Goal: Task Accomplishment & Management: Manage account settings

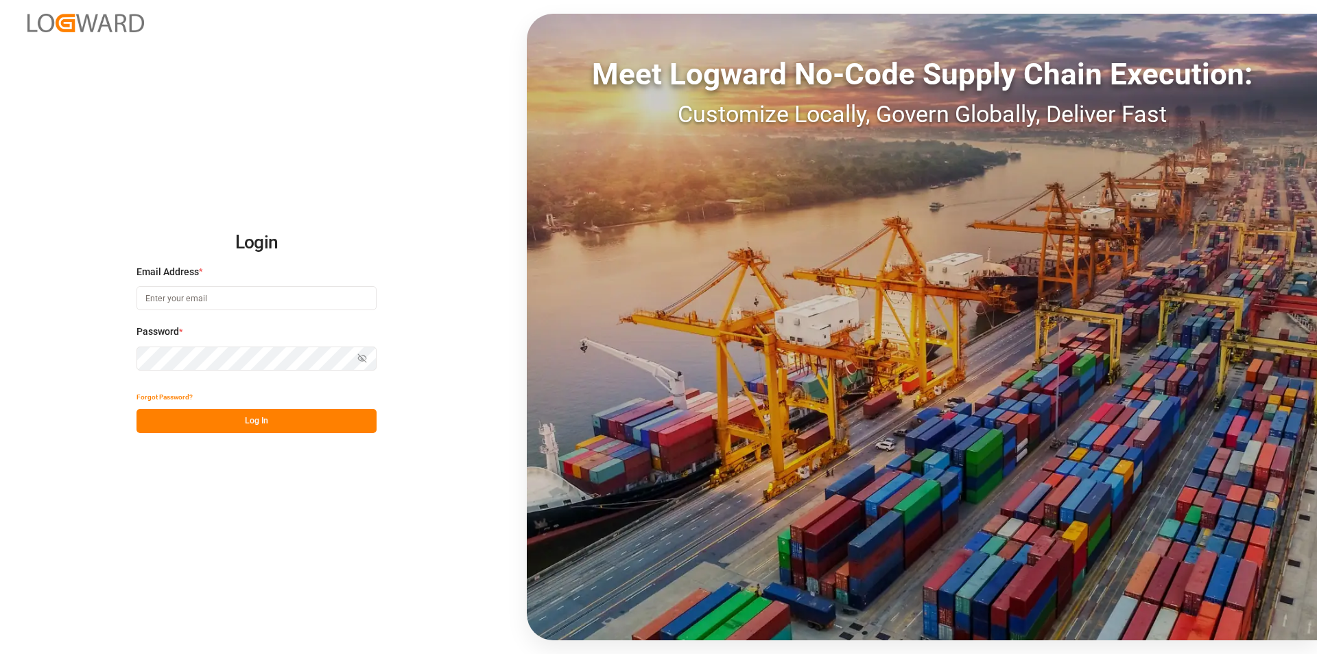
click at [281, 617] on div "Login Email Address * Password * Show password Forgot Password? Log In Meet Log…" at bounding box center [658, 327] width 1317 height 654
click at [255, 303] on input at bounding box center [257, 298] width 240 height 24
type input "evelyn.aceves@leschaco.com"
click at [362, 363] on icon "button" at bounding box center [362, 358] width 10 height 10
click at [160, 425] on button "Log In" at bounding box center [257, 421] width 240 height 24
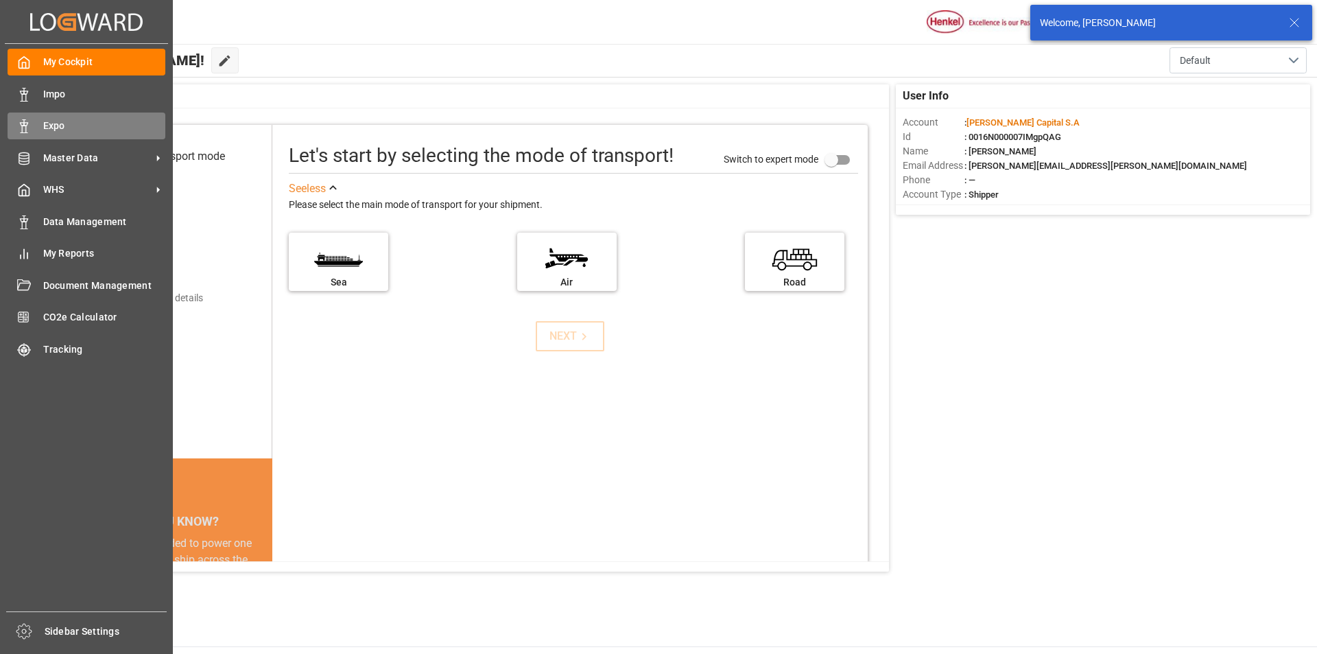
click at [38, 128] on div "Expo Expo" at bounding box center [87, 126] width 158 height 27
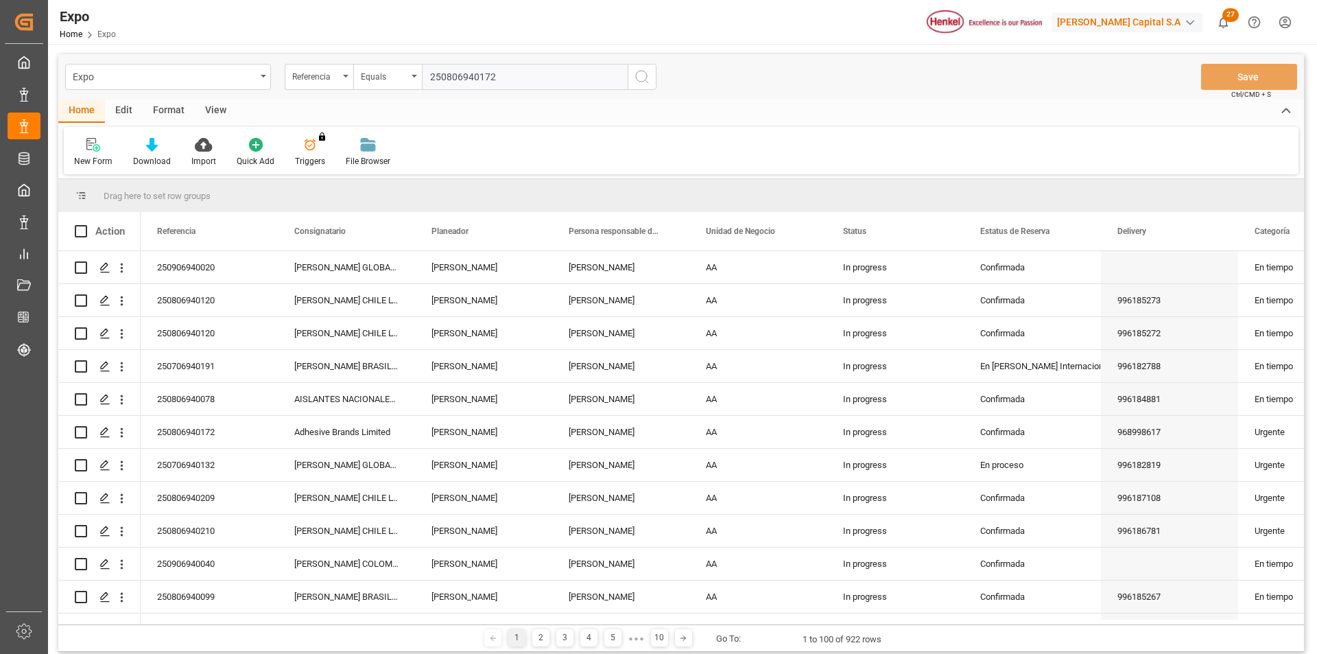
type input "250806940172"
click at [646, 78] on icon "search button" at bounding box center [642, 77] width 16 height 16
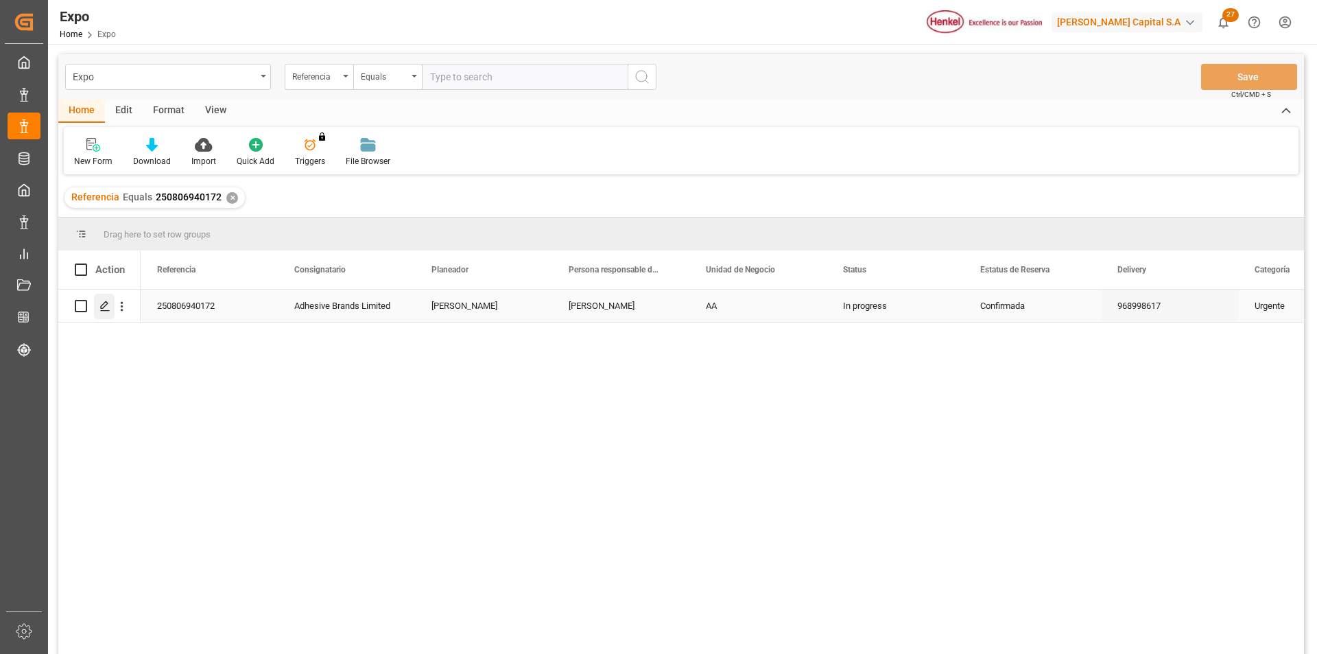
click at [106, 307] on icon "Press SPACE to select this row." at bounding box center [104, 306] width 11 height 11
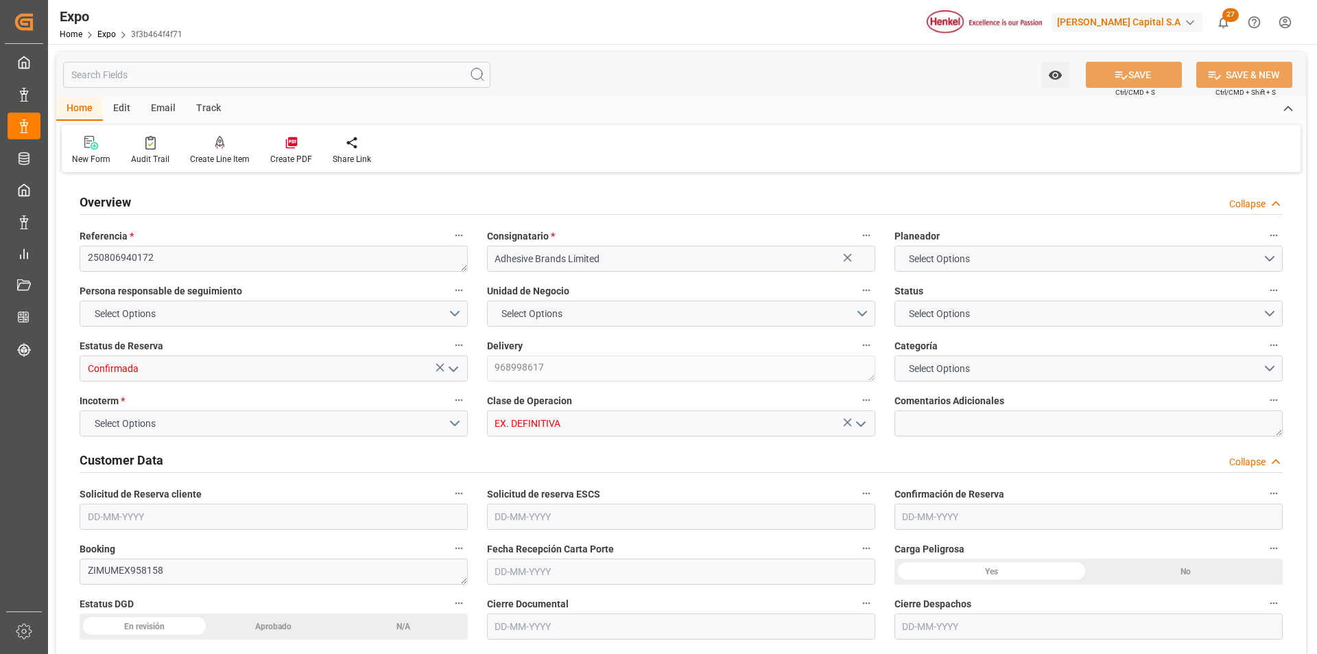
type input "9406922"
type input "9453365"
type input "MXVER"
type input "JMKIN"
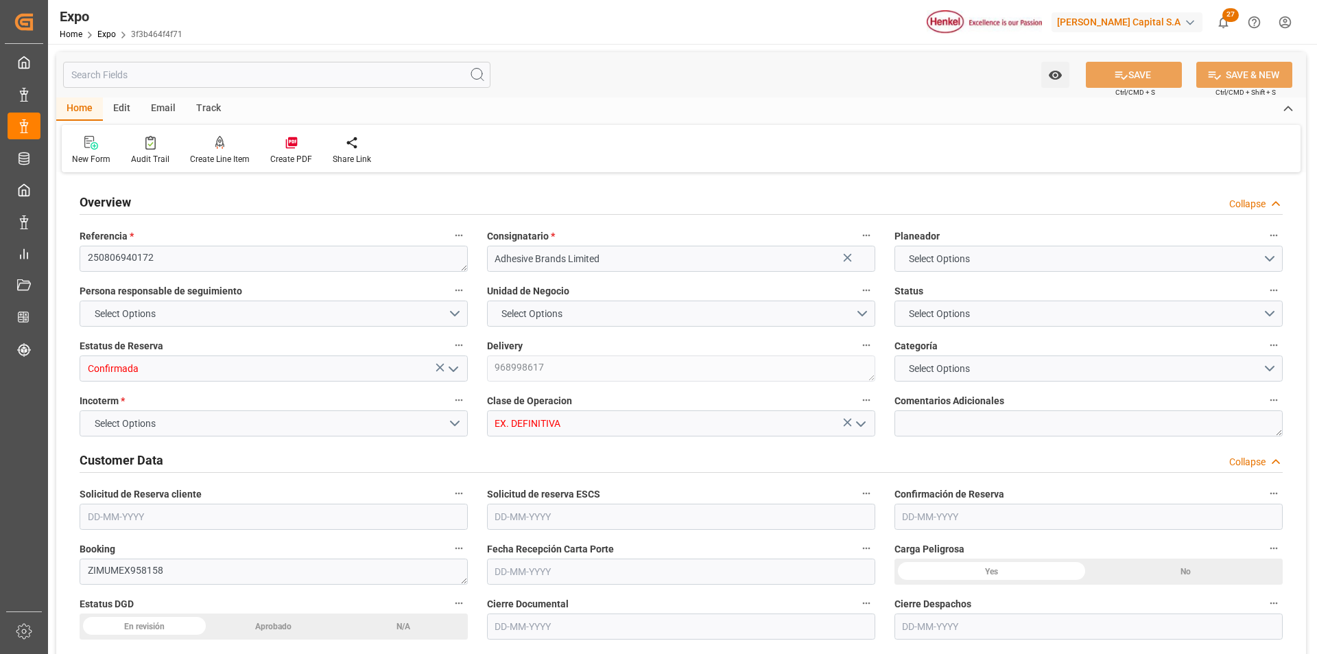
type input "DOHAI"
type input "9406922"
type input "[DATE]"
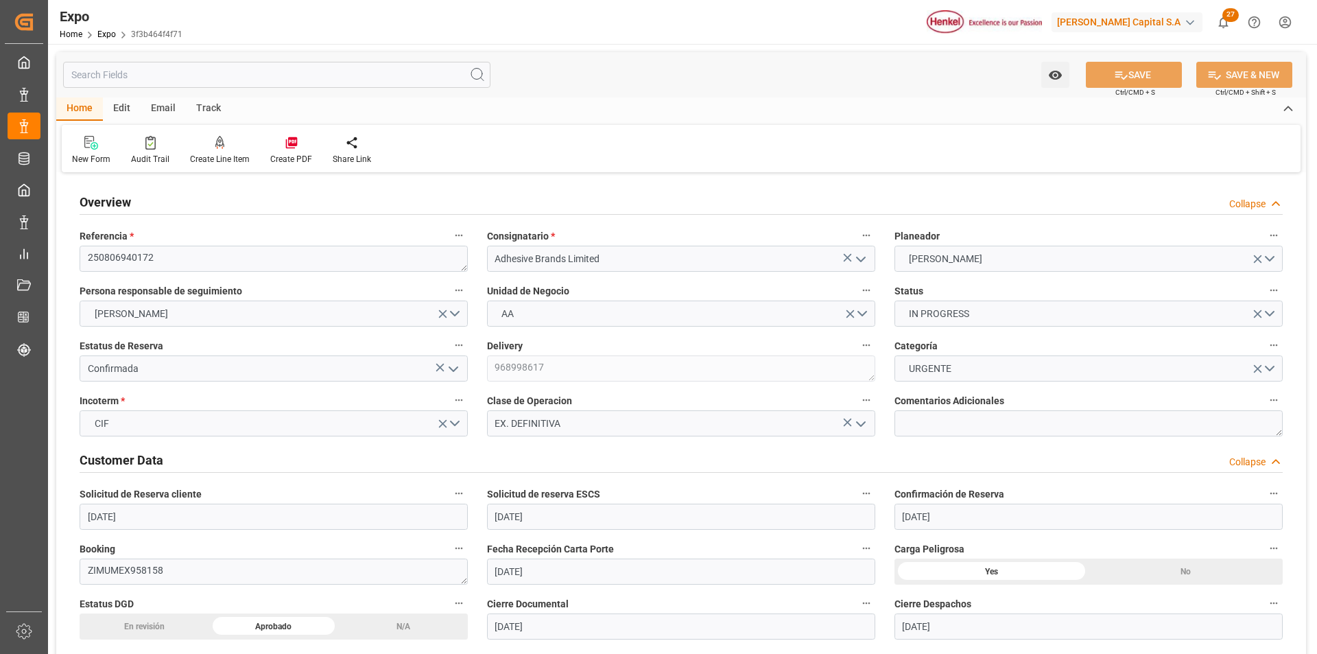
type input "[DATE]"
type input "[DATE] 00:00"
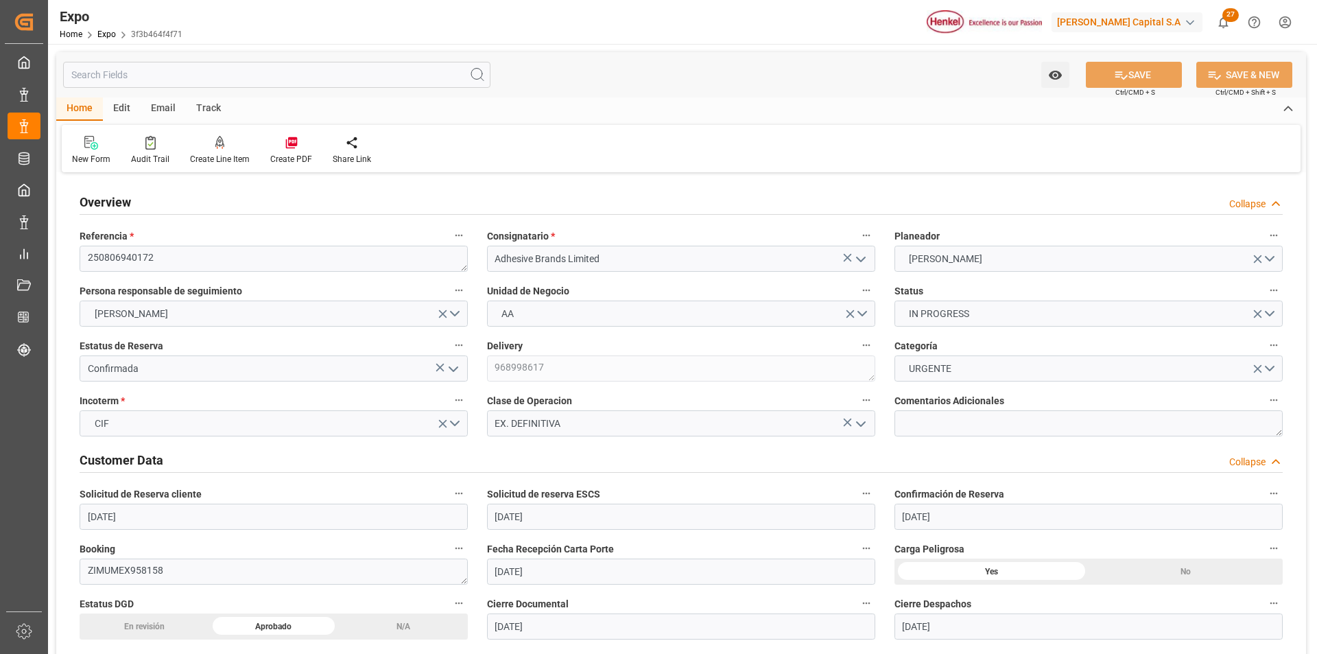
type input "13-08-2025 08:02"
type input "[DATE]"
type input "[DATE] 09:00"
type input "[DATE] 00:00"
type input "[DATE] 18:00"
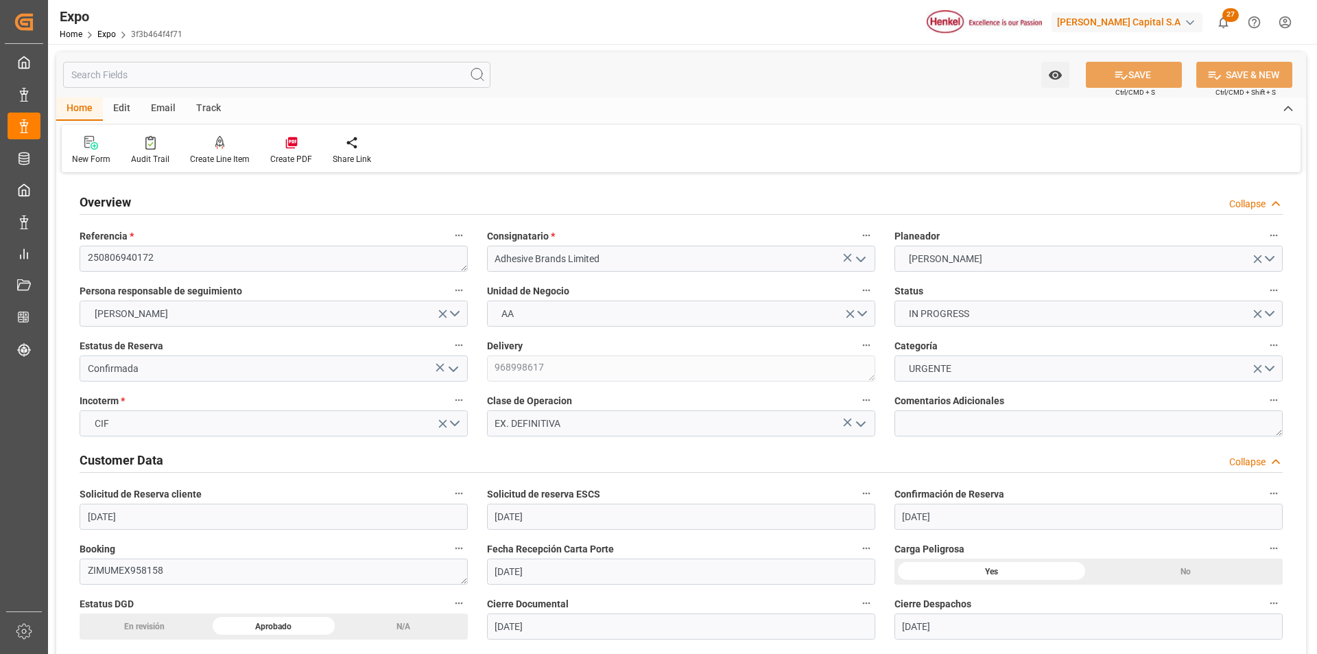
type input "[DATE] 00:00"
type input "18-08-2025 20:53"
type input "[DATE] 10:42"
type input "[DATE] 09:00"
type input "[DATE] 18:00"
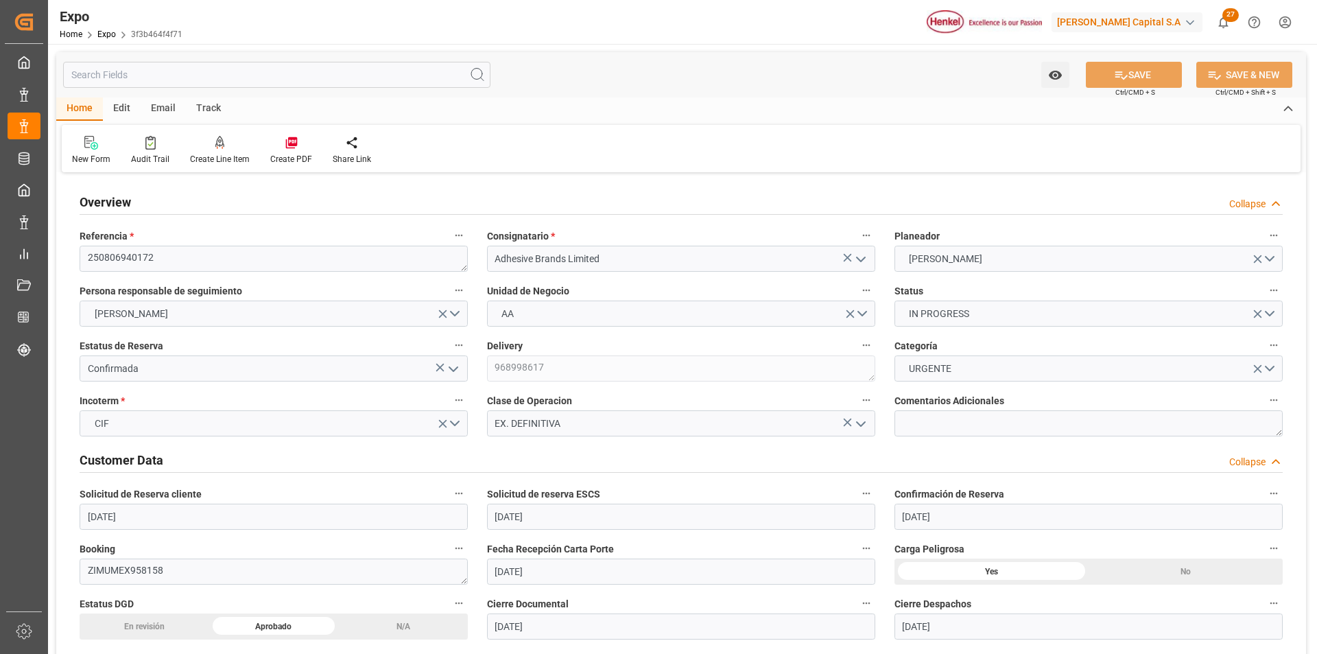
type input "[DATE] 03:00"
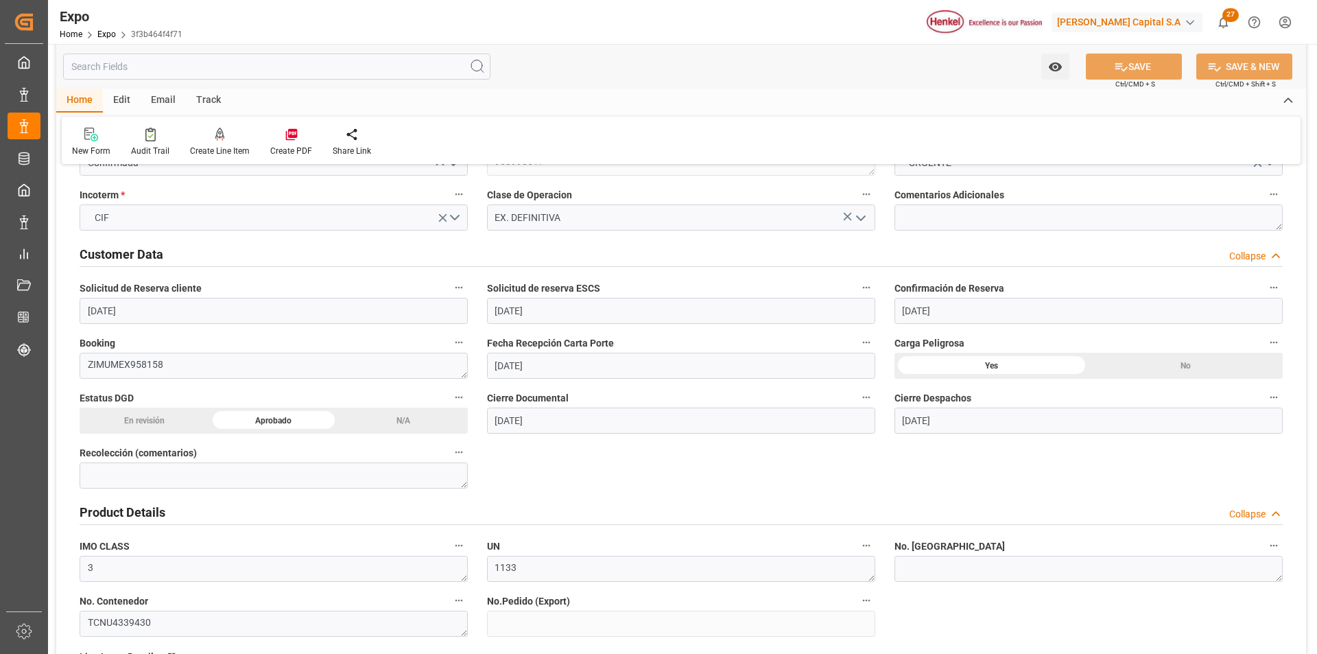
scroll to position [274, 0]
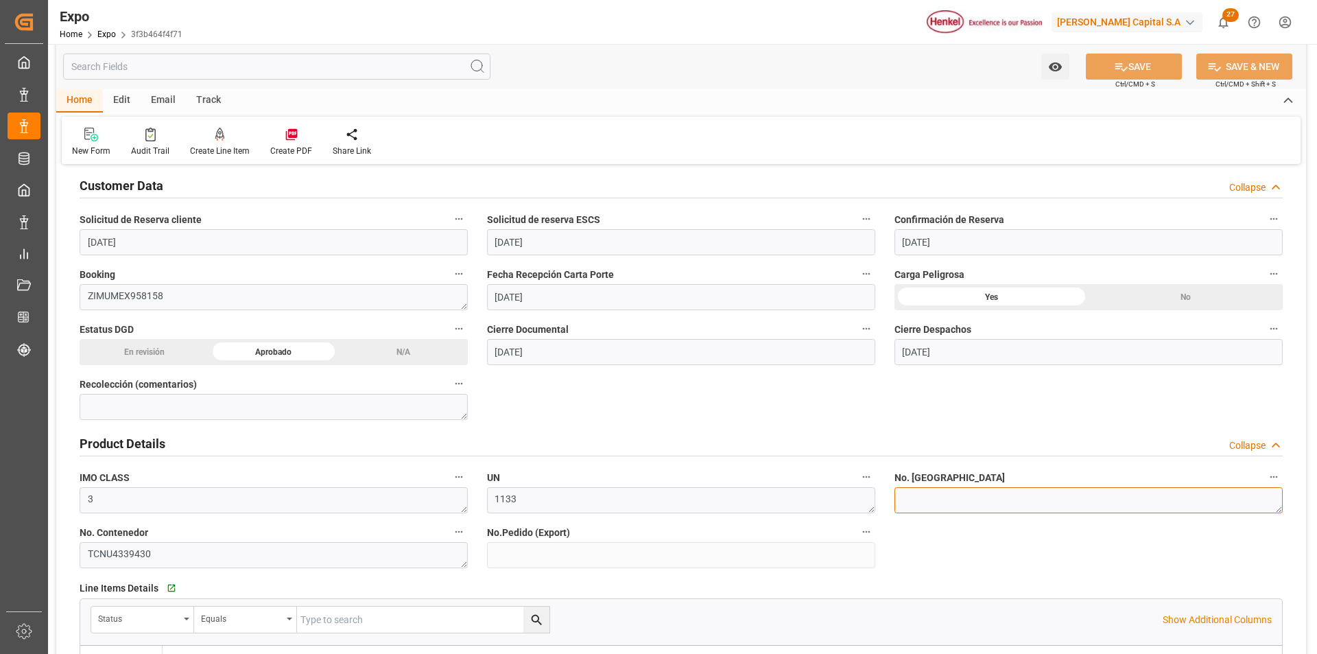
click at [926, 497] on textarea at bounding box center [1089, 500] width 388 height 26
paste textarea "A4231513484"
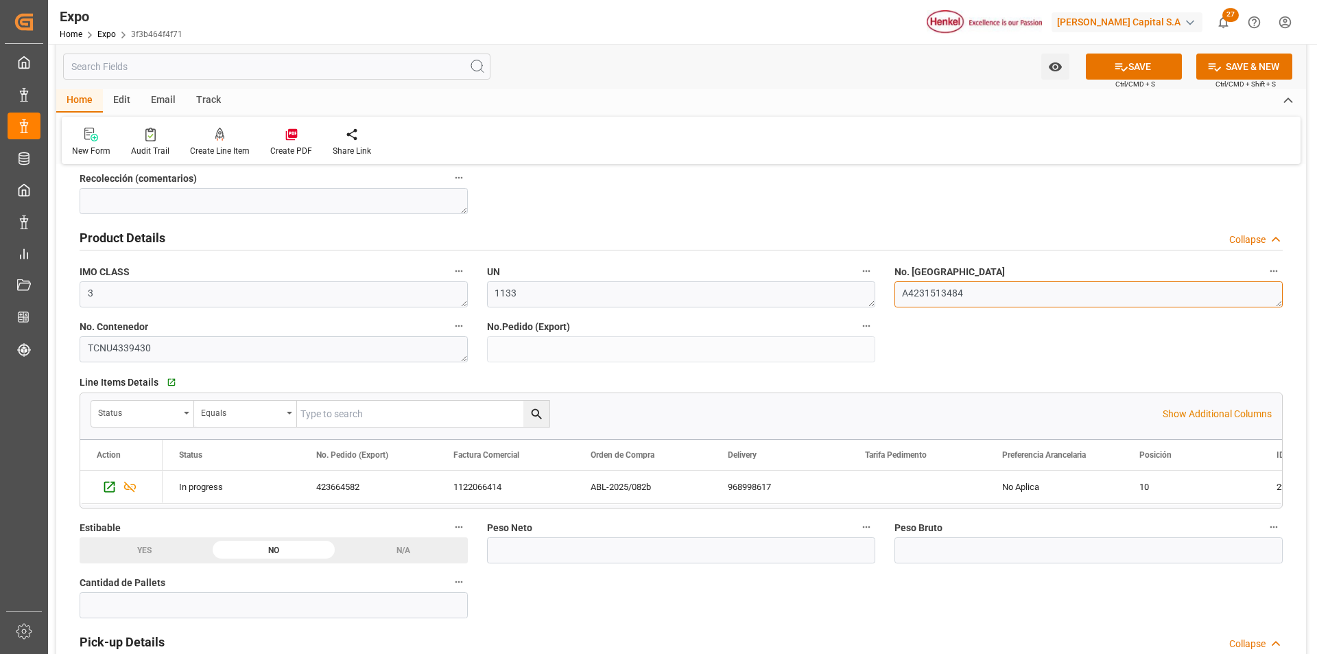
scroll to position [686, 0]
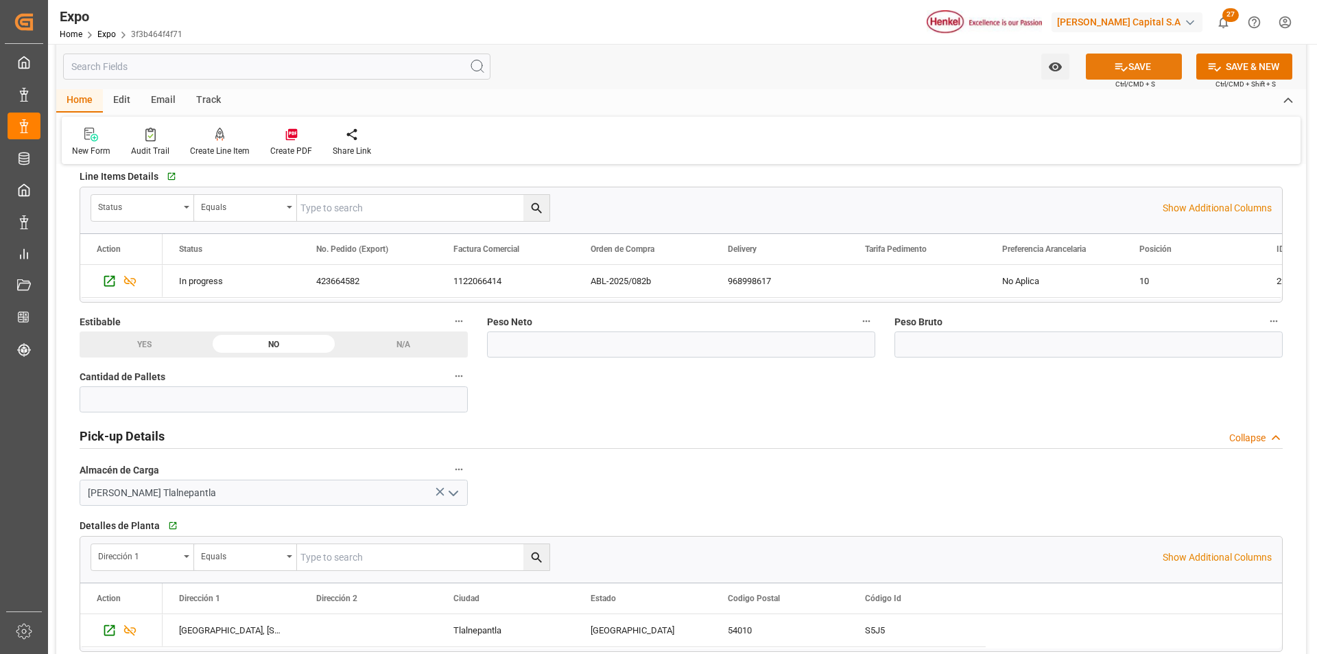
type textarea "A4231513484"
click at [1107, 63] on button "SAVE" at bounding box center [1134, 67] width 96 height 26
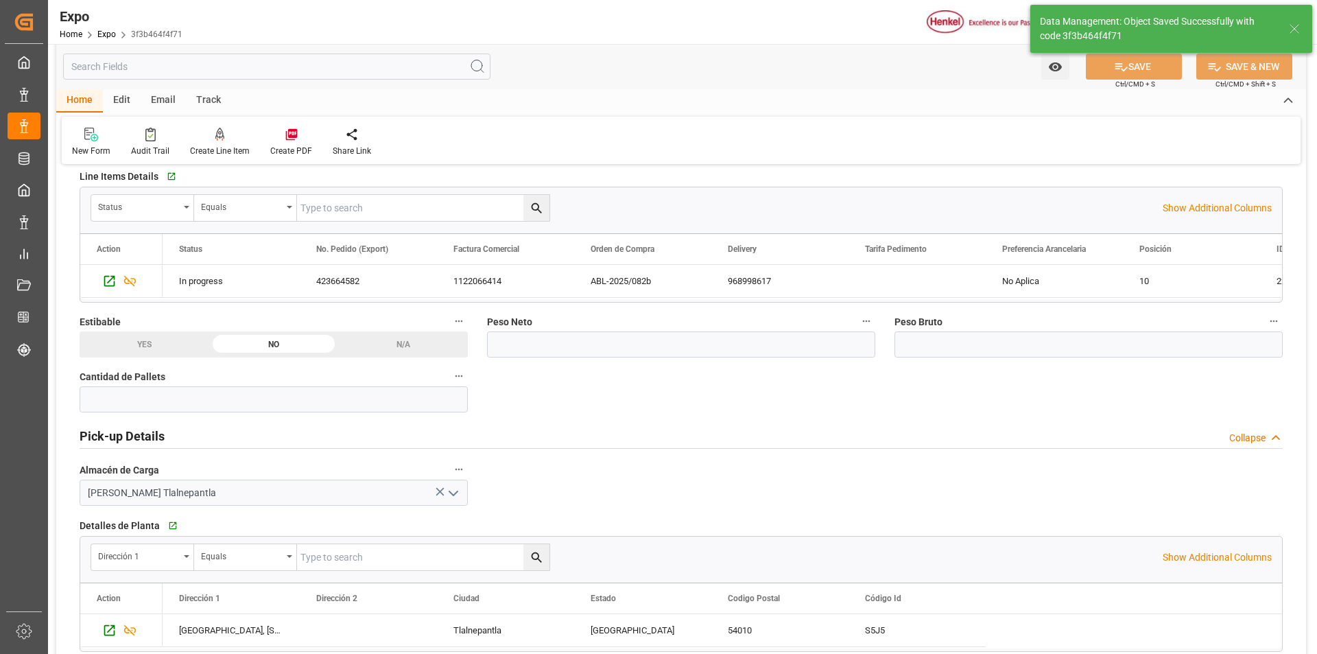
type textarea "[PERSON_NAME]"
type input "18-08-2025 21:59"
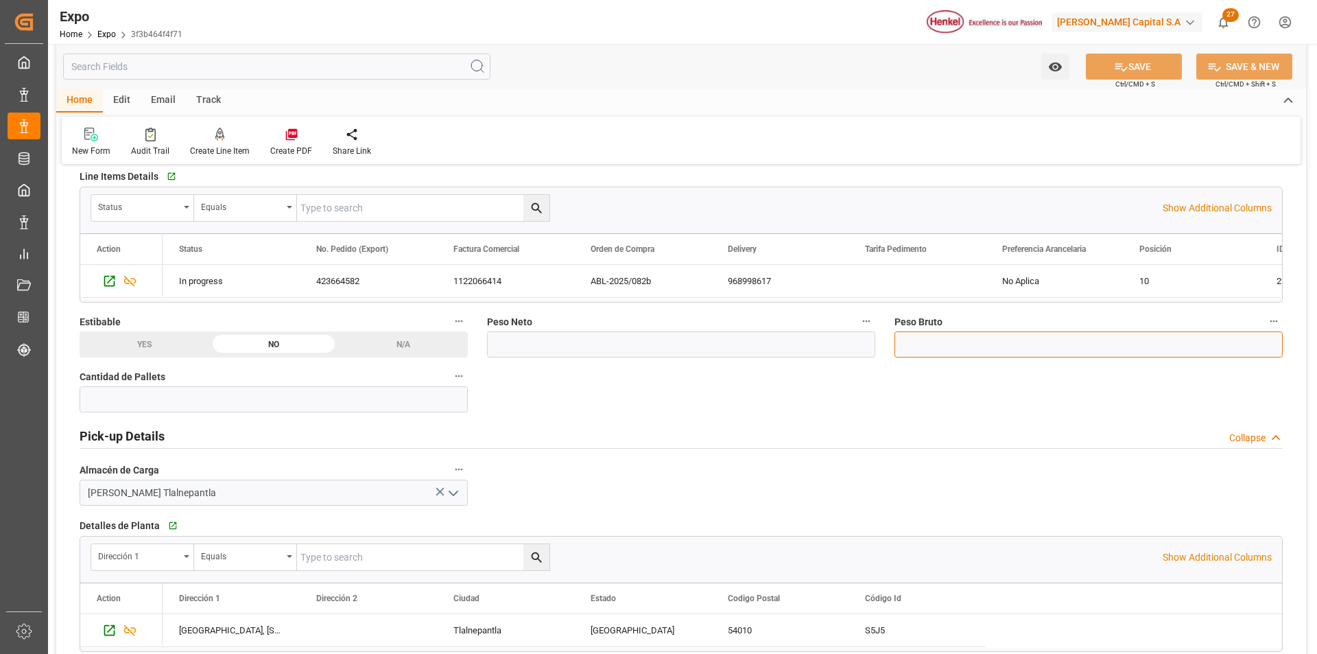
click at [919, 345] on input "text" at bounding box center [1089, 344] width 388 height 26
paste input "text"
click at [564, 346] on input "text" at bounding box center [681, 344] width 388 height 26
paste input "text"
click at [583, 350] on input "11" at bounding box center [681, 344] width 388 height 26
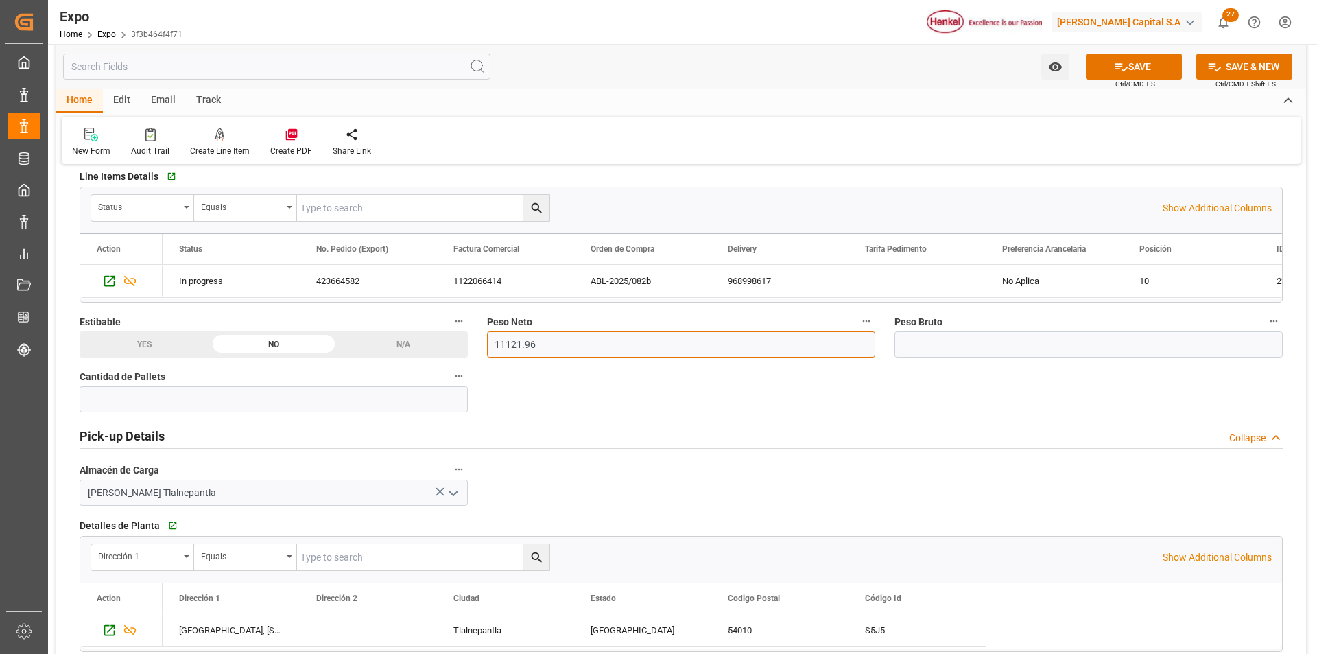
type input "11121.96"
click at [982, 342] on input "text" at bounding box center [1089, 344] width 388 height 26
type input "13799.499"
click at [1131, 75] on button "SAVE" at bounding box center [1134, 67] width 96 height 26
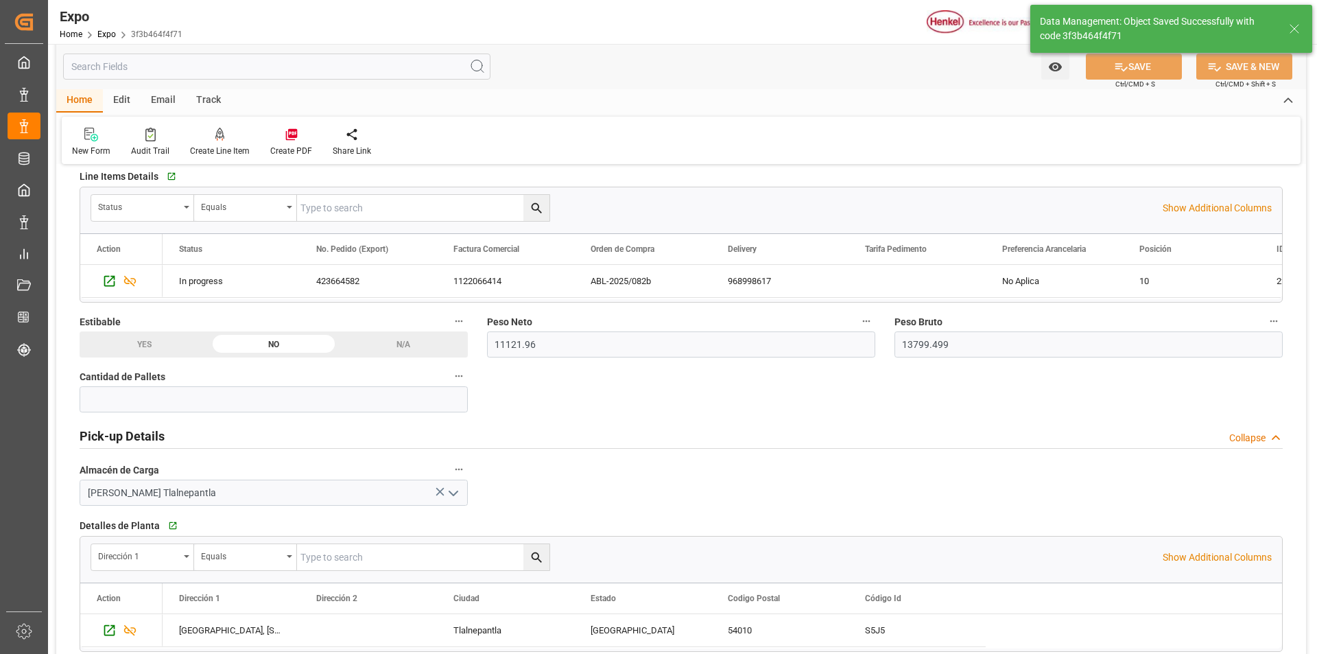
type input "18-08-2025 22:01"
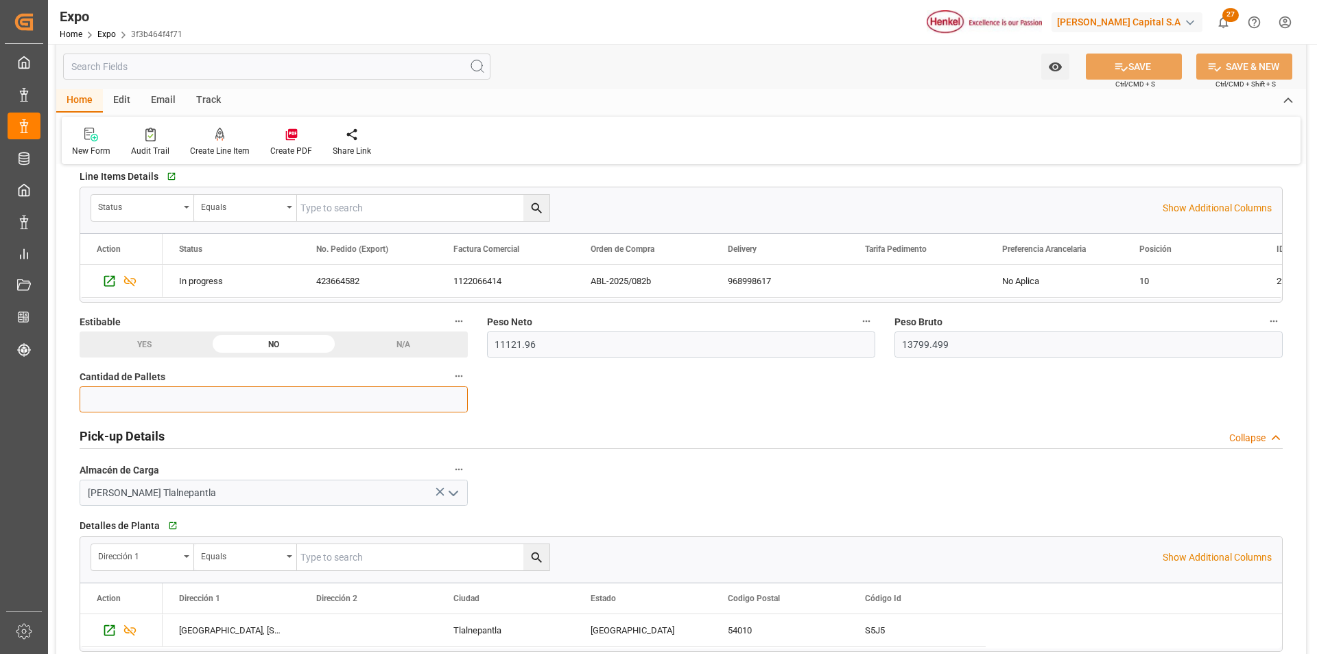
click at [163, 401] on input "text" at bounding box center [274, 399] width 388 height 26
type input "28"
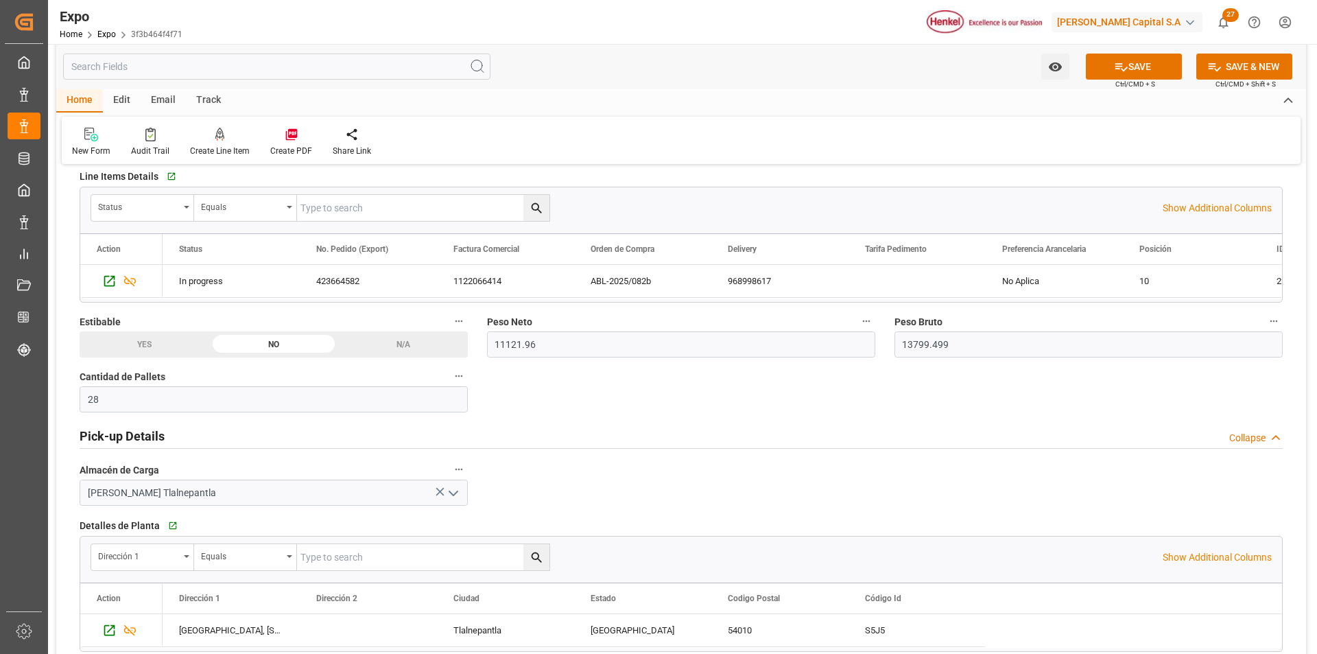
click at [1170, 72] on button "SAVE" at bounding box center [1134, 67] width 96 height 26
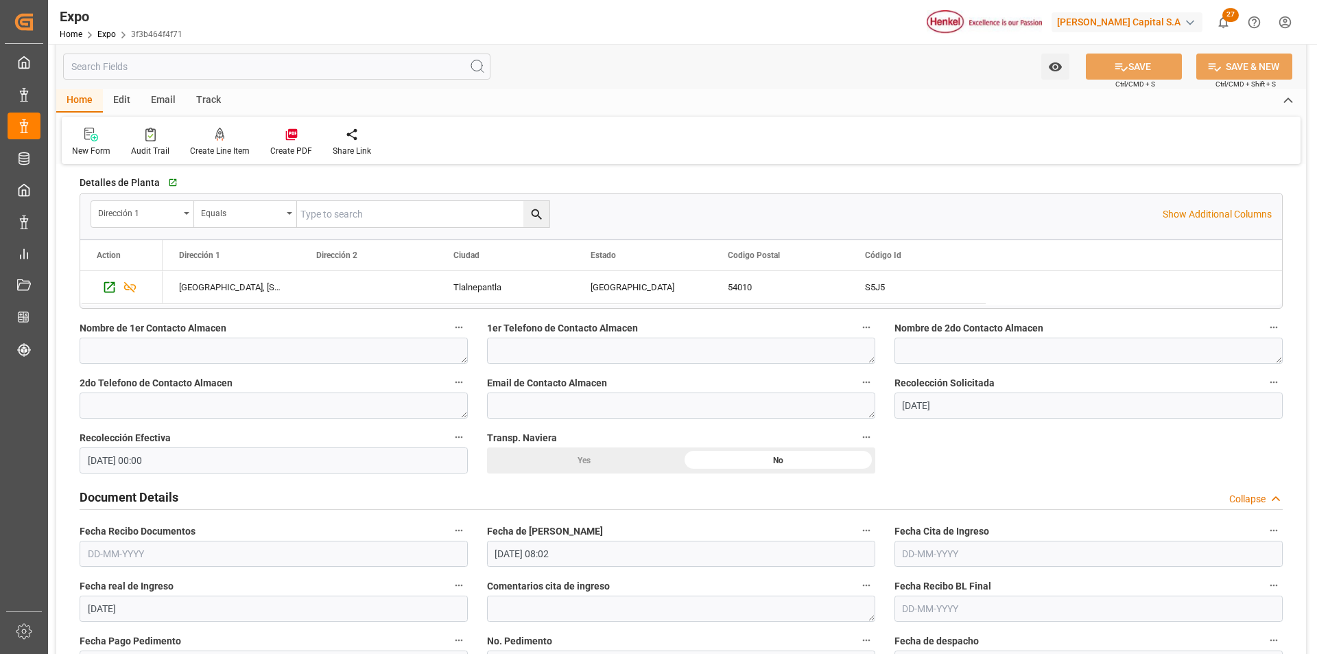
scroll to position [1098, 0]
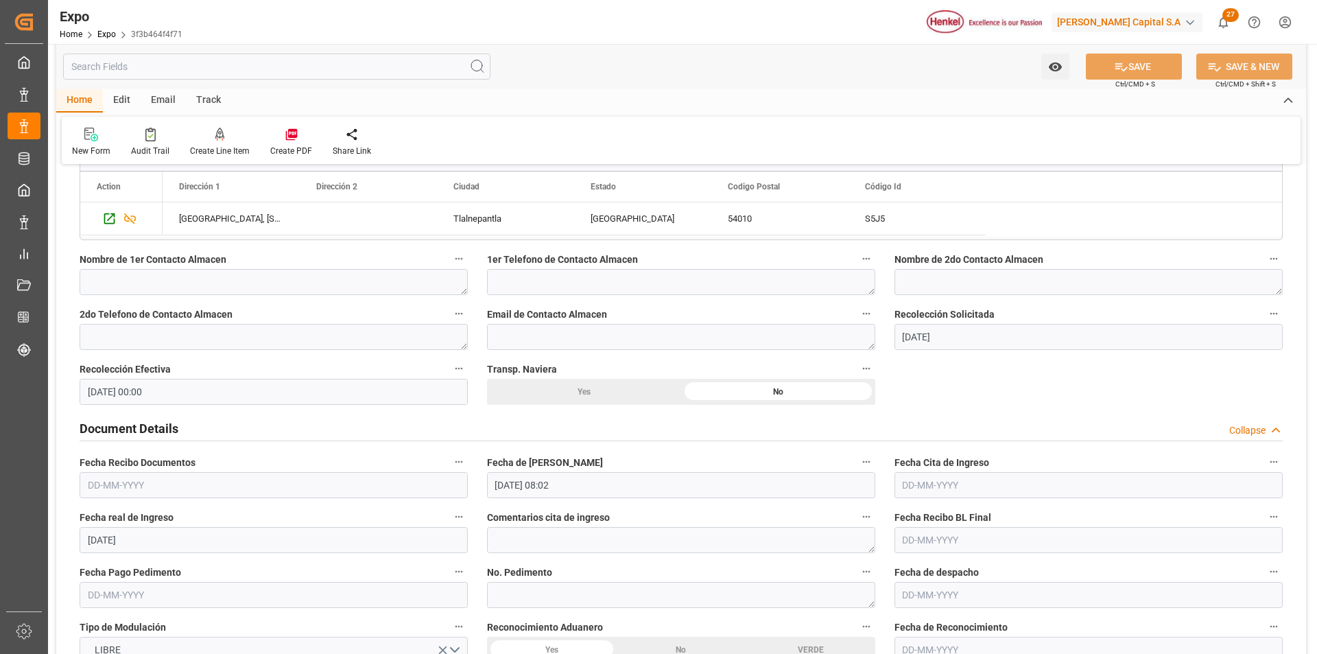
click at [117, 476] on input "text" at bounding box center [274, 485] width 388 height 26
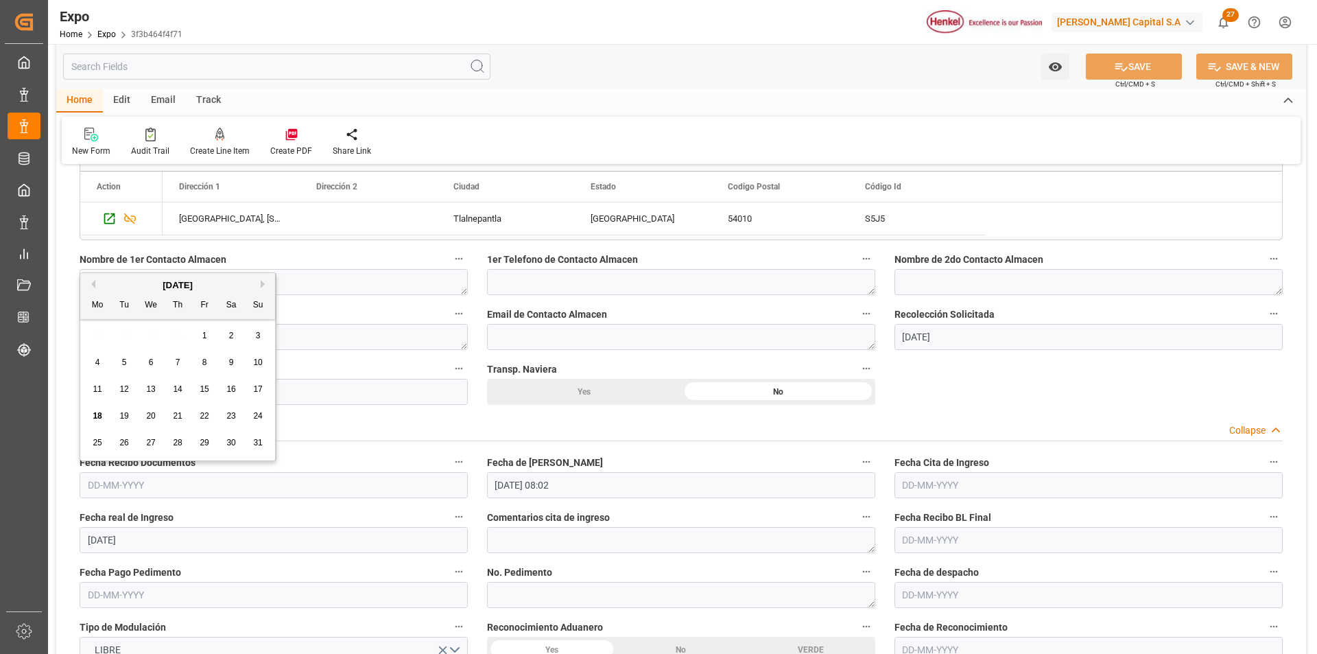
click at [119, 393] on span "12" at bounding box center [123, 389] width 9 height 10
type input "[DATE]"
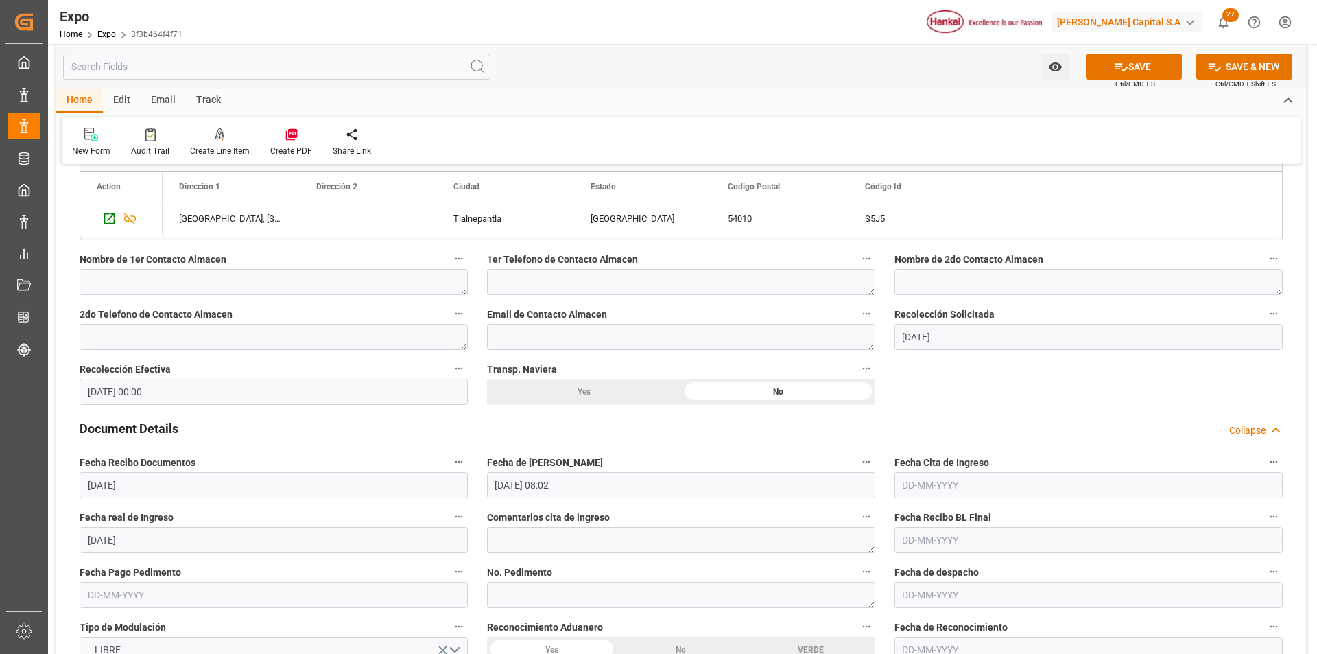
click at [914, 486] on input "text" at bounding box center [1089, 485] width 388 height 26
click at [961, 386] on span "13" at bounding box center [965, 389] width 9 height 10
type input "[DATE]"
click at [504, 485] on input "13-08-2025 08:02" at bounding box center [681, 485] width 388 height 26
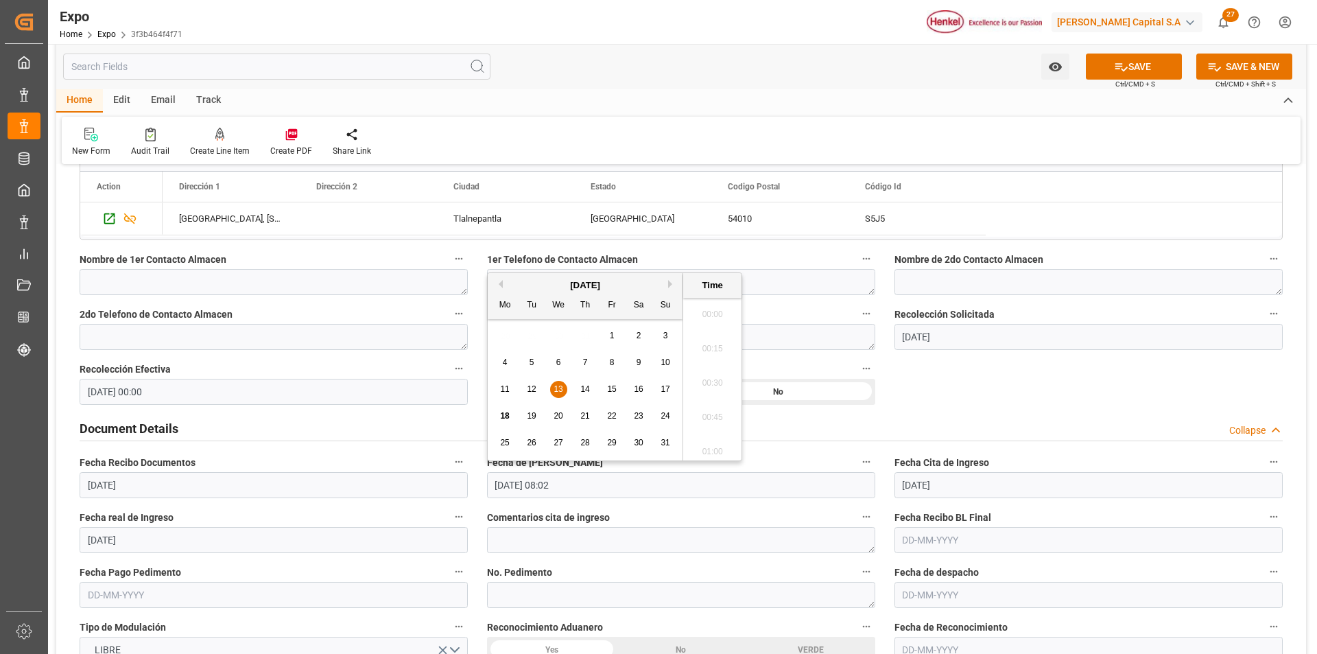
scroll to position [1034, 0]
click at [639, 360] on span "9" at bounding box center [639, 362] width 5 height 10
type input "[DATE] 08:02"
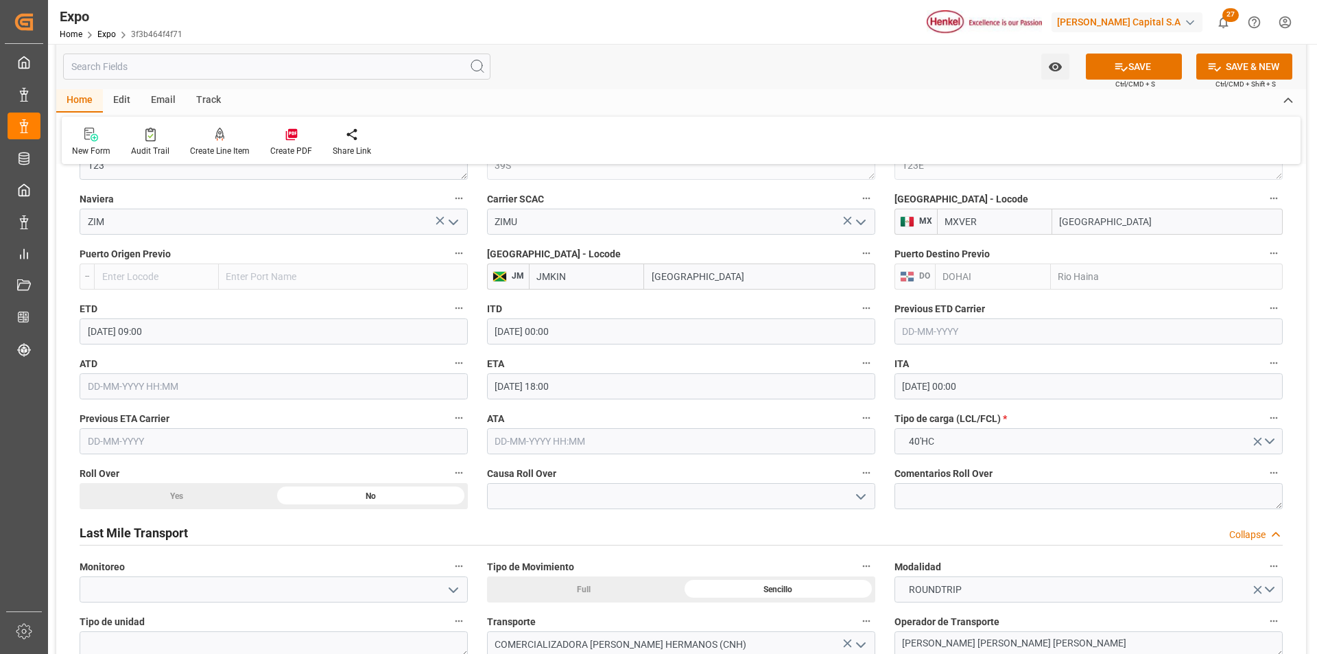
scroll to position [1990, 0]
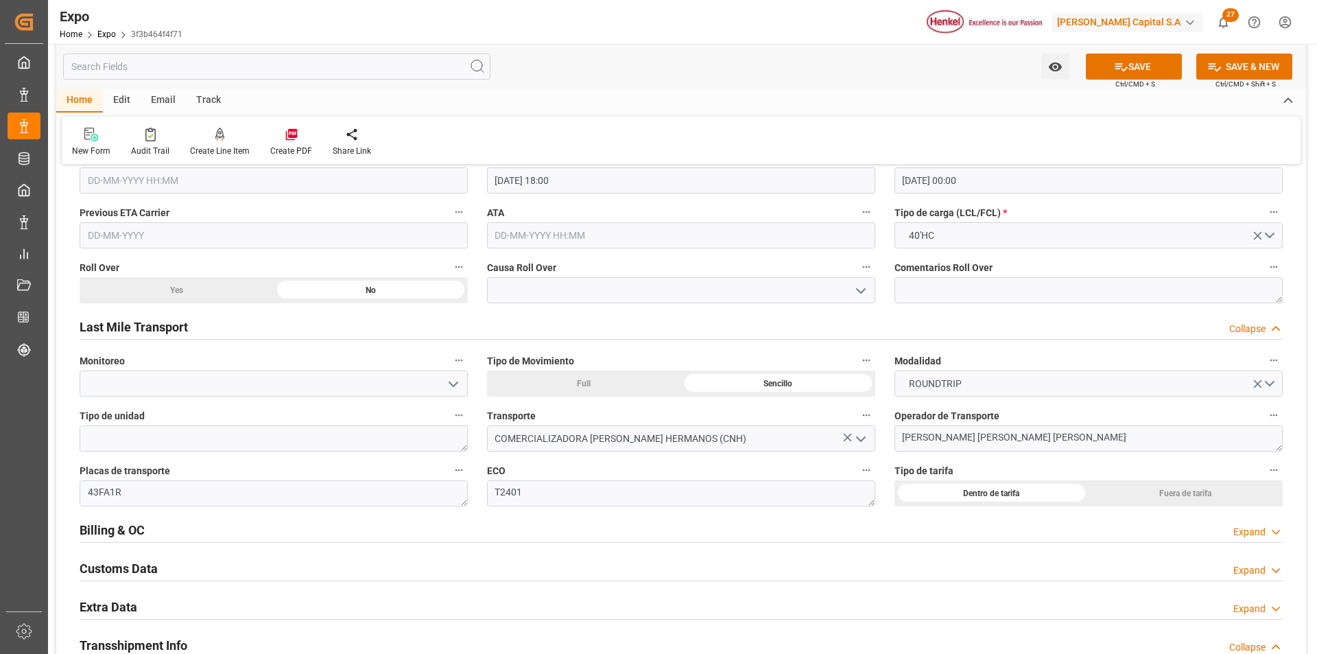
click at [1258, 609] on div "Expand" at bounding box center [1250, 609] width 32 height 14
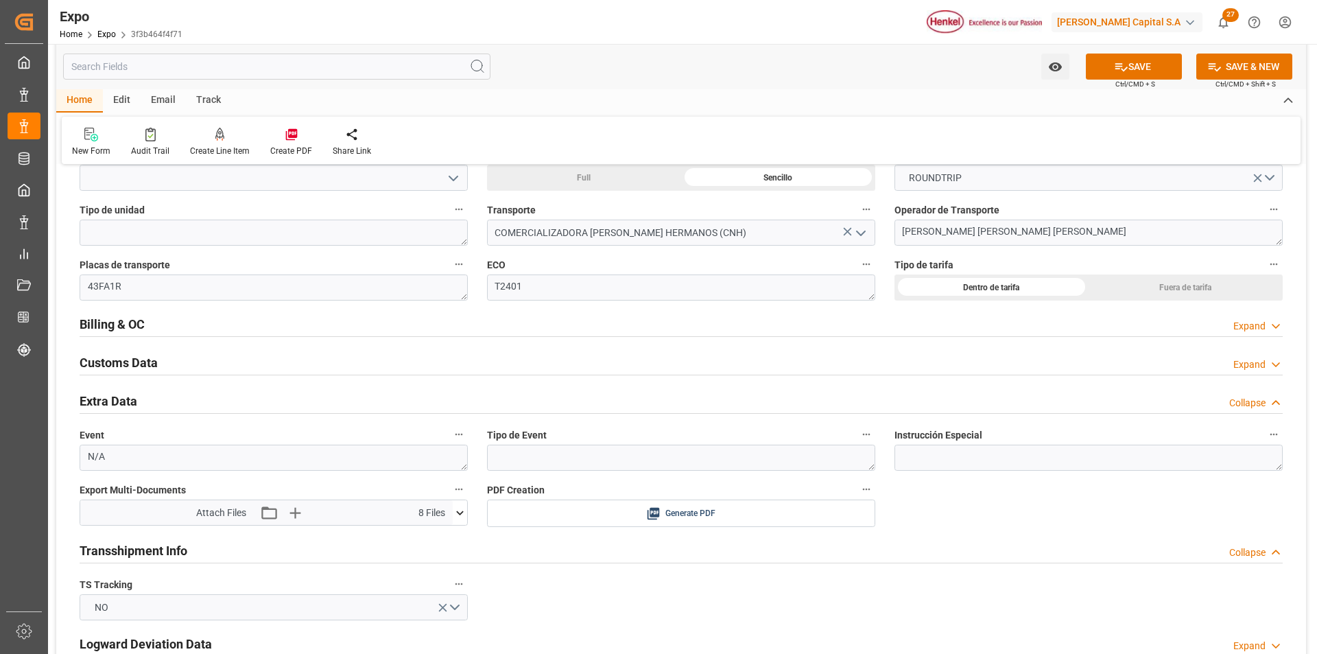
click at [462, 513] on icon at bounding box center [460, 513] width 14 height 14
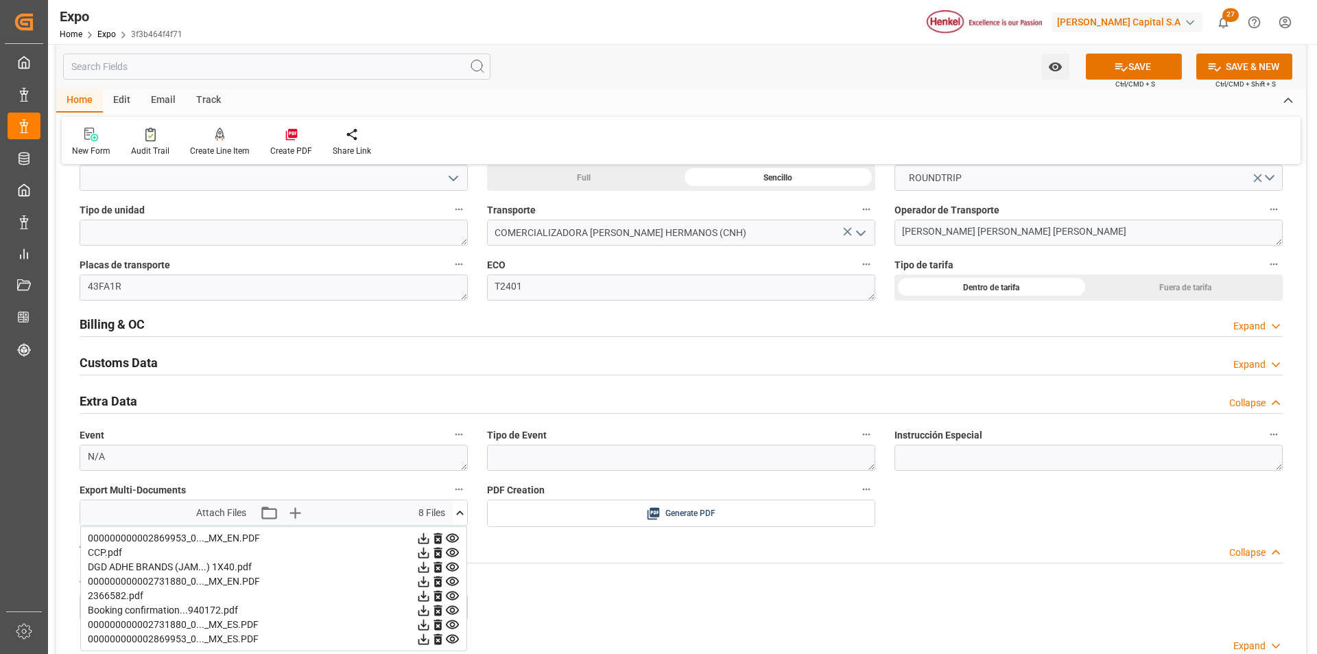
scroll to position [2333, 0]
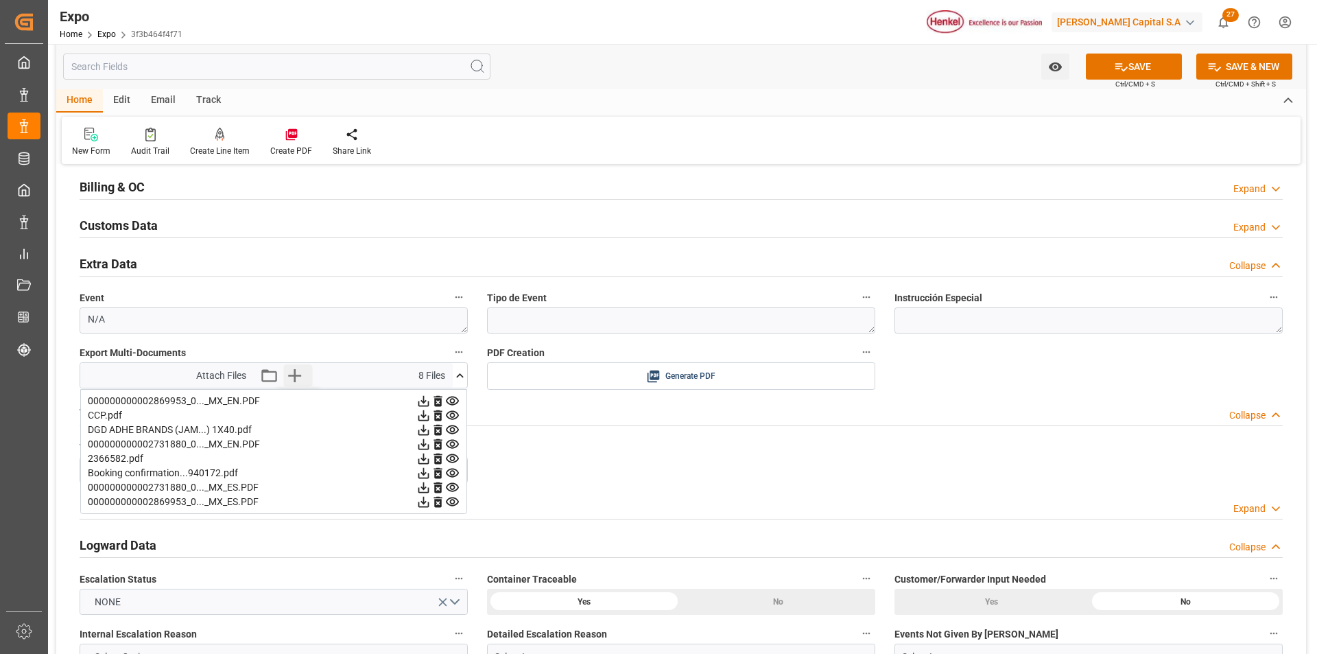
click at [299, 374] on icon "button" at bounding box center [294, 375] width 22 height 22
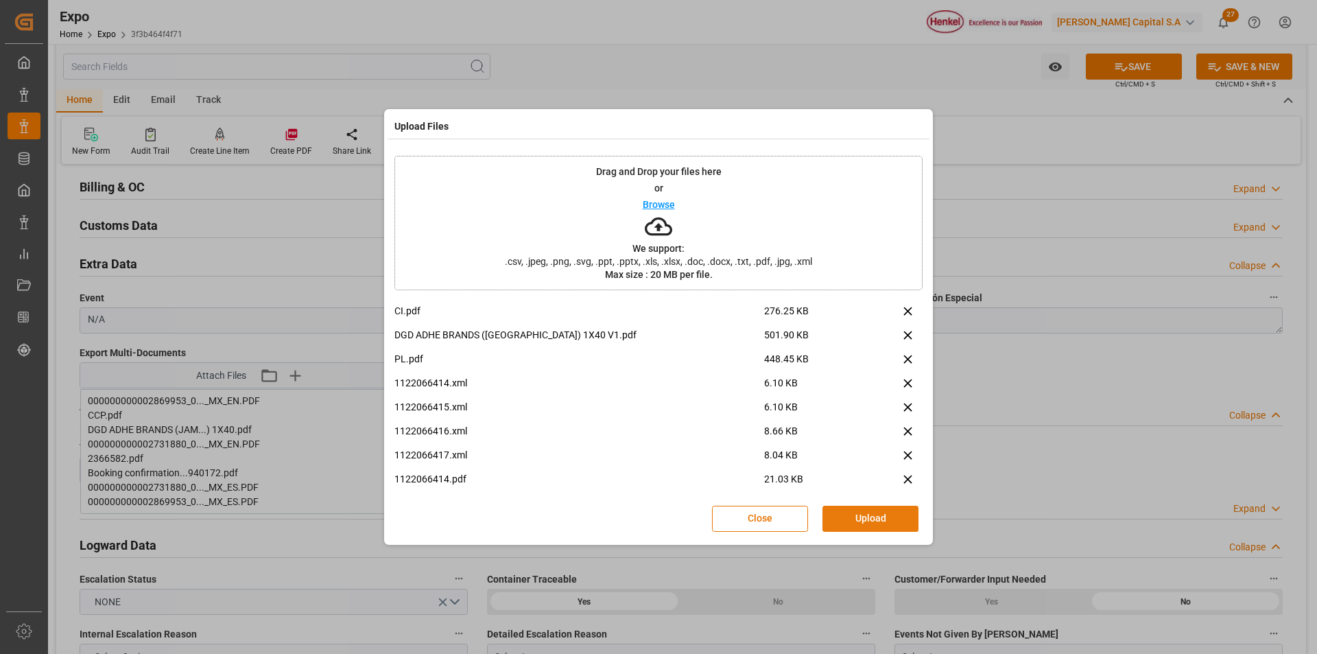
click at [905, 529] on button "Upload" at bounding box center [871, 519] width 96 height 26
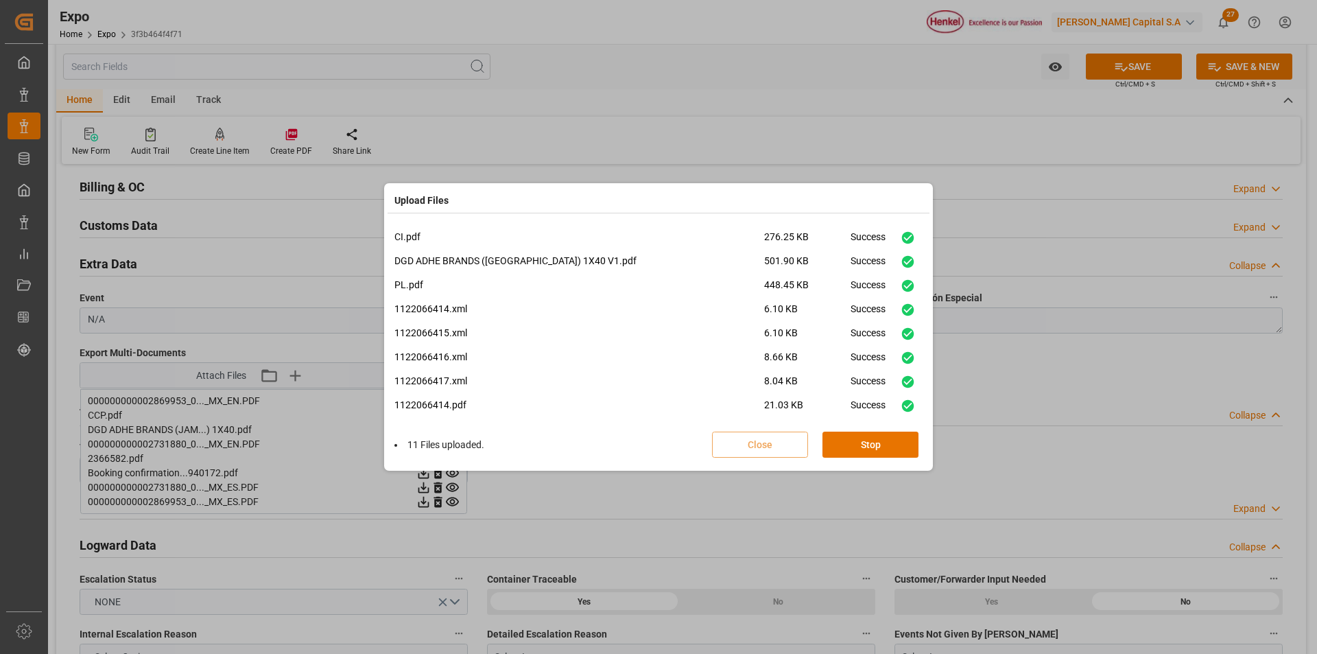
scroll to position [106, 0]
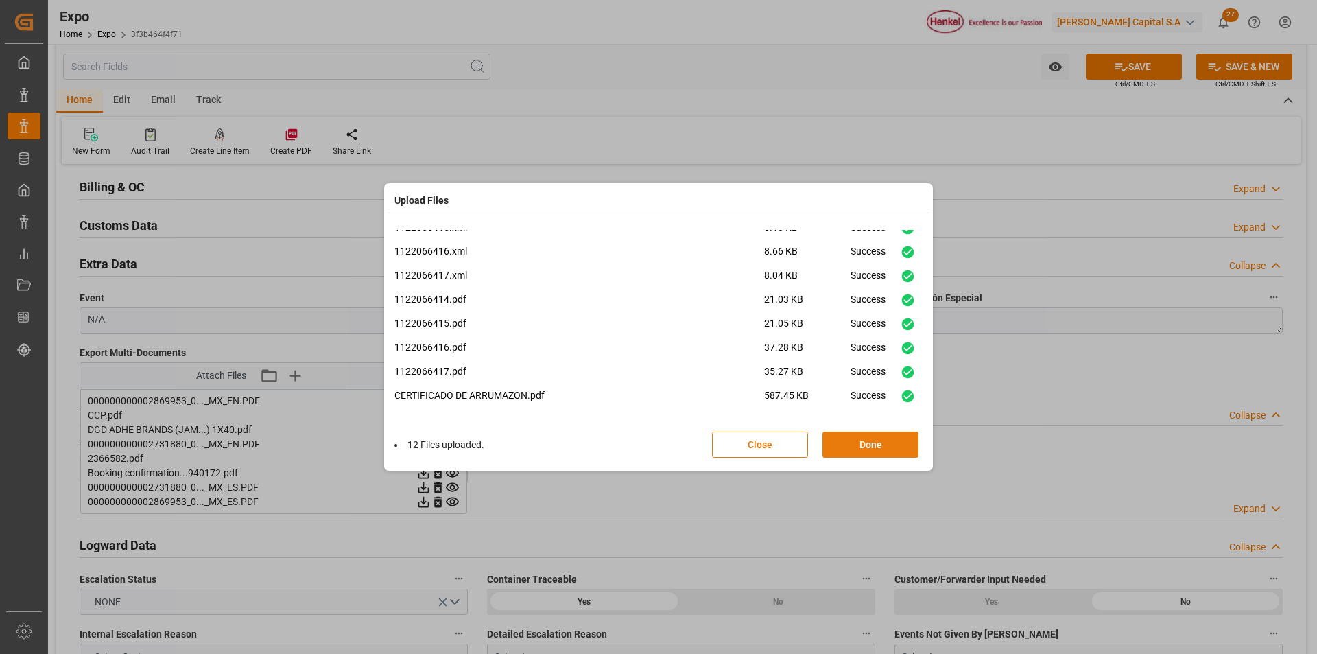
click at [852, 441] on button "Done" at bounding box center [871, 445] width 96 height 26
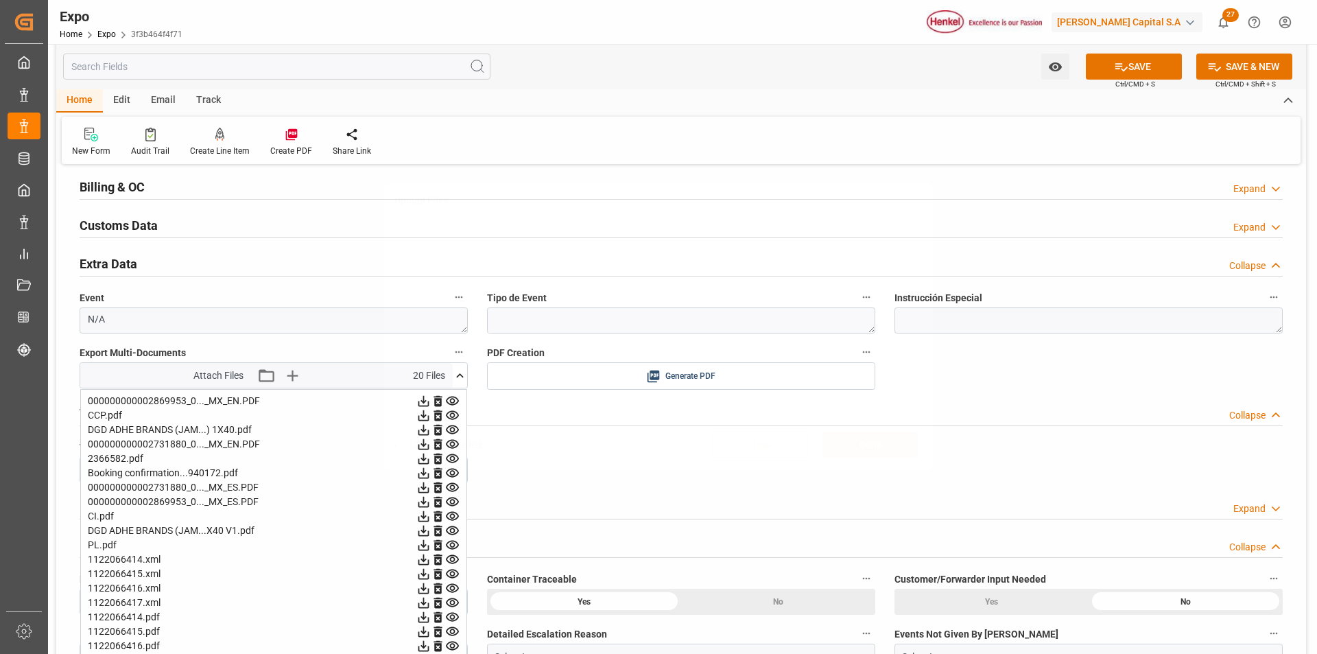
scroll to position [0, 0]
click at [1145, 75] on button "SAVE" at bounding box center [1134, 67] width 96 height 26
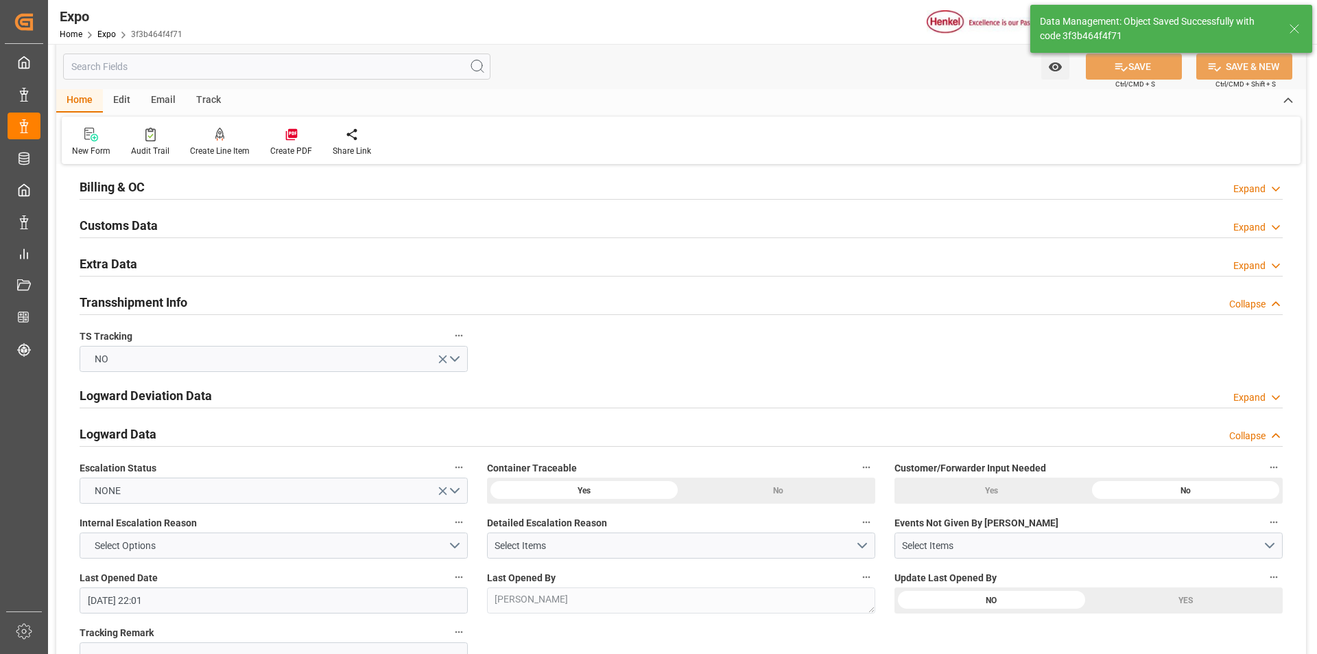
type input "18-08-2025 22:05"
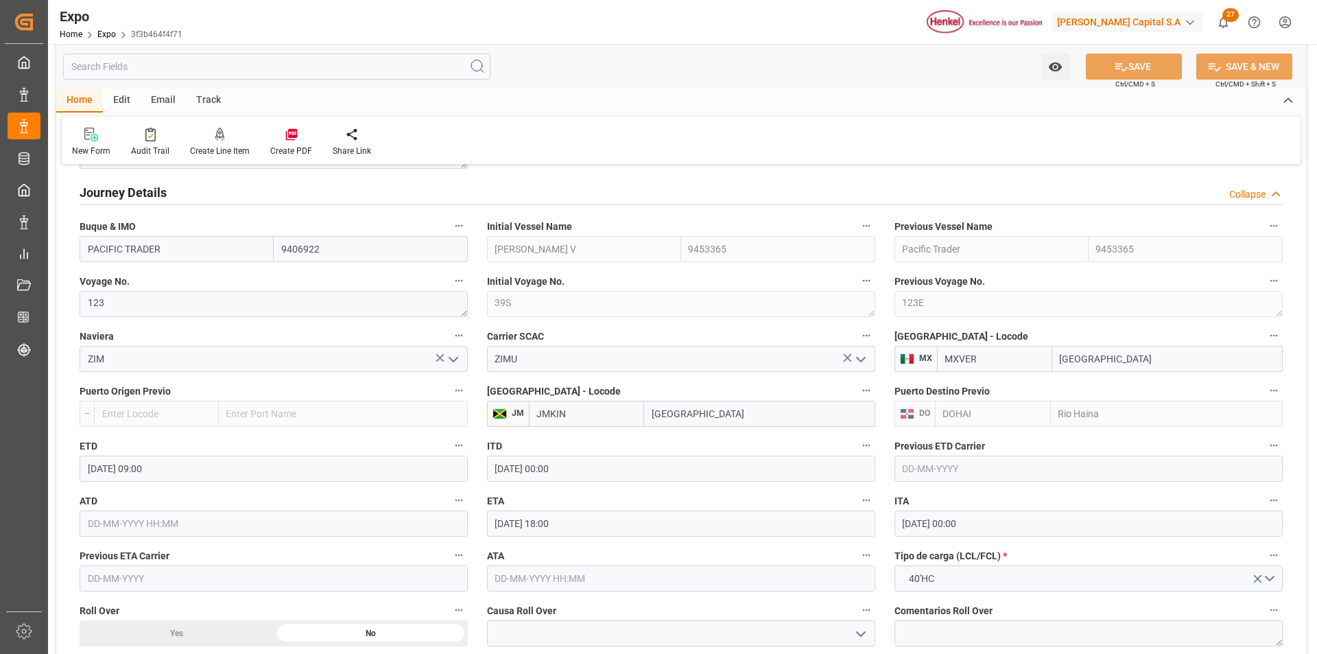
scroll to position [1441, 0]
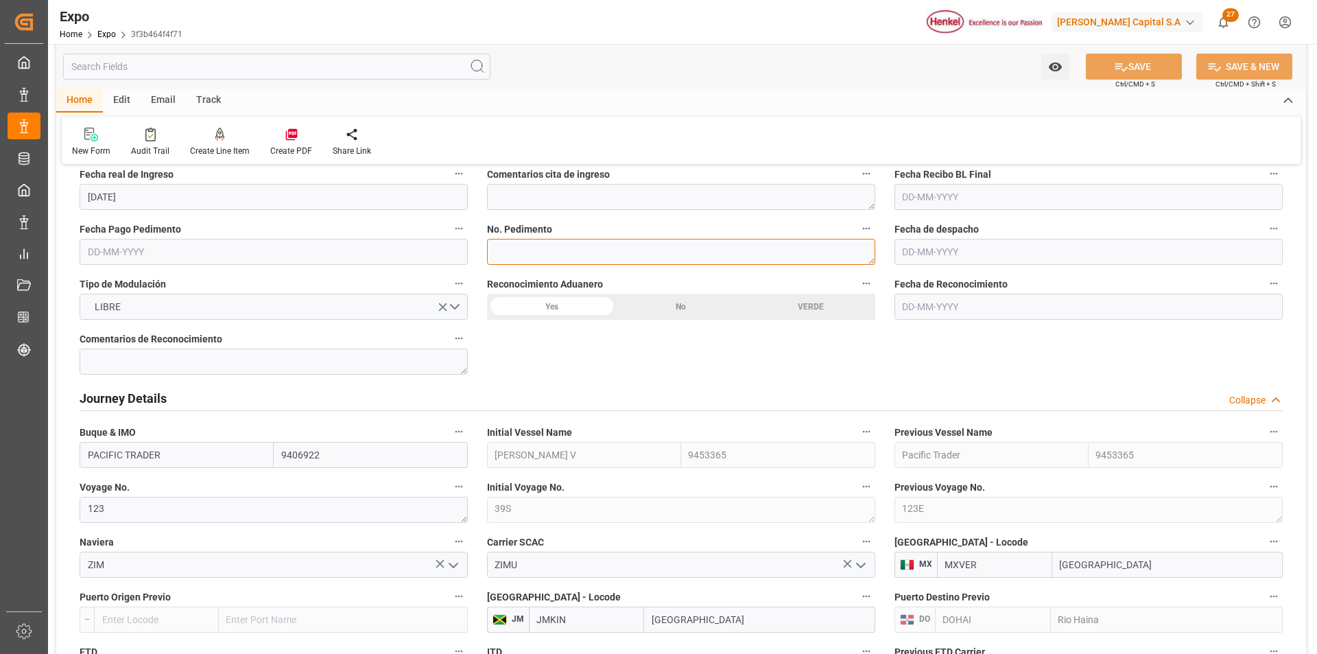
click at [617, 250] on textarea at bounding box center [681, 252] width 388 height 26
paste textarea "25 43 3108 5006523"
type textarea "25 43 3108 5006523"
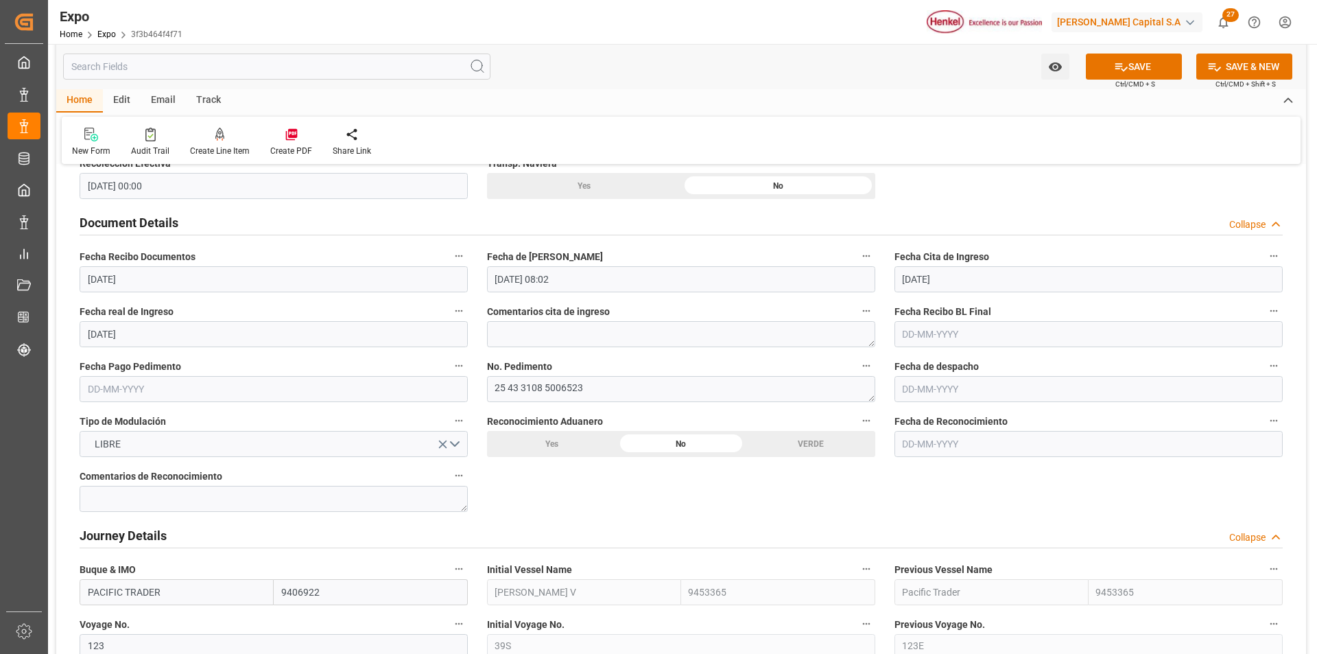
click at [121, 386] on input "text" at bounding box center [274, 389] width 388 height 26
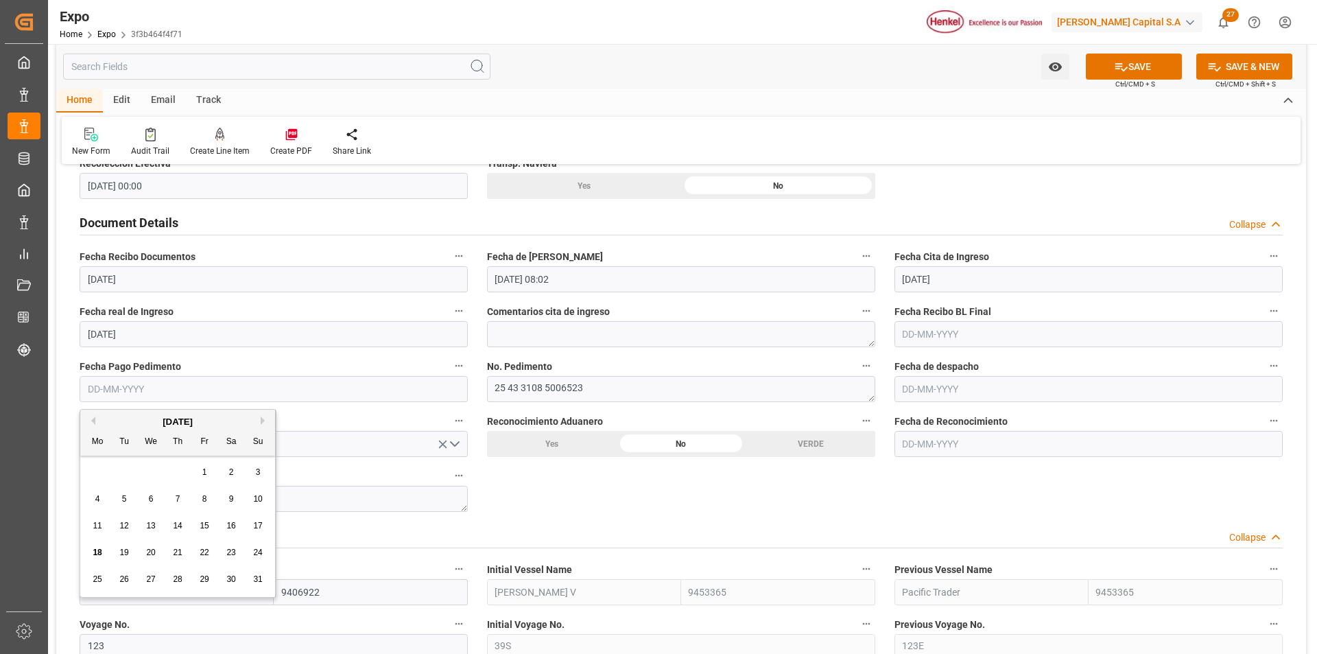
click at [206, 520] on div "15" at bounding box center [204, 526] width 17 height 16
type input "[DATE]"
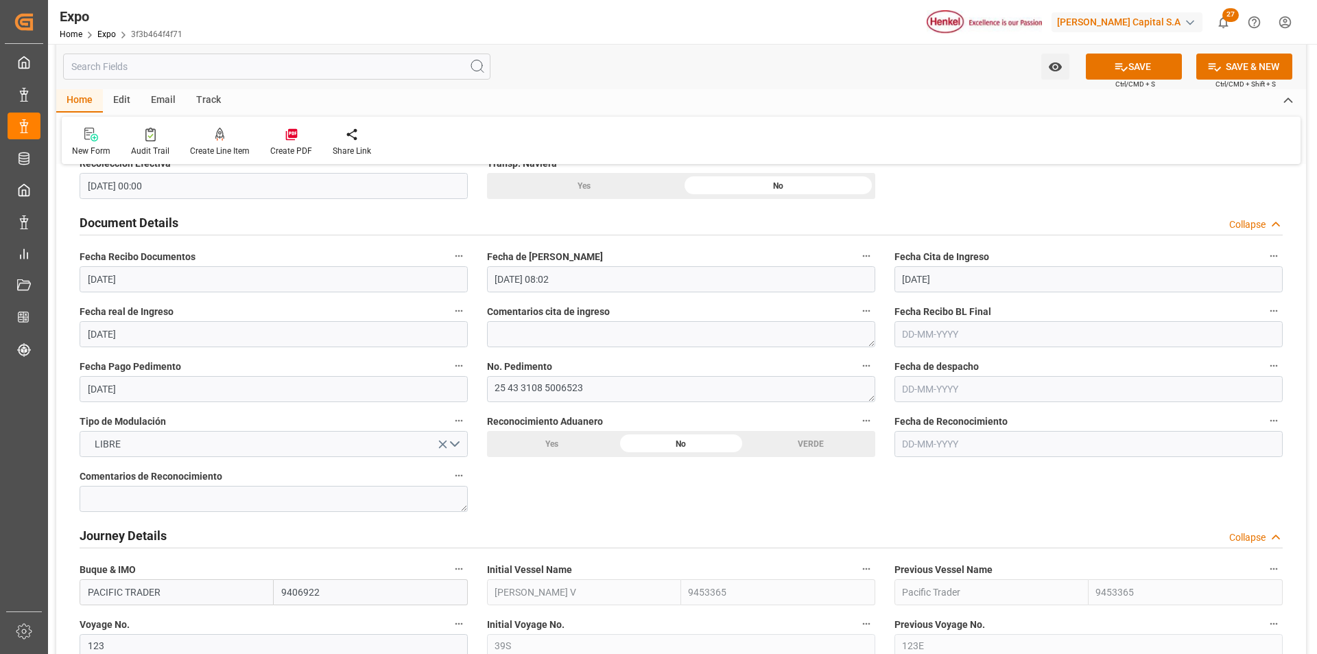
click at [916, 388] on input "text" at bounding box center [1089, 389] width 388 height 26
click at [1016, 527] on span "15" at bounding box center [1019, 526] width 9 height 10
type input "[DATE]"
click at [1127, 75] on button "SAVE" at bounding box center [1134, 67] width 96 height 26
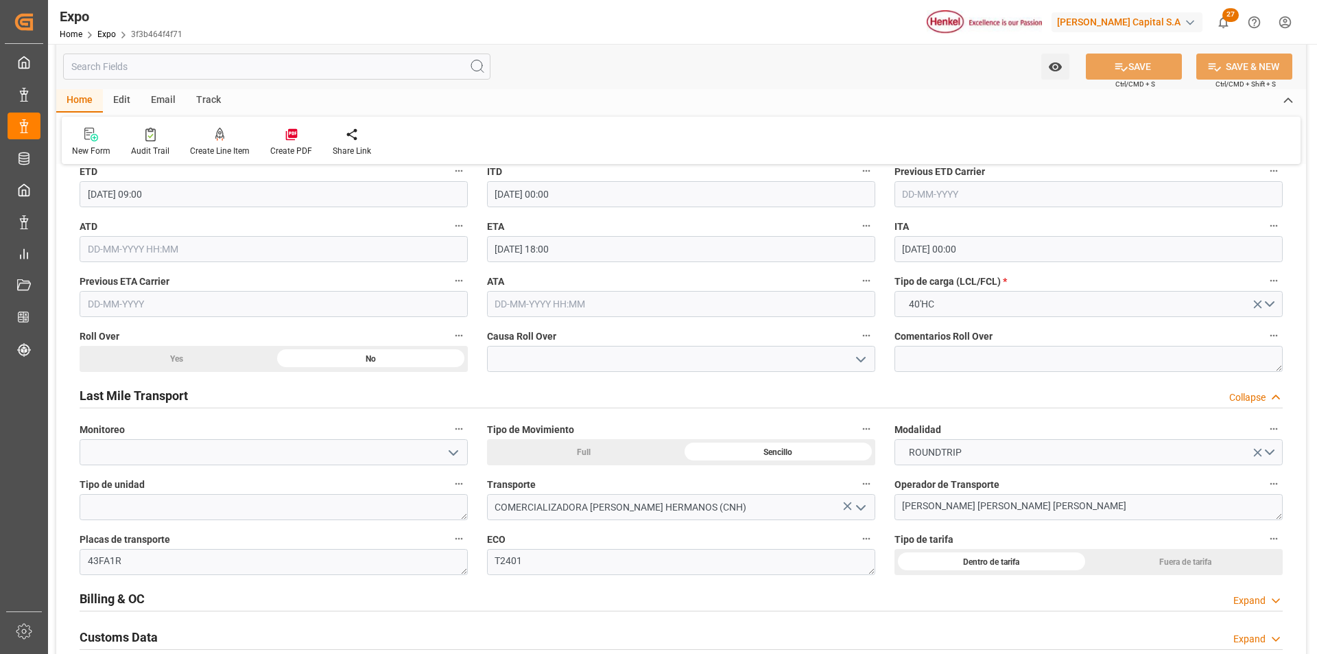
scroll to position [2058, 0]
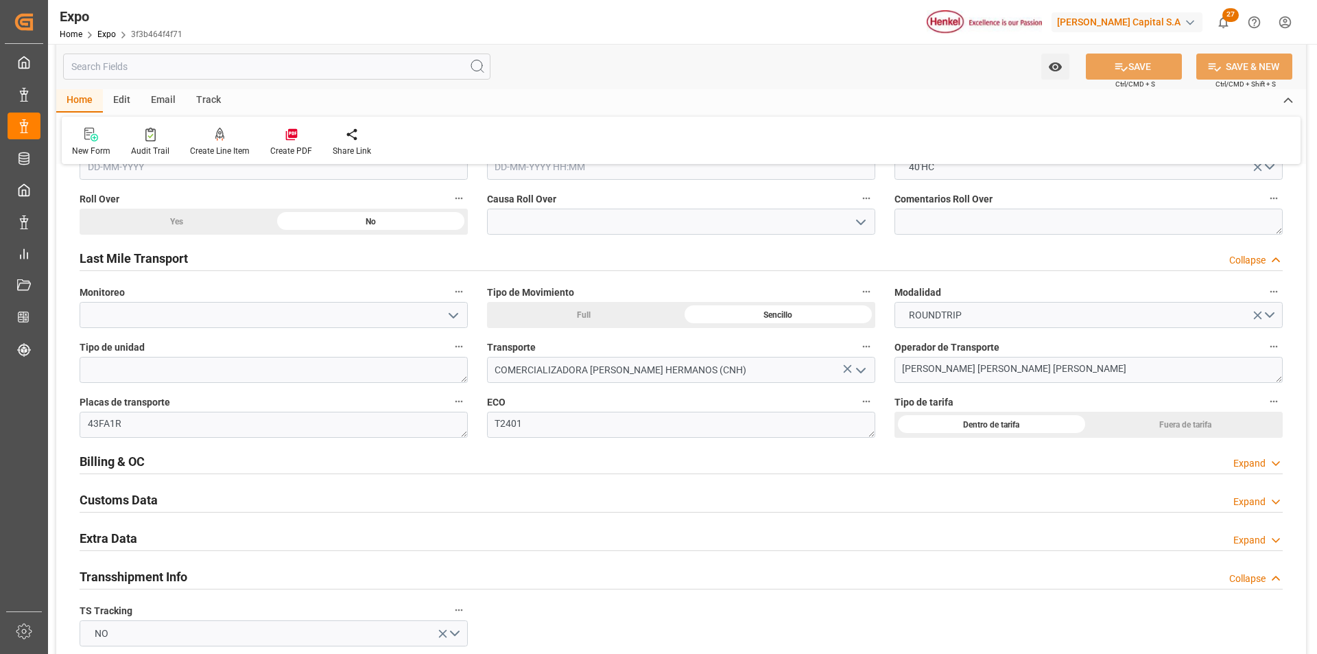
click at [1275, 539] on icon at bounding box center [1276, 540] width 14 height 14
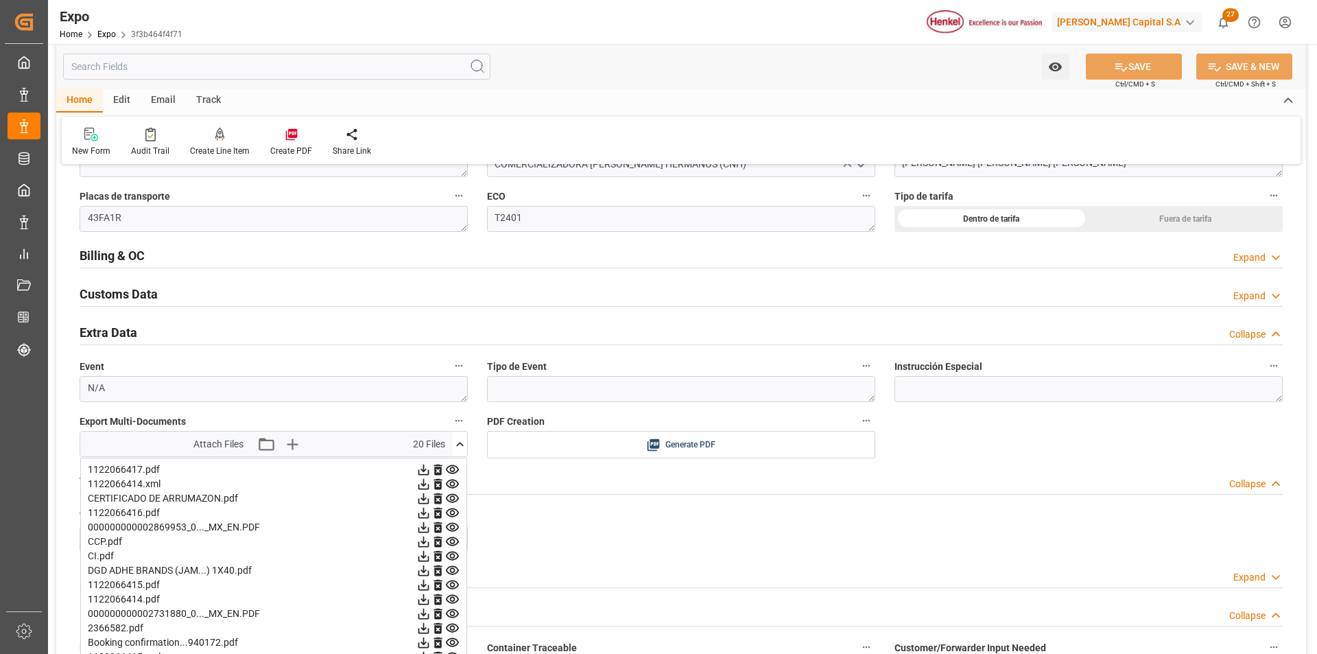
scroll to position [2401, 0]
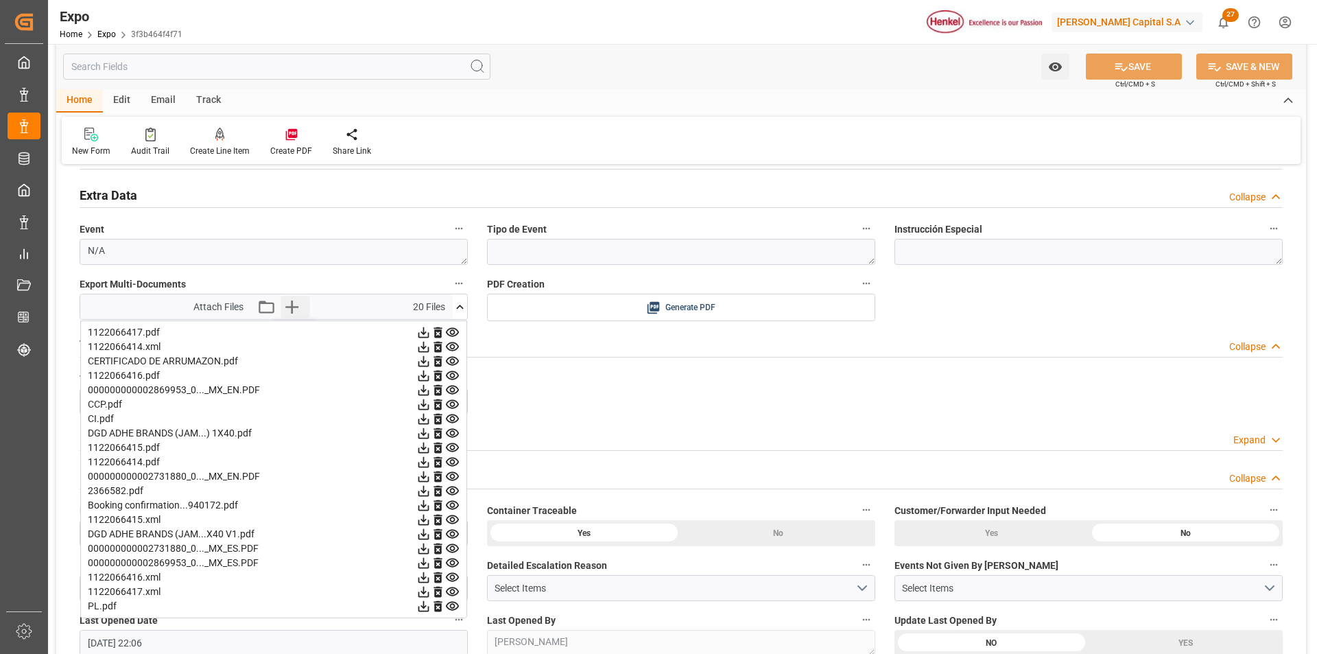
click at [291, 311] on icon "button" at bounding box center [292, 307] width 22 height 22
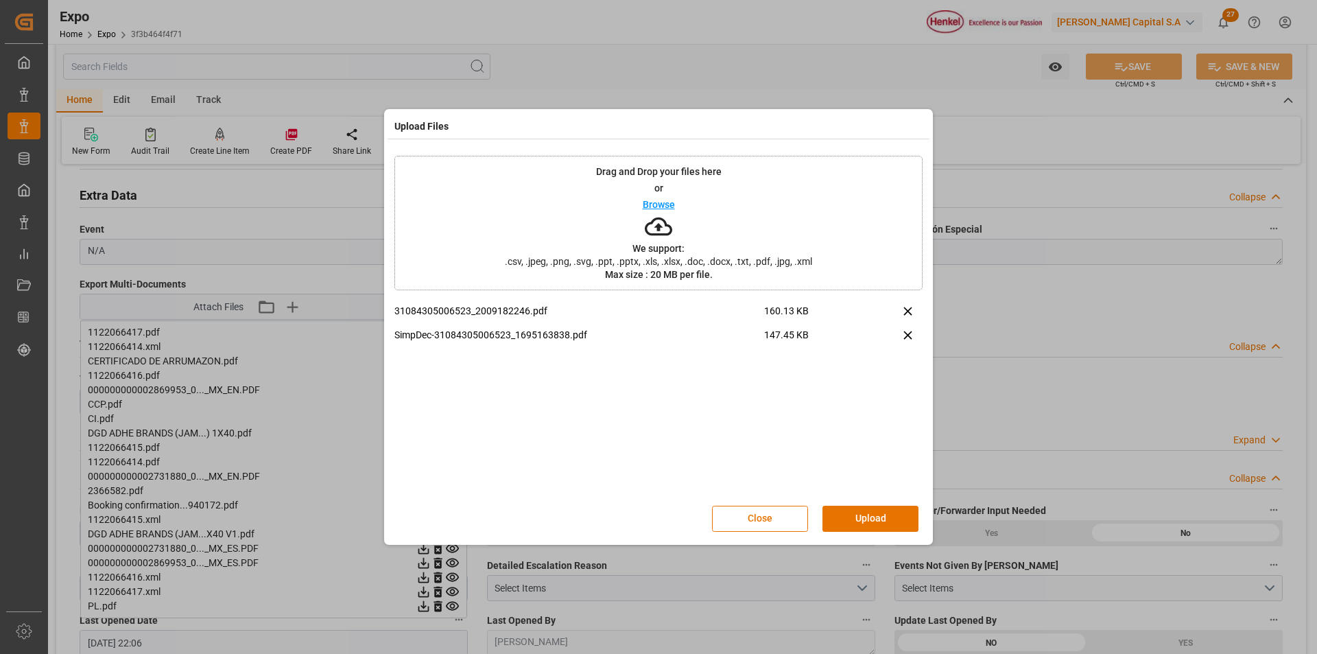
click at [843, 523] on button "Upload" at bounding box center [871, 519] width 96 height 26
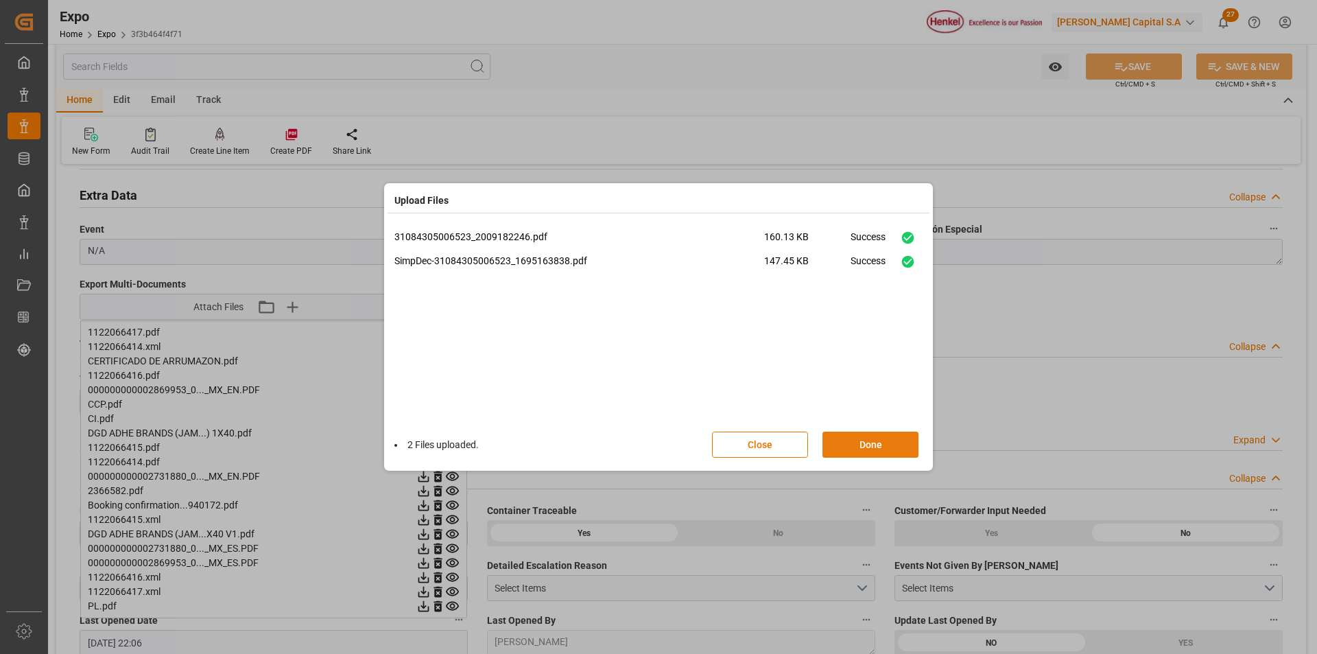
click at [910, 448] on button "Done" at bounding box center [871, 445] width 96 height 26
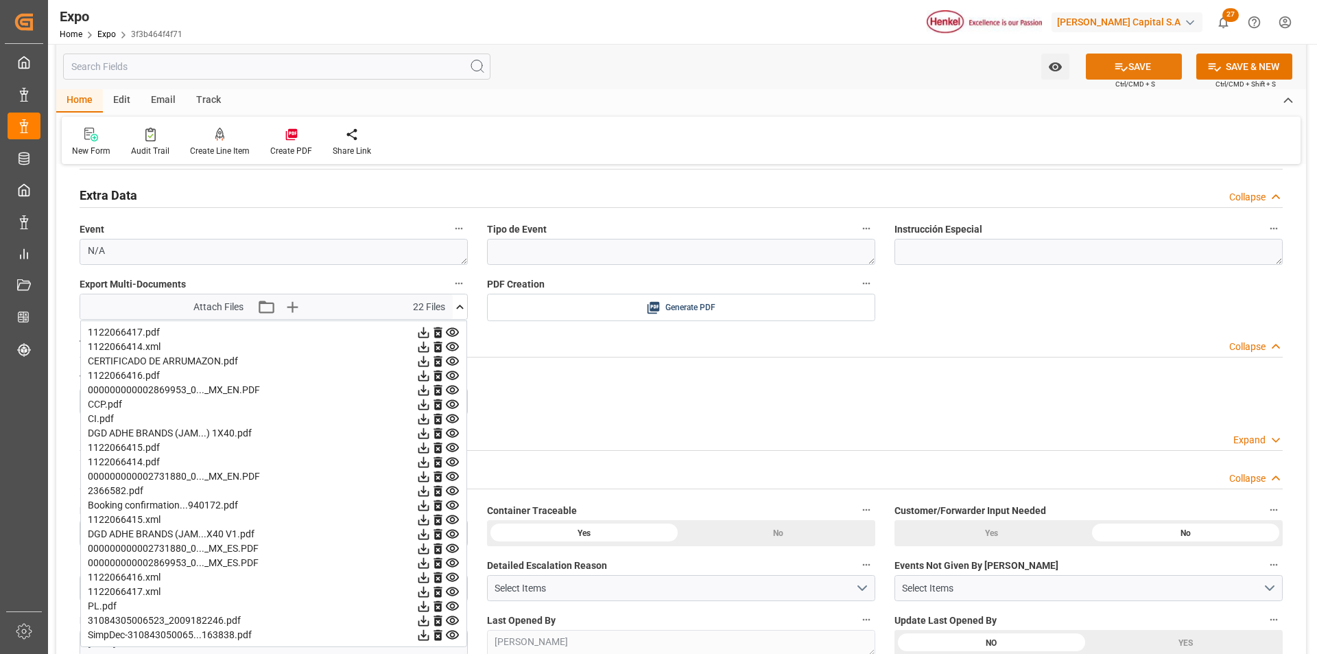
click at [1146, 71] on button "SAVE" at bounding box center [1134, 67] width 96 height 26
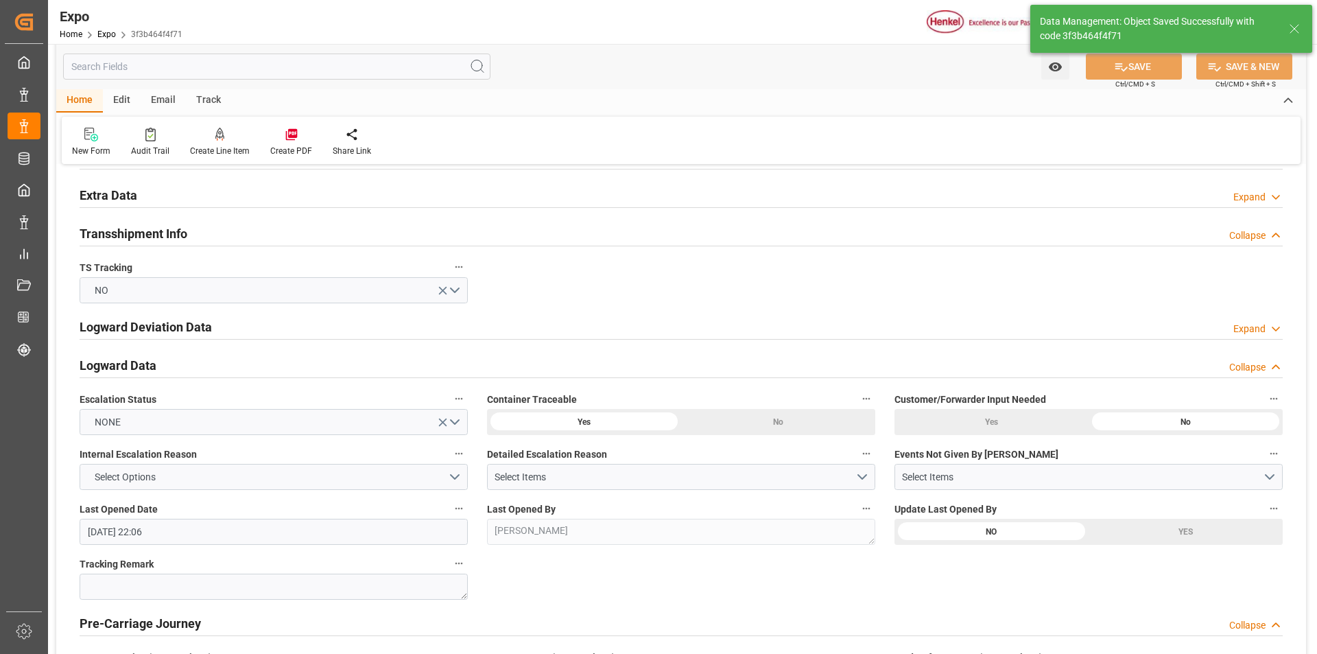
type input "[DATE] 22:09"
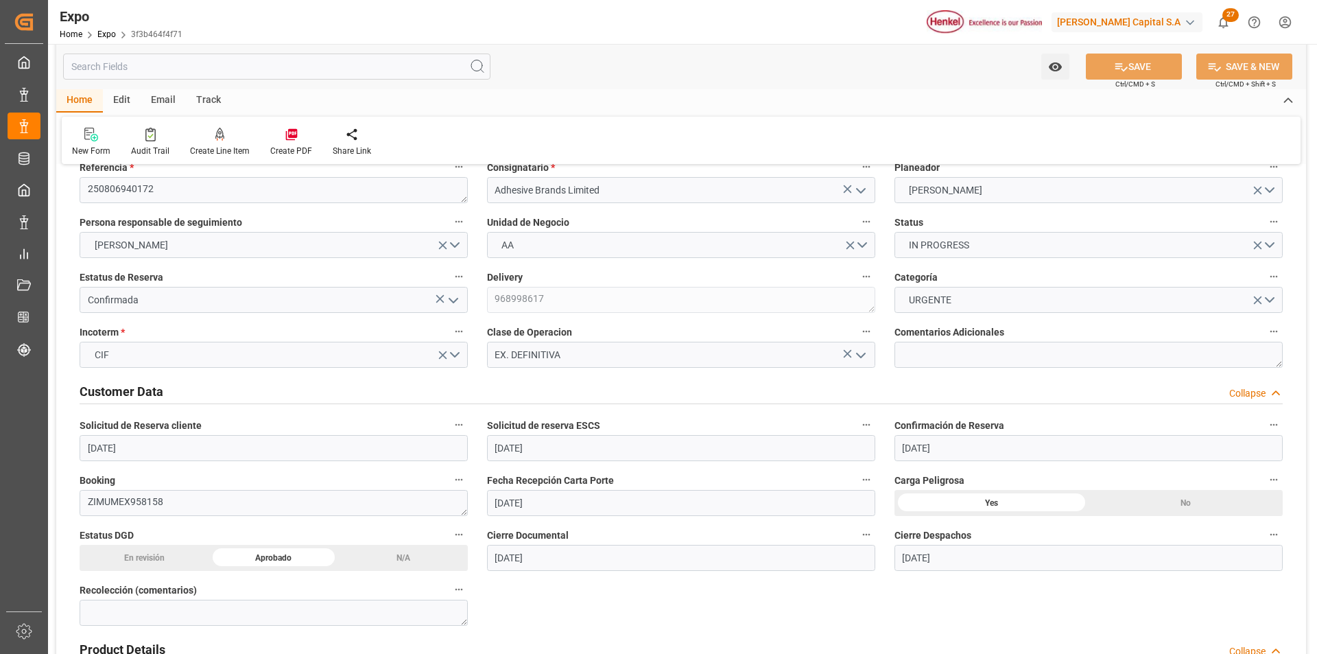
scroll to position [0, 0]
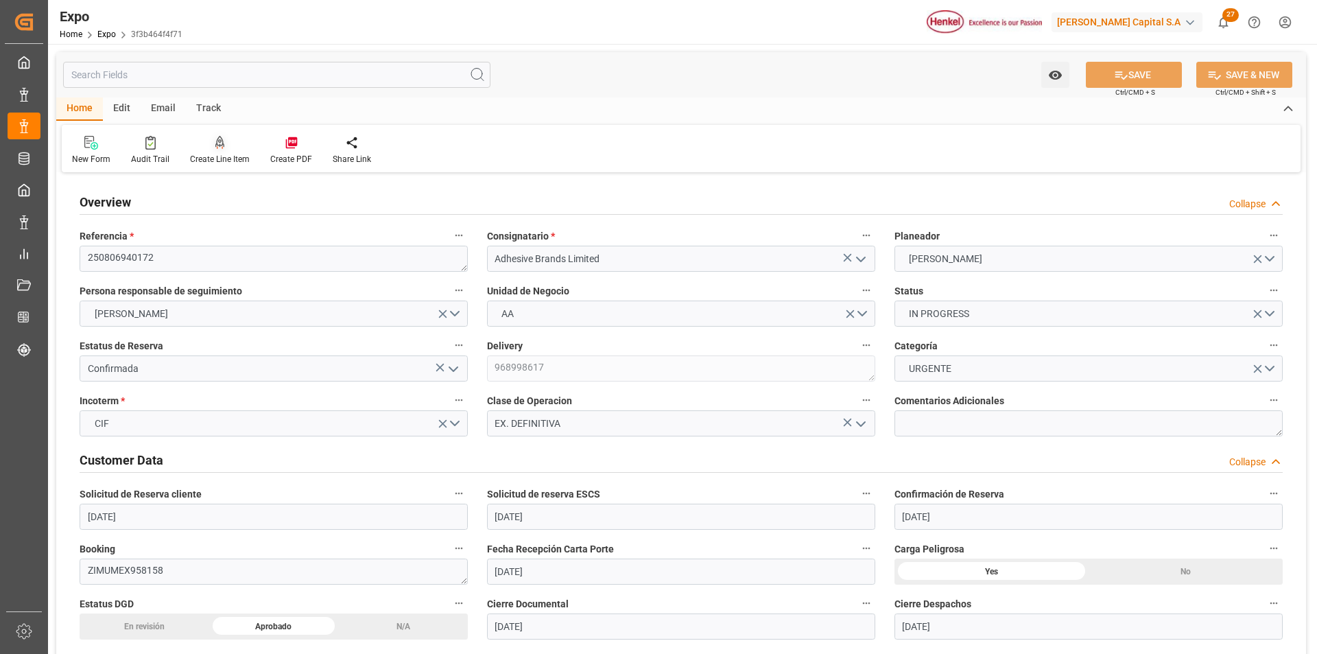
click at [212, 144] on div at bounding box center [220, 142] width 60 height 14
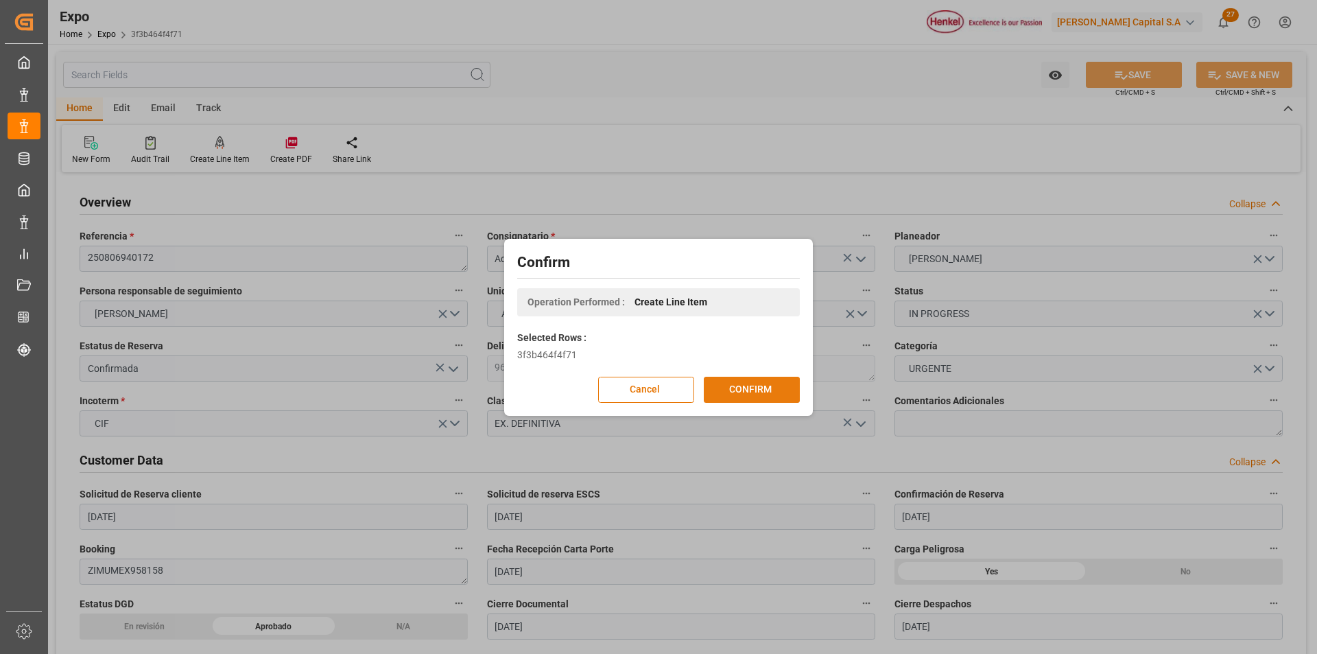
click at [722, 390] on button "CONFIRM" at bounding box center [752, 390] width 96 height 26
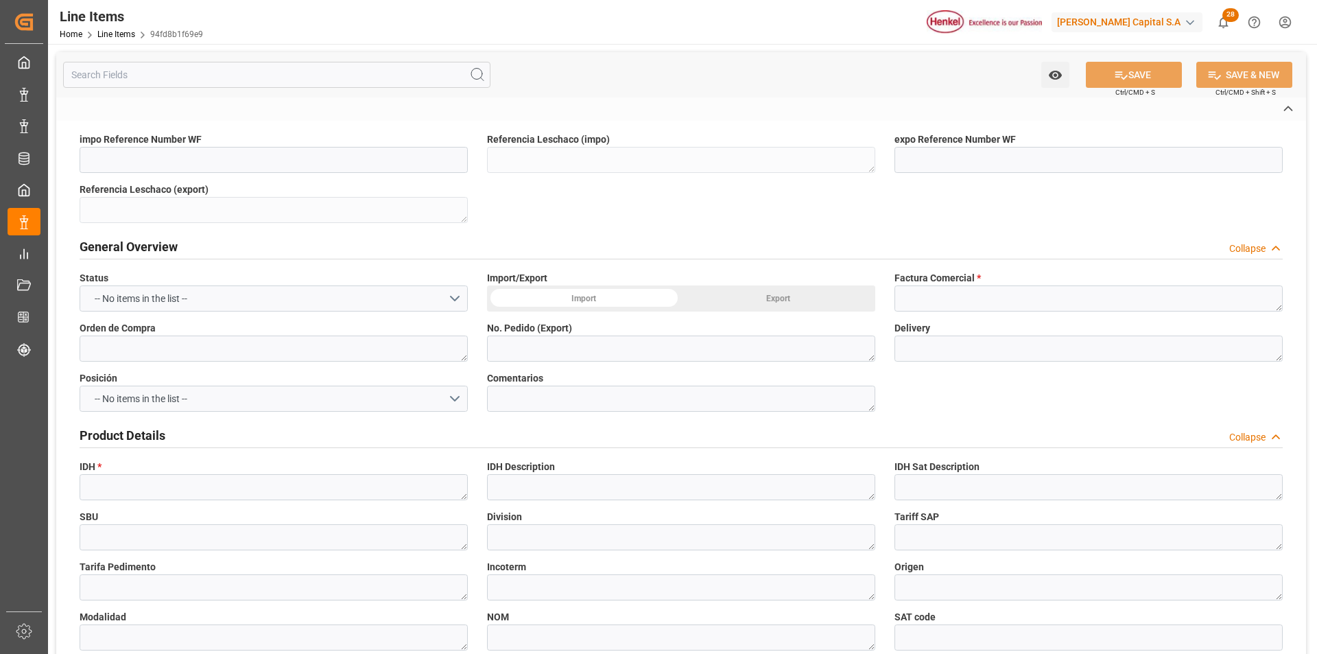
type textarea "250806940172"
type input "94fd8b1f69e9"
type input "3f3b464f4f71"
type input "18-08-2025 22:10"
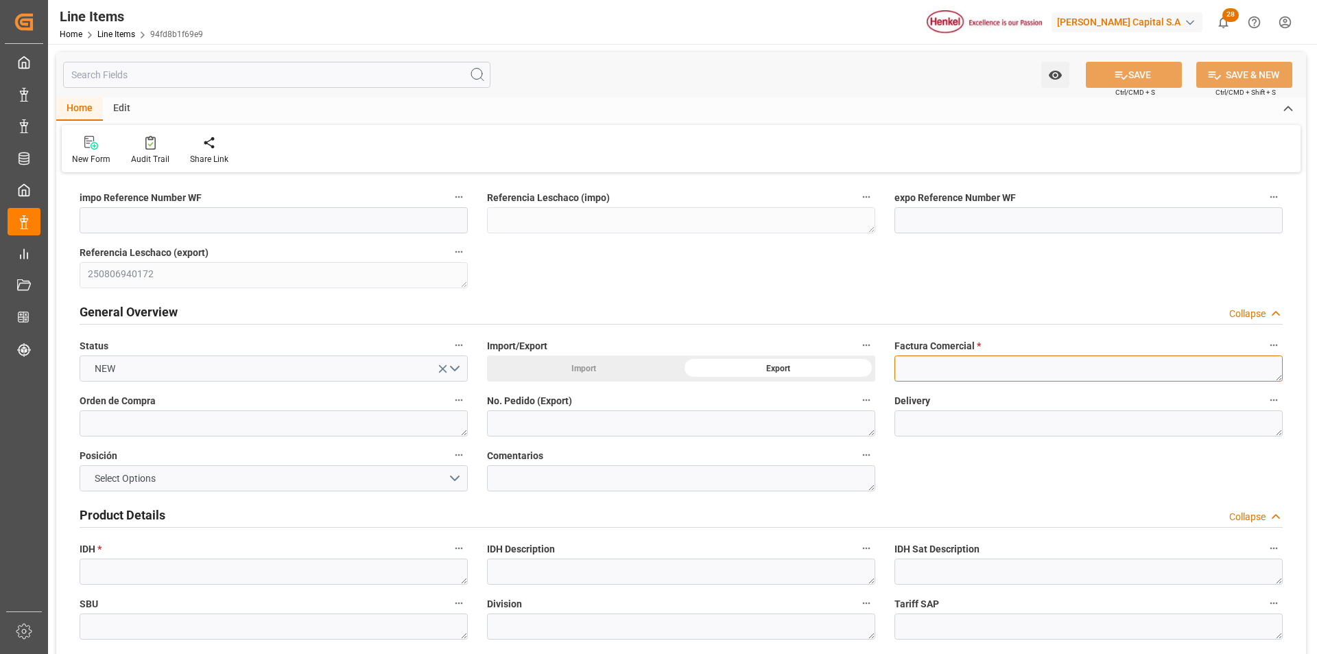
click at [919, 376] on textarea at bounding box center [1089, 368] width 388 height 26
paste textarea "1122066415"
type textarea "1122066415"
click at [172, 428] on textarea at bounding box center [274, 423] width 388 height 26
paste textarea "ABL-2025/091"
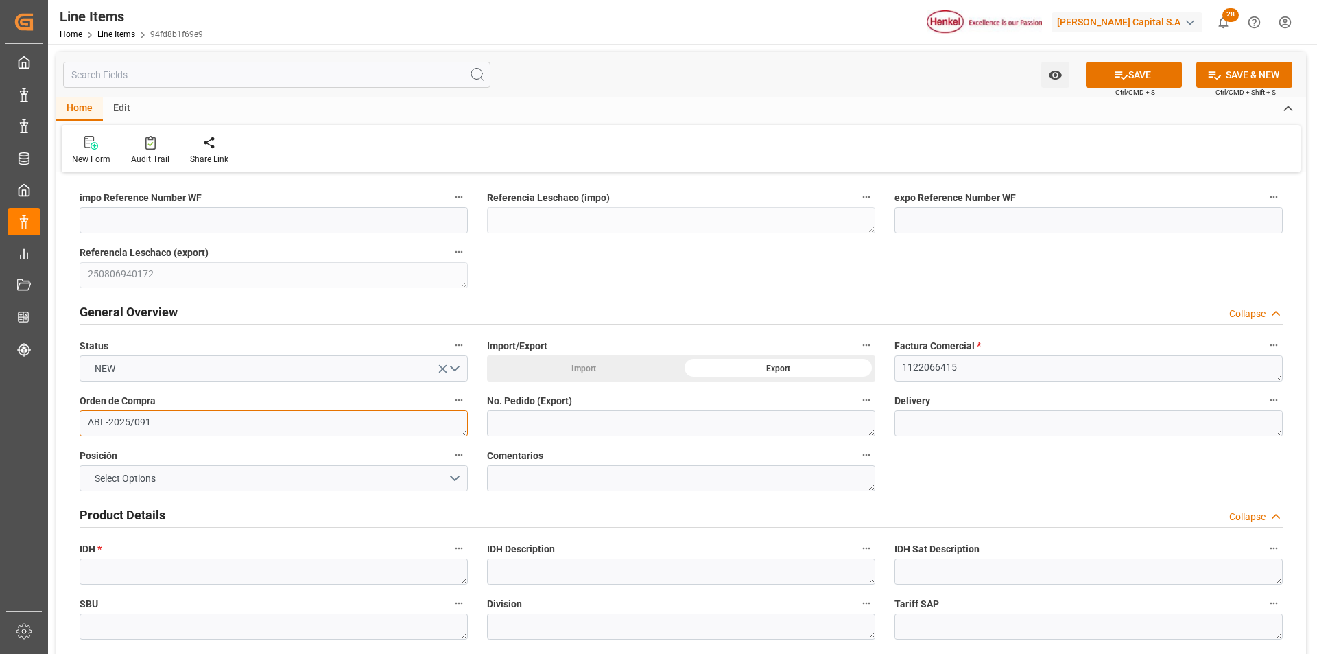
type textarea "ABL-2025/091"
click at [515, 427] on textarea at bounding box center [681, 423] width 388 height 26
paste textarea "ABL-2025/091"
type textarea "ABL-2025/091"
drag, startPoint x: 560, startPoint y: 422, endPoint x: 490, endPoint y: 416, distance: 70.3
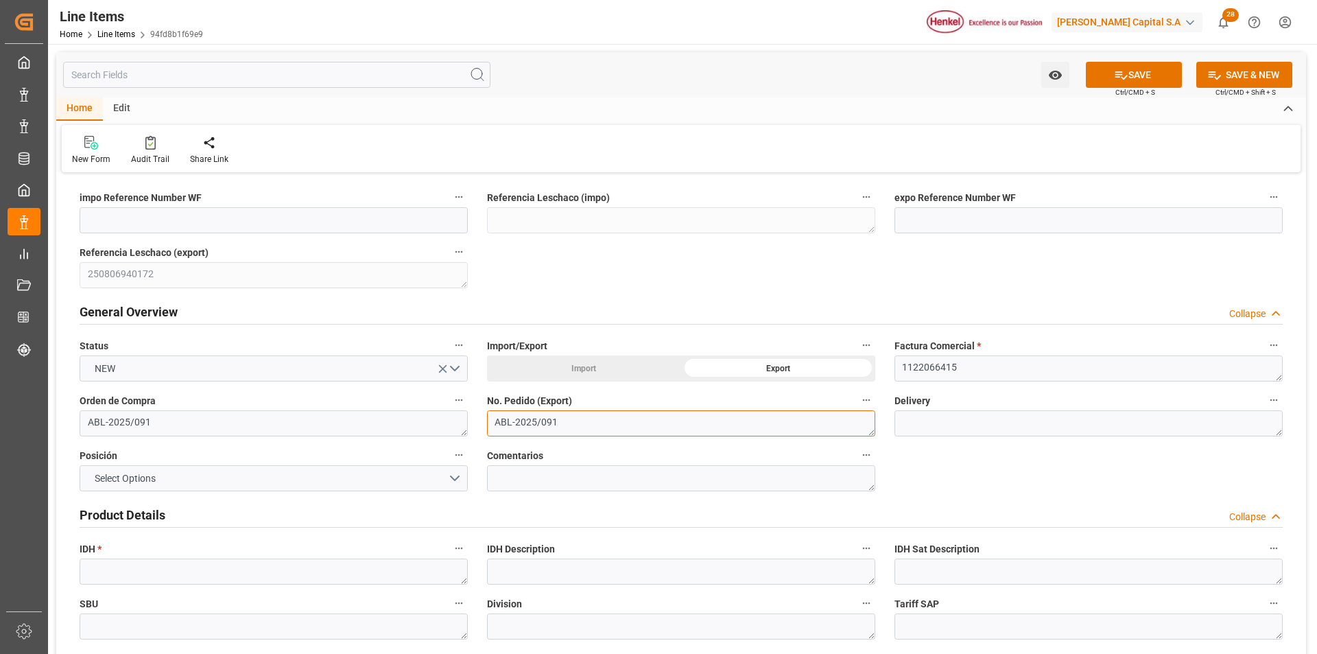
click at [490, 416] on textarea "ABL-2025/091" at bounding box center [681, 423] width 388 height 26
paste textarea "424742227"
type textarea "424742227"
click at [923, 424] on textarea at bounding box center [1089, 423] width 388 height 26
paste textarea "969026446"
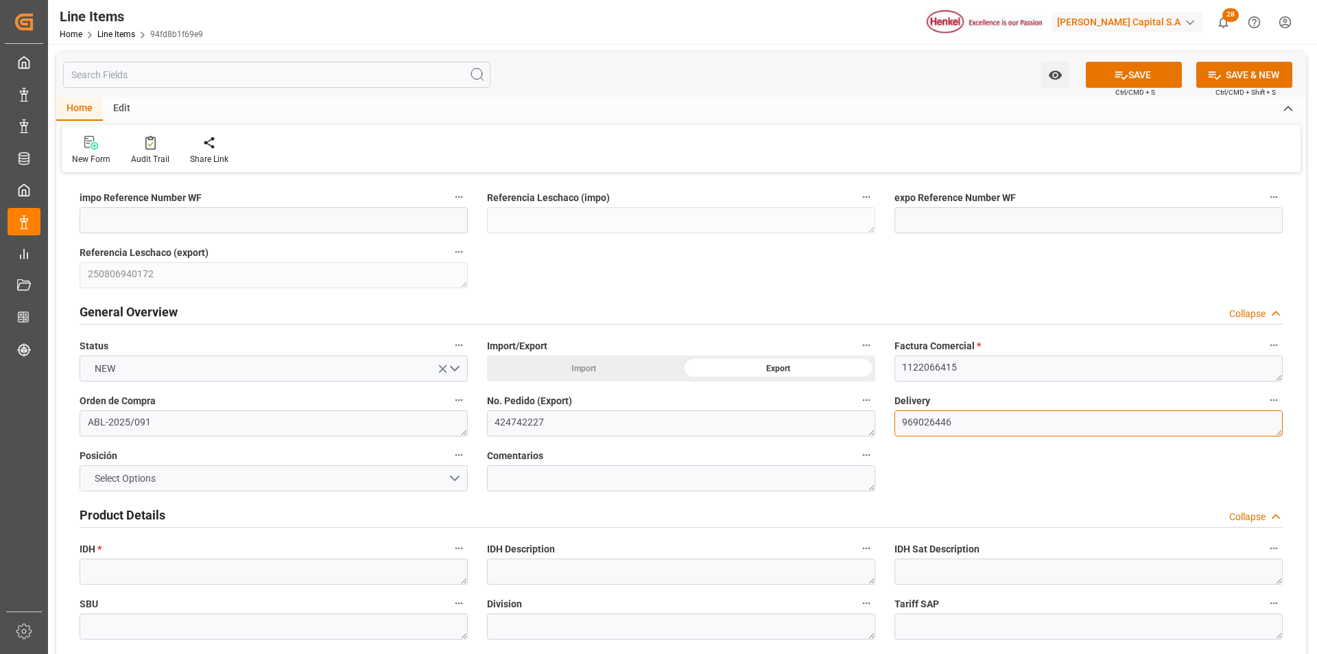
type textarea "969026446"
click at [454, 480] on button "Select Options" at bounding box center [274, 478] width 388 height 26
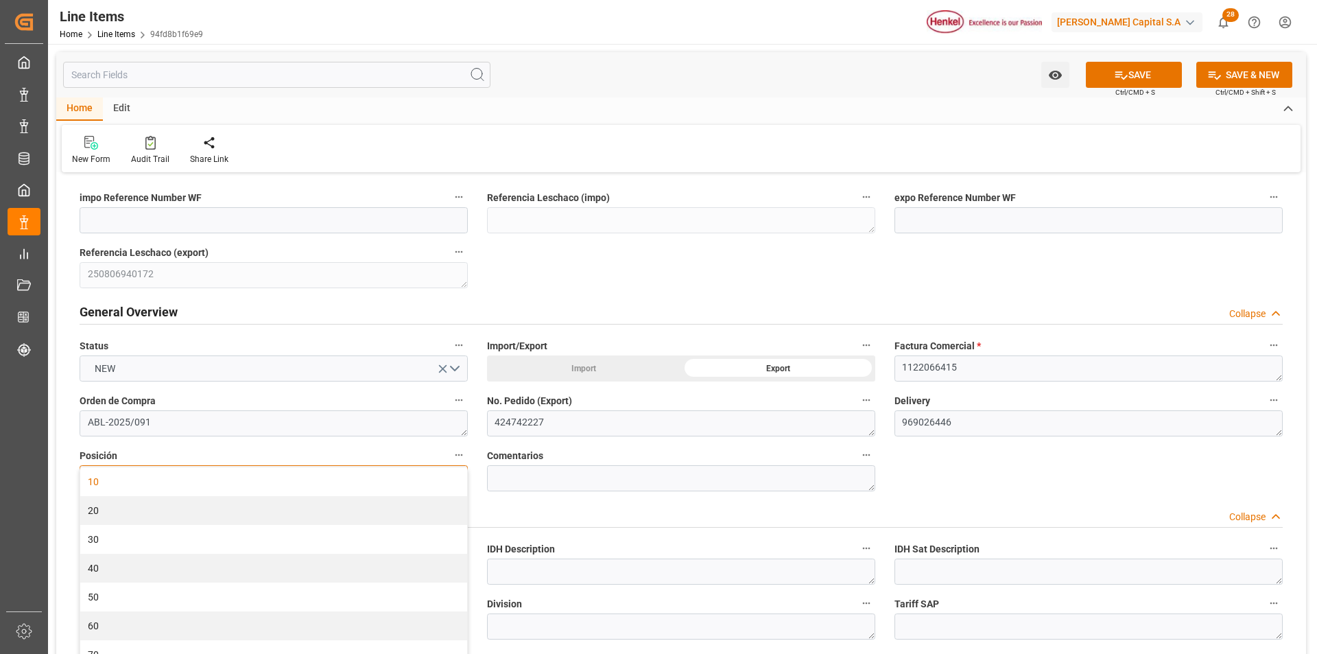
click at [205, 480] on div "10" at bounding box center [273, 481] width 387 height 29
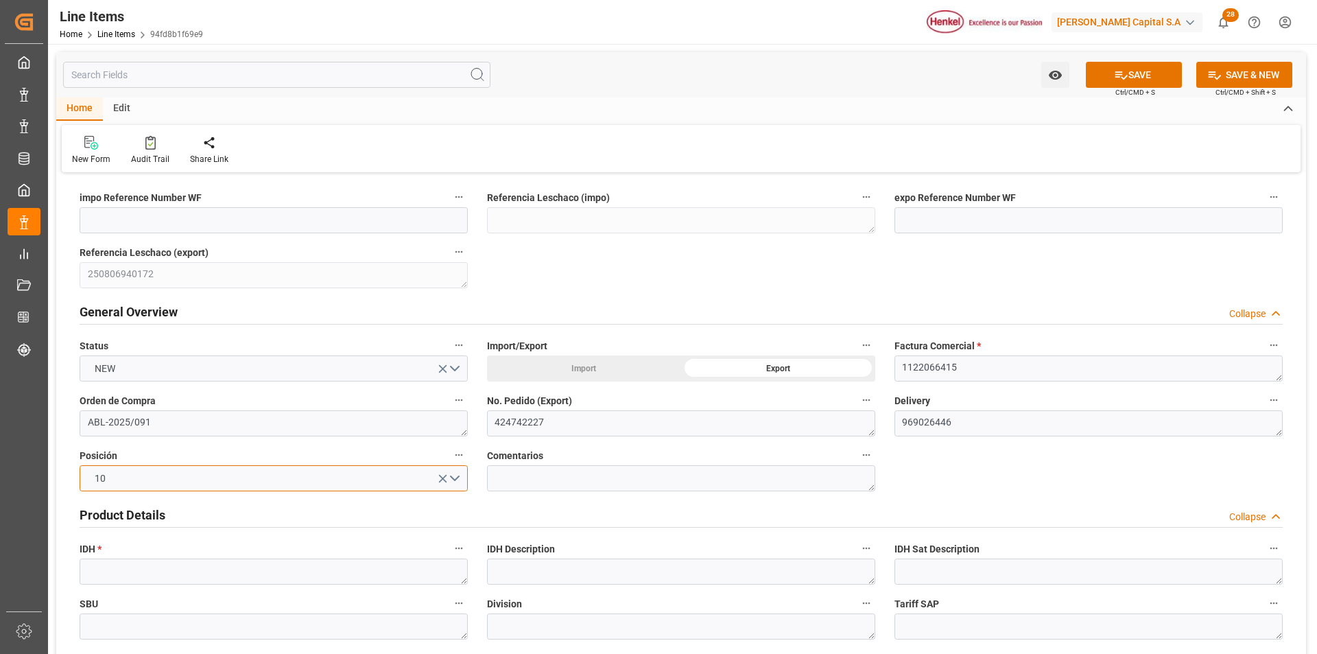
scroll to position [137, 0]
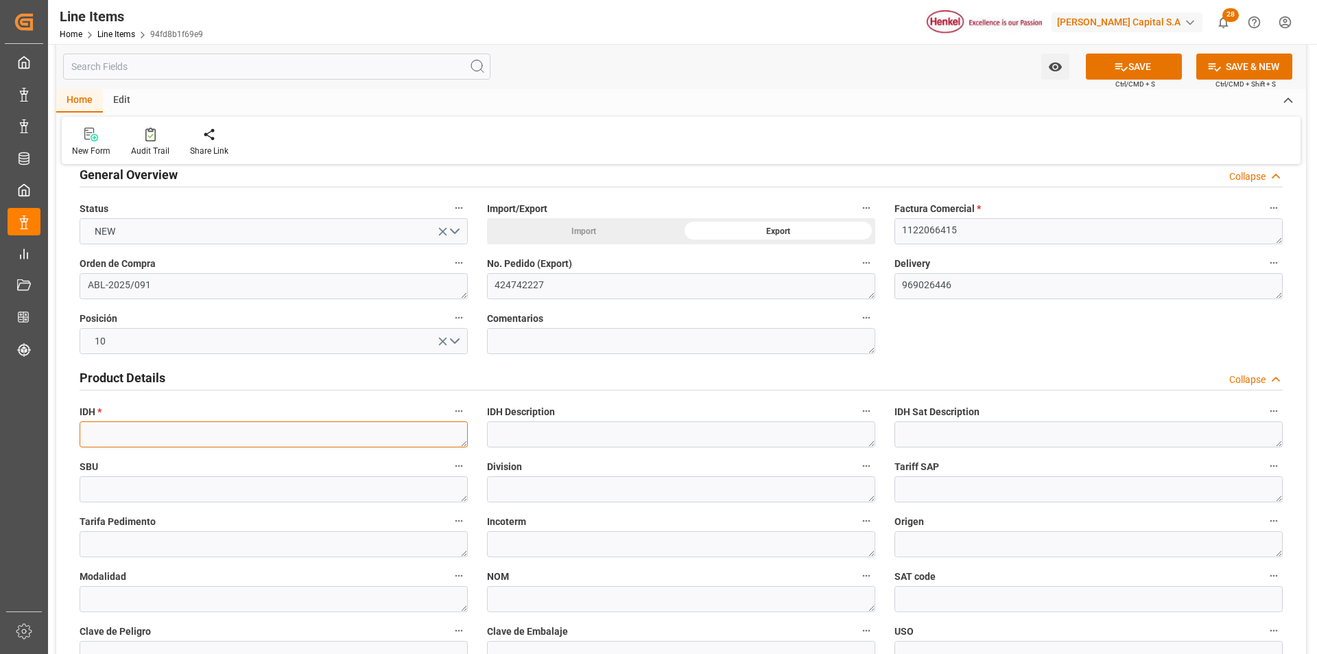
click at [257, 438] on textarea at bounding box center [274, 434] width 388 height 26
paste textarea "2418498"
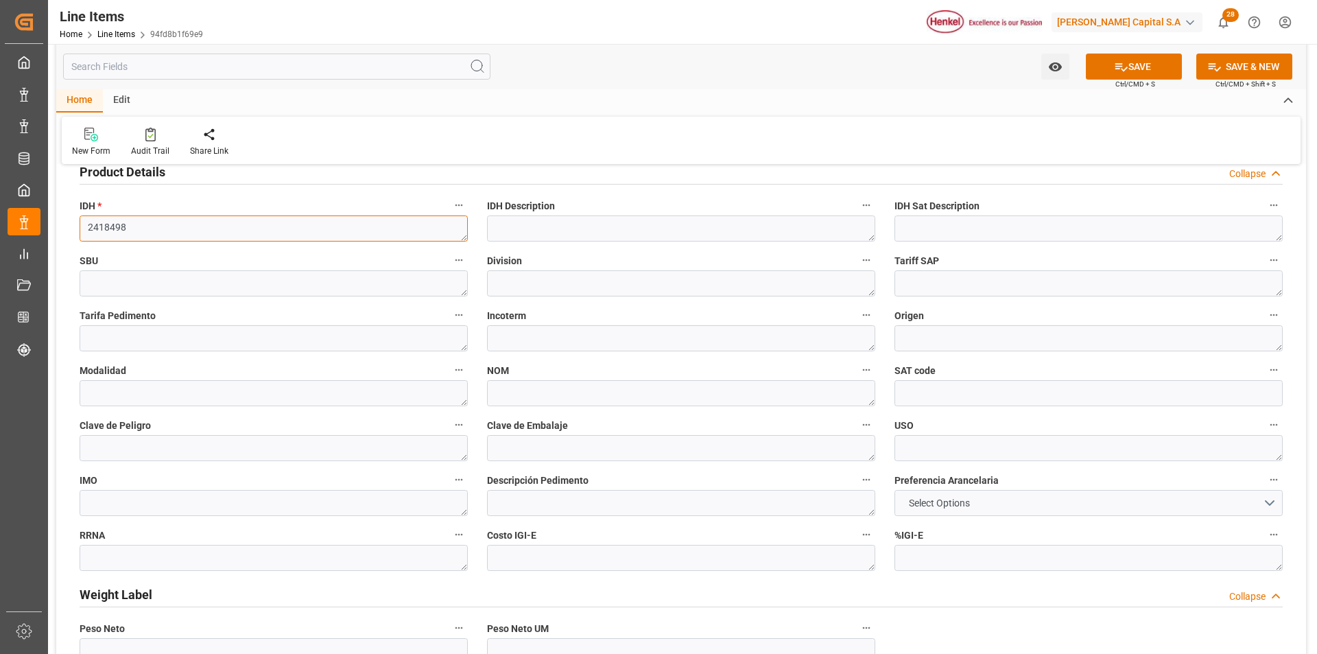
scroll to position [412, 0]
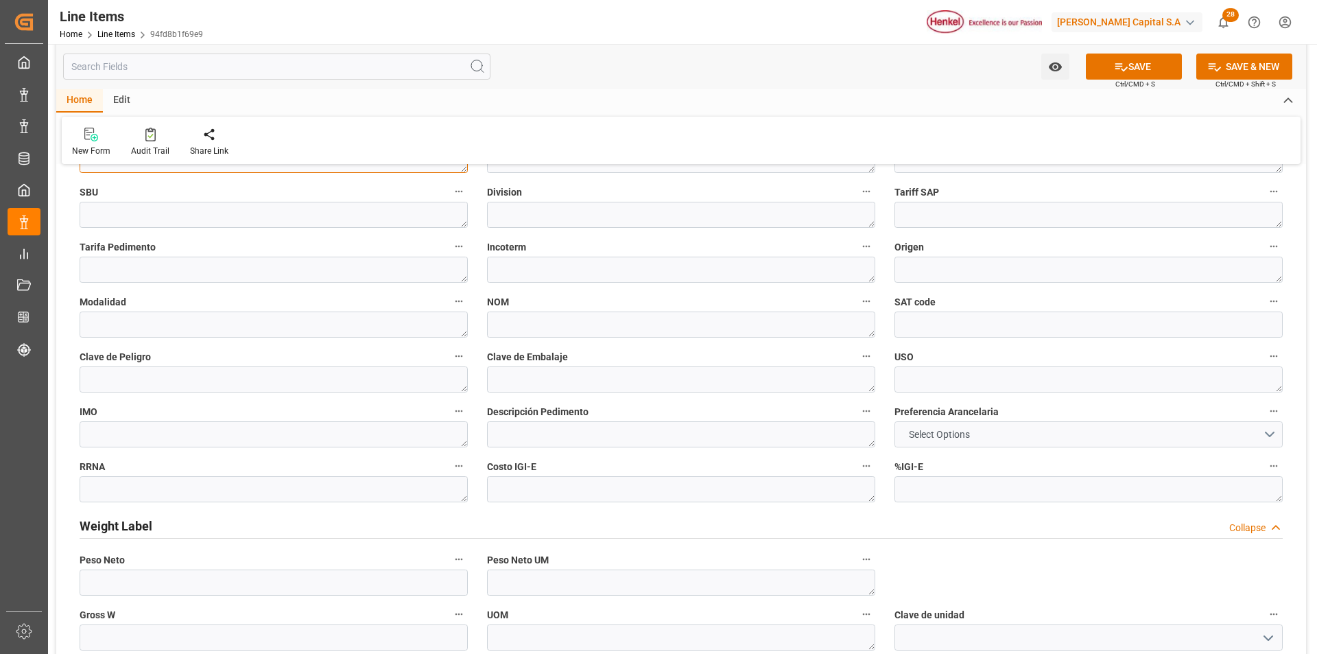
type textarea "2418498"
click at [904, 444] on button "Select Options" at bounding box center [1089, 434] width 388 height 26
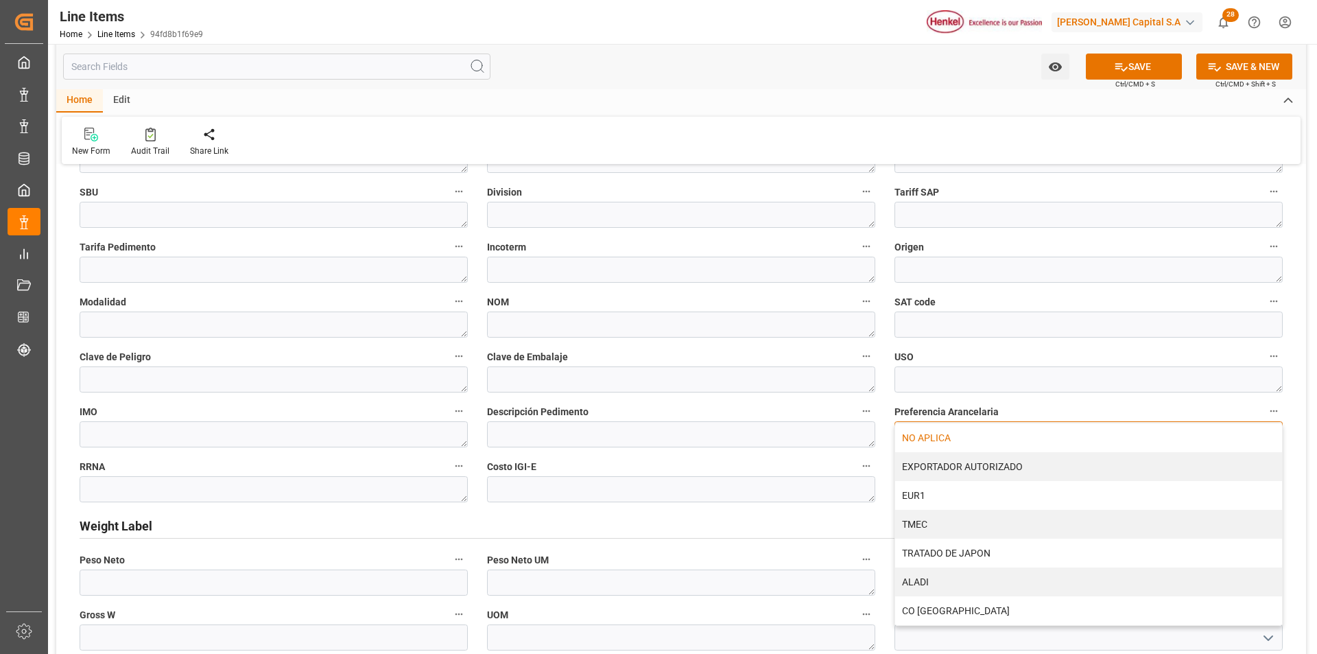
click at [905, 444] on div "NO APLICA" at bounding box center [1088, 437] width 387 height 29
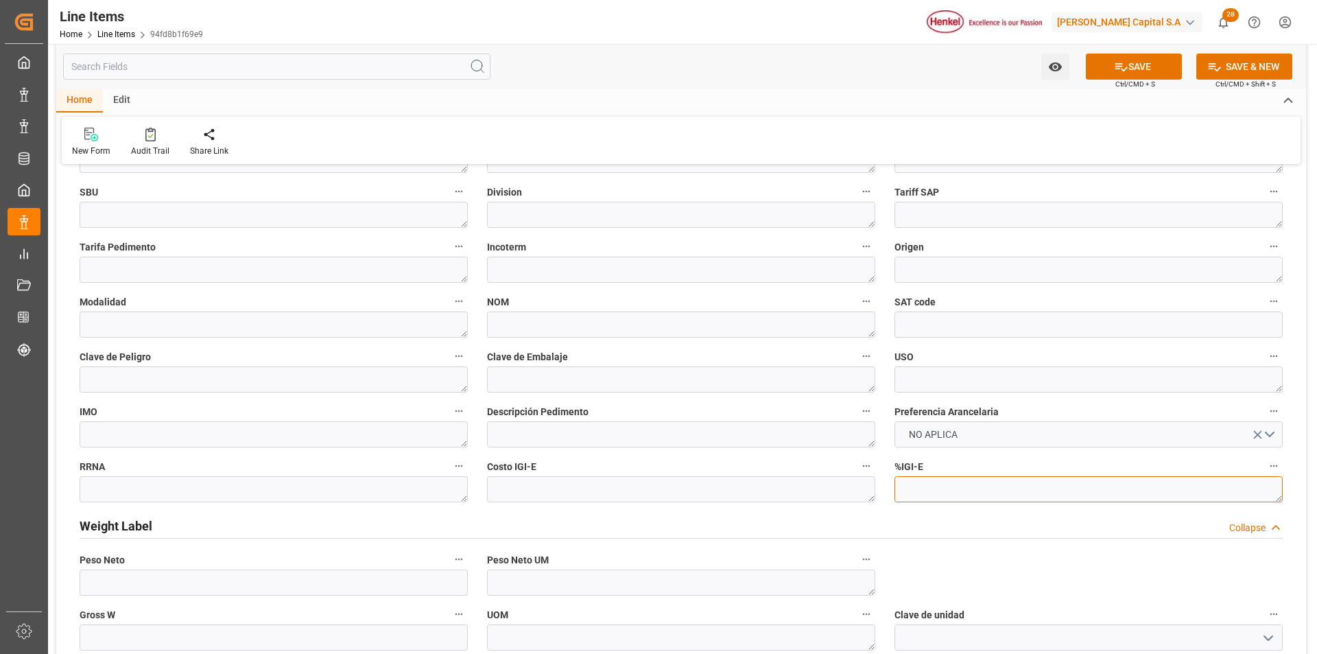
click at [928, 488] on textarea at bounding box center [1089, 489] width 388 height 26
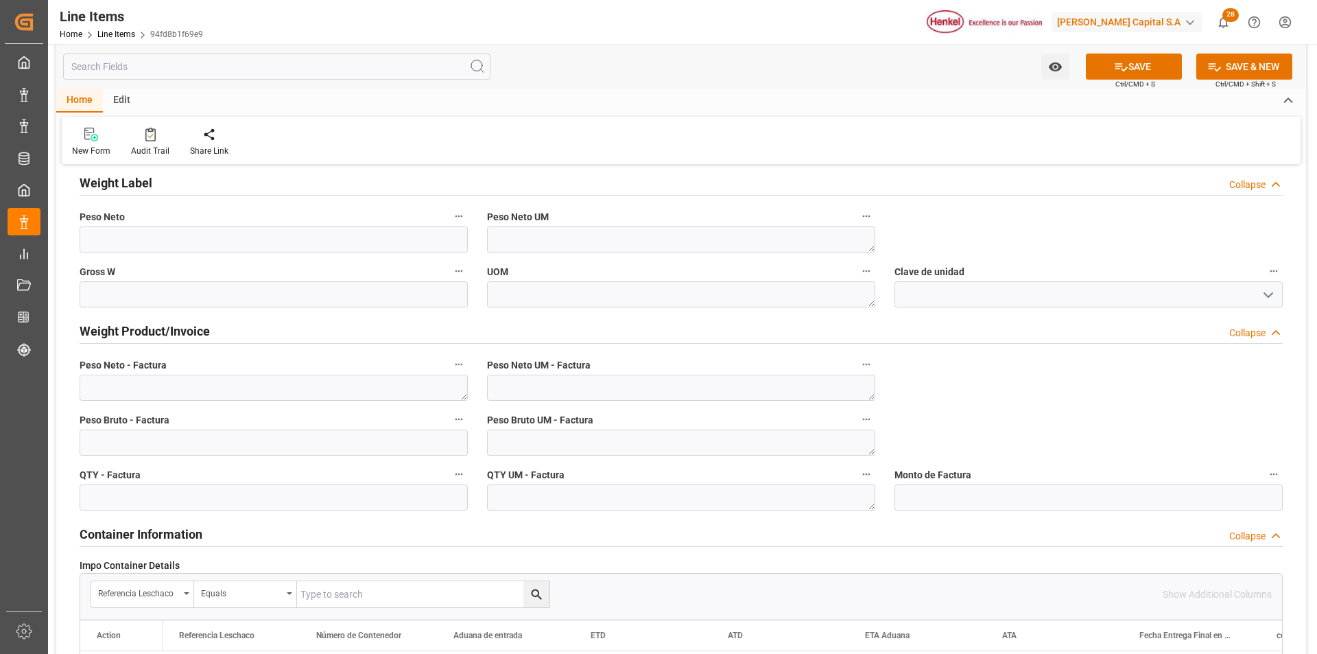
scroll to position [823, 0]
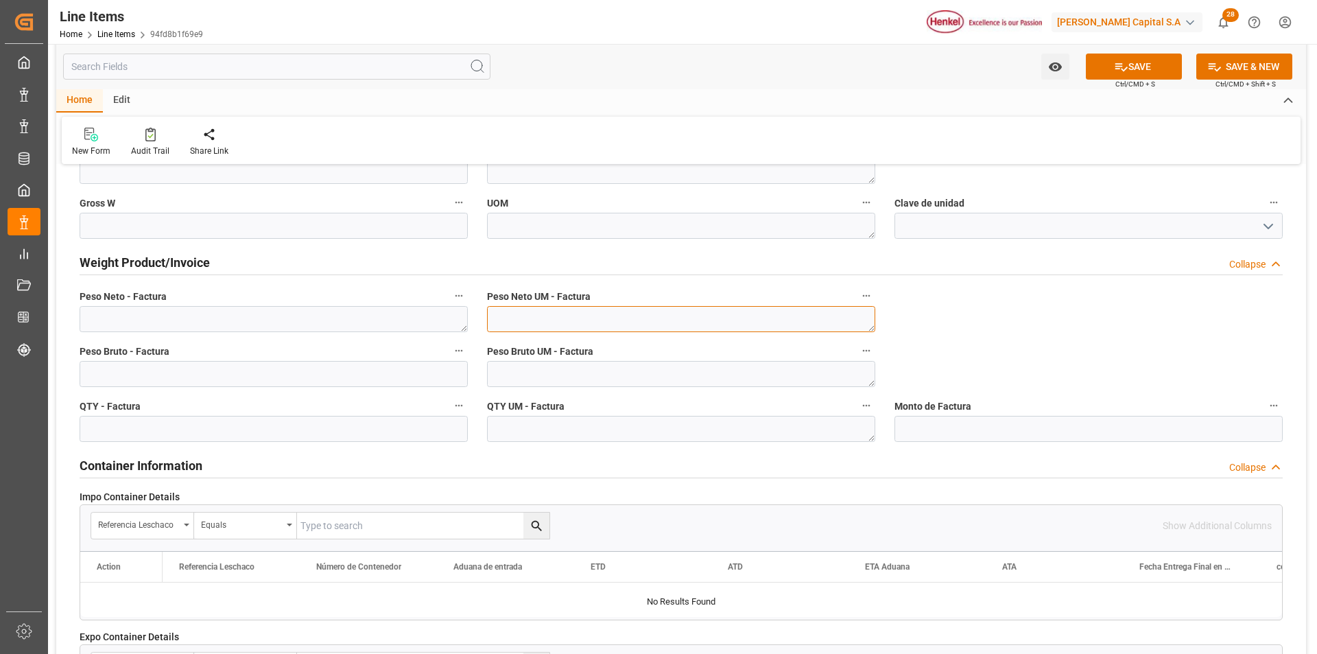
click at [666, 320] on textarea at bounding box center [681, 319] width 388 height 26
type textarea "KG"
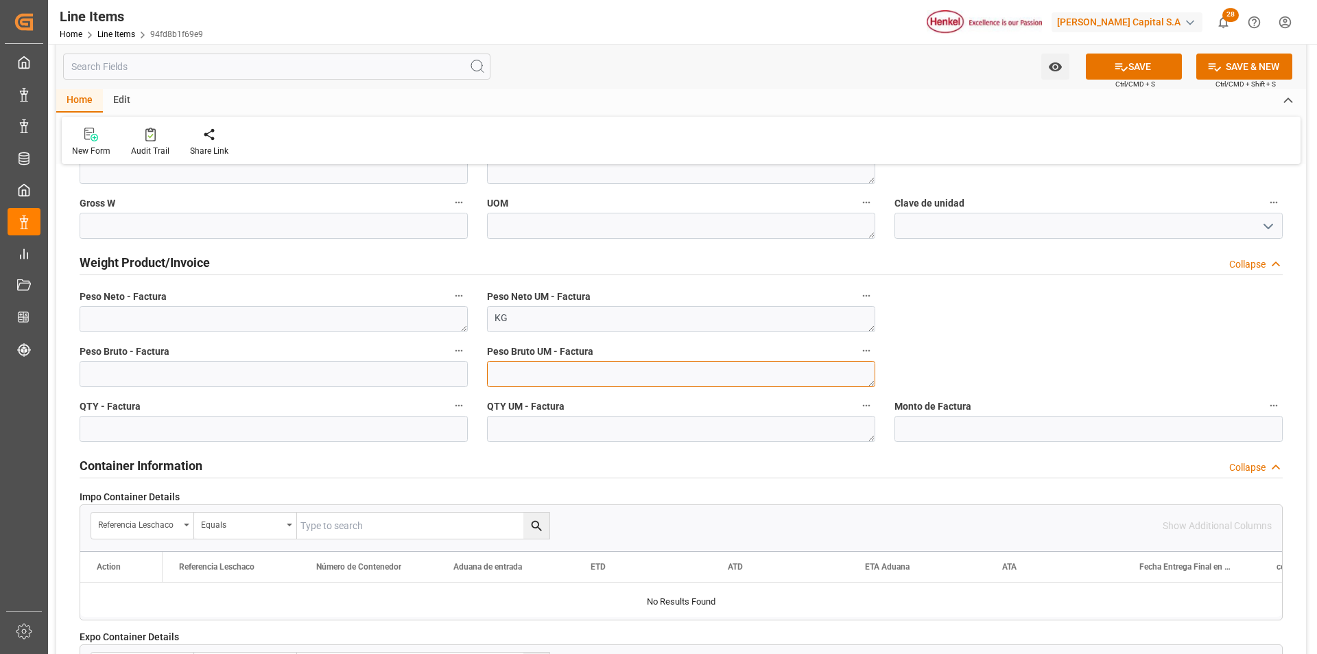
click at [662, 382] on textarea at bounding box center [681, 374] width 388 height 26
type textarea "KG"
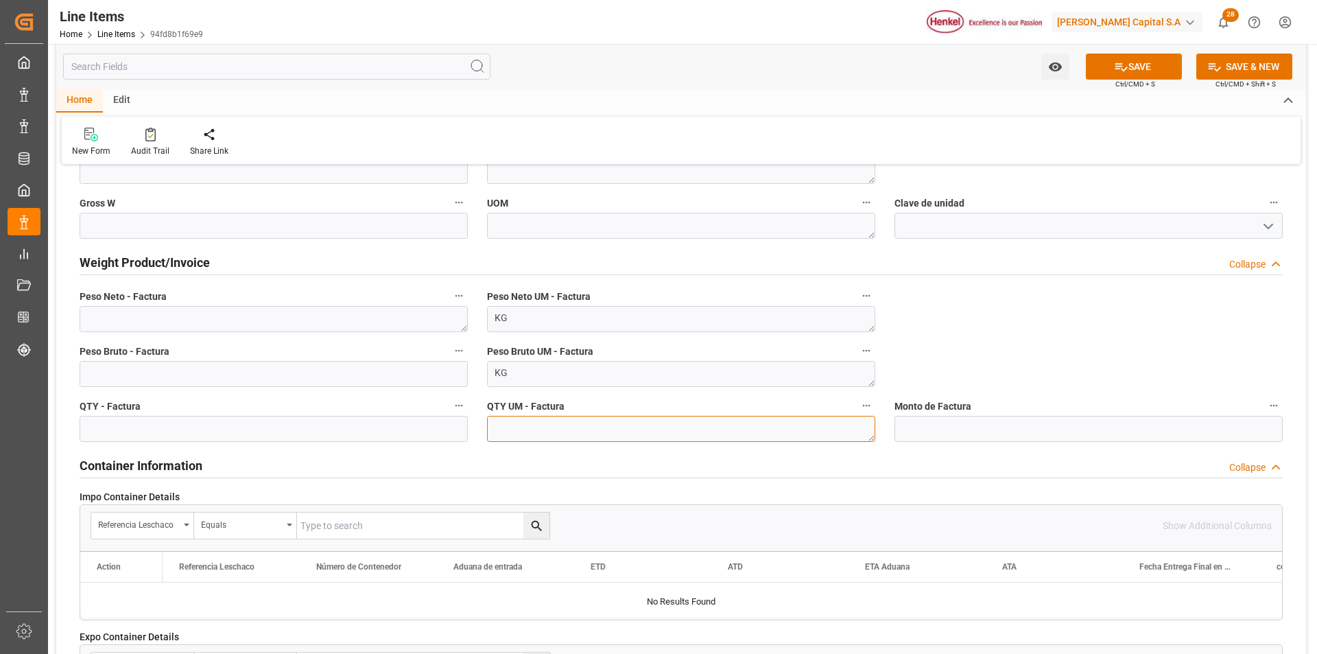
click at [661, 428] on textarea at bounding box center [681, 429] width 388 height 26
type textarea "KG"
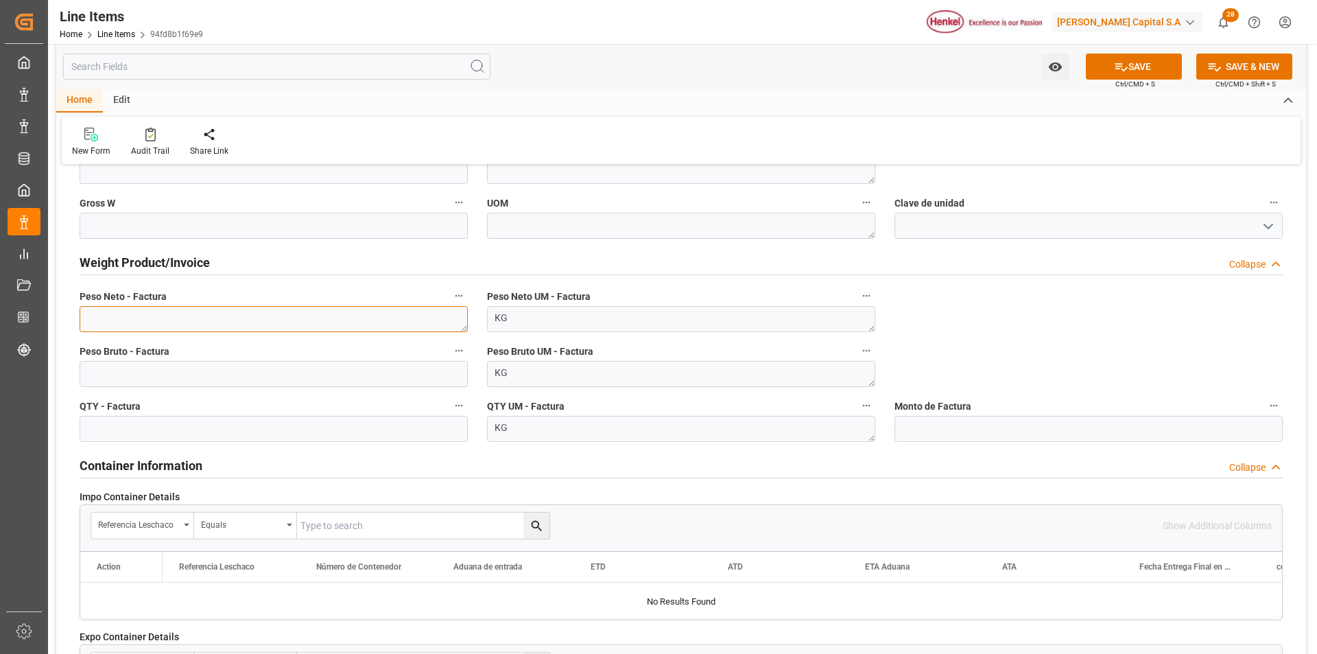
click at [183, 312] on textarea at bounding box center [274, 319] width 388 height 26
paste textarea "404,712"
type textarea "404,712"
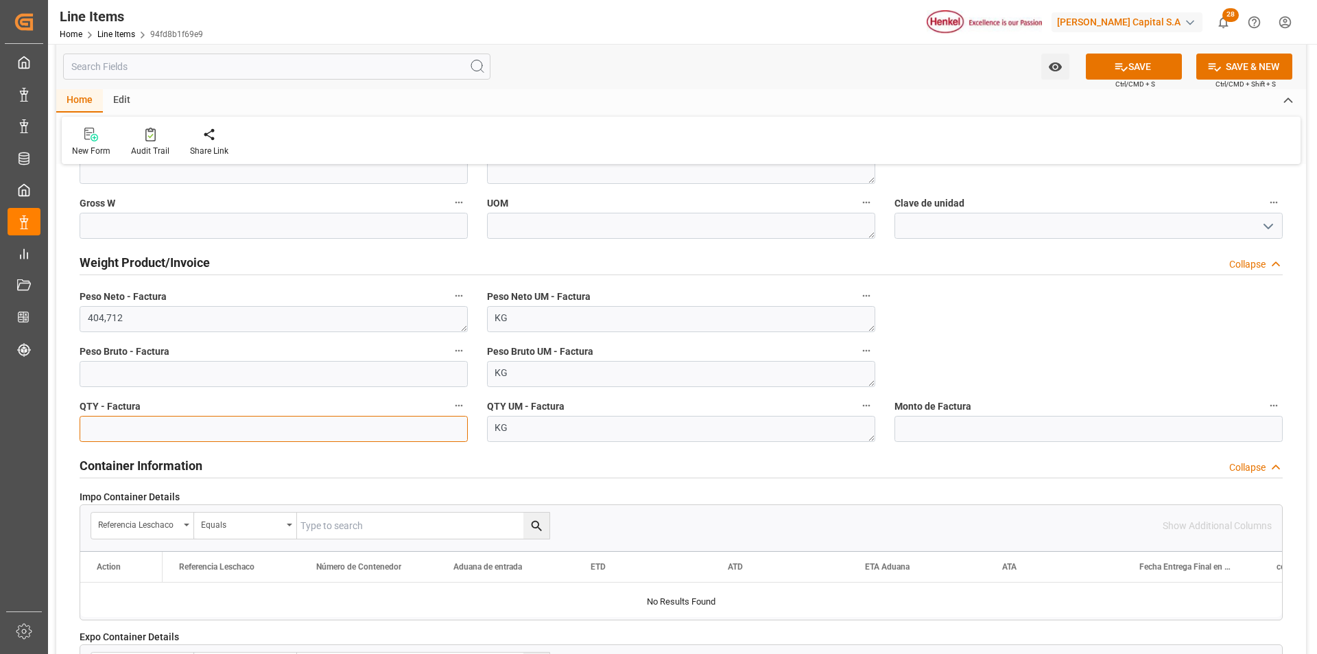
click at [190, 426] on input "text" at bounding box center [274, 429] width 388 height 26
type input "77"
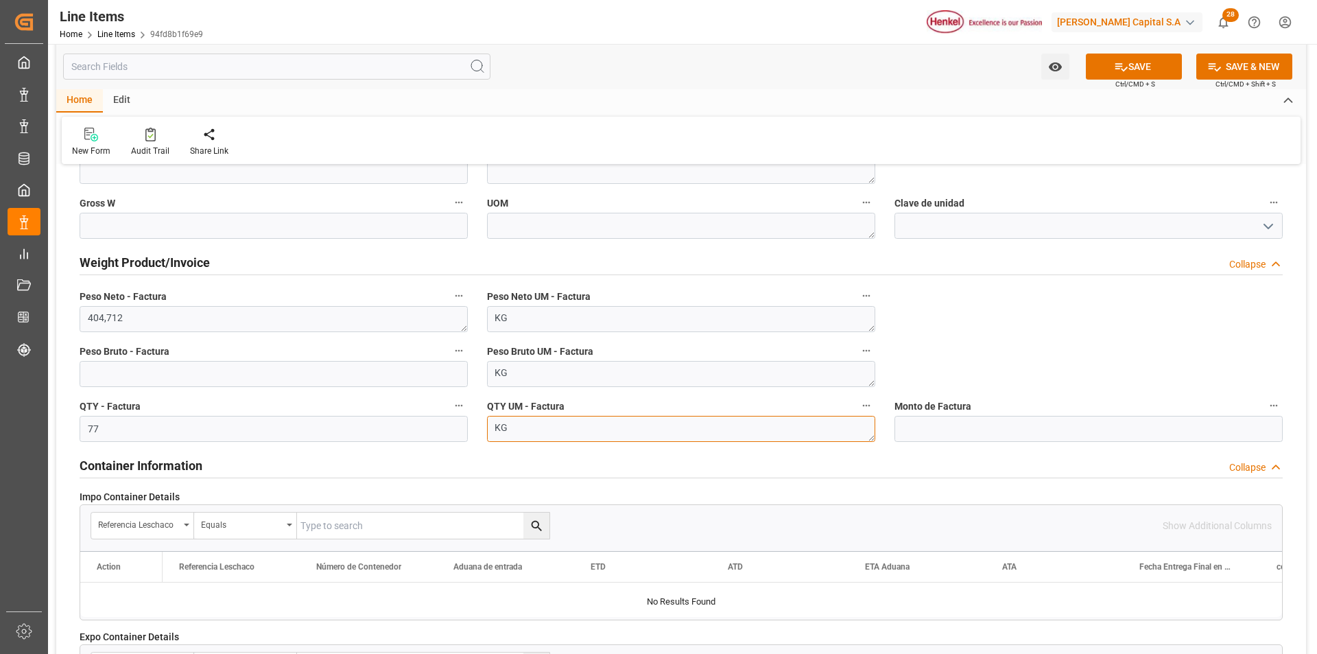
click at [515, 432] on textarea "KG" at bounding box center [681, 429] width 388 height 26
type textarea "K"
type textarea "CAJ"
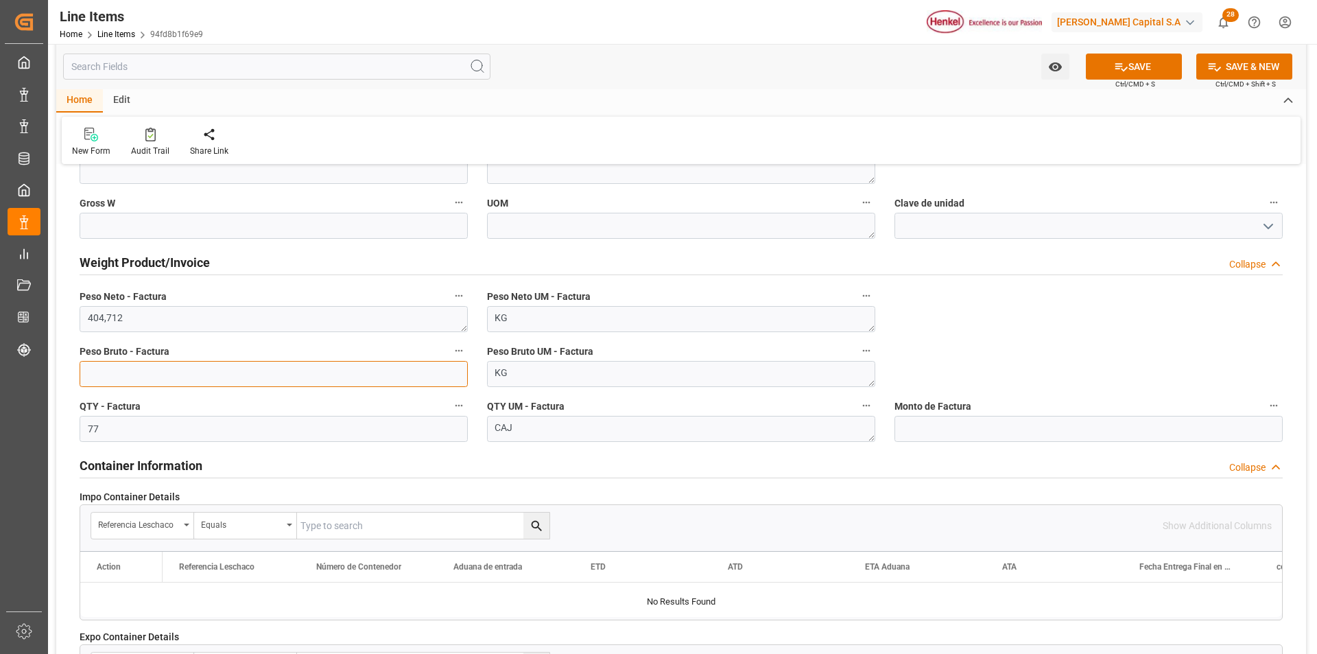
click at [270, 379] on input "text" at bounding box center [274, 374] width 388 height 26
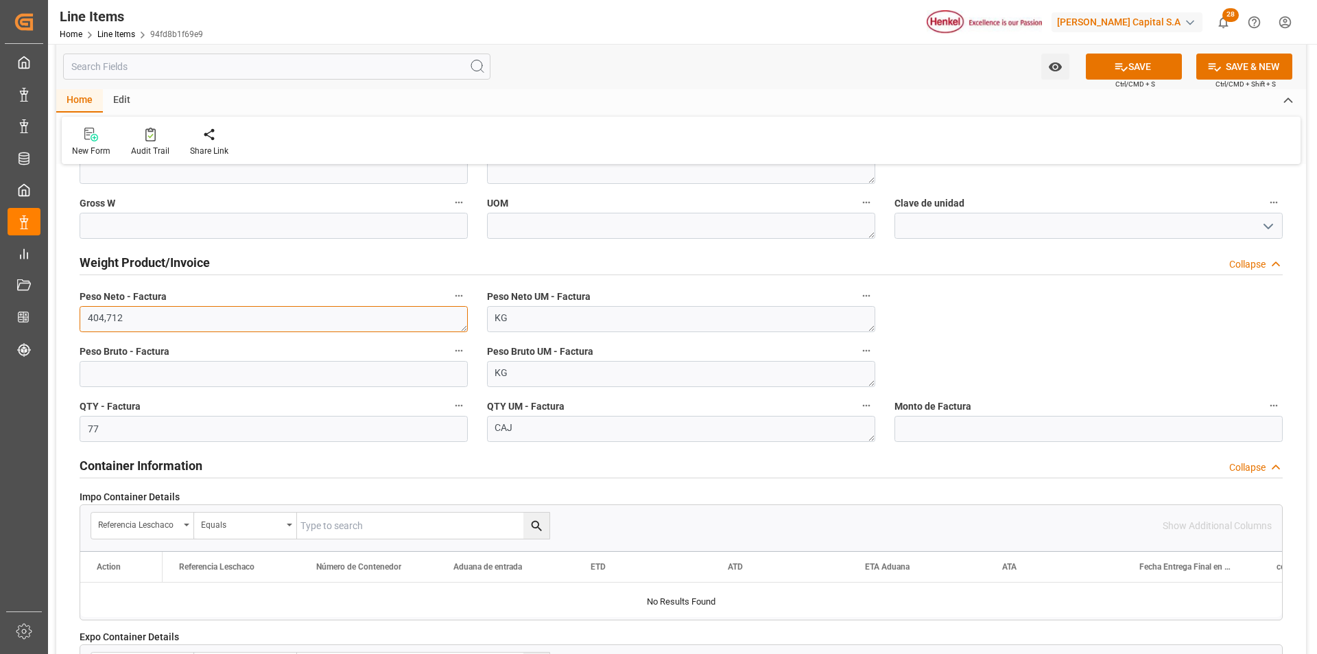
drag, startPoint x: 108, startPoint y: 316, endPoint x: 136, endPoint y: 327, distance: 30.2
click at [108, 316] on textarea "404,712" at bounding box center [274, 319] width 388 height 26
type textarea "404.712"
click at [1139, 71] on button "SAVE" at bounding box center [1134, 67] width 96 height 26
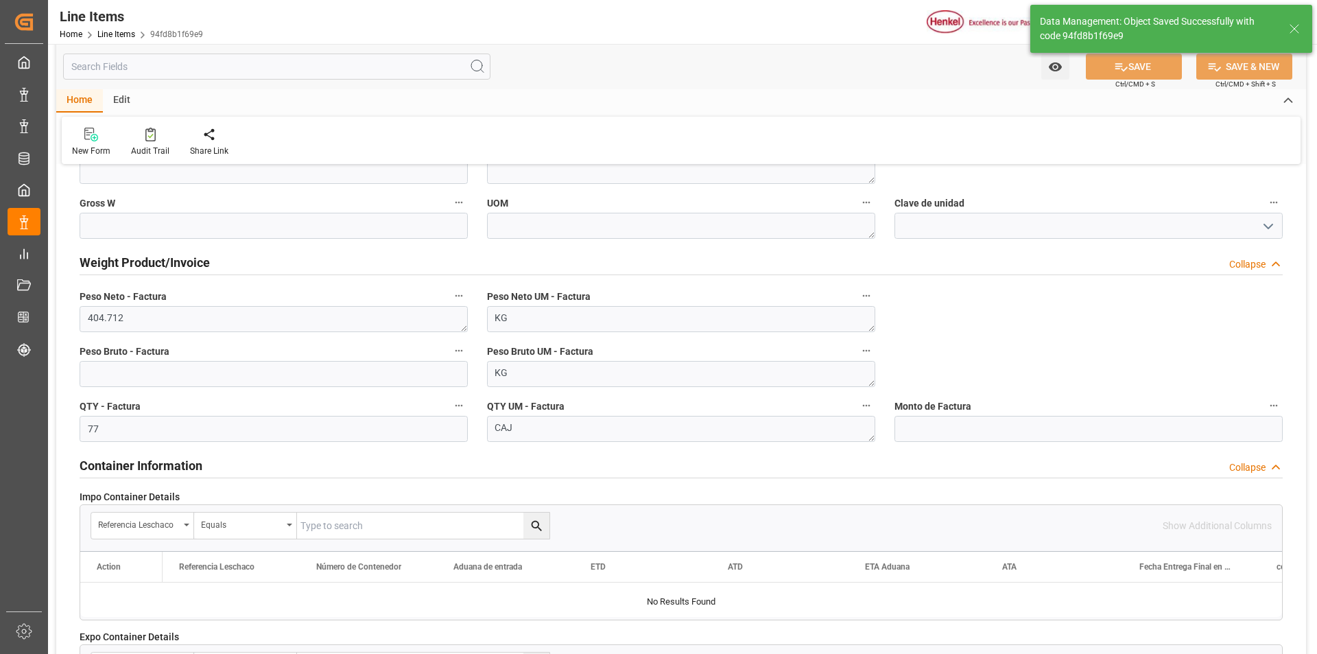
type textarea "Tangit All Pressure ST 475ml"
type input "31201600"
type textarea "1133"
type textarea "4G"
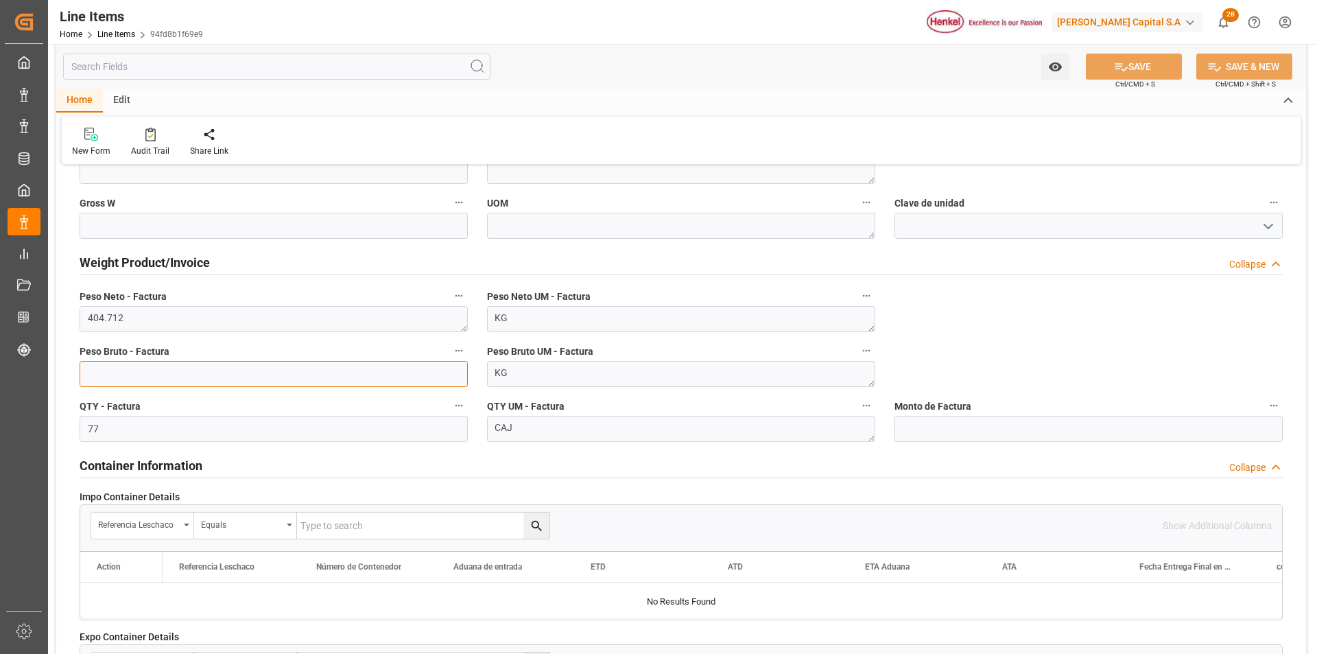
click at [295, 370] on input "text" at bounding box center [274, 374] width 388 height 26
type input "498.806"
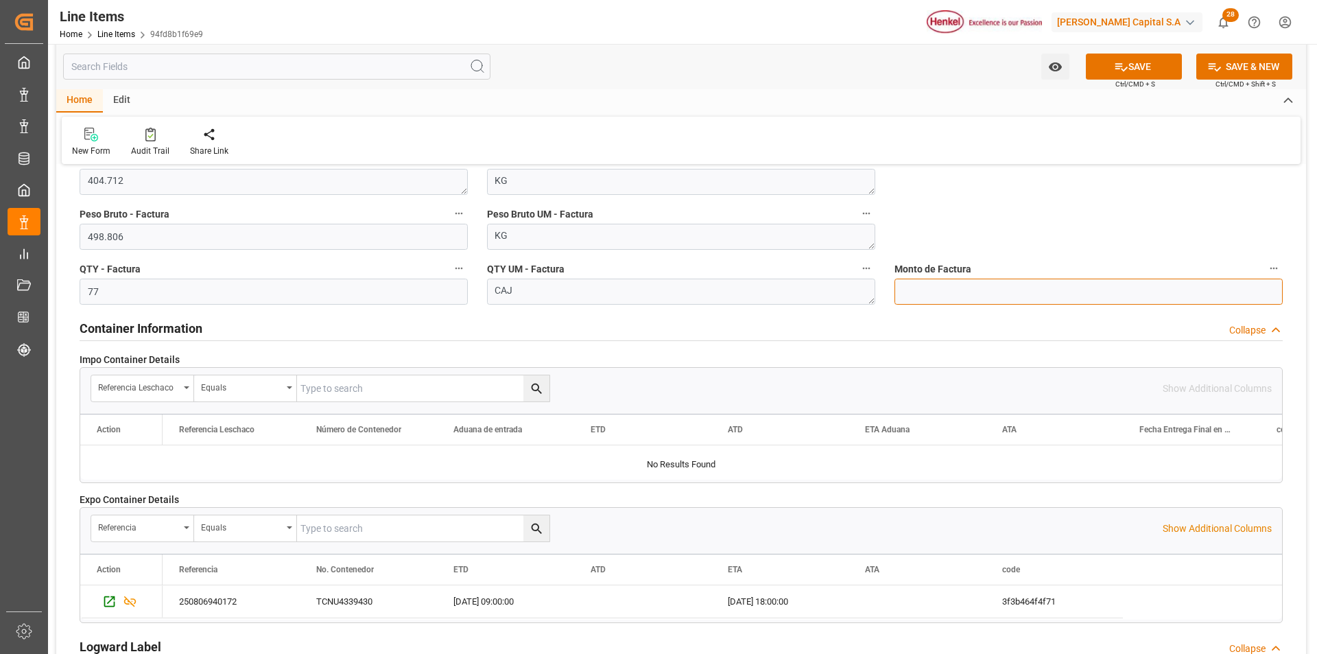
click at [1094, 292] on input "text" at bounding box center [1089, 292] width 388 height 26
type input "4167.24"
click at [1111, 62] on button "SAVE" at bounding box center [1134, 67] width 96 height 26
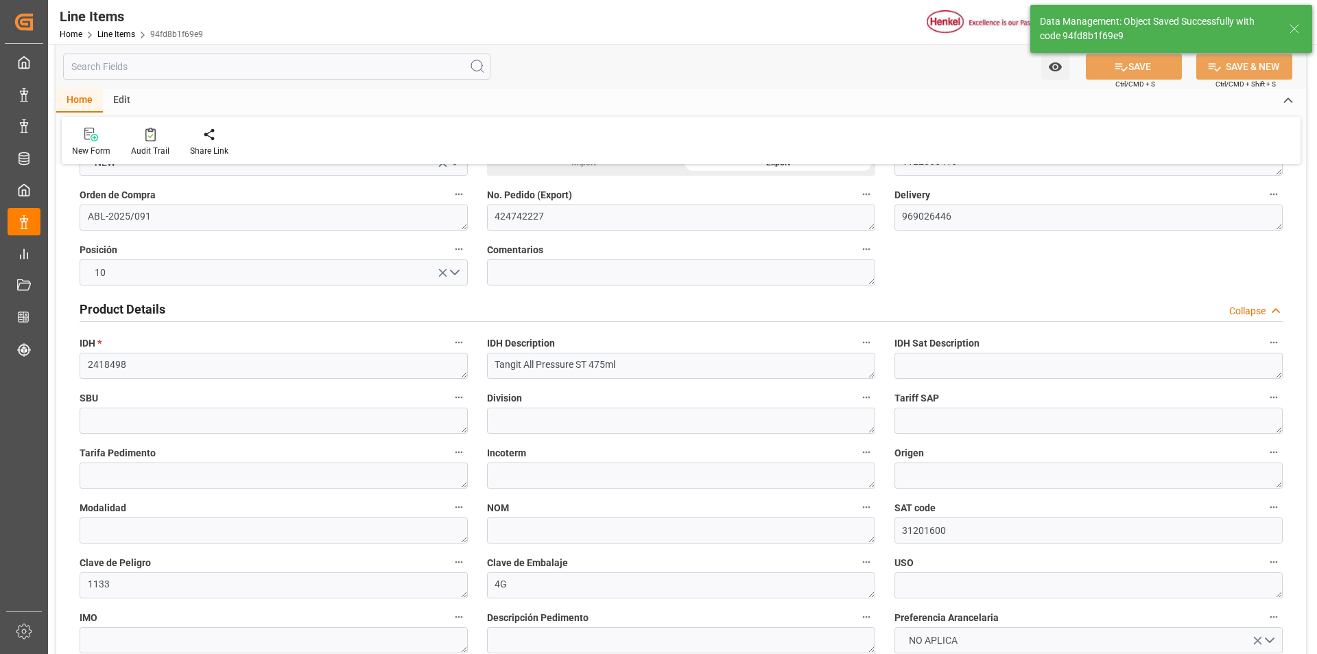
scroll to position [0, 0]
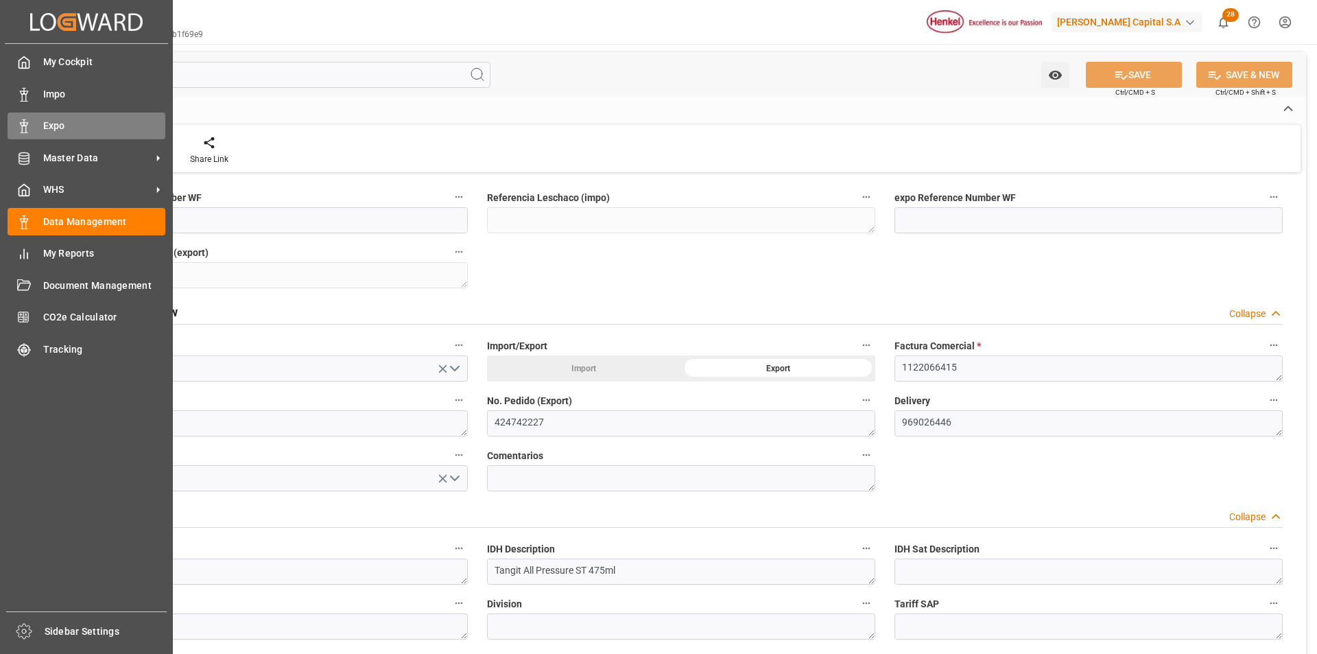
click at [27, 128] on icon at bounding box center [24, 126] width 14 height 14
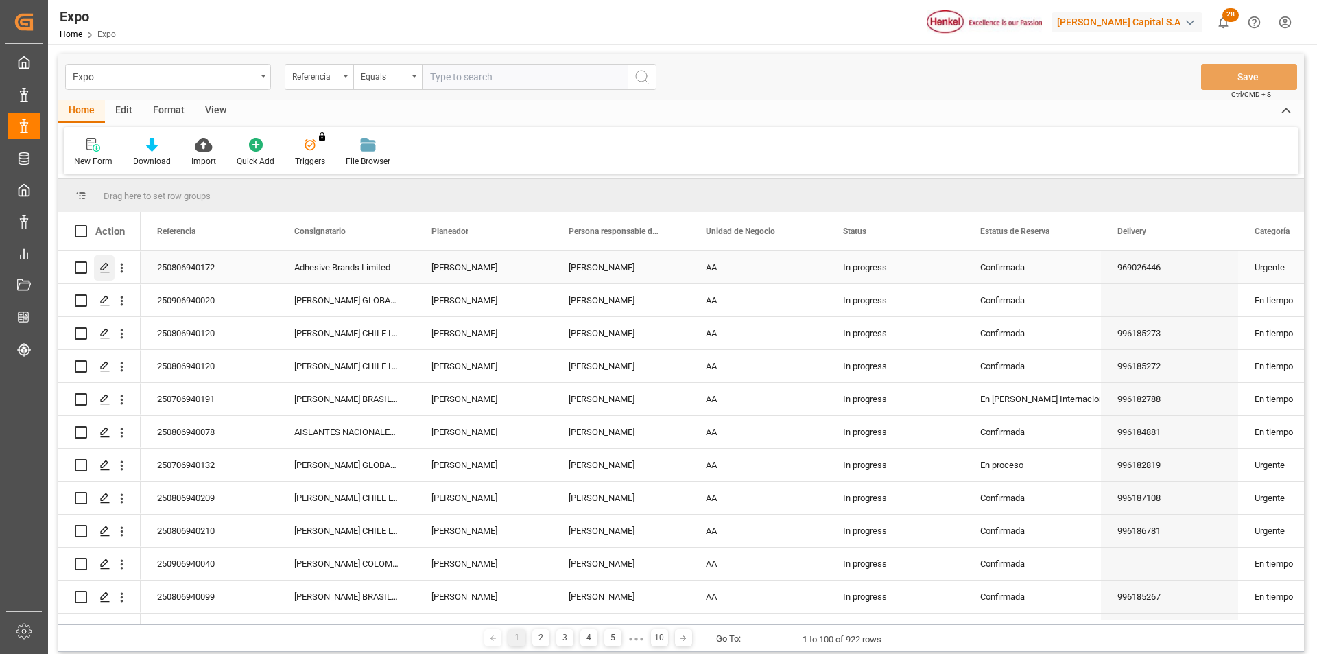
click at [108, 265] on icon "Press SPACE to select this row." at bounding box center [104, 267] width 11 height 11
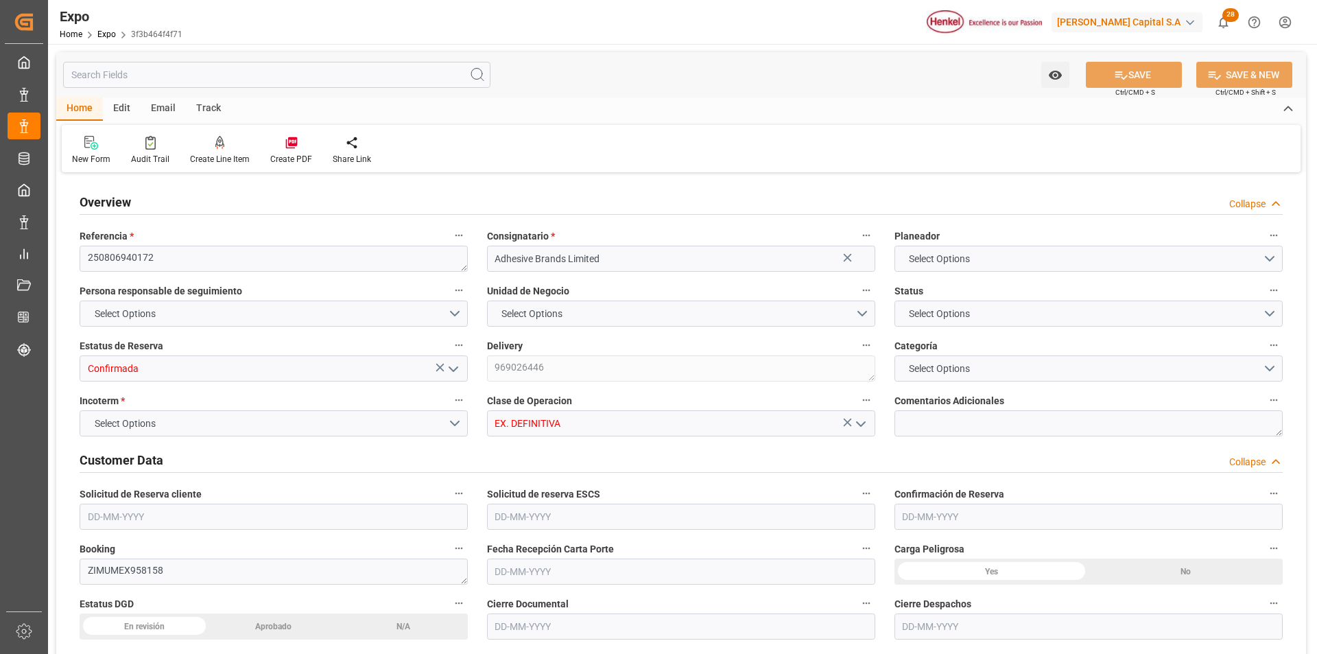
type input "11121.96"
type input "13799.499"
type input "28"
type input "9406922"
type input "9453365"
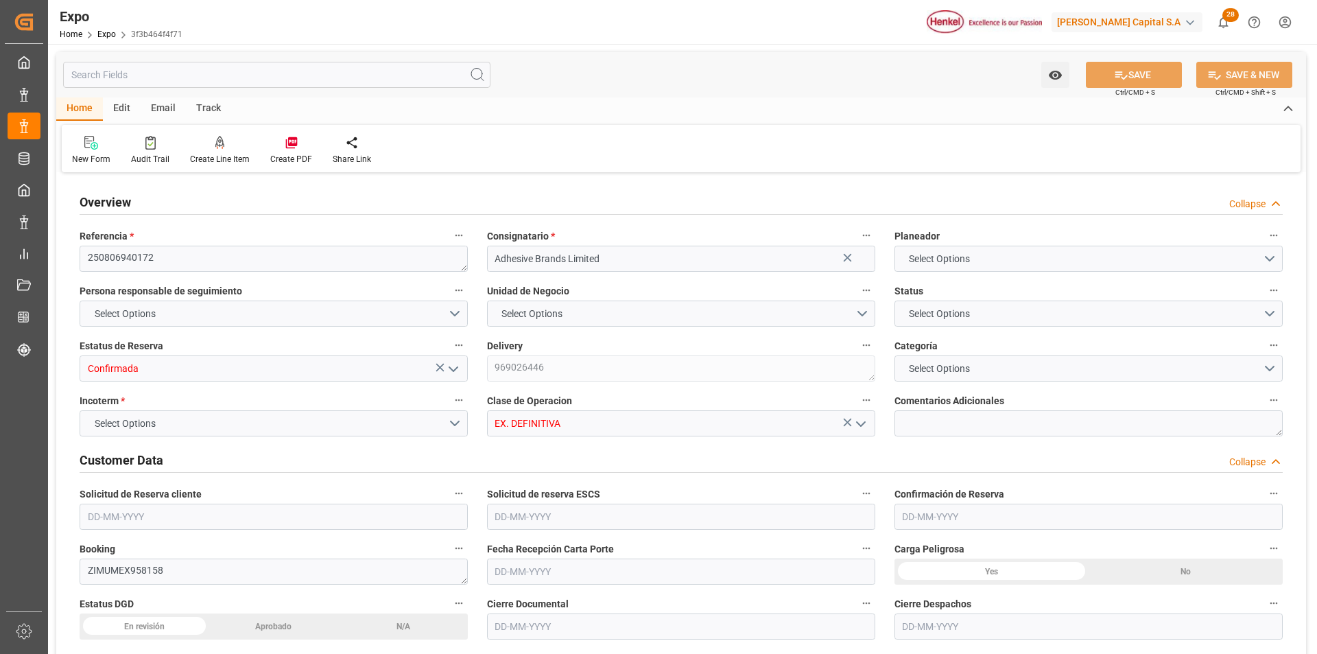
type input "9453365"
type input "MXVER"
type input "JMKIN"
type input "DOHAI"
type input "9406922"
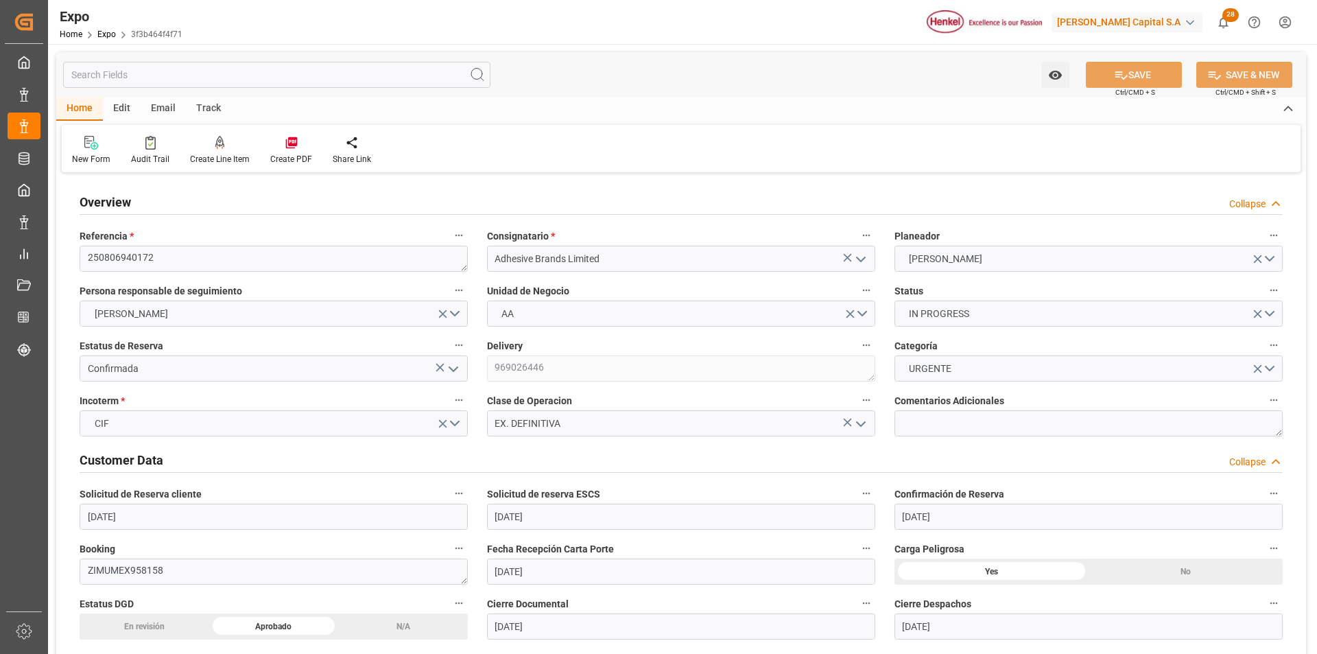
type input "[DATE]"
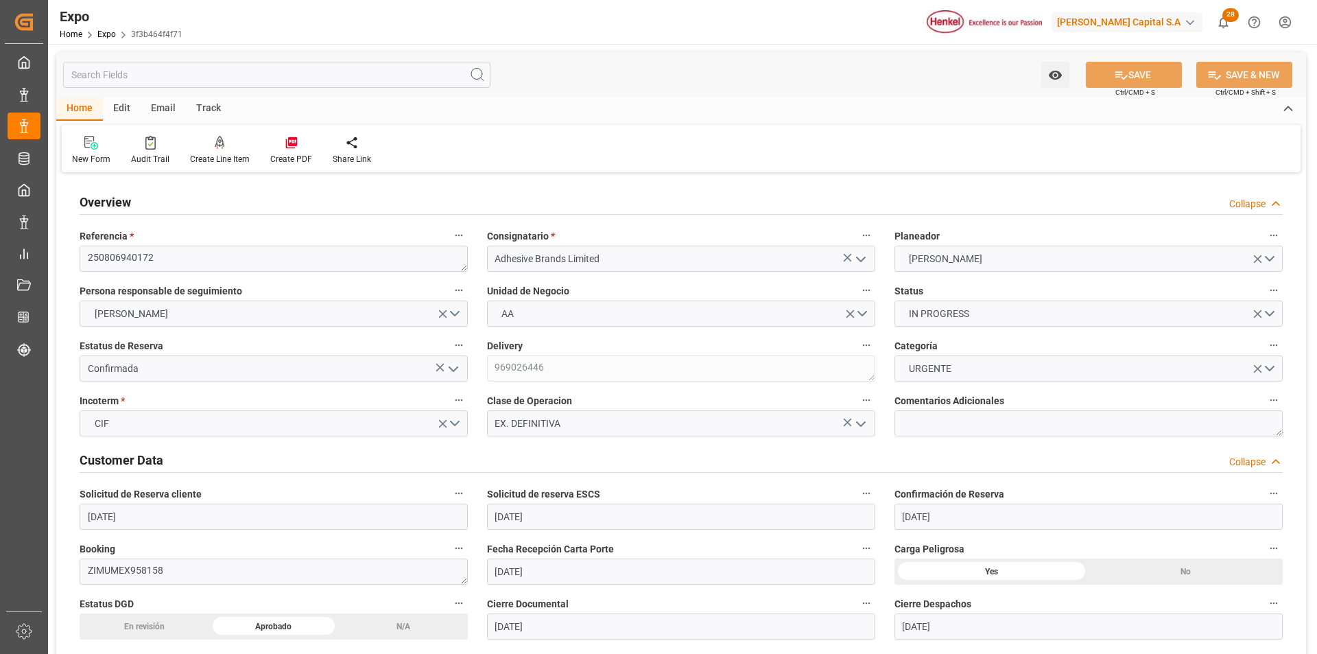
type input "[DATE]"
type input "[DATE] 00:00"
type input "[DATE]"
type input "[DATE] 08:02"
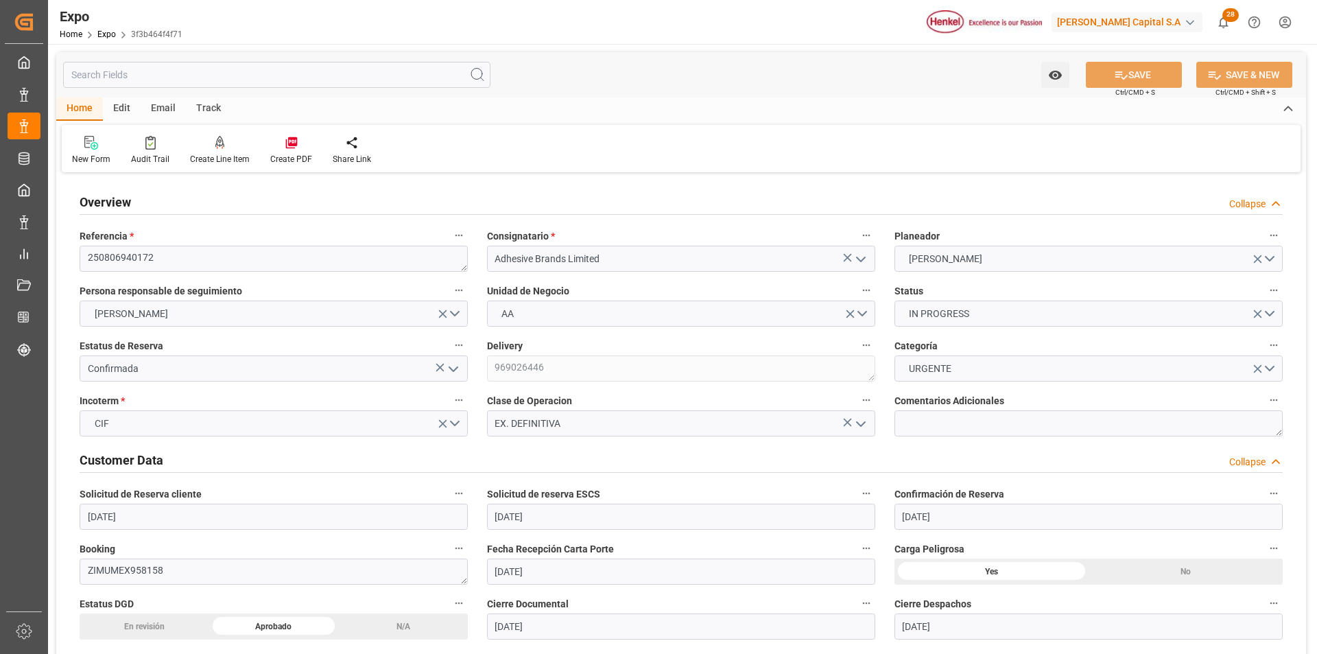
type input "[DATE]"
type input "[DATE] 09:00"
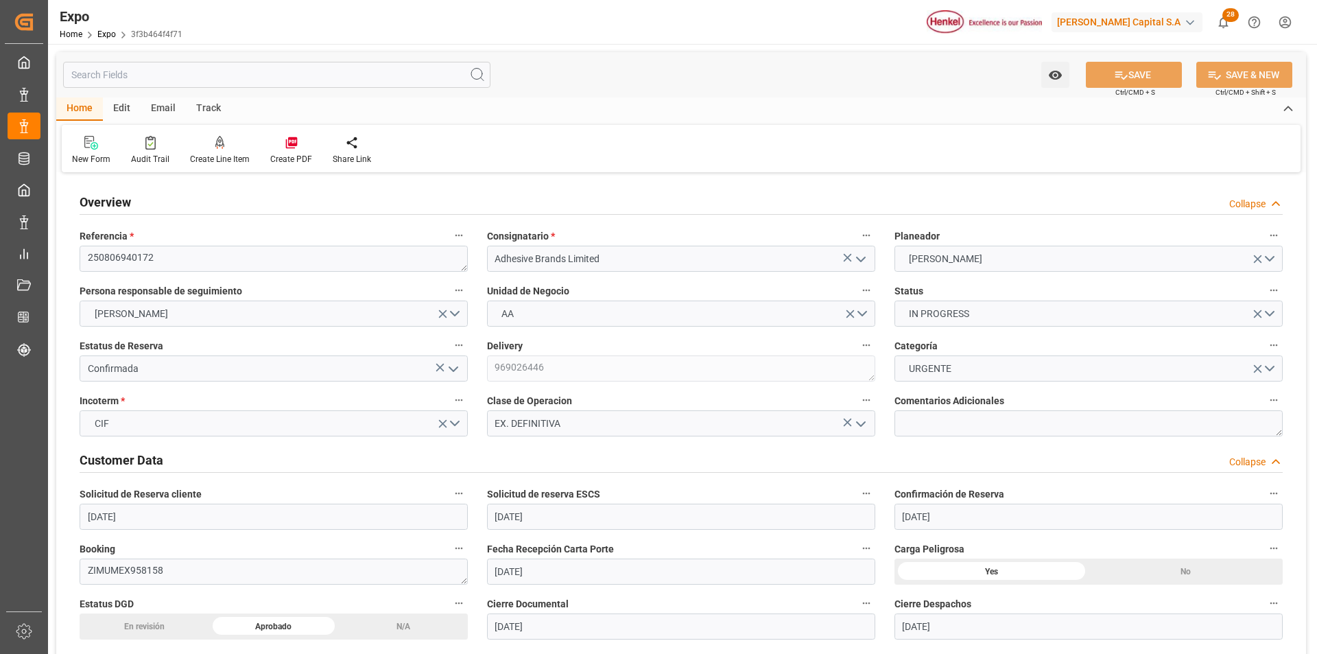
type input "[DATE] 00:00"
type input "[DATE] 18:00"
type input "[DATE] 00:00"
type input "[DATE] 22:09"
type input "[DATE] 10:42"
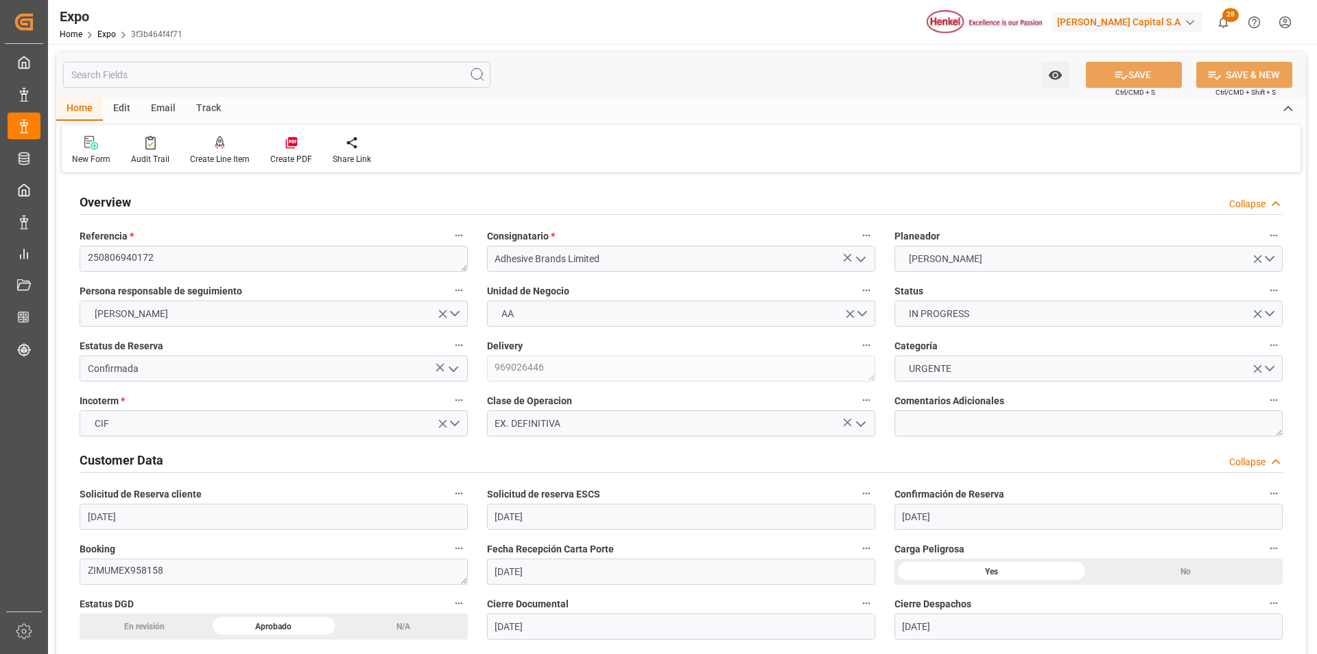
type input "[DATE] 09:00"
type input "[DATE] 18:00"
type input "[DATE] 03:00"
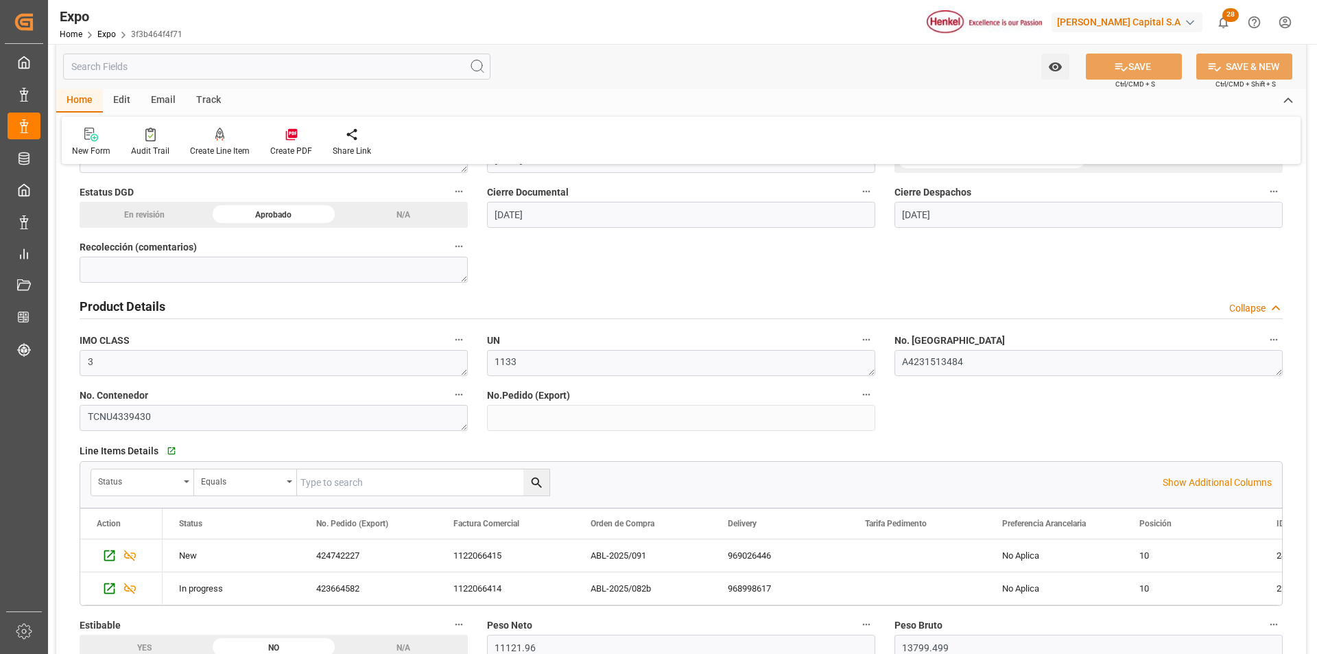
scroll to position [549, 0]
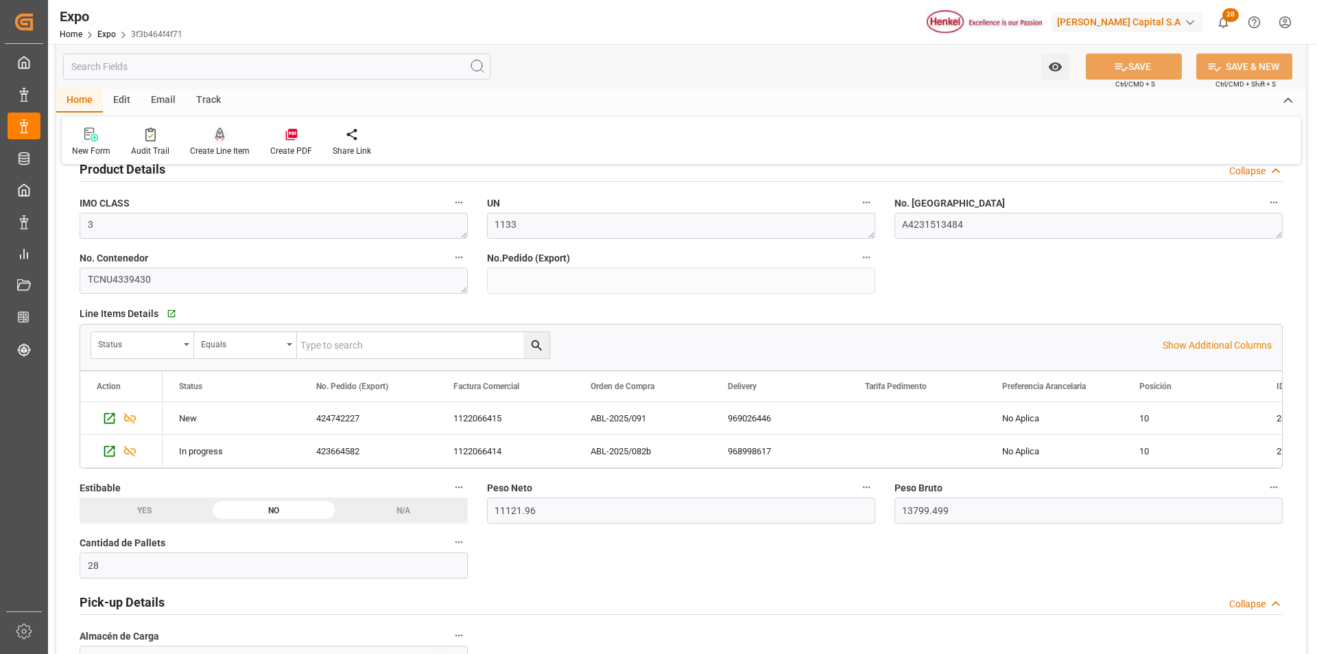
click at [217, 135] on icon at bounding box center [220, 135] width 10 height 14
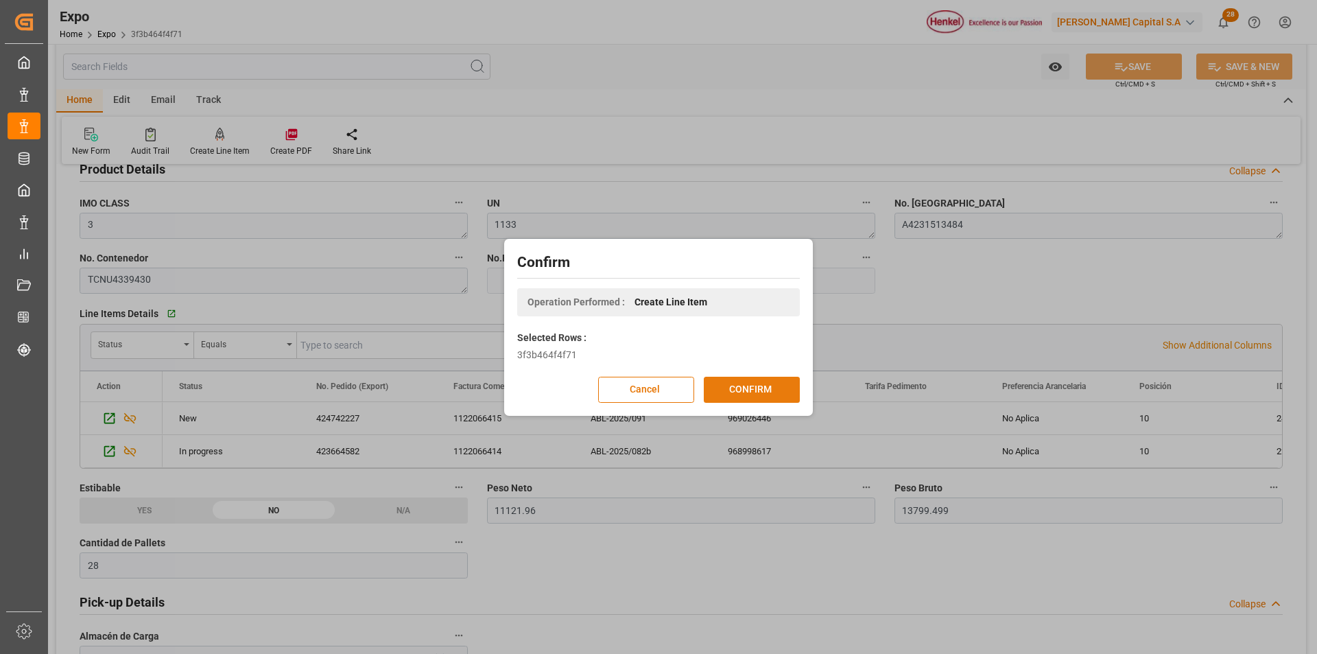
click at [737, 398] on button "CONFIRM" at bounding box center [752, 390] width 96 height 26
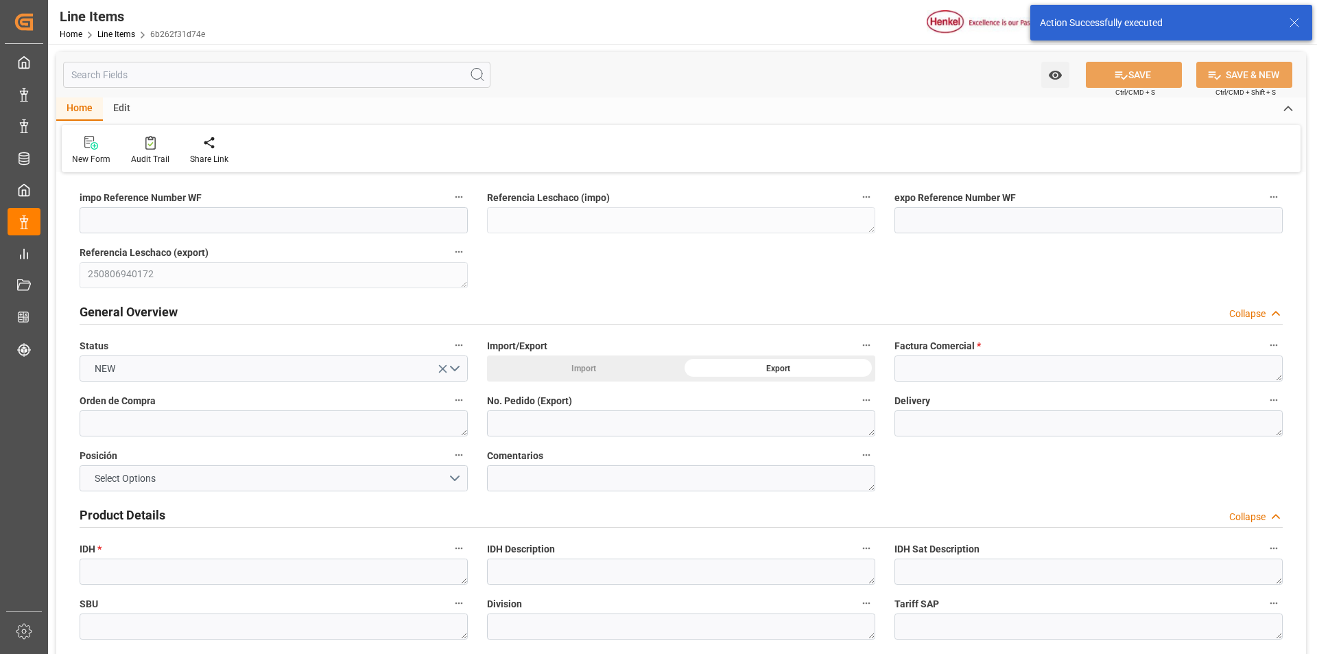
type input "[DATE] 22:13"
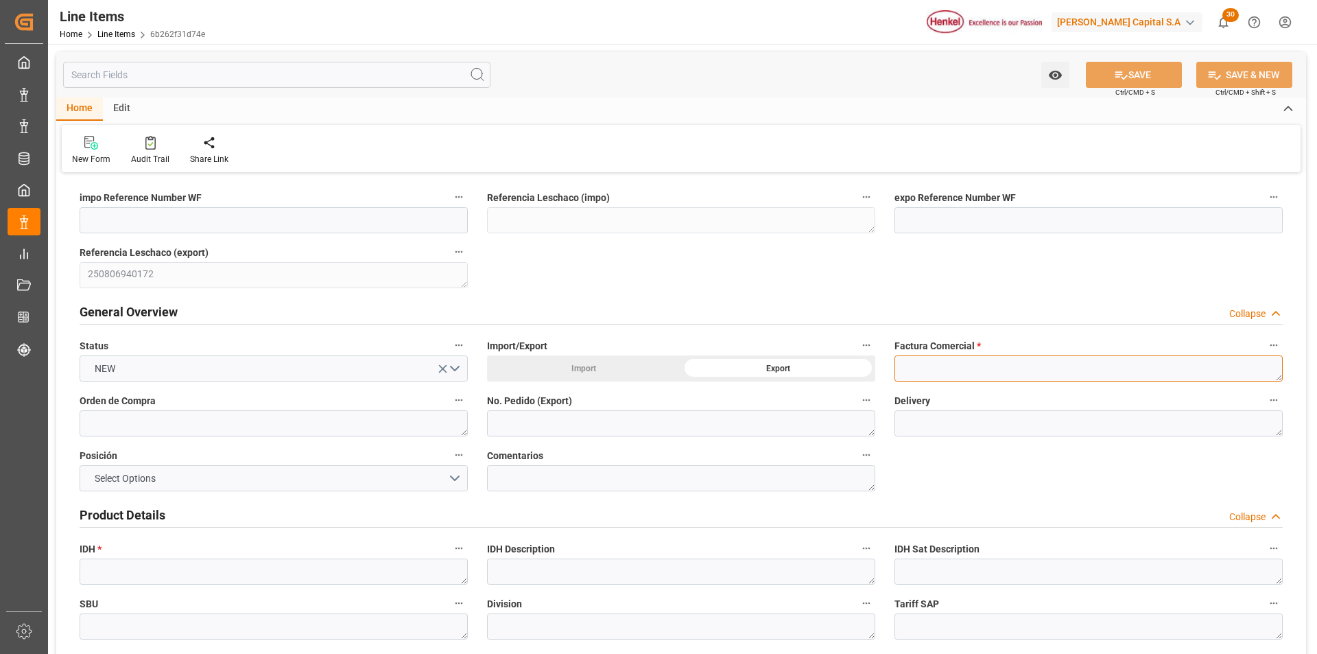
click at [955, 377] on textarea at bounding box center [1089, 368] width 388 height 26
paste textarea "1122066416"
type textarea "1122066416"
click at [167, 430] on textarea at bounding box center [274, 423] width 388 height 26
paste textarea "ABL-2025/088"
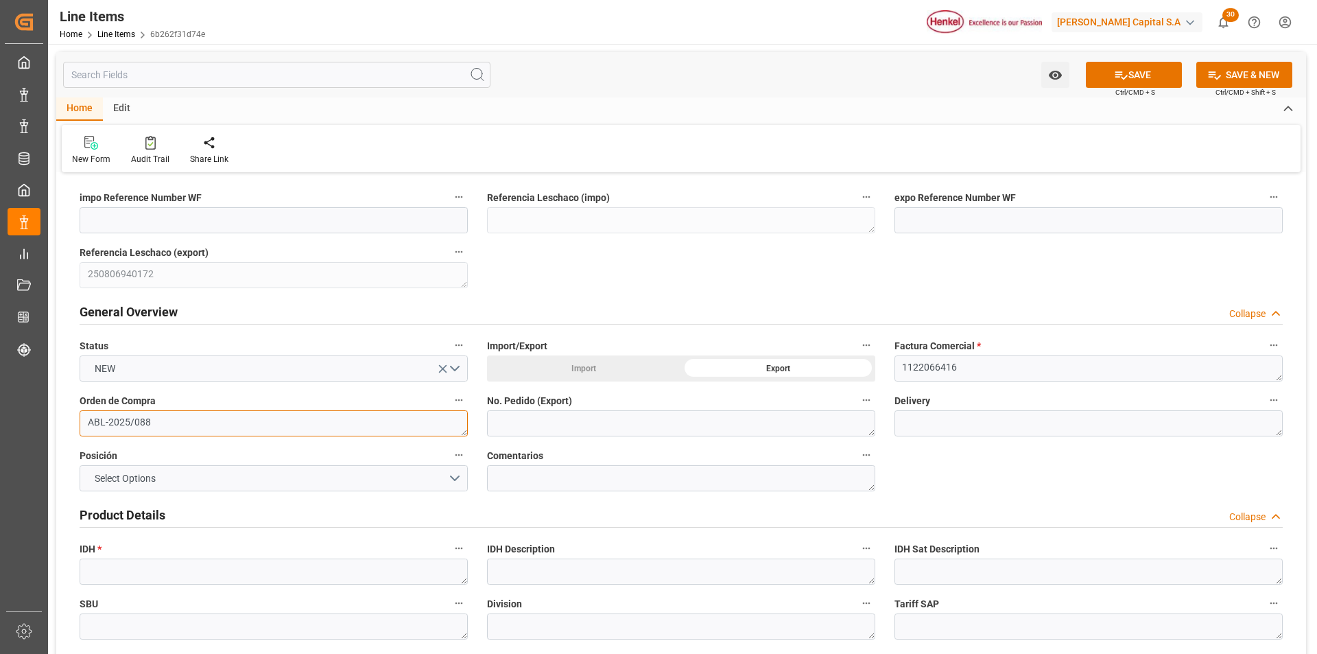
type textarea "ABL-2025/088"
click at [514, 432] on textarea at bounding box center [681, 423] width 388 height 26
paste textarea "424742193"
type textarea "424742193"
click at [899, 421] on textarea at bounding box center [1089, 423] width 388 height 26
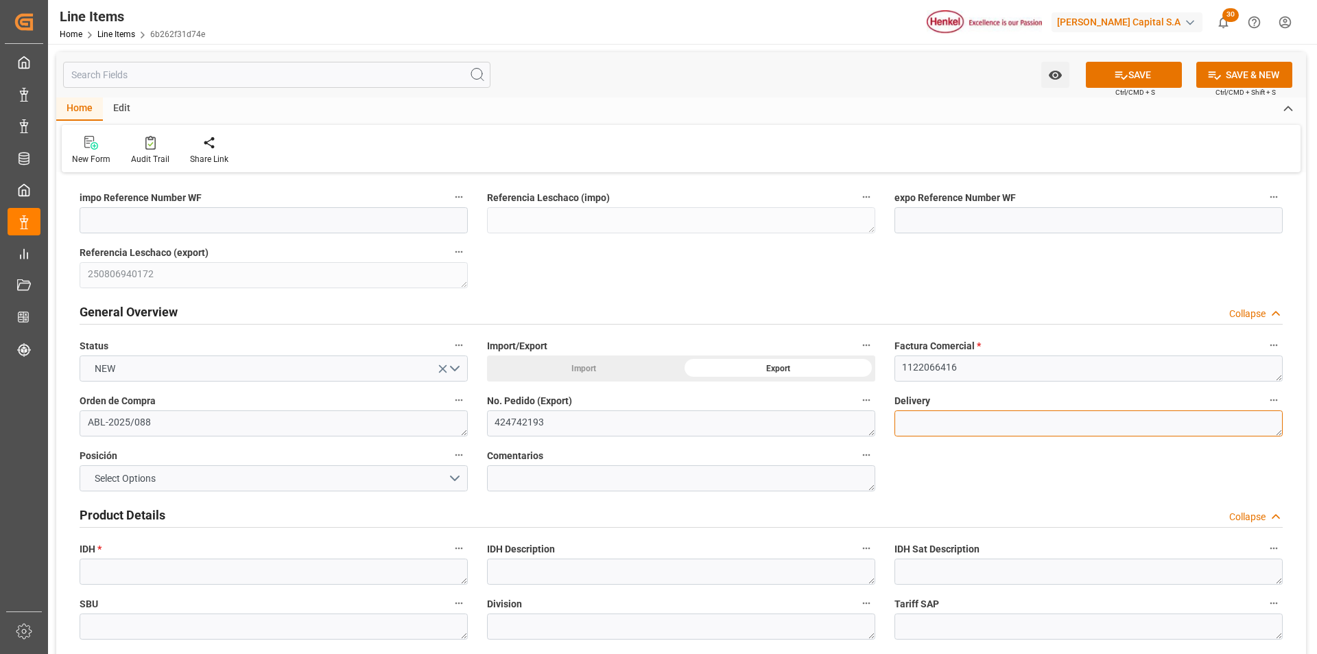
paste textarea "969026567"
type textarea "969026567"
click at [456, 478] on button "Select Options" at bounding box center [274, 478] width 388 height 26
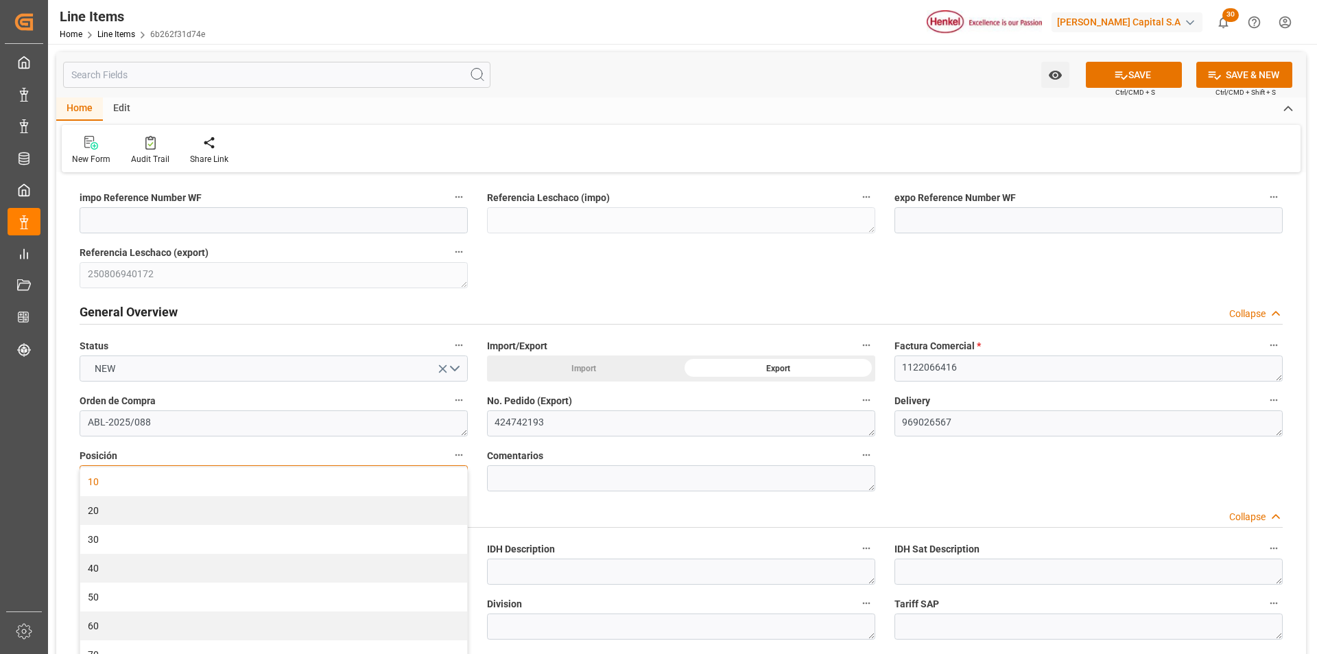
click at [217, 485] on div "10" at bounding box center [273, 481] width 387 height 29
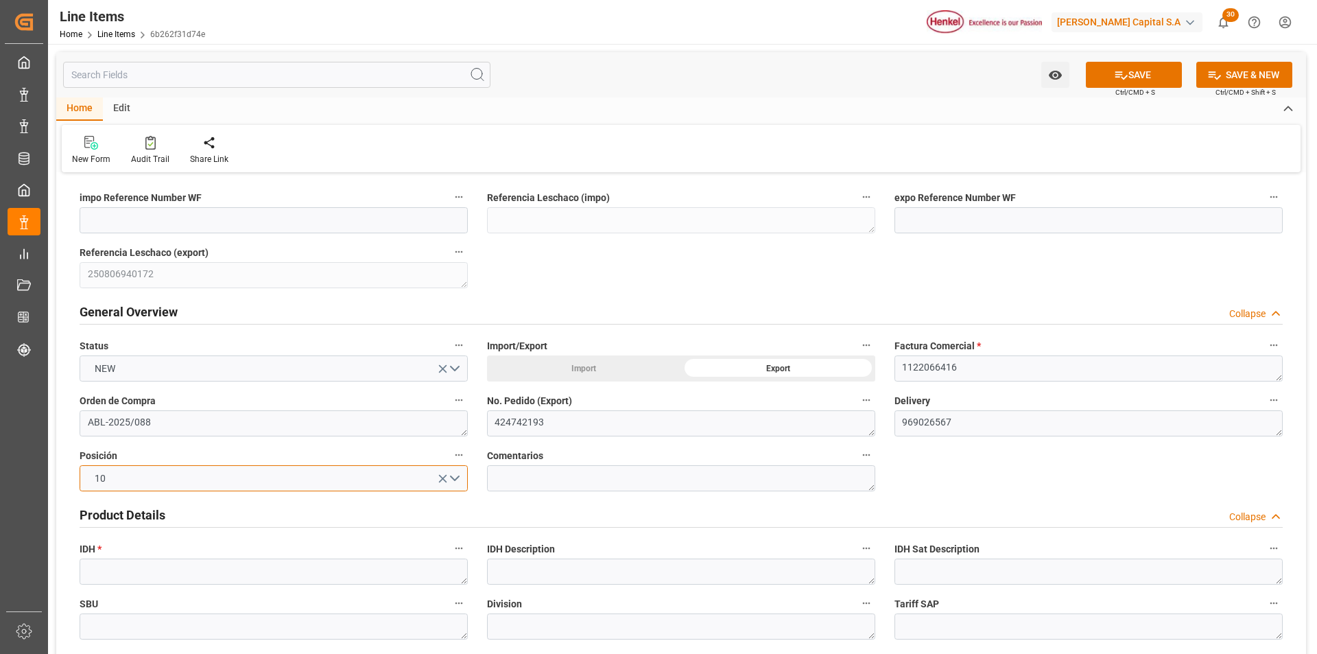
scroll to position [137, 0]
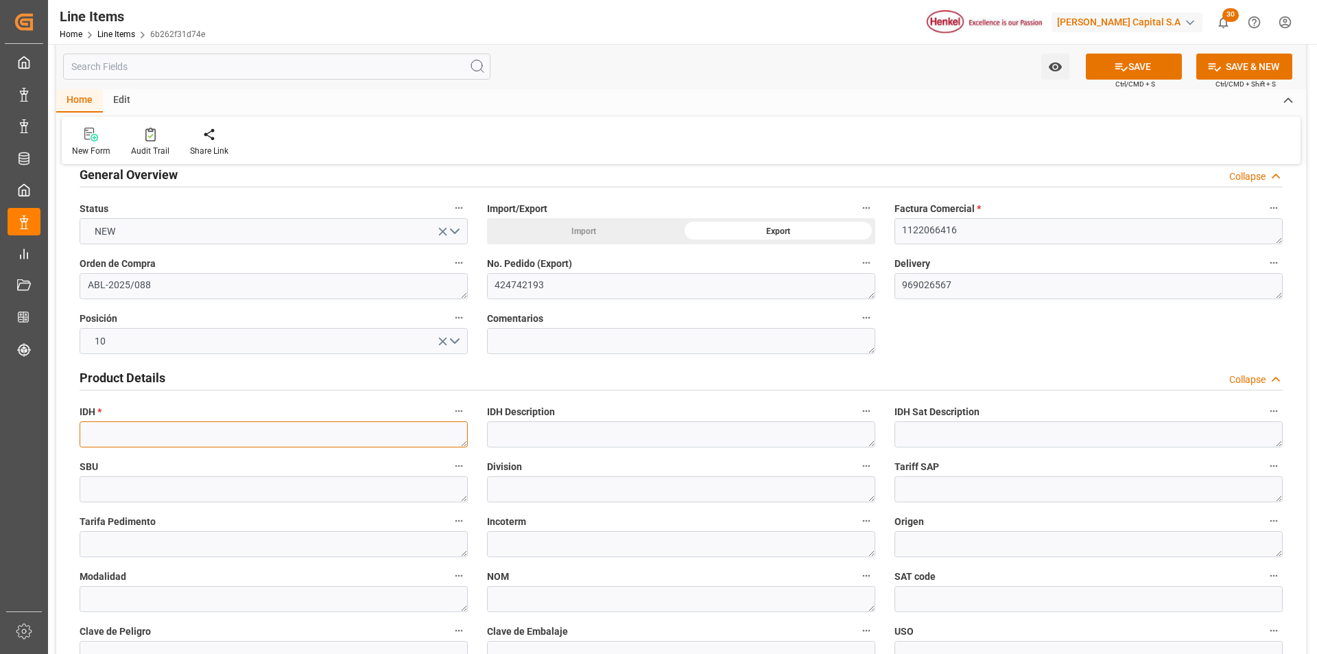
click at [196, 436] on textarea at bounding box center [274, 434] width 388 height 26
paste textarea "2677054"
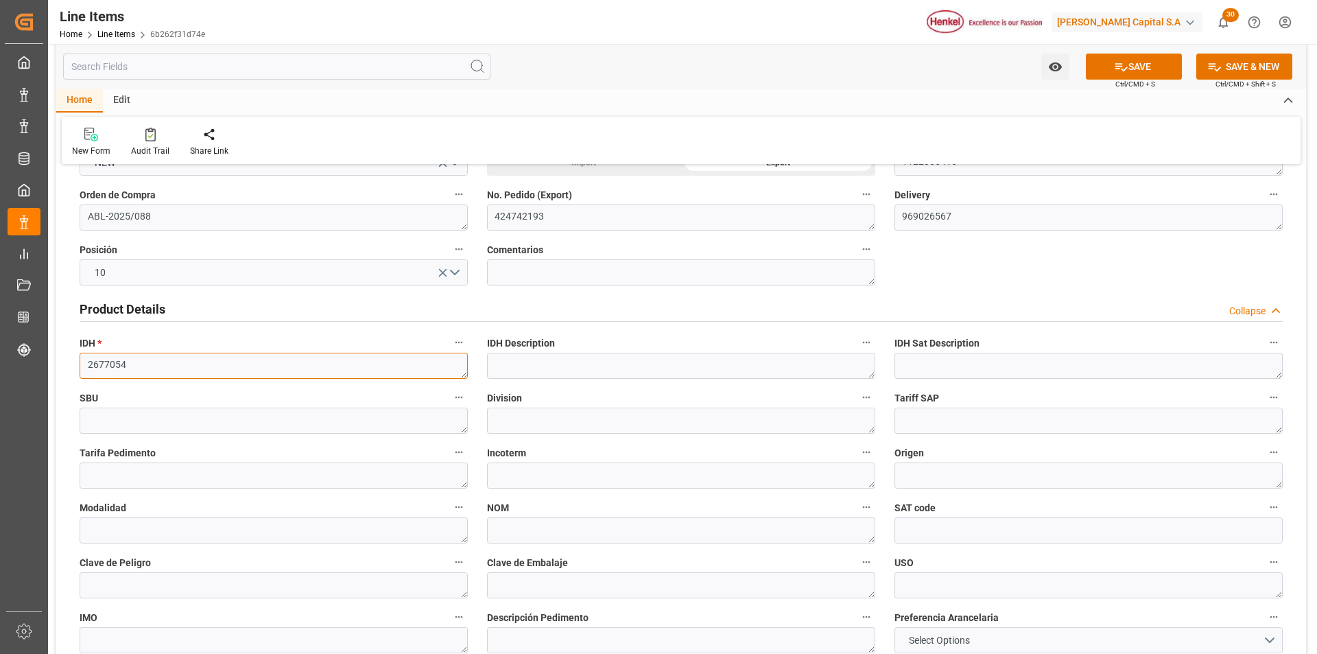
scroll to position [343, 0]
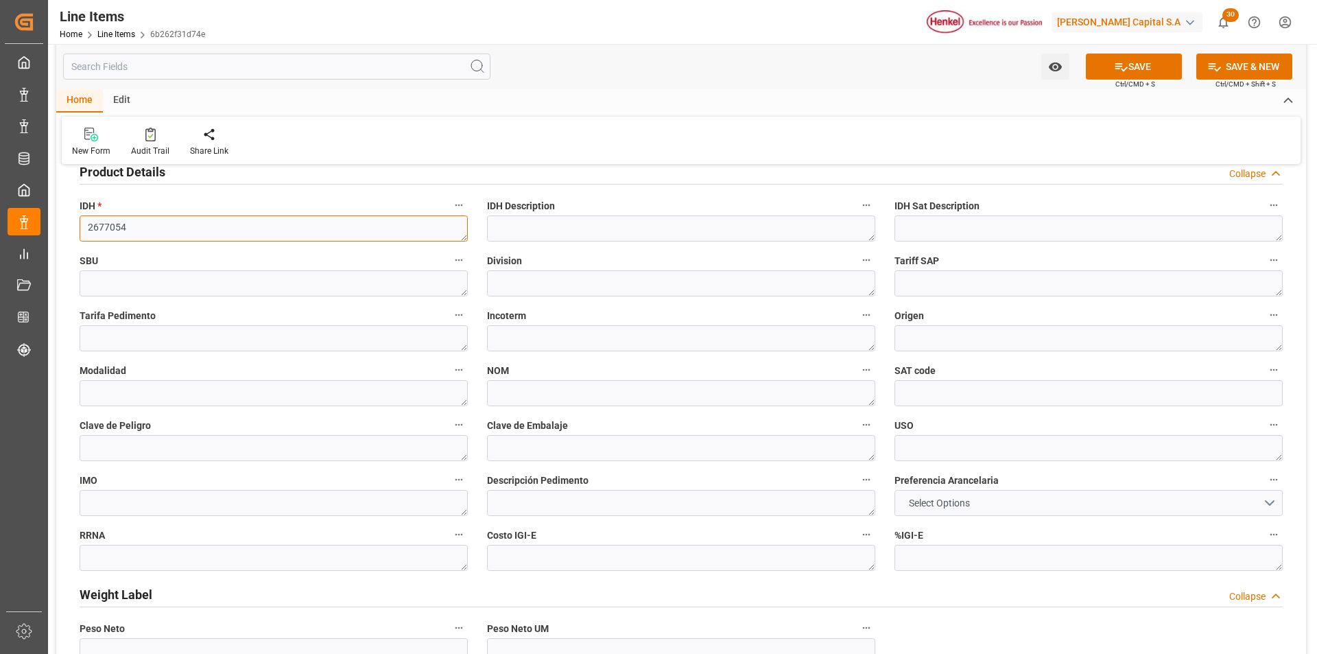
type textarea "2677054"
click at [953, 506] on span "Select Options" at bounding box center [939, 503] width 75 height 14
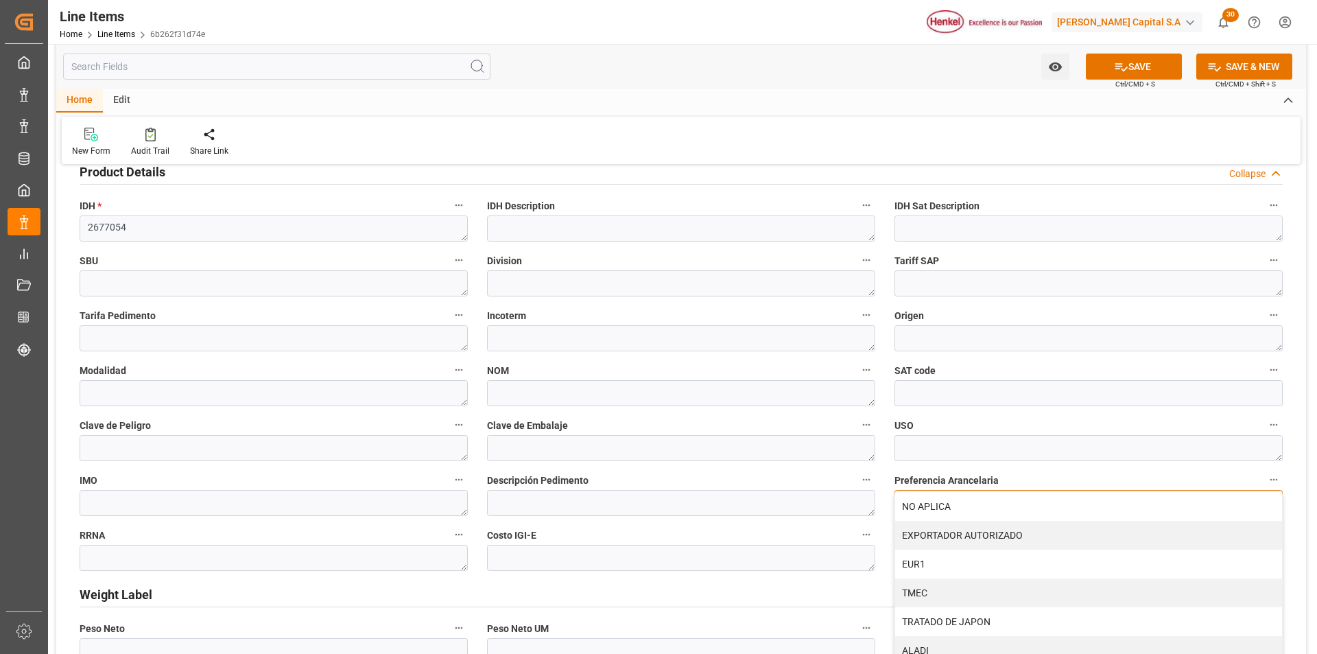
click at [953, 506] on div "NO APLICA" at bounding box center [1088, 506] width 387 height 29
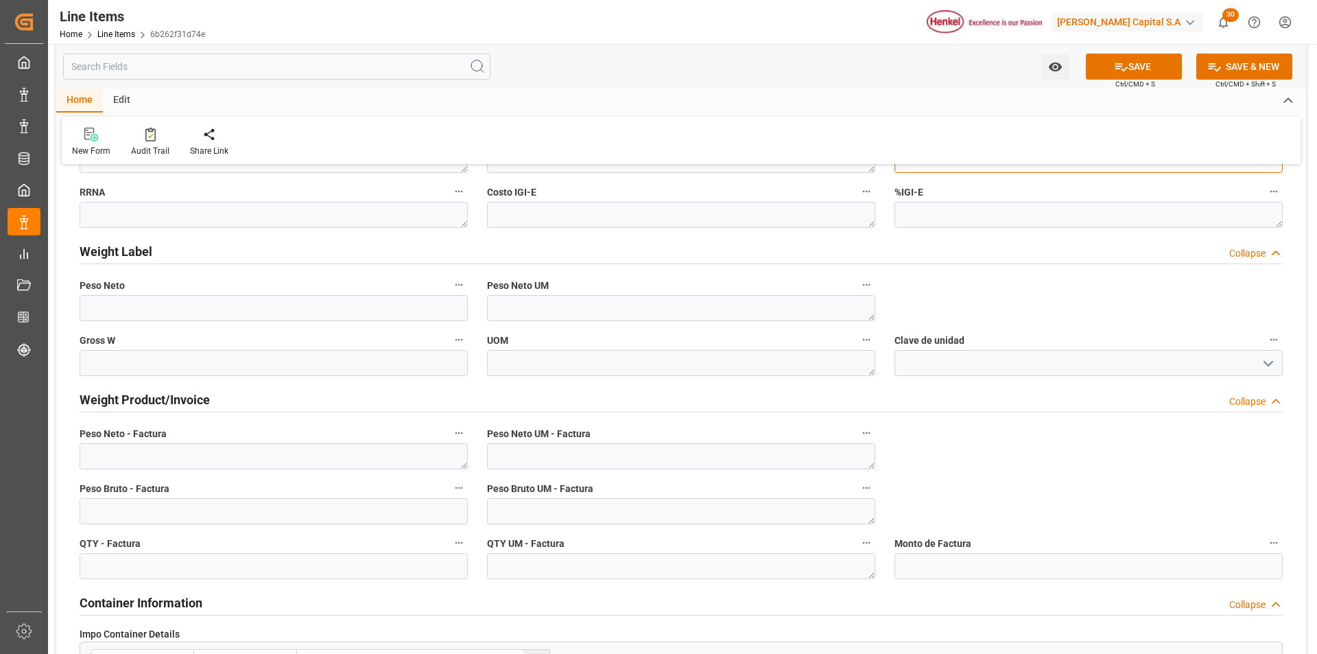
scroll to position [755, 0]
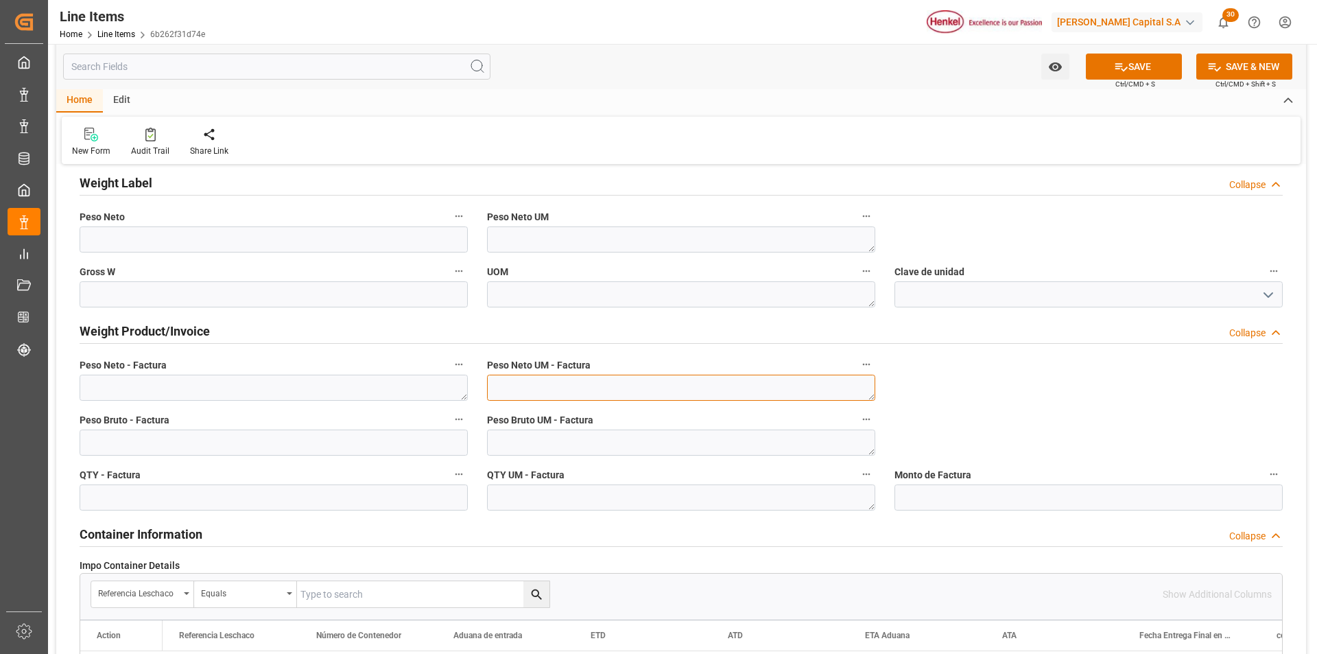
click at [743, 390] on textarea at bounding box center [681, 388] width 388 height 26
type textarea "KG"
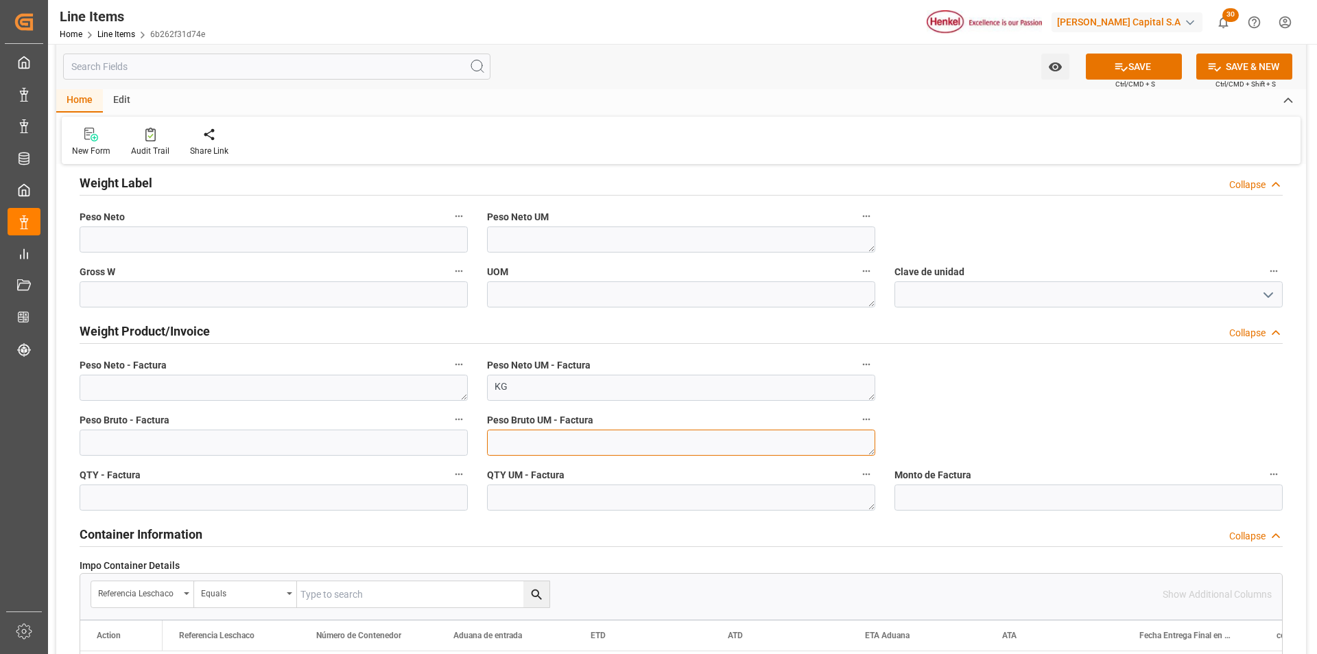
click at [722, 442] on textarea at bounding box center [681, 442] width 388 height 26
type textarea "KG"
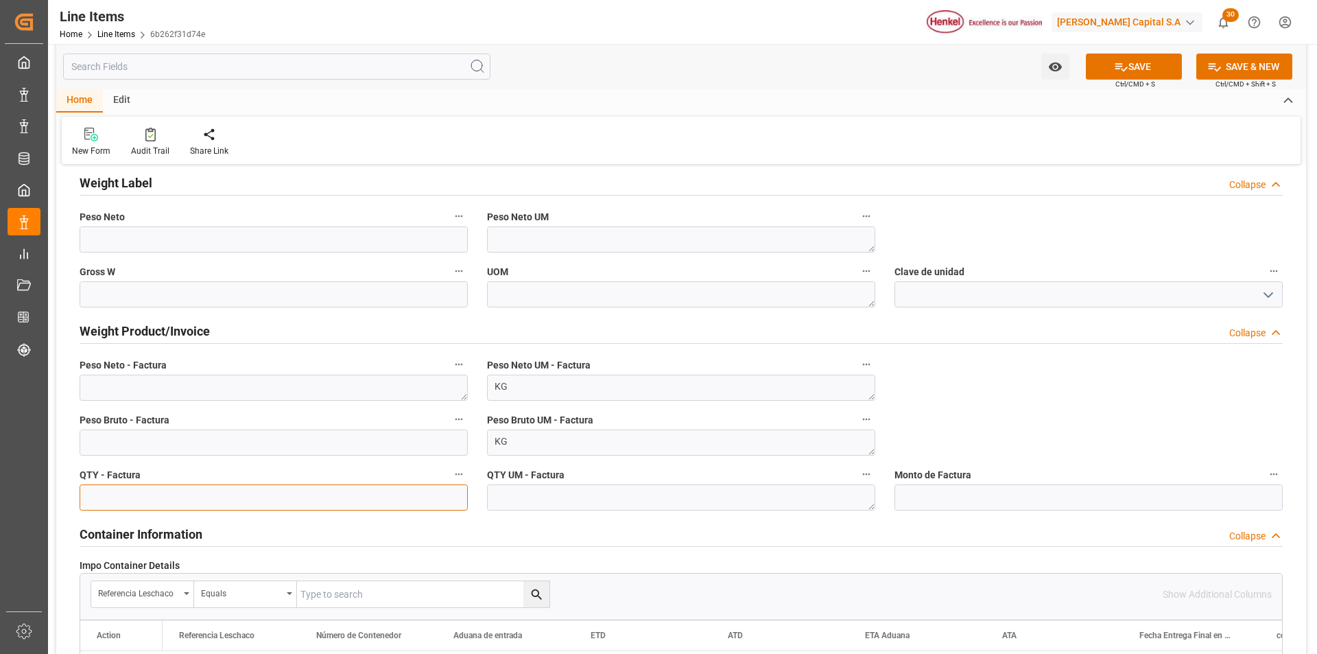
click at [433, 486] on input "text" at bounding box center [274, 497] width 388 height 26
type input "648"
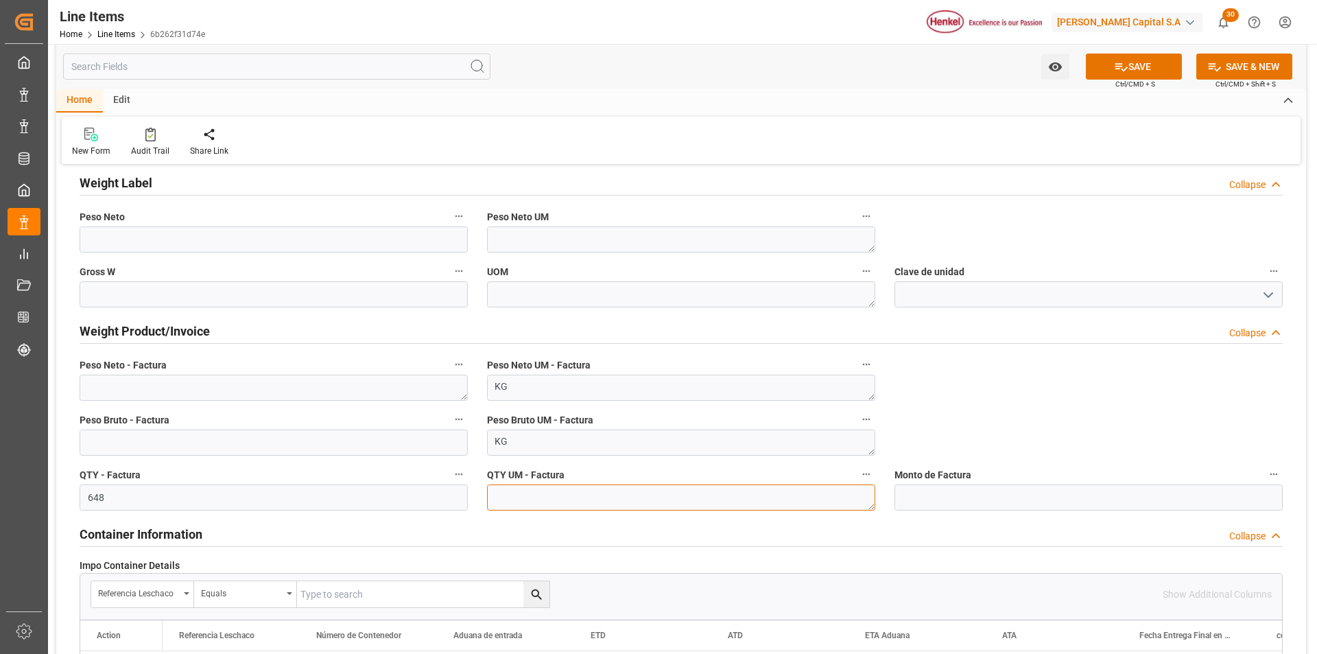
click at [693, 498] on textarea at bounding box center [681, 497] width 388 height 26
type textarea "CAJ"
click at [1155, 62] on button "SAVE" at bounding box center [1134, 67] width 96 height 26
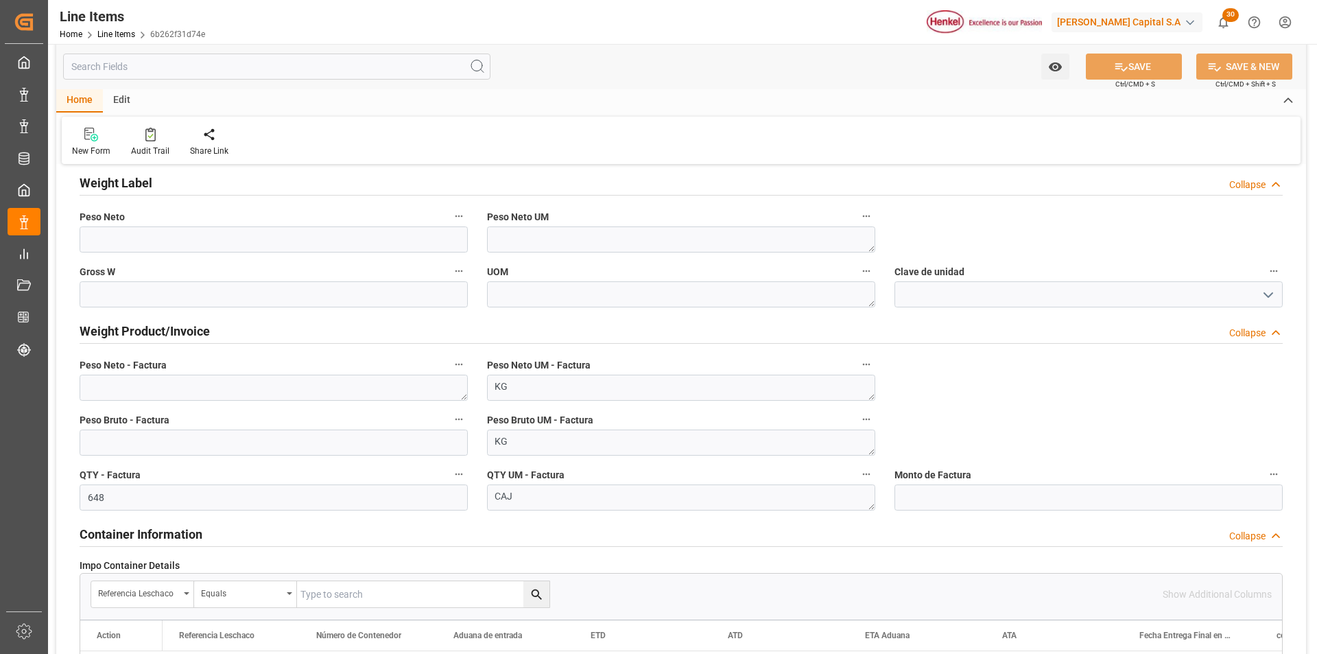
type textarea "ABL-2025/088"
type textarea "969026567"
type textarea "SISTA® DC GENERAL PURPOSE CLEAR"
type textarea "ACC"
type textarea "CIP"
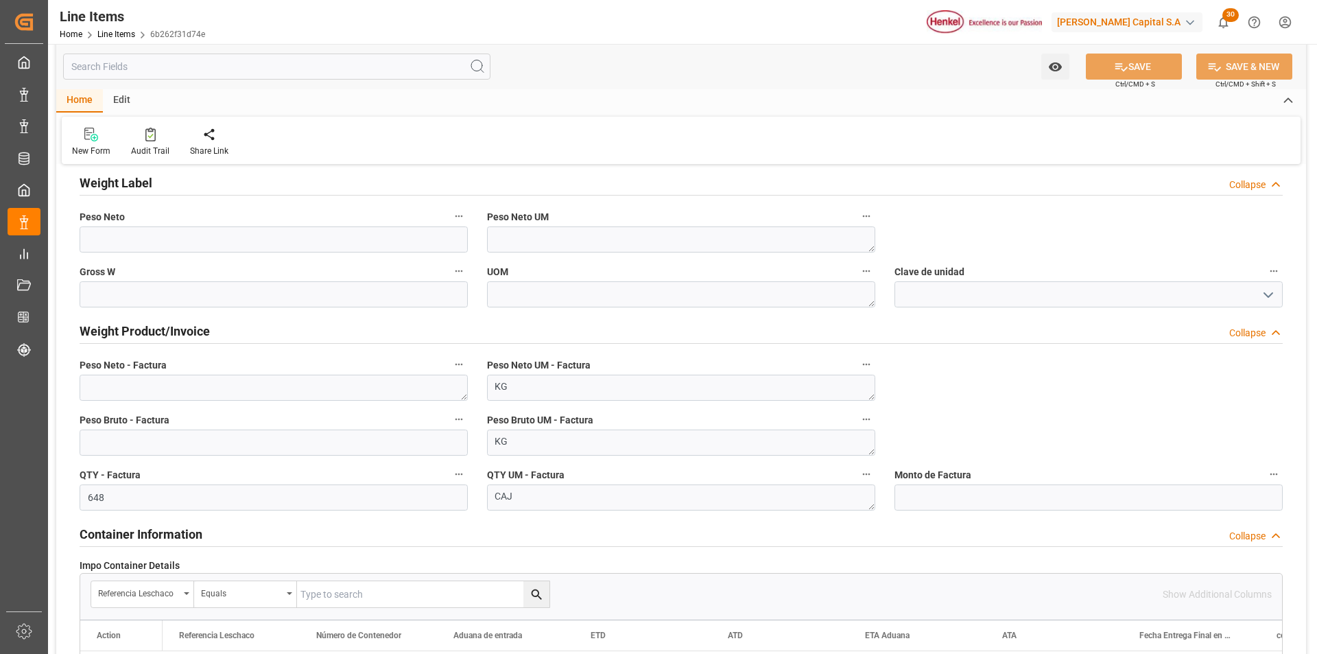
type textarea "Marítimo"
type input "31201600"
type textarea "N/A"
type textarea "4G"
type textarea "CON"
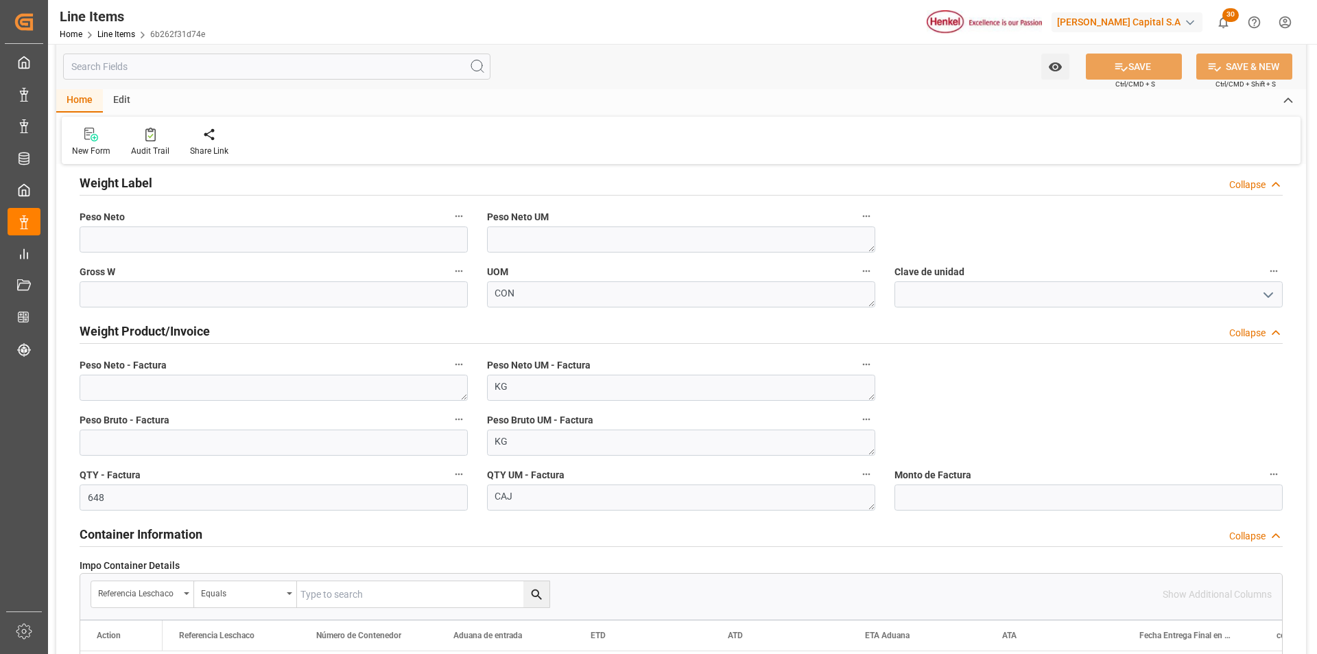
type input "0.36"
click at [153, 388] on textarea at bounding box center [274, 388] width 388 height 26
paste textarea "4.717,104"
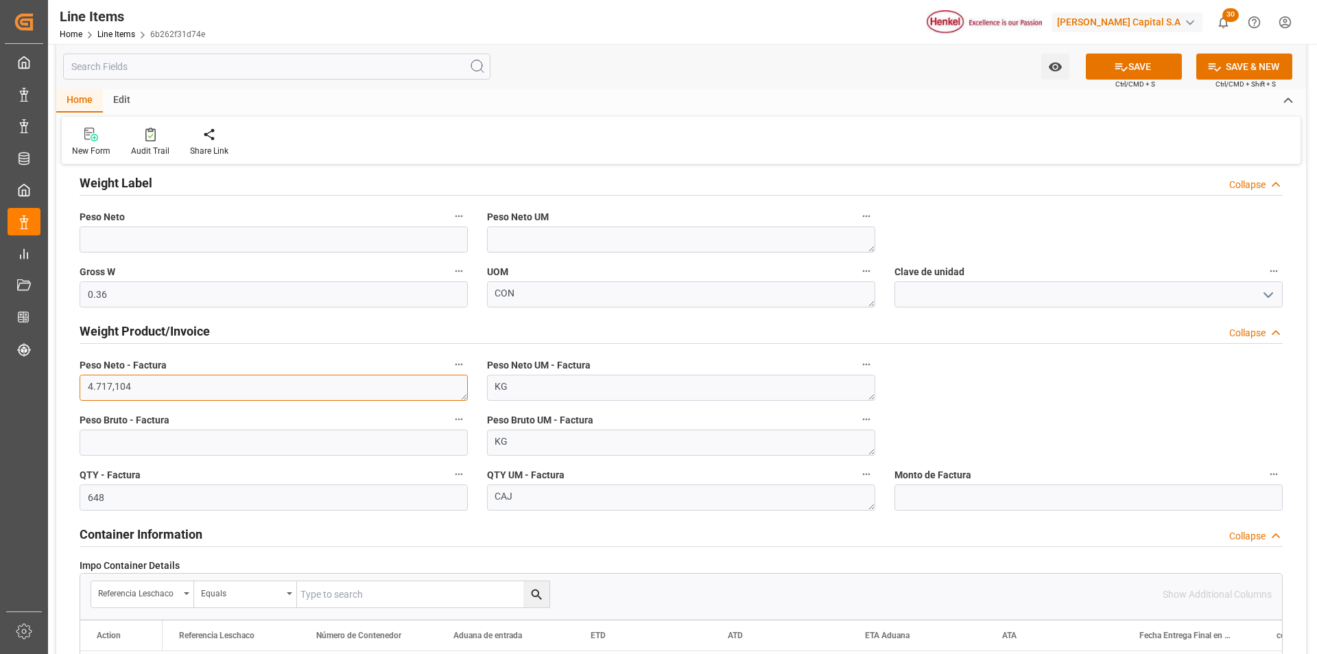
click at [97, 388] on textarea "4.717,104" at bounding box center [274, 388] width 388 height 26
type textarea "4717.104"
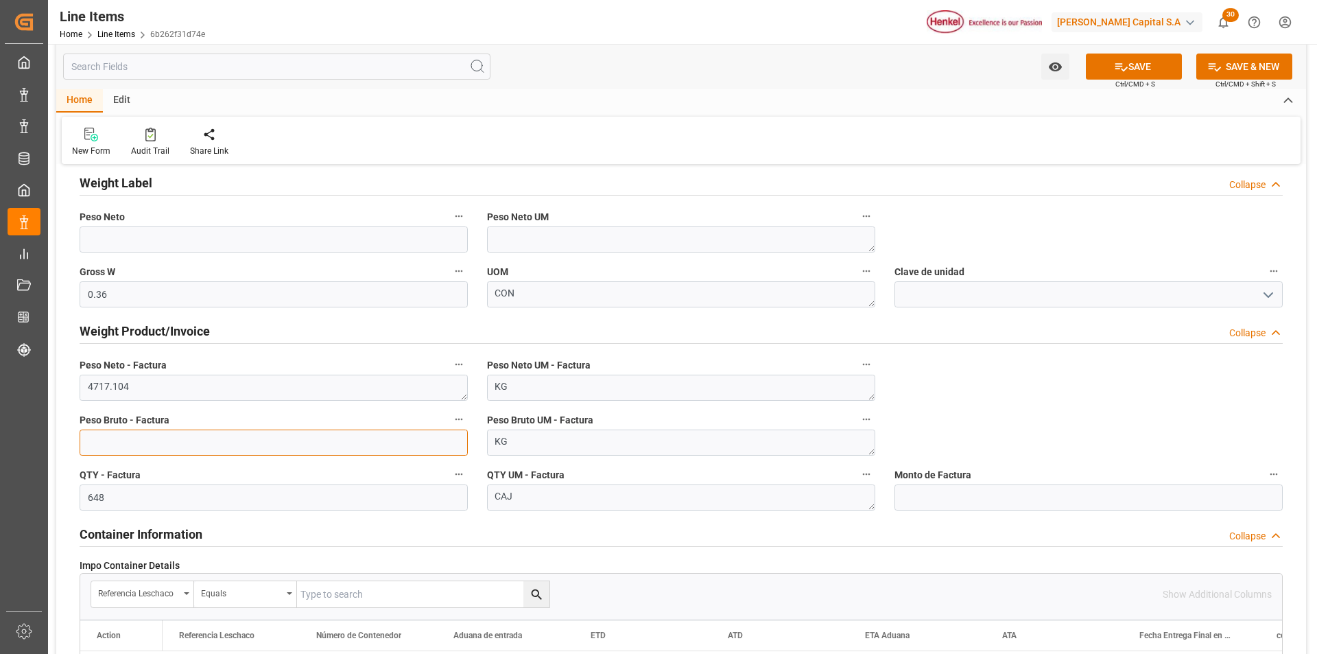
click at [189, 440] on input "text" at bounding box center [274, 442] width 388 height 26
type input "5958.498"
click at [1114, 71] on icon at bounding box center [1121, 67] width 14 height 14
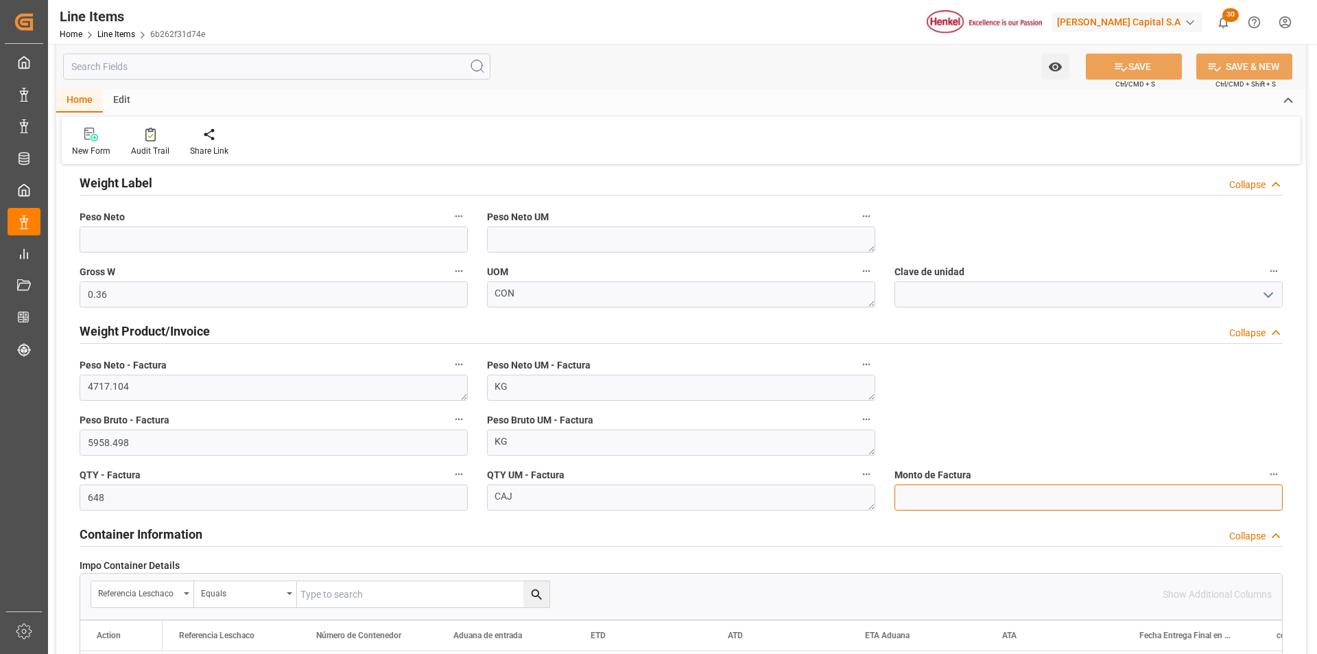
click at [926, 494] on input "text" at bounding box center [1089, 497] width 388 height 26
type input "50677.20"
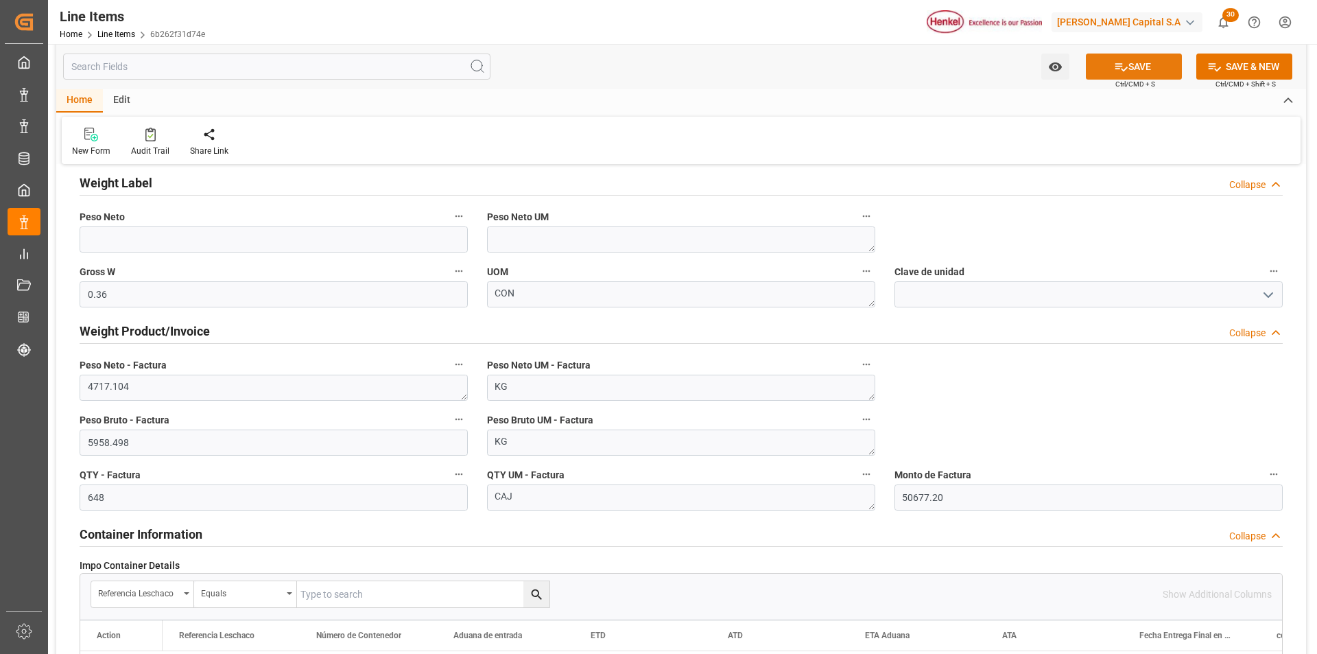
click at [1136, 71] on button "SAVE" at bounding box center [1134, 67] width 96 height 26
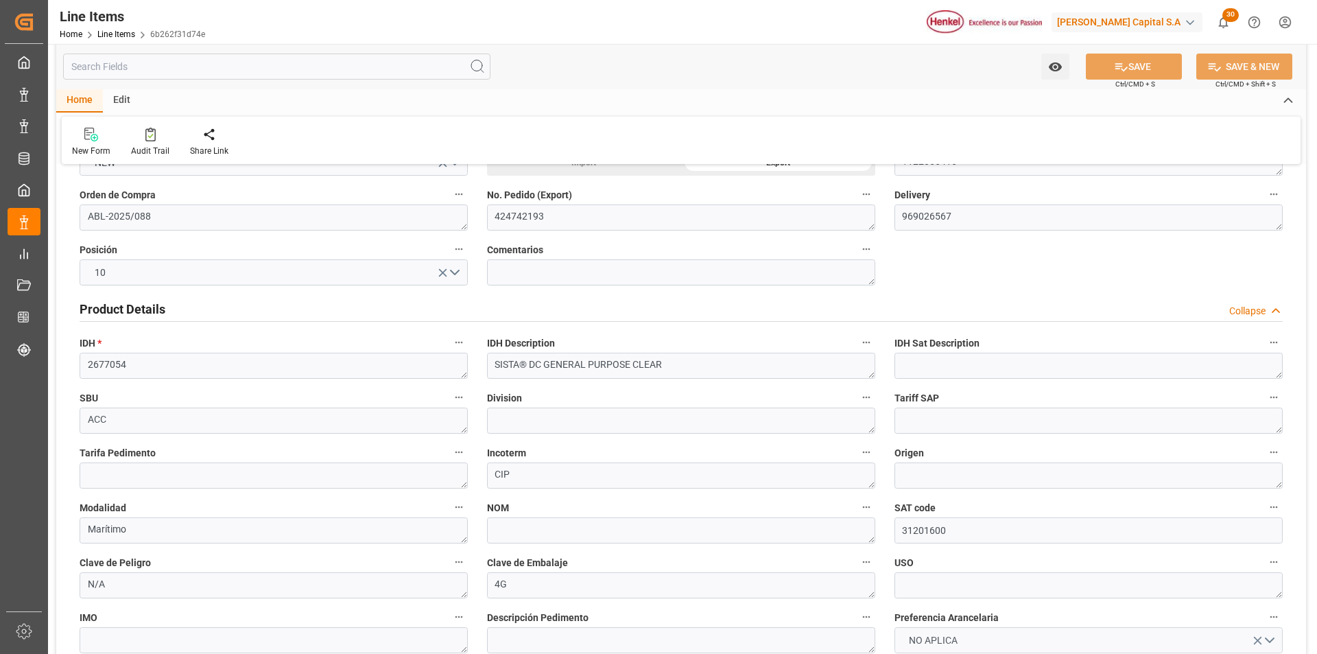
scroll to position [0, 0]
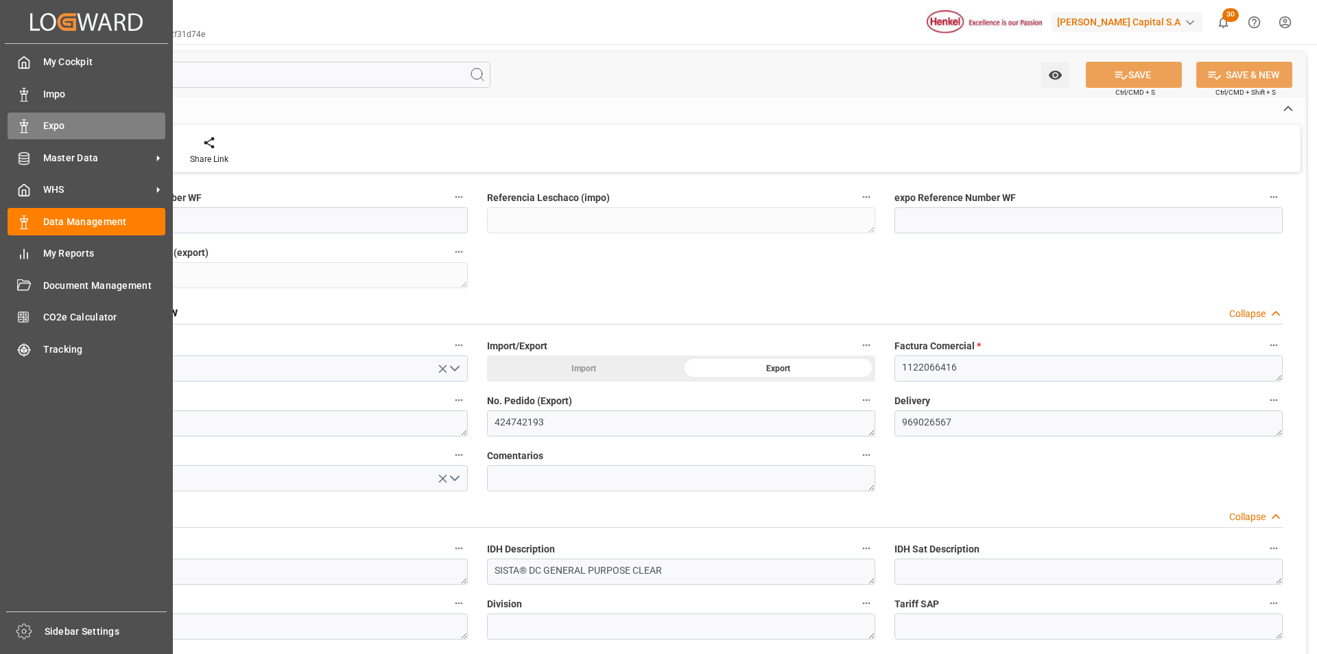
click at [27, 130] on icon at bounding box center [24, 126] width 14 height 14
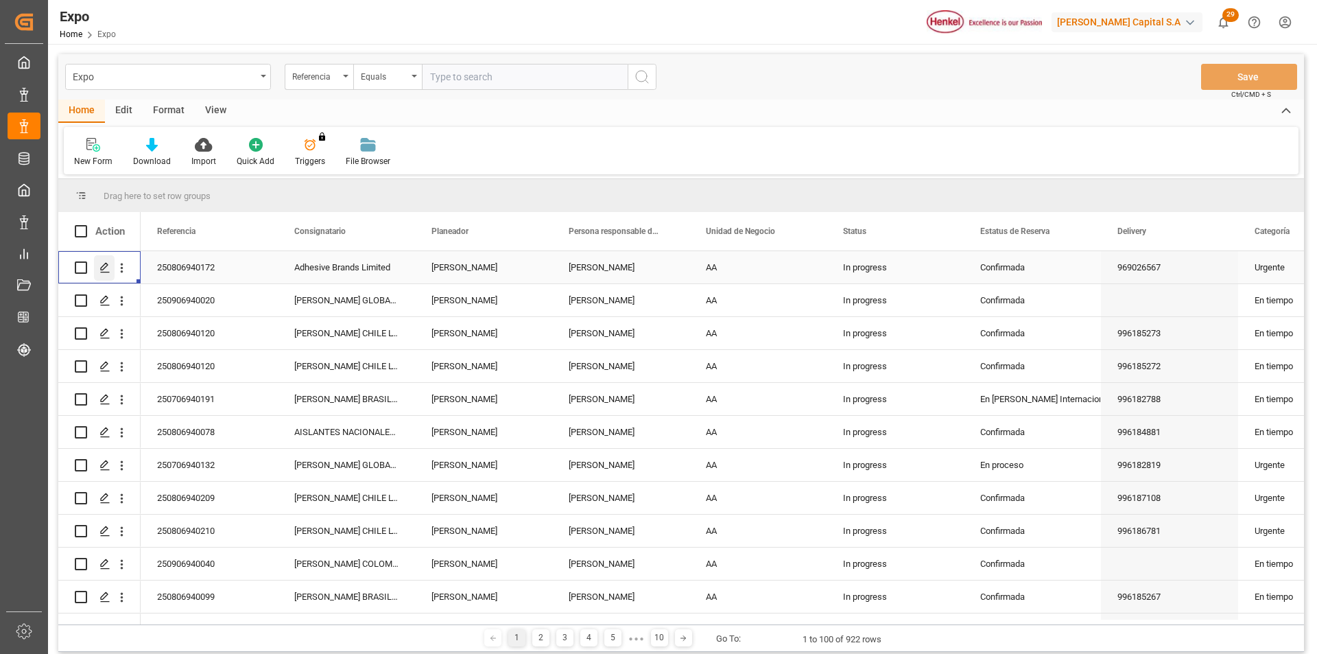
click at [99, 265] on div "Press SPACE to select this row." at bounding box center [104, 267] width 21 height 25
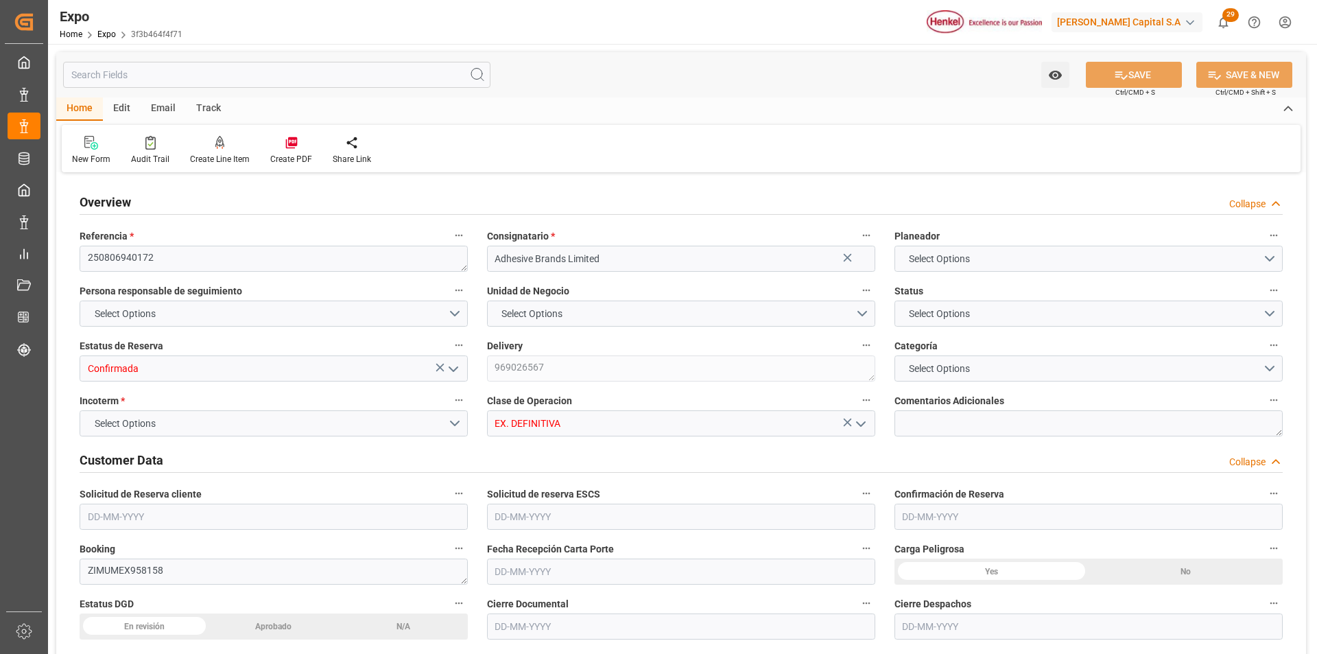
type input "11121.96"
type input "13799.499"
type input "28"
type input "9406922"
type input "9453365"
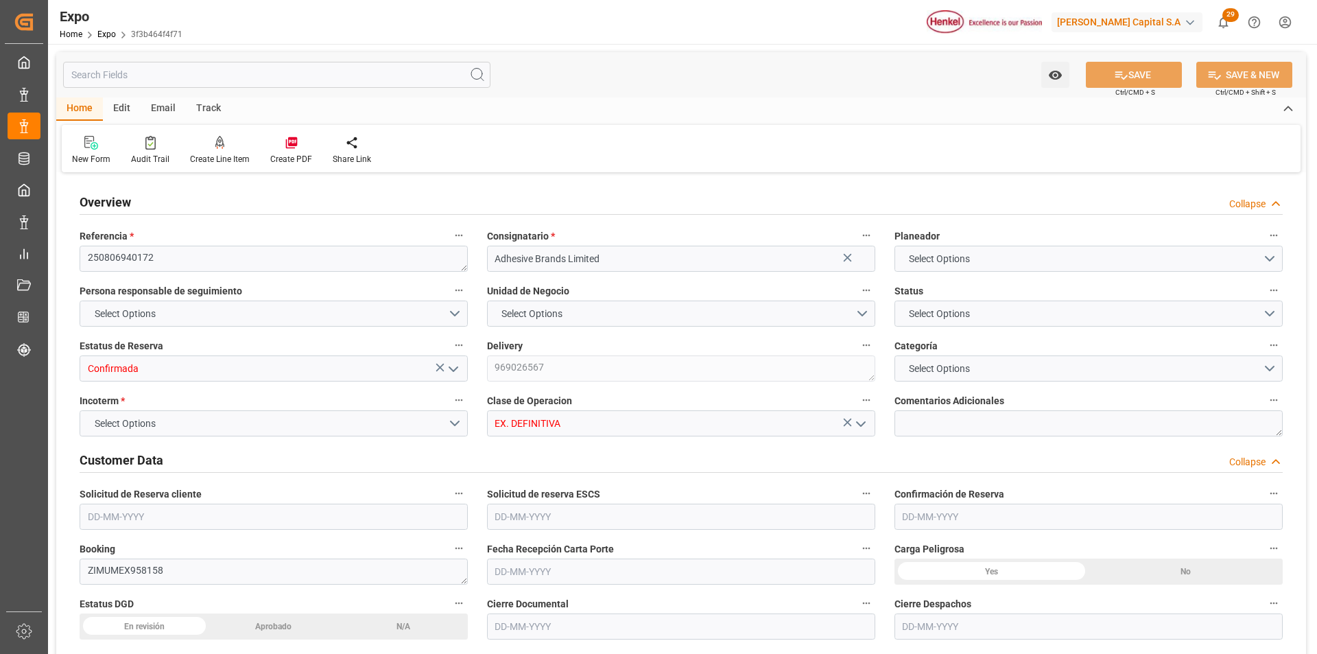
type input "9453365"
type input "MXVER"
type input "JMKIN"
type input "DOHAI"
type input "9406922"
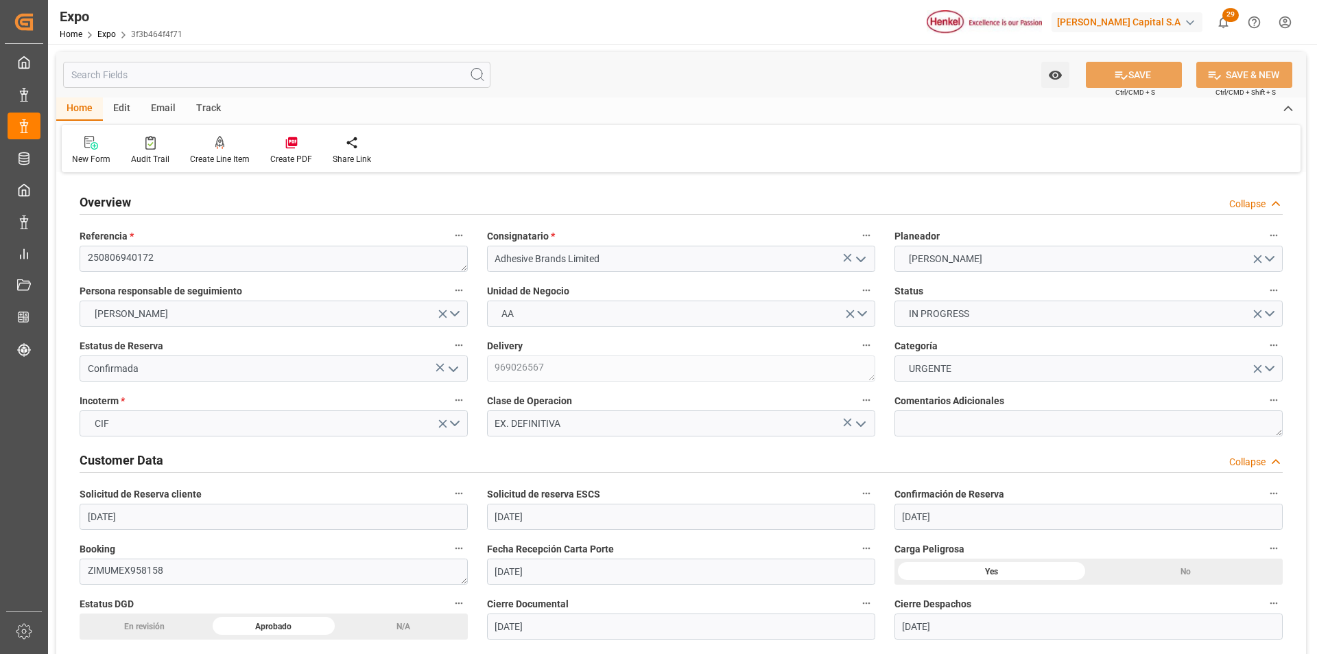
type input "[DATE]"
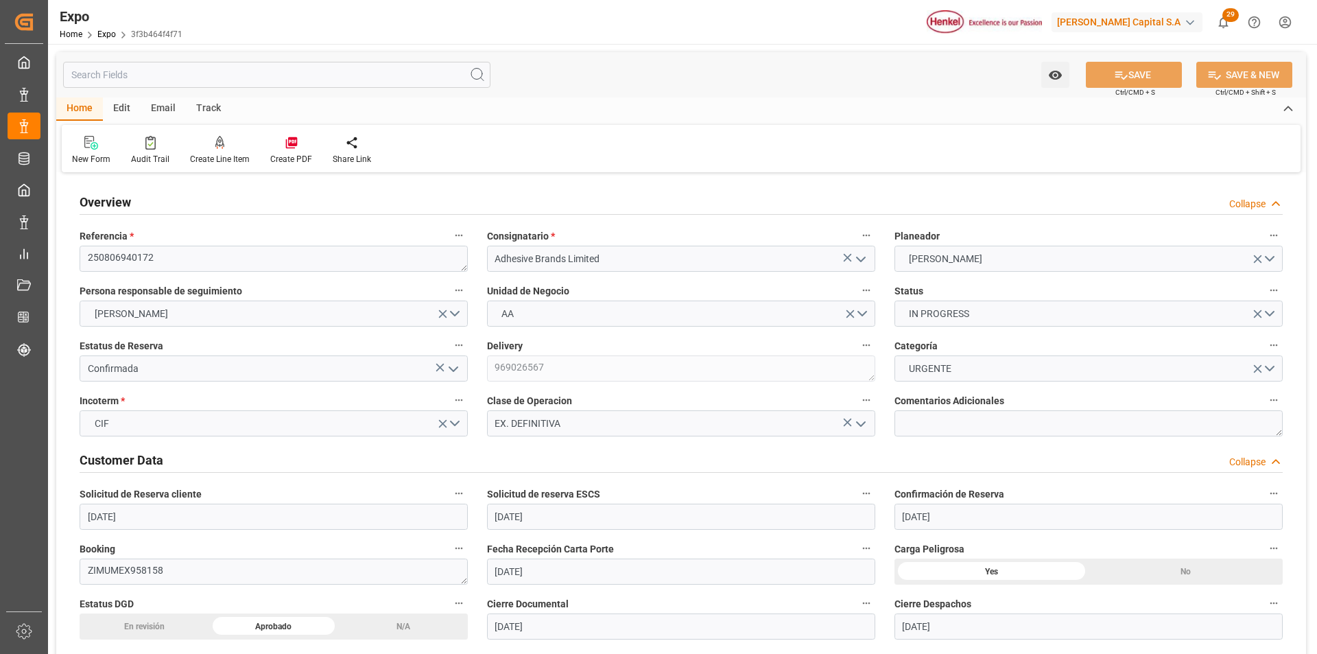
type input "[DATE]"
type input "[DATE] 00:00"
type input "[DATE]"
type input "[DATE] 08:02"
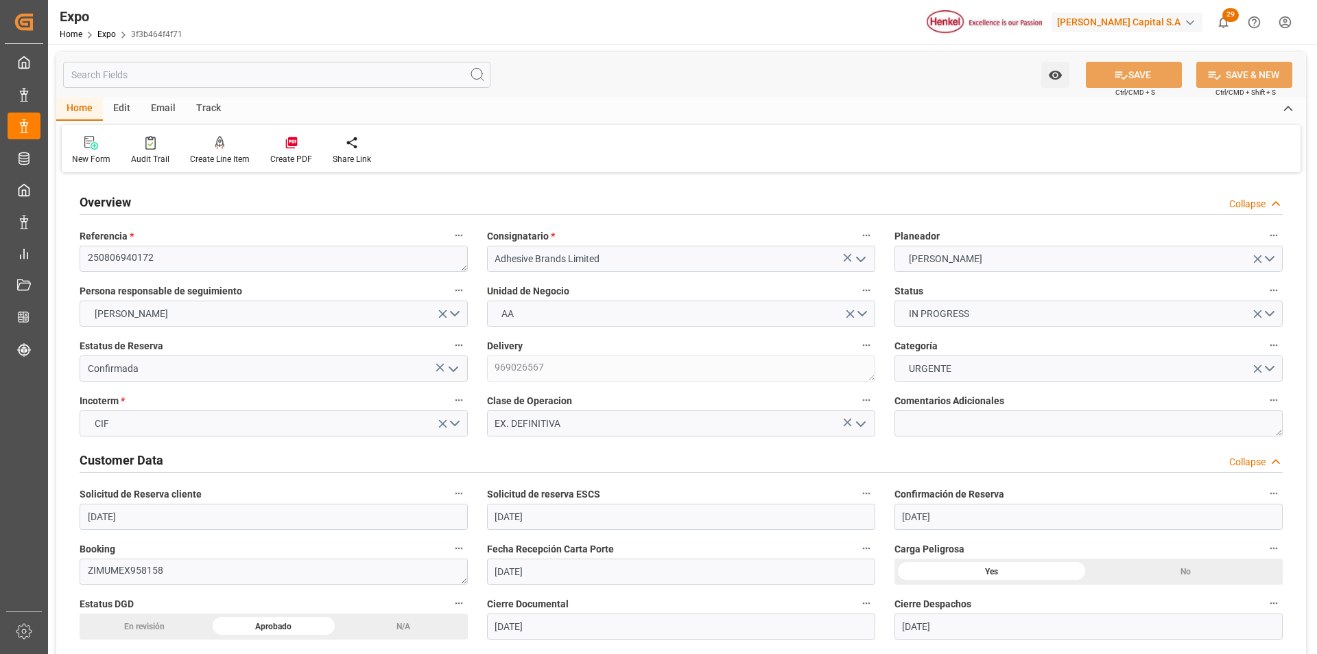
type input "[DATE]"
type input "[DATE] 09:00"
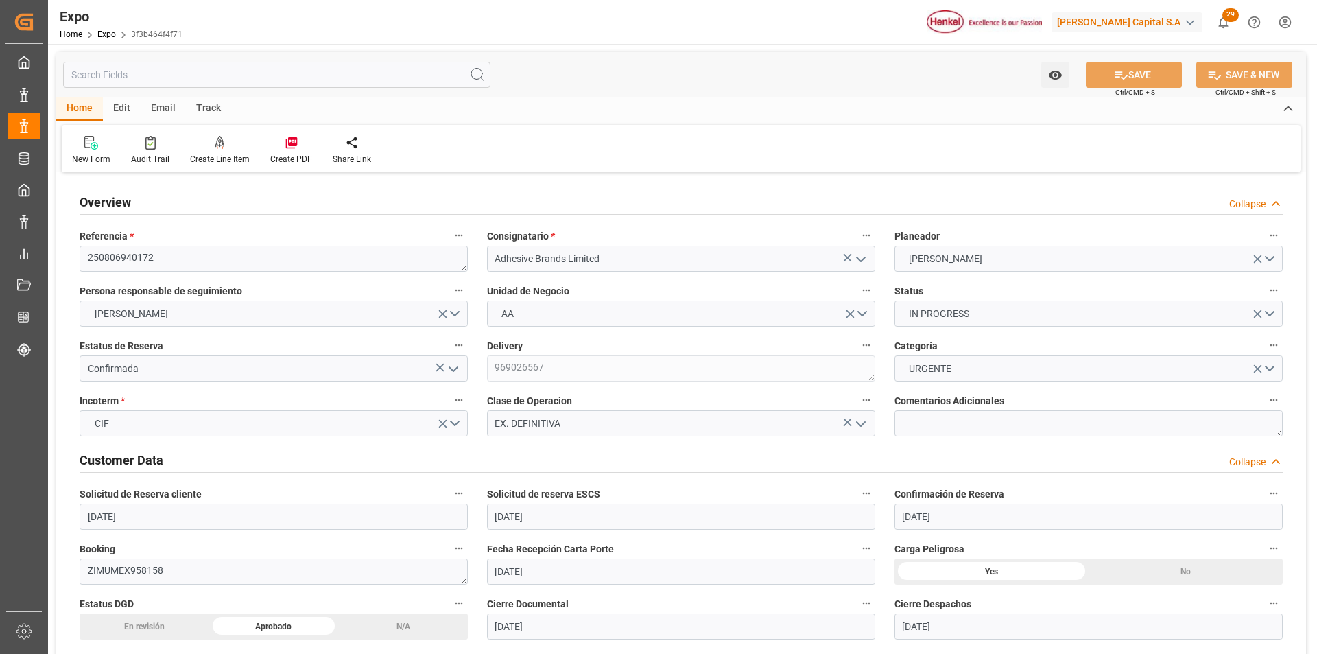
type input "[DATE] 00:00"
type input "[DATE] 18:00"
type input "[DATE] 00:00"
type input "[DATE] 22:09"
type input "[DATE] 10:42"
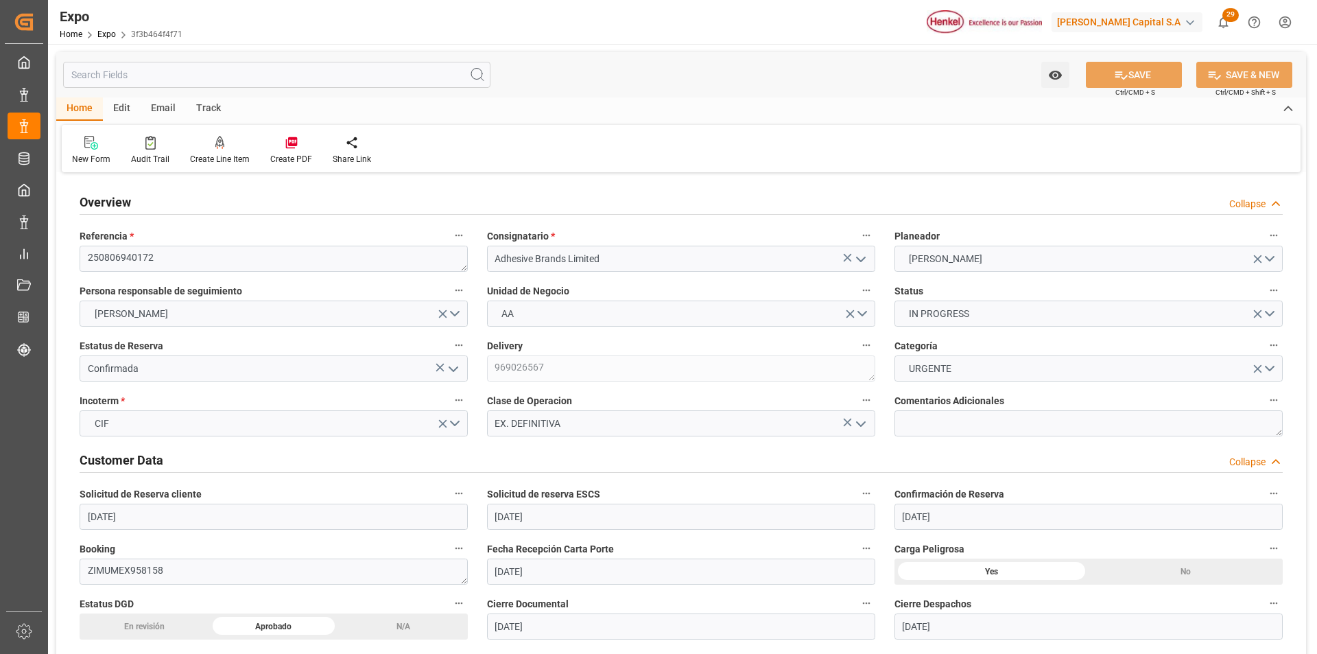
type input "[DATE] 09:00"
type input "[DATE] 18:00"
type input "[DATE] 03:00"
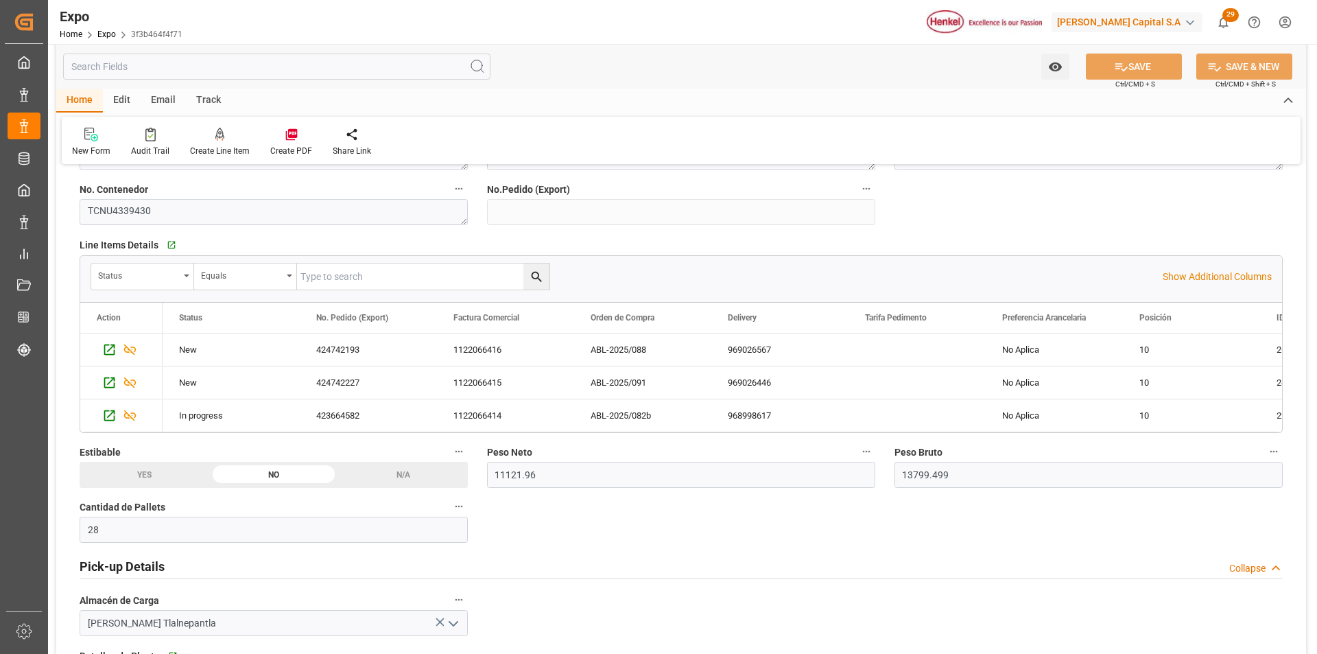
scroll to position [755, 0]
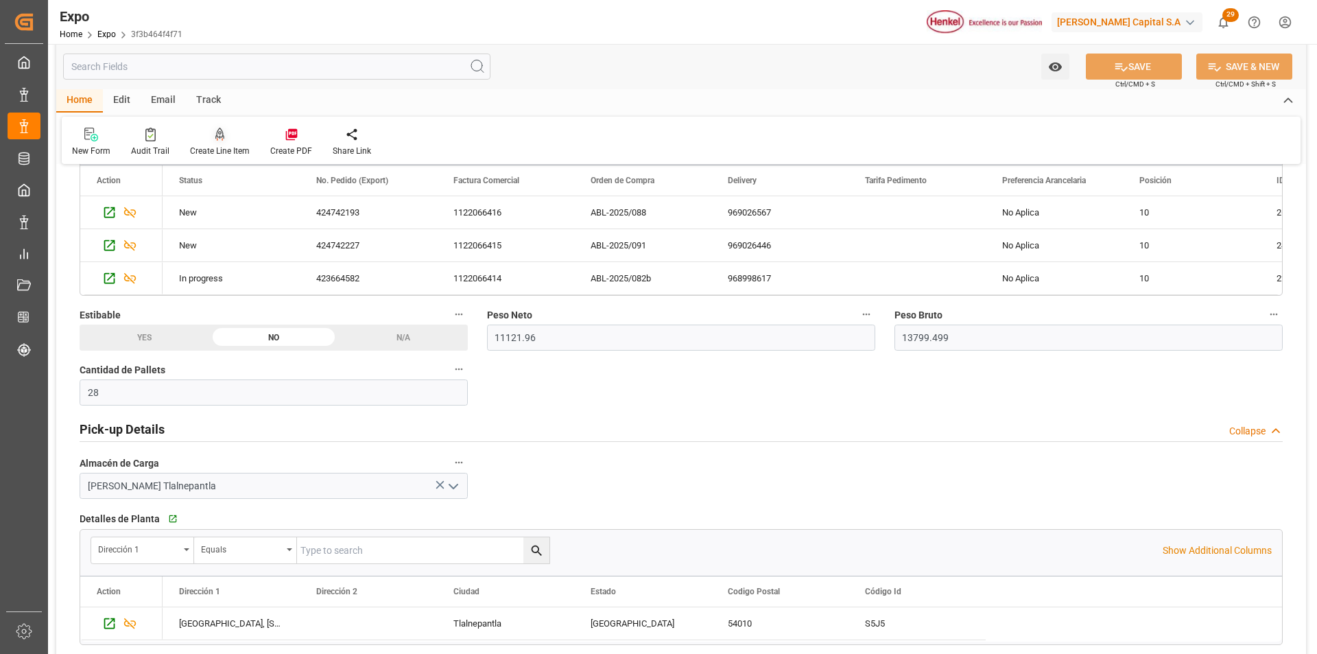
click at [215, 132] on icon at bounding box center [220, 135] width 10 height 14
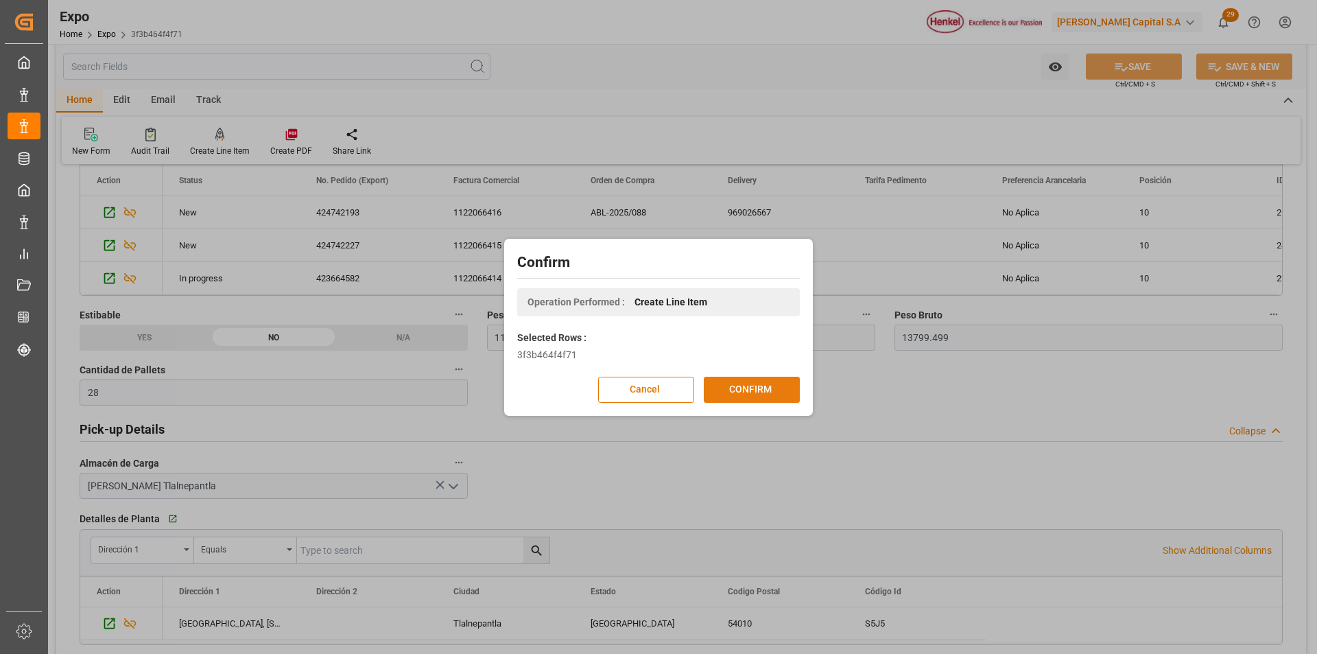
click at [774, 394] on button "CONFIRM" at bounding box center [752, 390] width 96 height 26
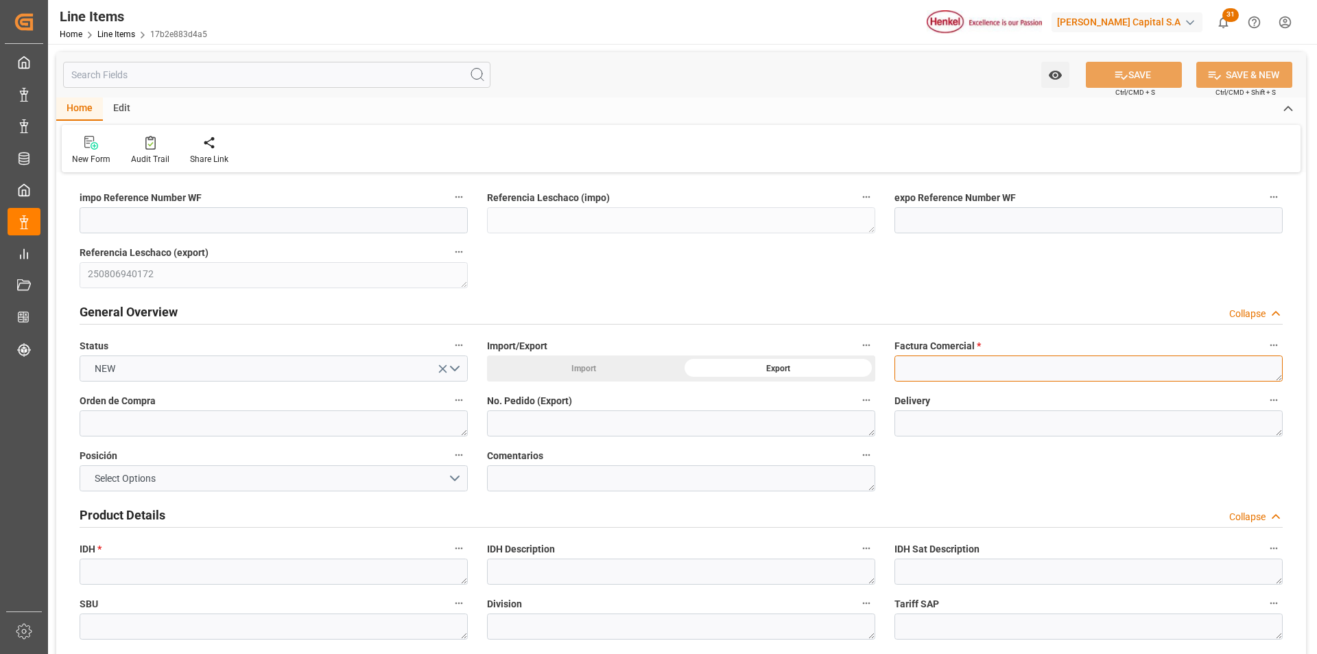
click at [906, 367] on textarea at bounding box center [1089, 368] width 388 height 26
paste textarea "1122066417"
type textarea "1122066417"
click at [248, 428] on textarea at bounding box center [274, 423] width 388 height 26
paste textarea "ABL-2025/092b"
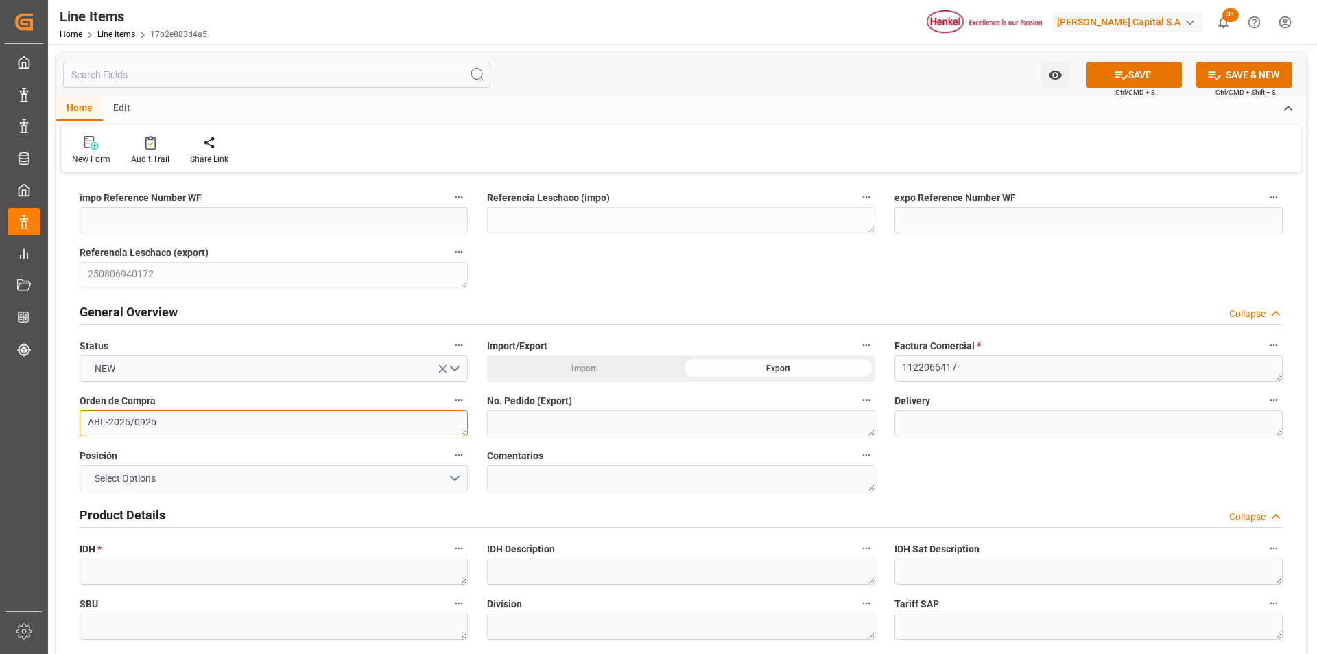
type textarea "ABL-2025/092b"
click at [515, 427] on textarea at bounding box center [681, 423] width 388 height 26
paste textarea "424991760"
type textarea "424991760"
click at [945, 425] on textarea at bounding box center [1089, 423] width 388 height 26
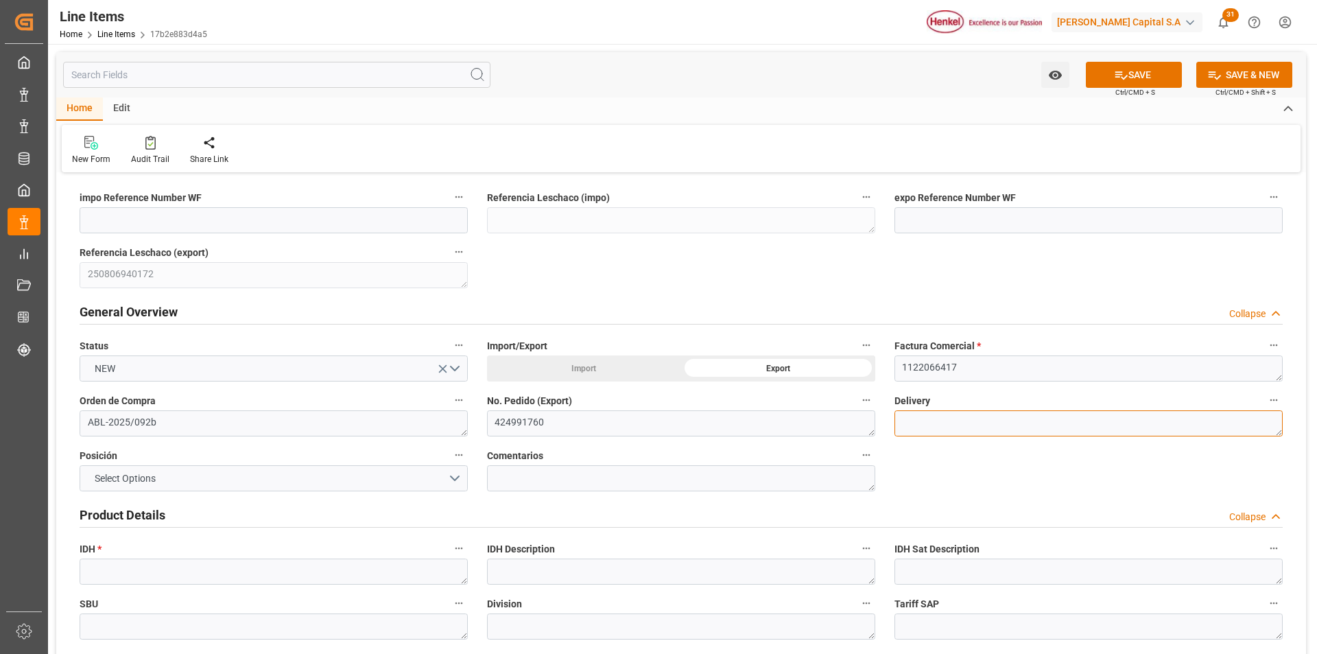
paste textarea "969078912"
type textarea "969078912"
click at [454, 476] on button "Select Options" at bounding box center [274, 478] width 388 height 26
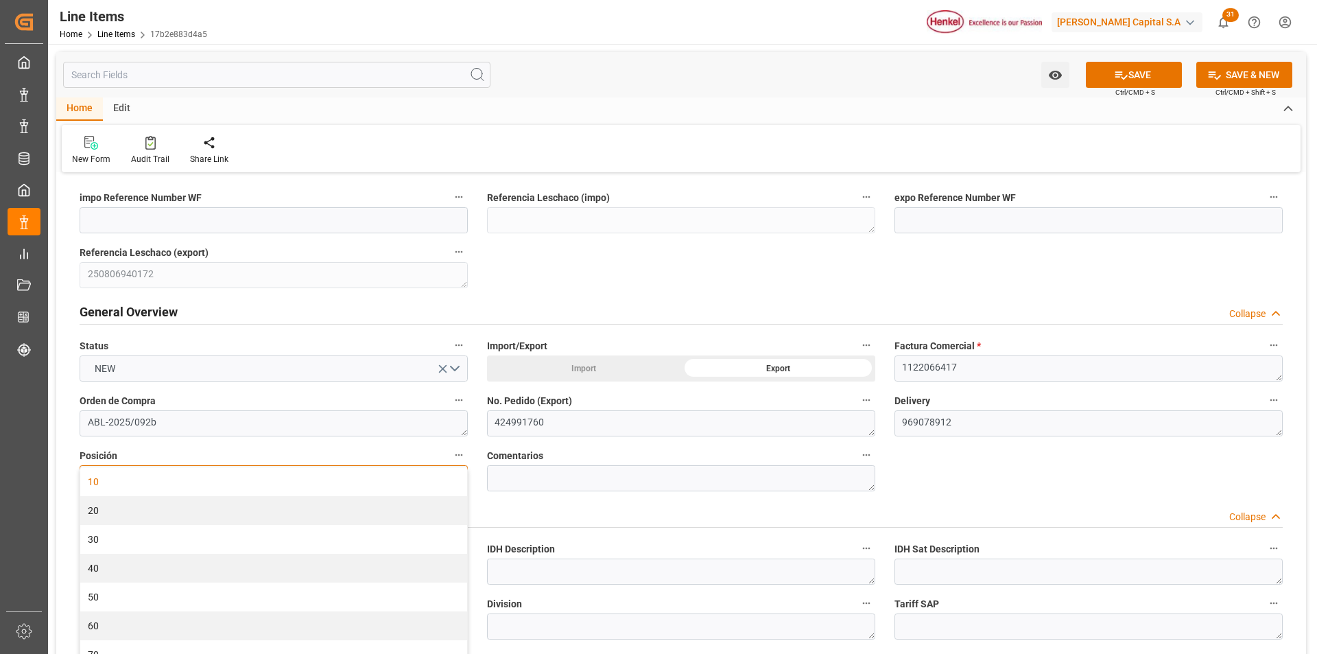
click at [362, 482] on div "10" at bounding box center [273, 481] width 387 height 29
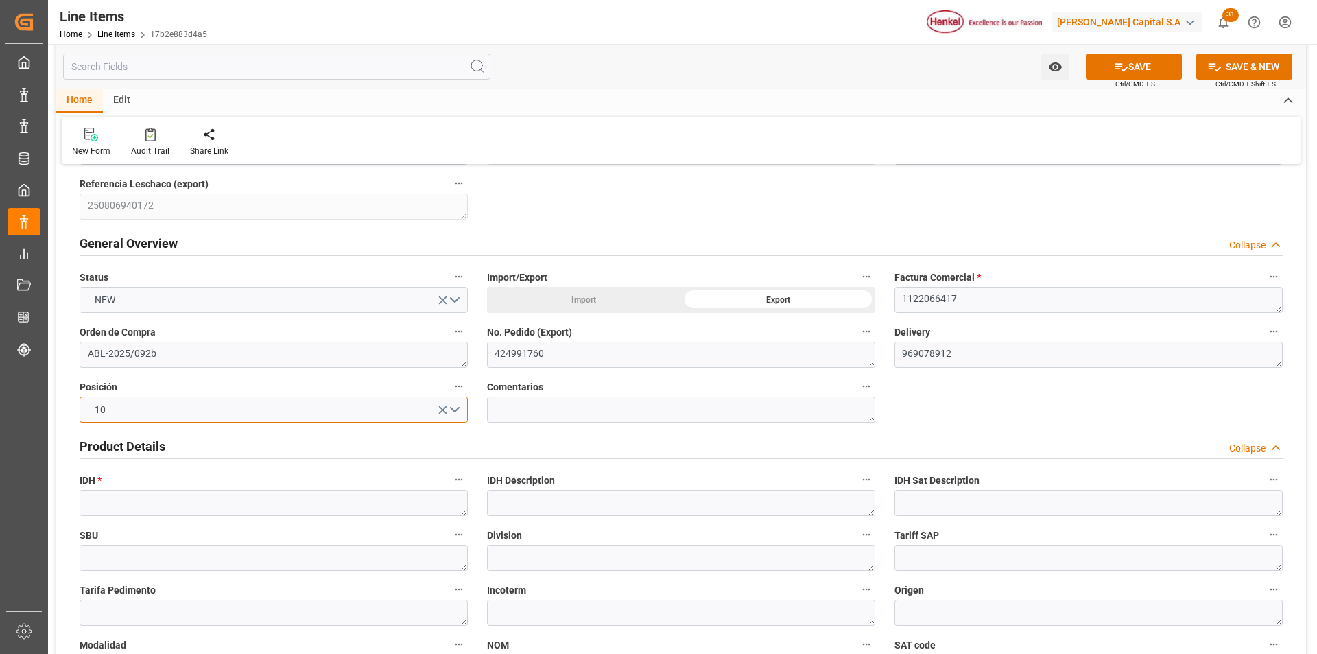
scroll to position [137, 0]
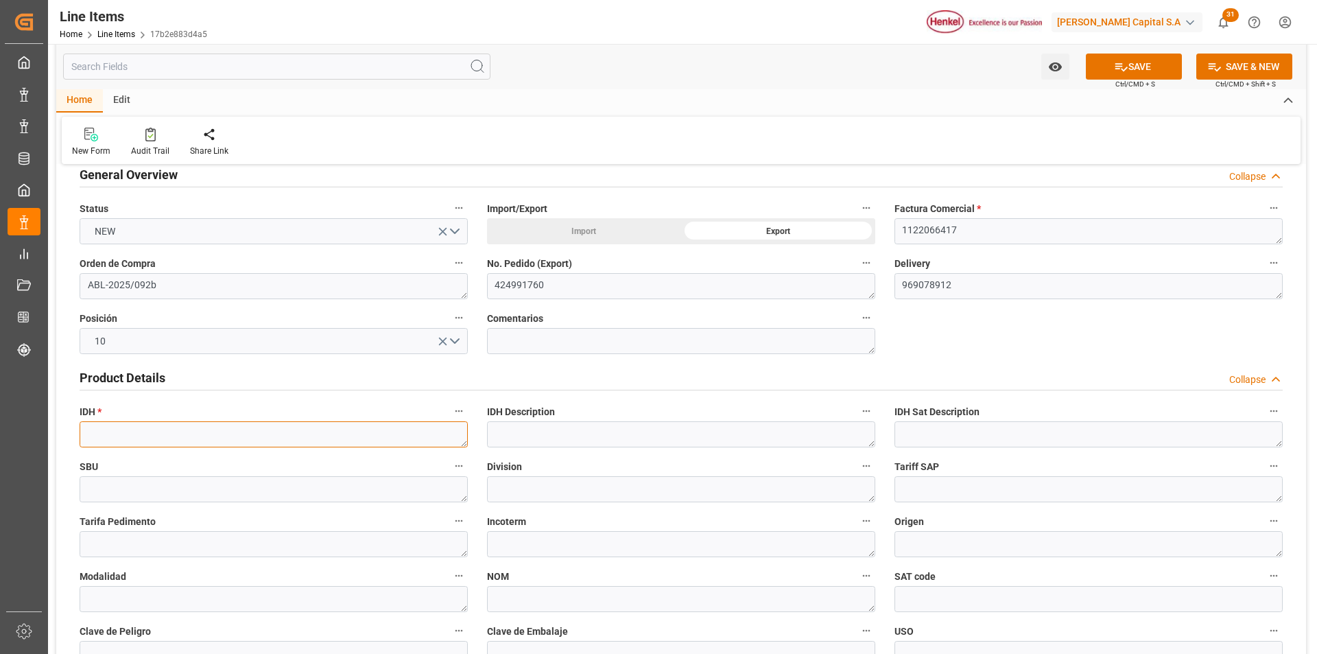
click at [237, 434] on textarea at bounding box center [274, 434] width 388 height 26
paste textarea "2366579"
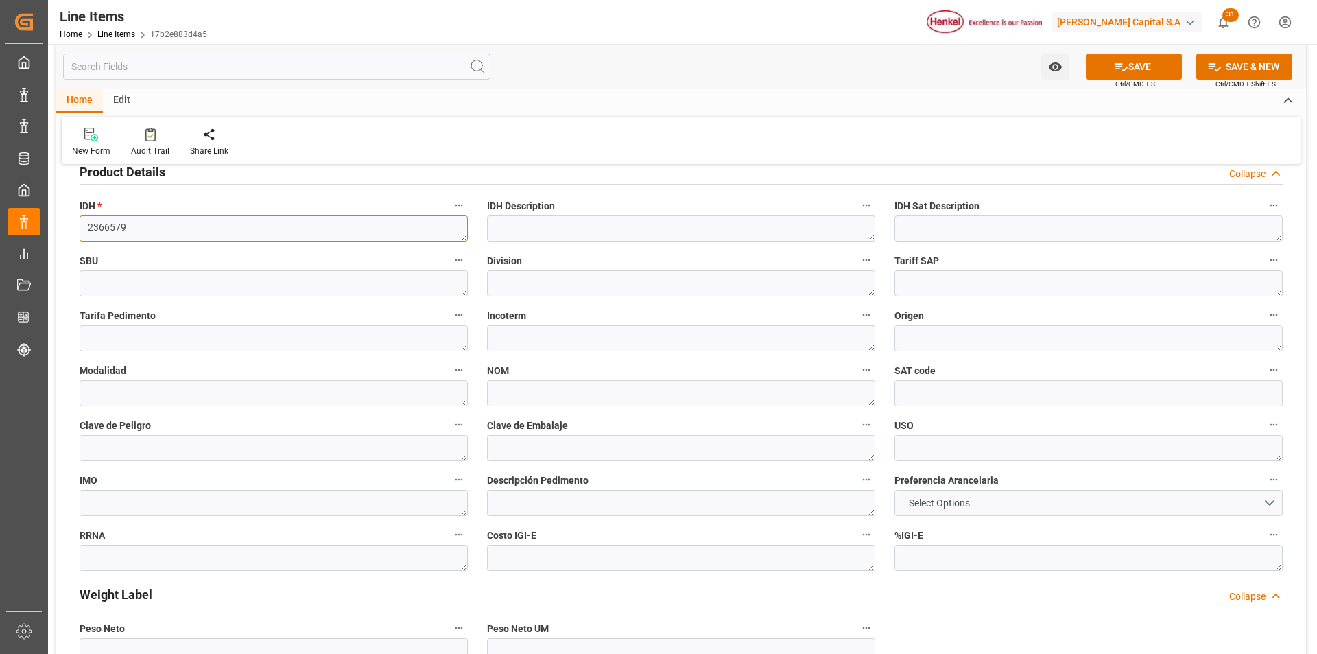
scroll to position [549, 0]
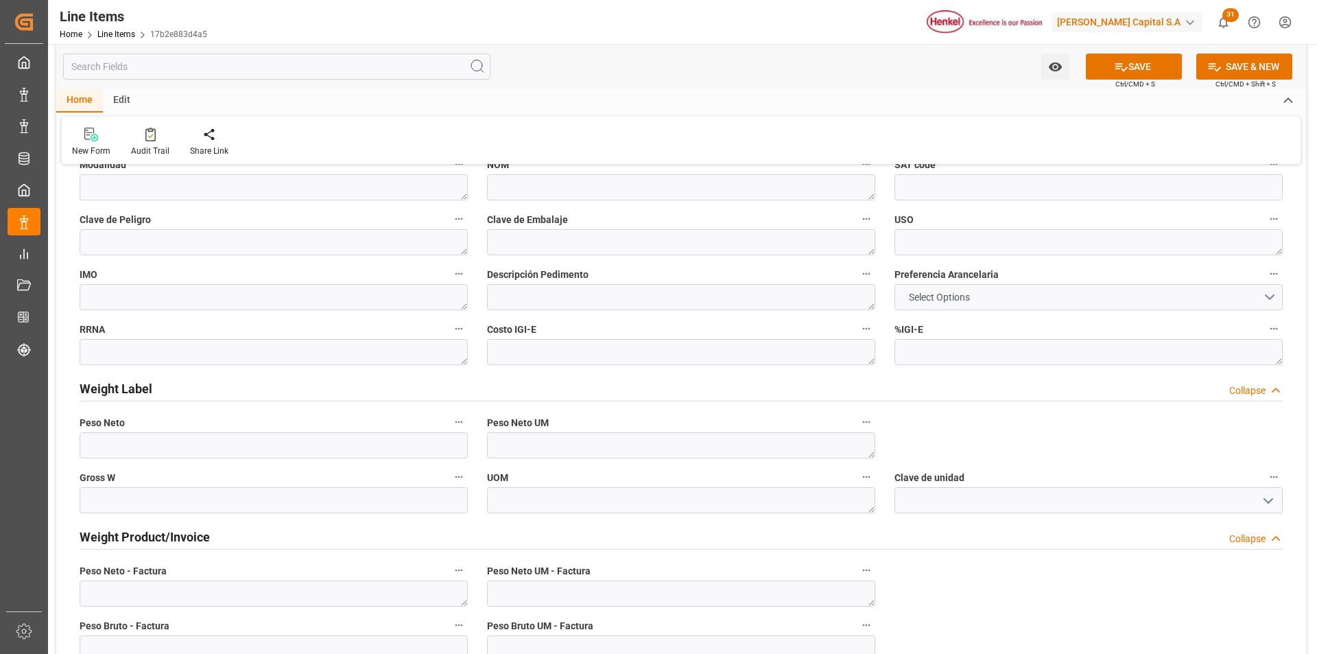
type textarea "2366579"
click at [940, 301] on span "Select Options" at bounding box center [939, 297] width 75 height 14
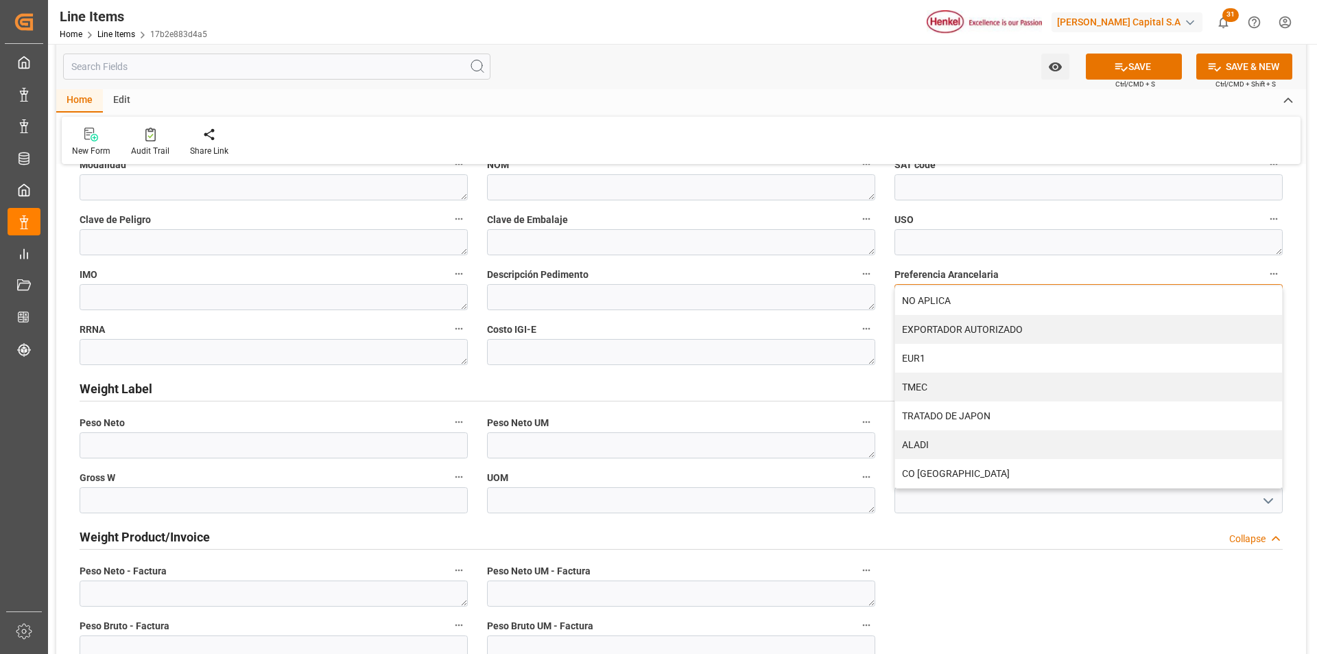
click at [940, 301] on div "NO APLICA" at bounding box center [1088, 300] width 387 height 29
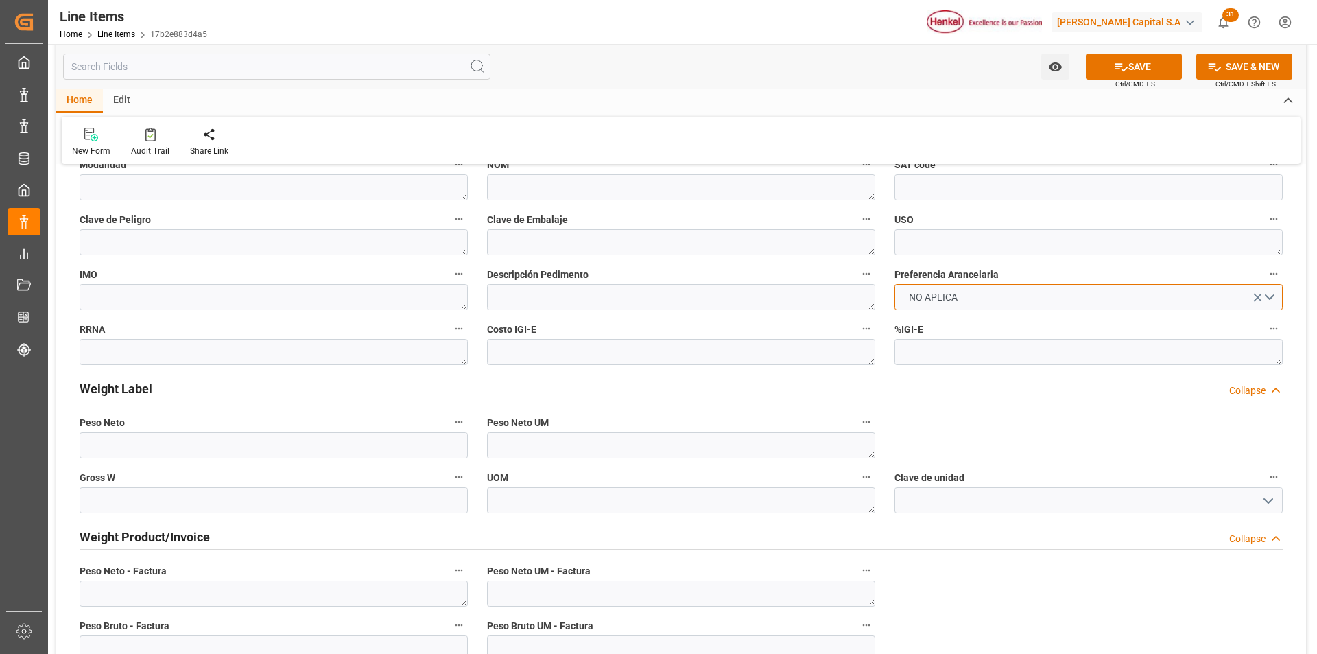
scroll to position [755, 0]
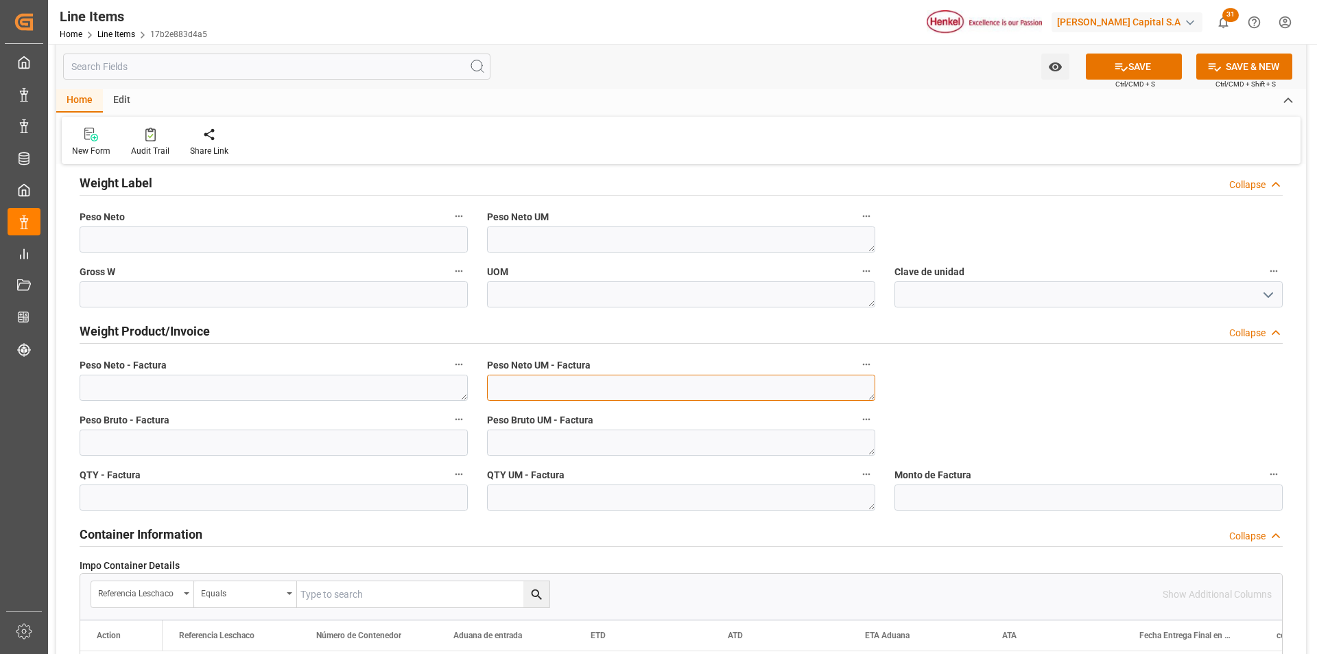
click at [765, 382] on textarea at bounding box center [681, 388] width 388 height 26
type textarea "KG"
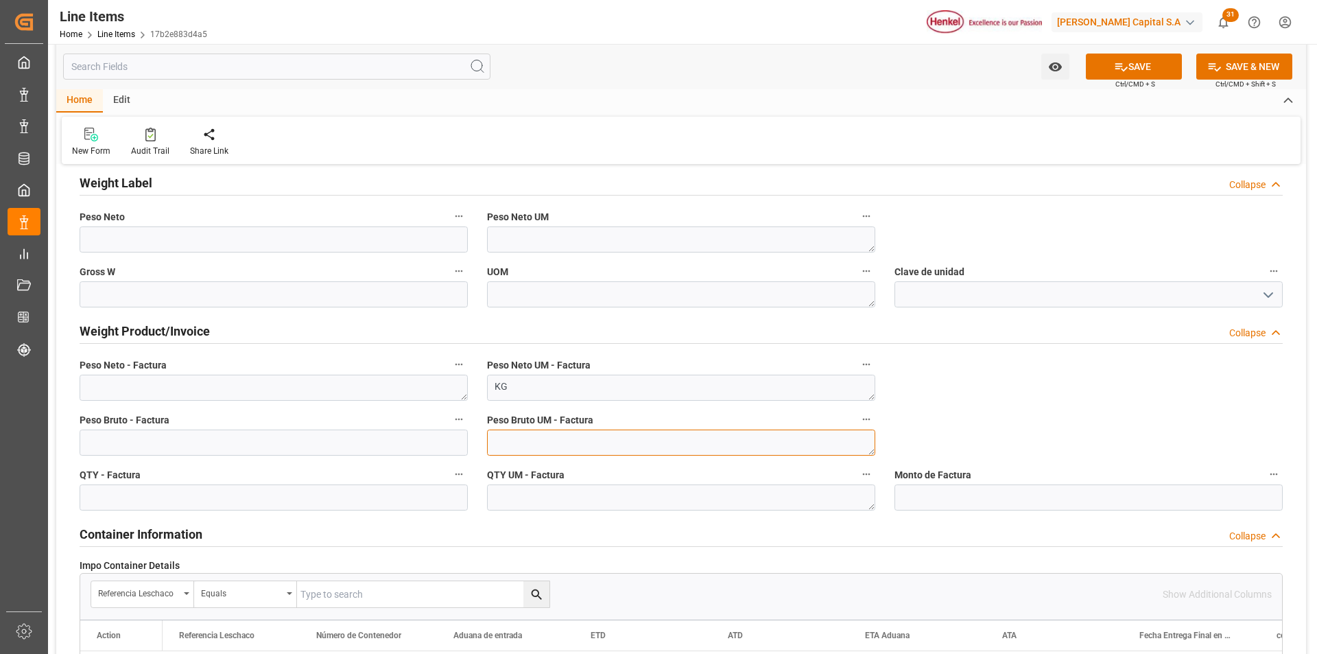
click at [775, 447] on textarea at bounding box center [681, 442] width 388 height 26
type textarea "KG"
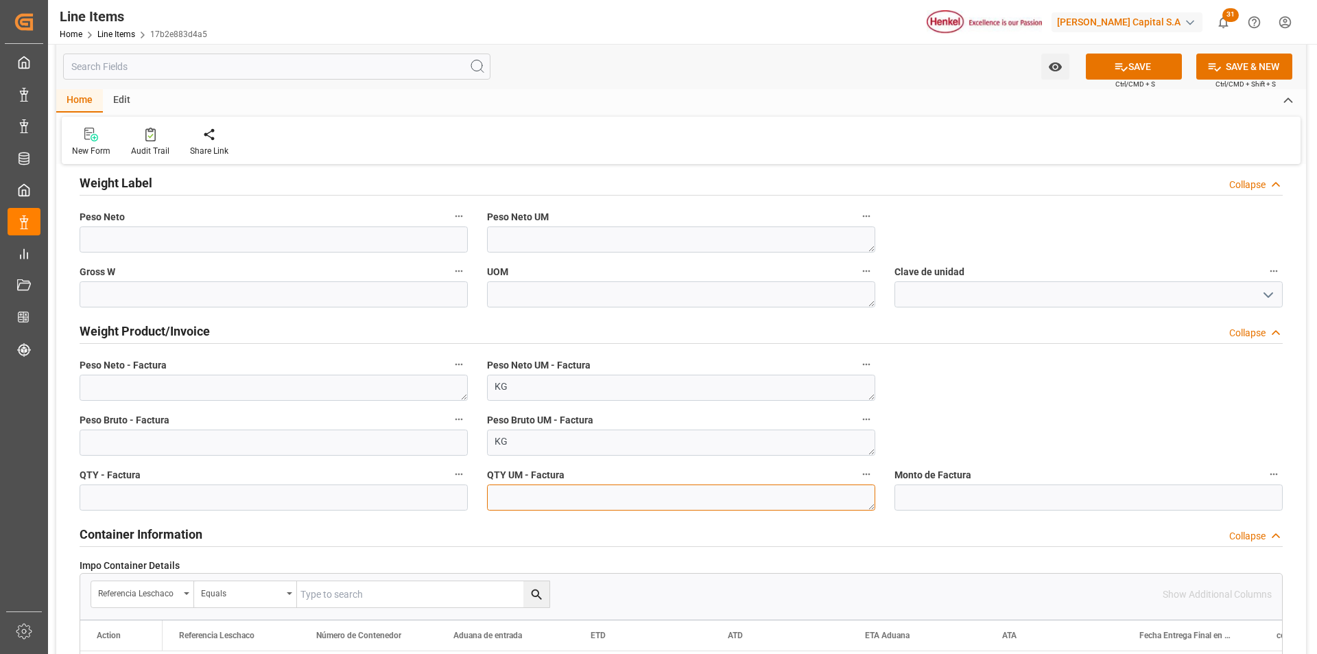
click at [722, 499] on textarea at bounding box center [681, 497] width 388 height 26
type textarea "CAJ"
click at [1168, 56] on button "SAVE" at bounding box center [1134, 67] width 96 height 26
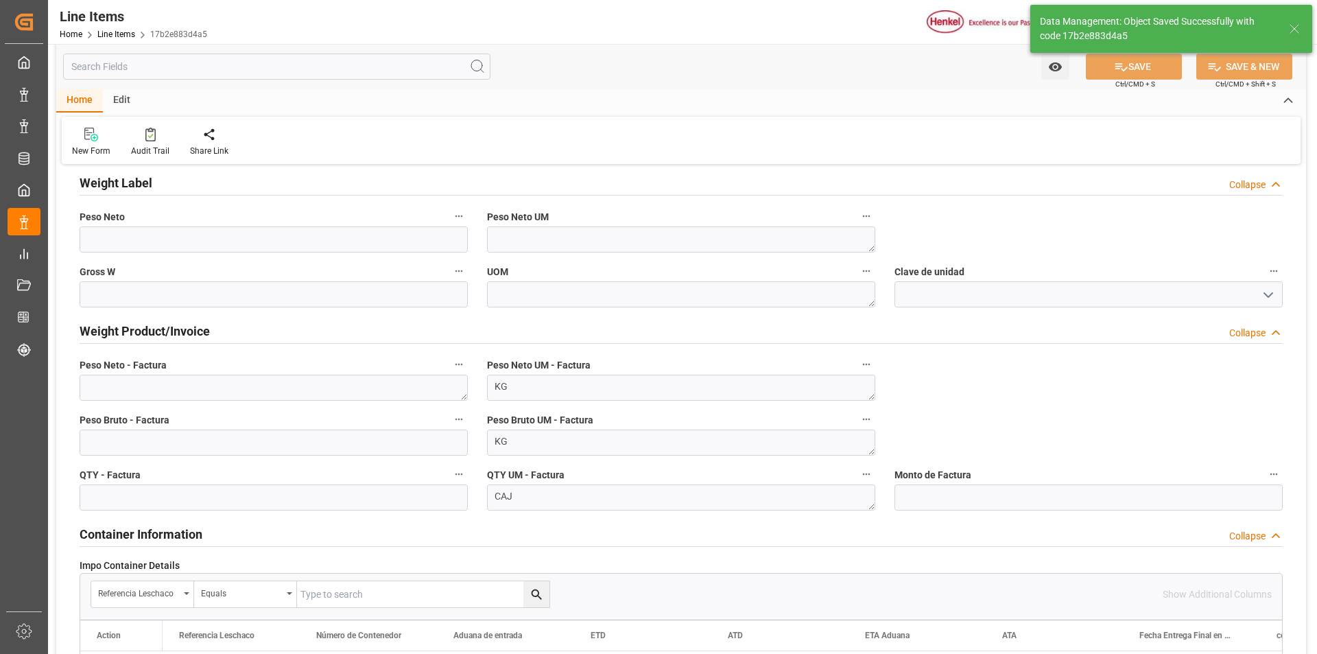
type textarea "424991760"
type textarea "969078912"
type textarea "Pattex Contact 1L Can SX"
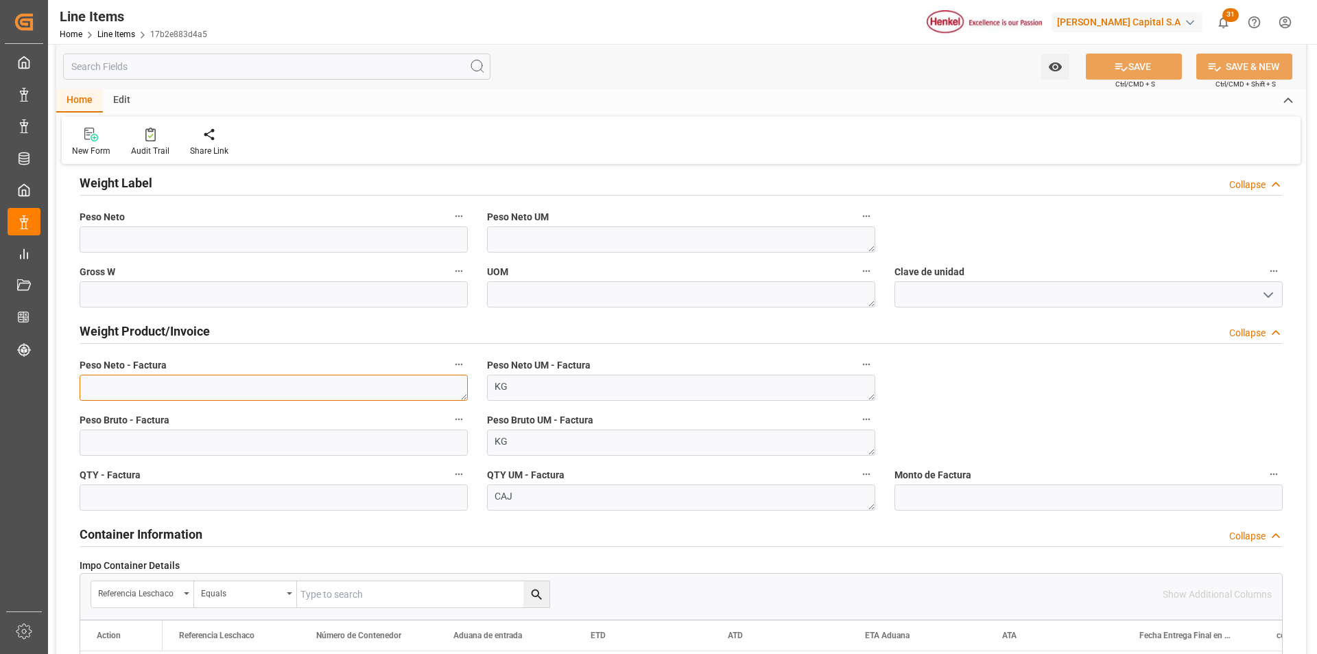
click at [169, 387] on textarea at bounding box center [274, 388] width 388 height 26
paste textarea "5.899,344"
click at [97, 388] on textarea "5.899,344" at bounding box center [274, 388] width 388 height 26
type textarea "5899.344"
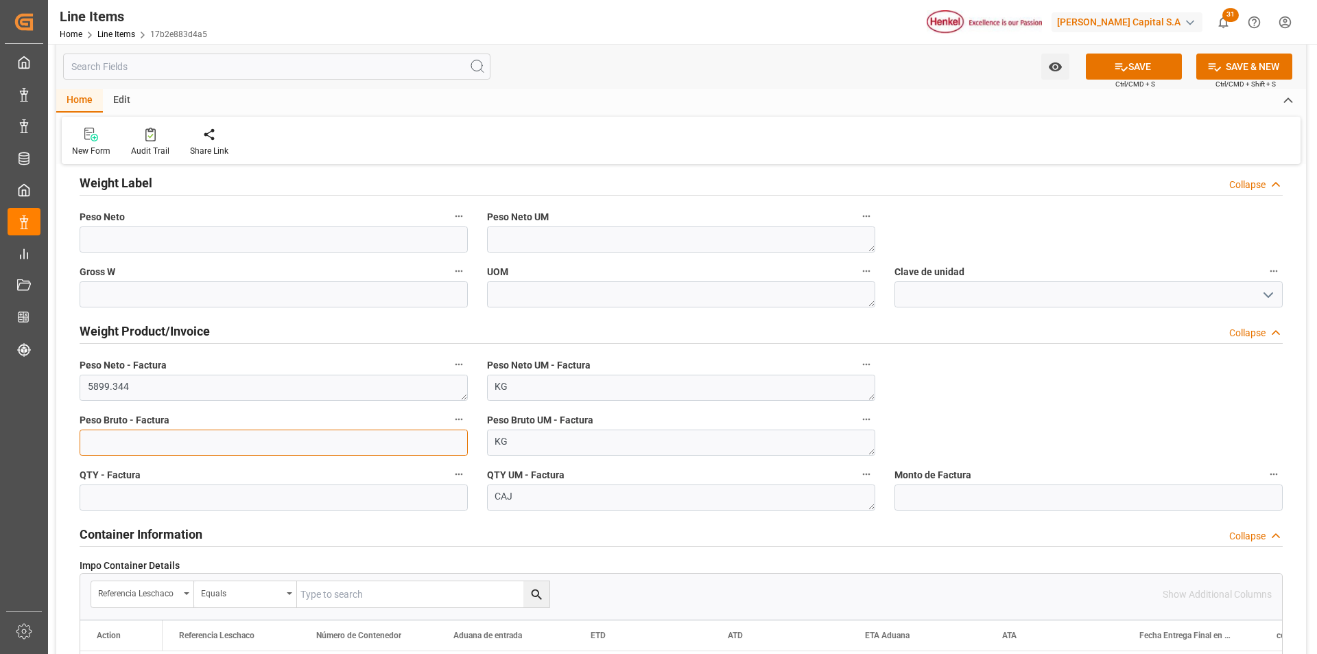
click at [311, 434] on input "text" at bounding box center [274, 442] width 388 height 26
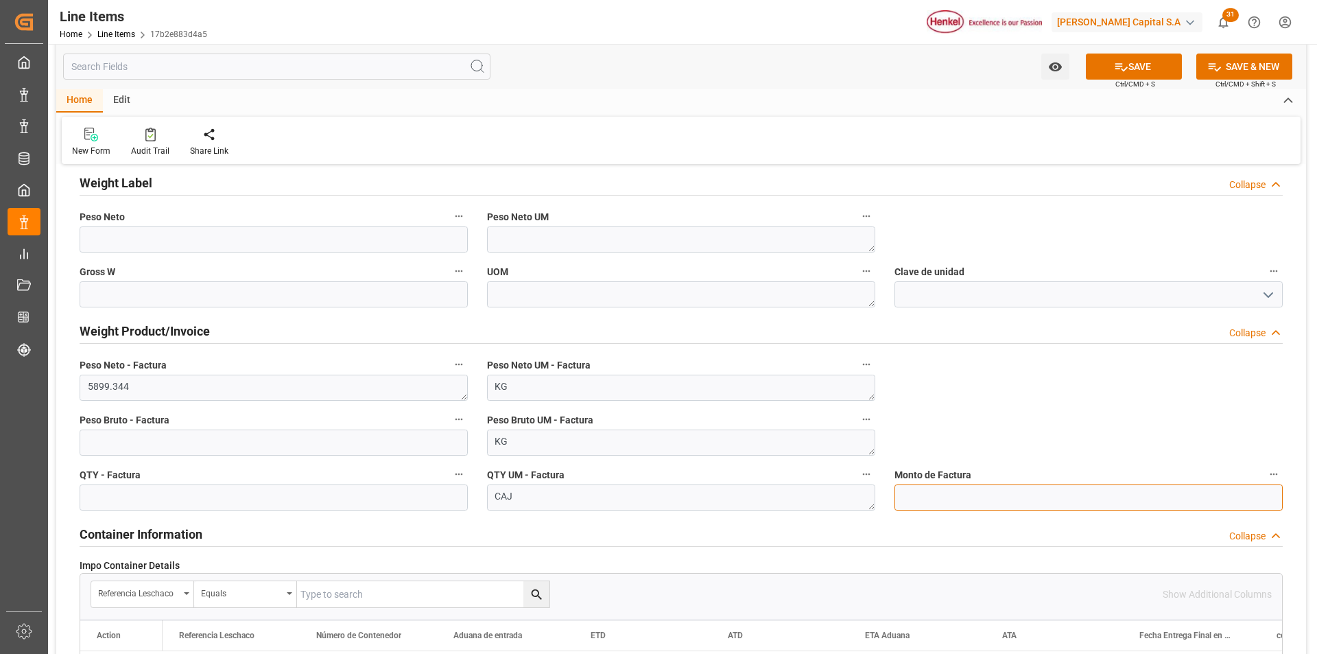
click at [949, 501] on input "text" at bounding box center [1089, 497] width 388 height 26
type input "59657.91"
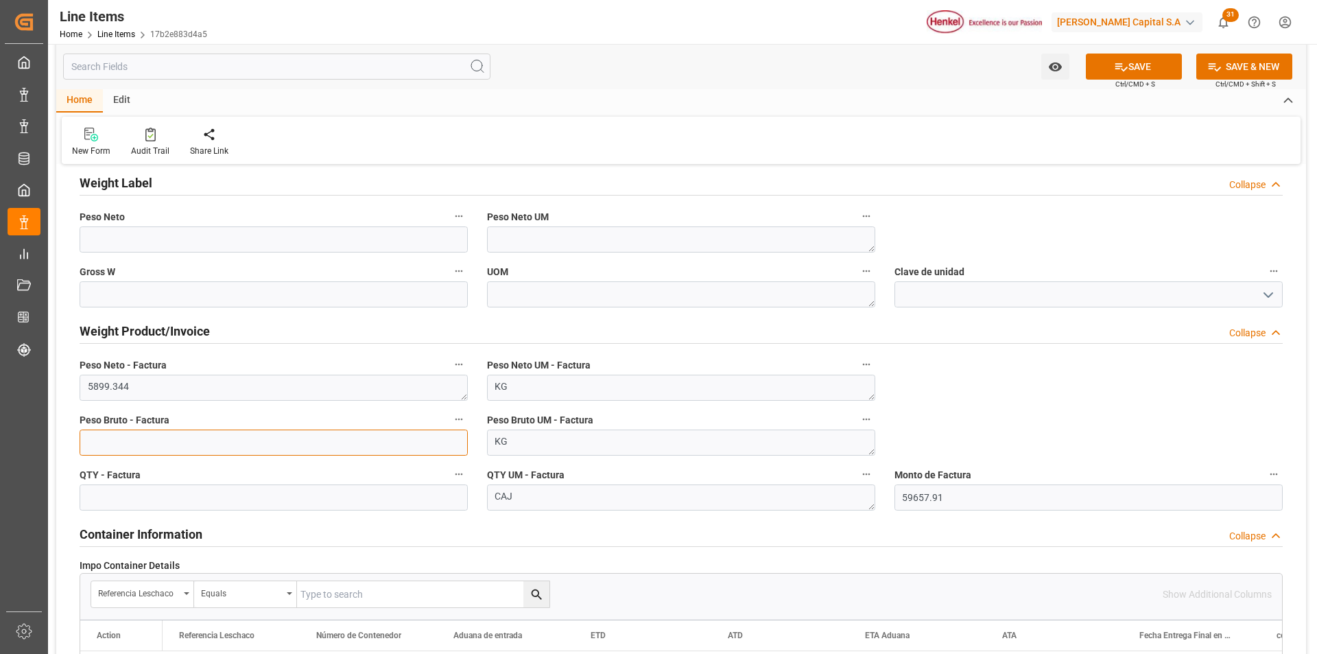
drag, startPoint x: 350, startPoint y: 443, endPoint x: 335, endPoint y: 460, distance: 23.4
click at [350, 443] on input "text" at bounding box center [274, 442] width 388 height 26
type input "7179.149"
click at [1100, 73] on button "SAVE" at bounding box center [1134, 67] width 96 height 26
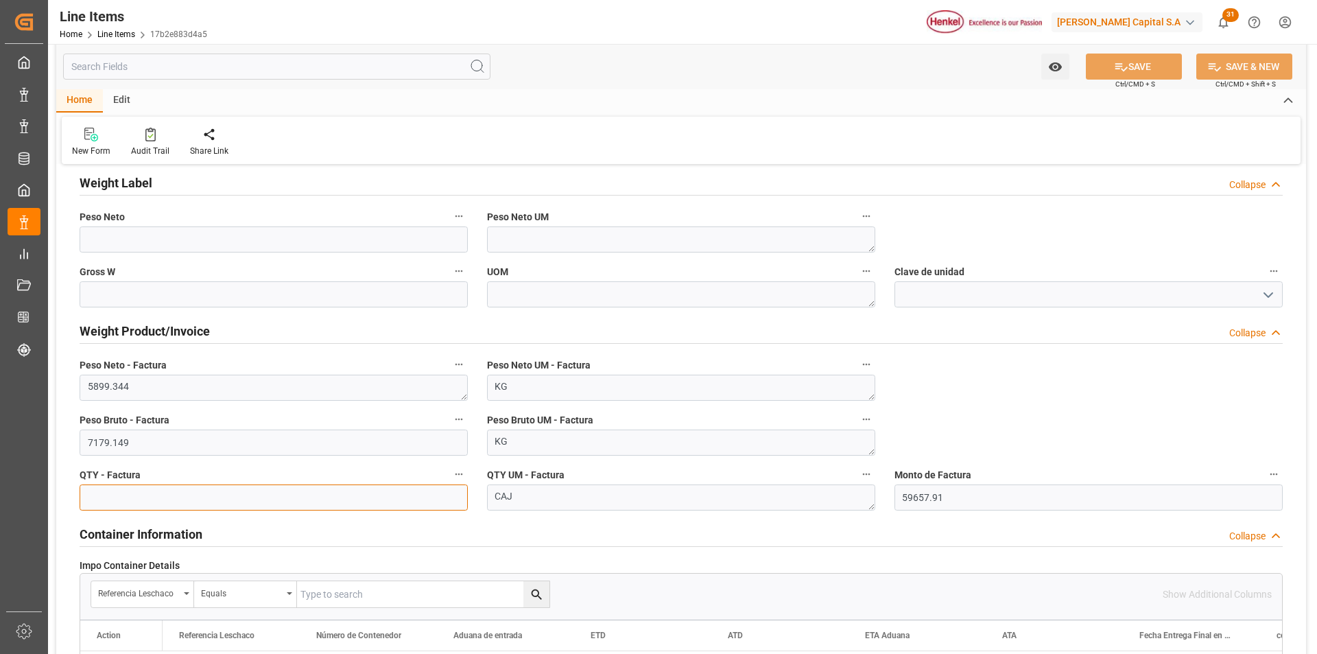
click at [252, 498] on input "text" at bounding box center [274, 497] width 388 height 26
type input "221"
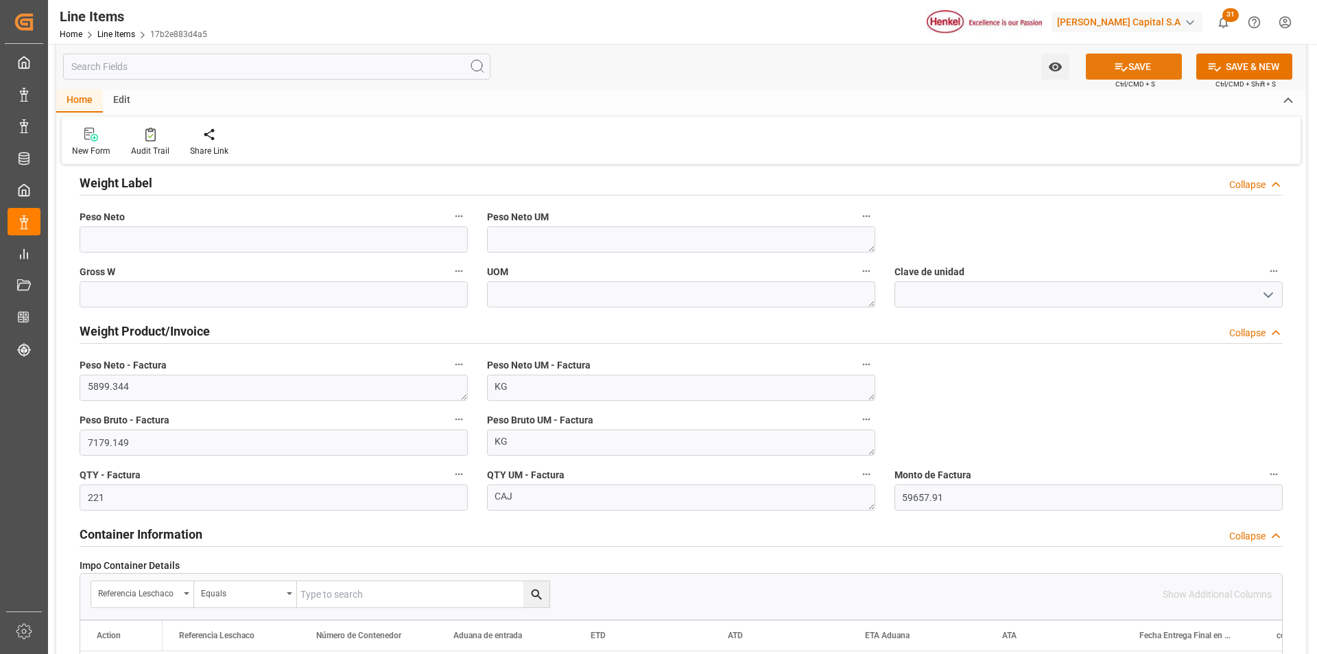
click at [1124, 60] on icon at bounding box center [1121, 67] width 14 height 14
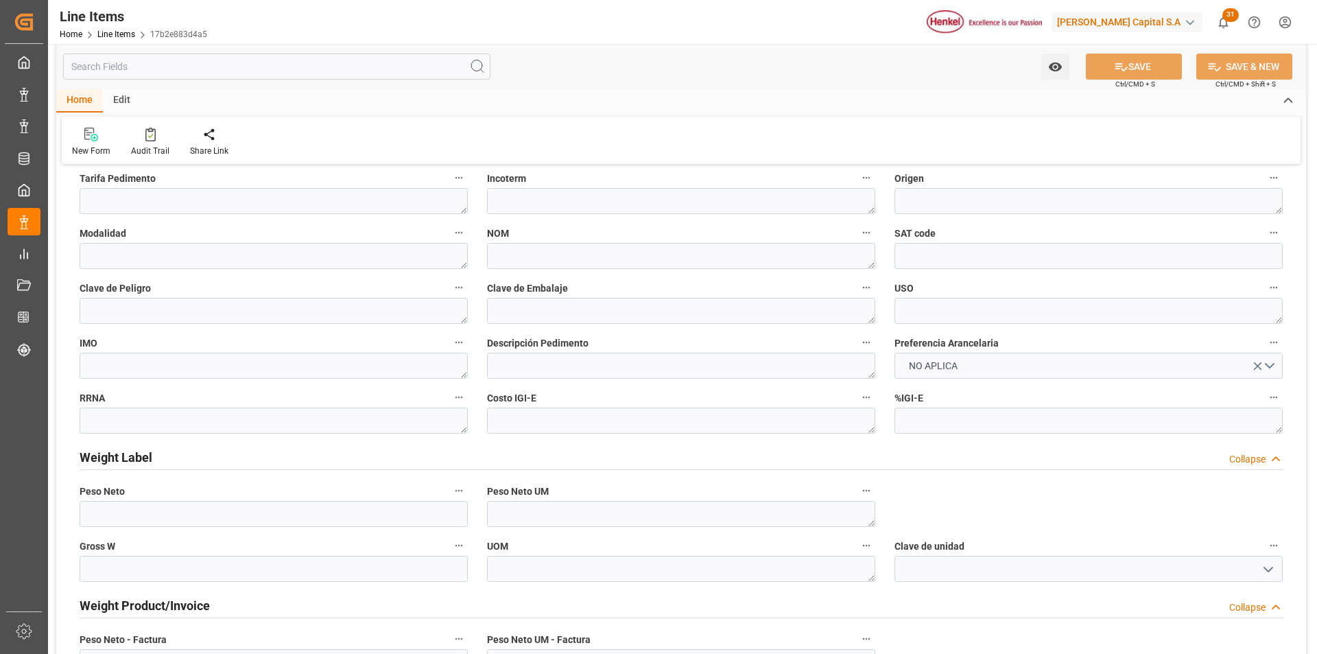
scroll to position [274, 0]
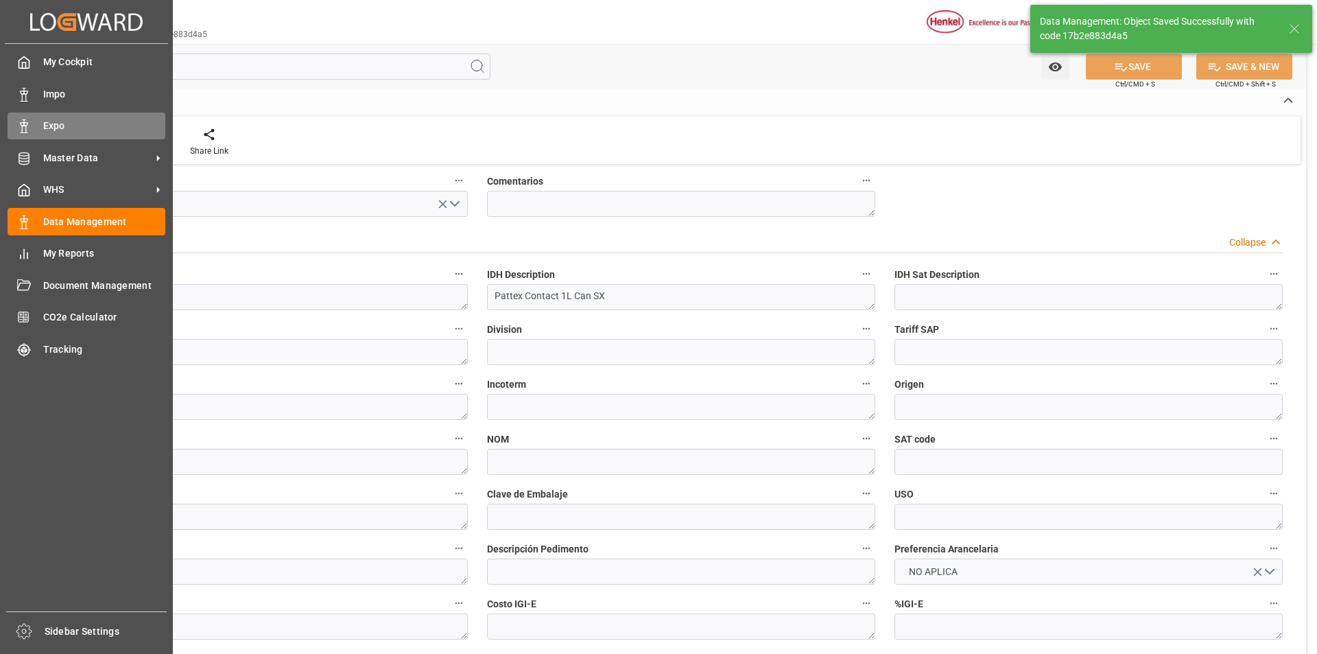
click at [36, 128] on div "Expo Expo" at bounding box center [87, 126] width 158 height 27
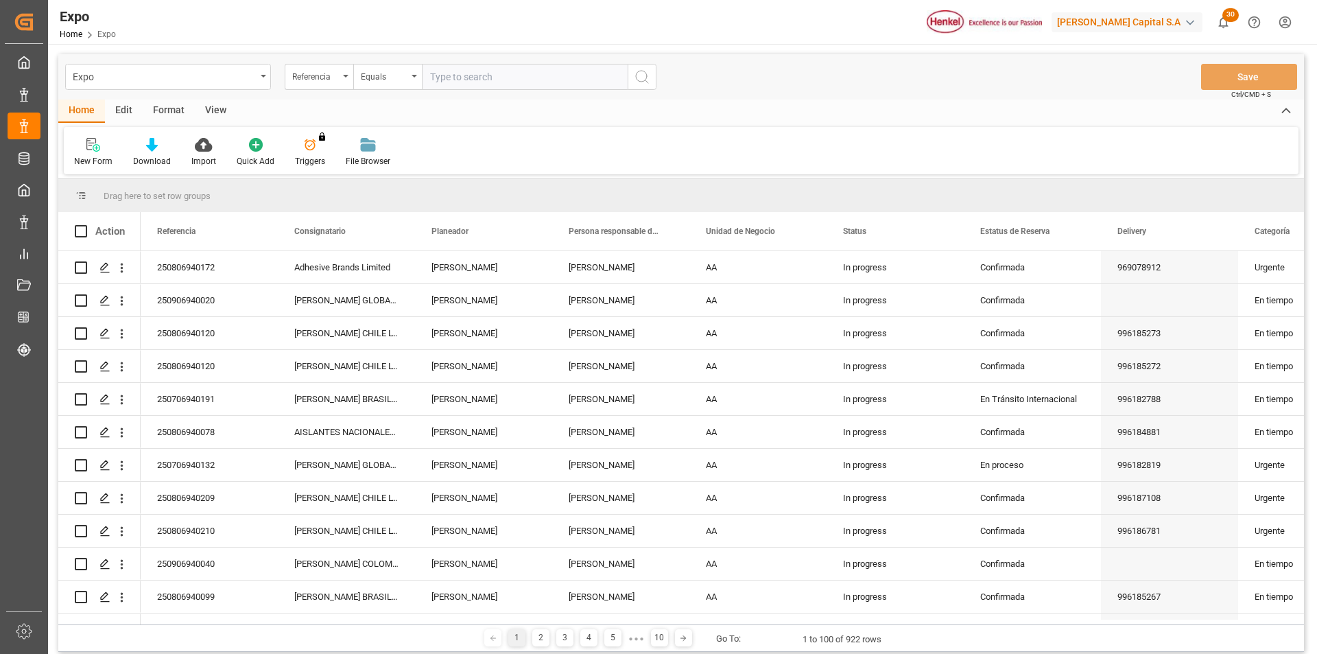
paste input "250806940233"
type input "250806940233"
click at [639, 77] on icon "search button" at bounding box center [642, 77] width 16 height 16
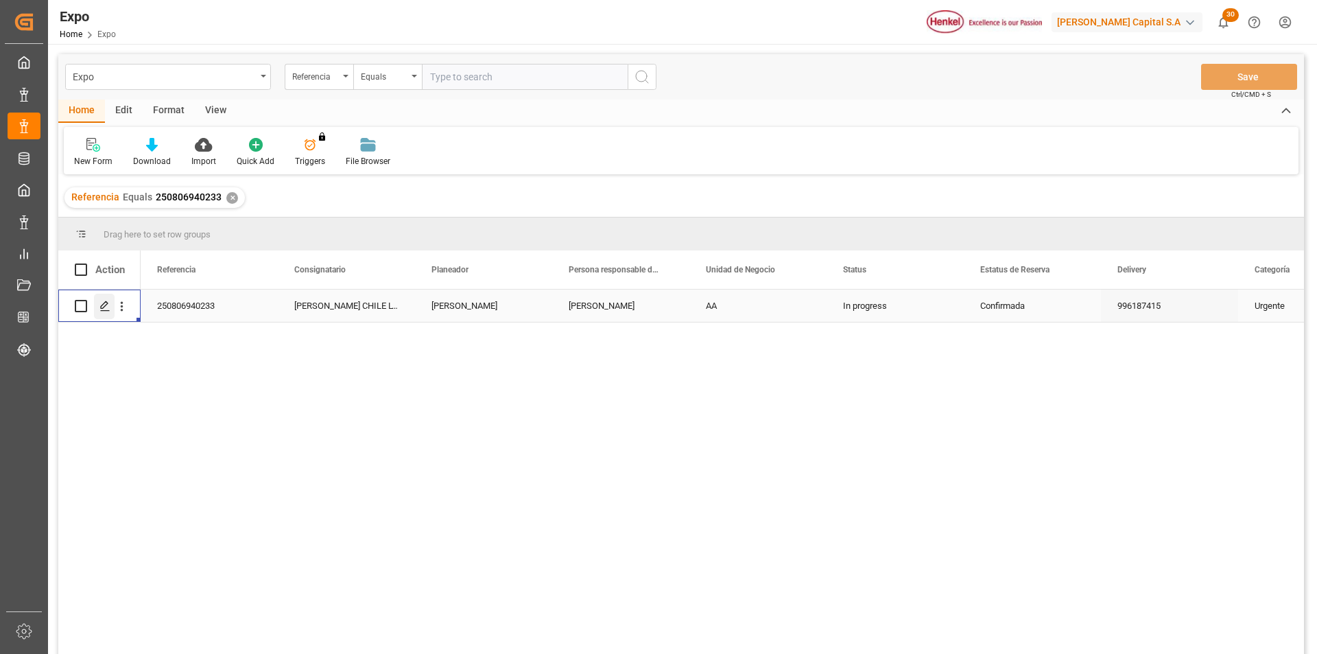
click at [108, 309] on icon "Press SPACE to select this row." at bounding box center [104, 306] width 11 height 11
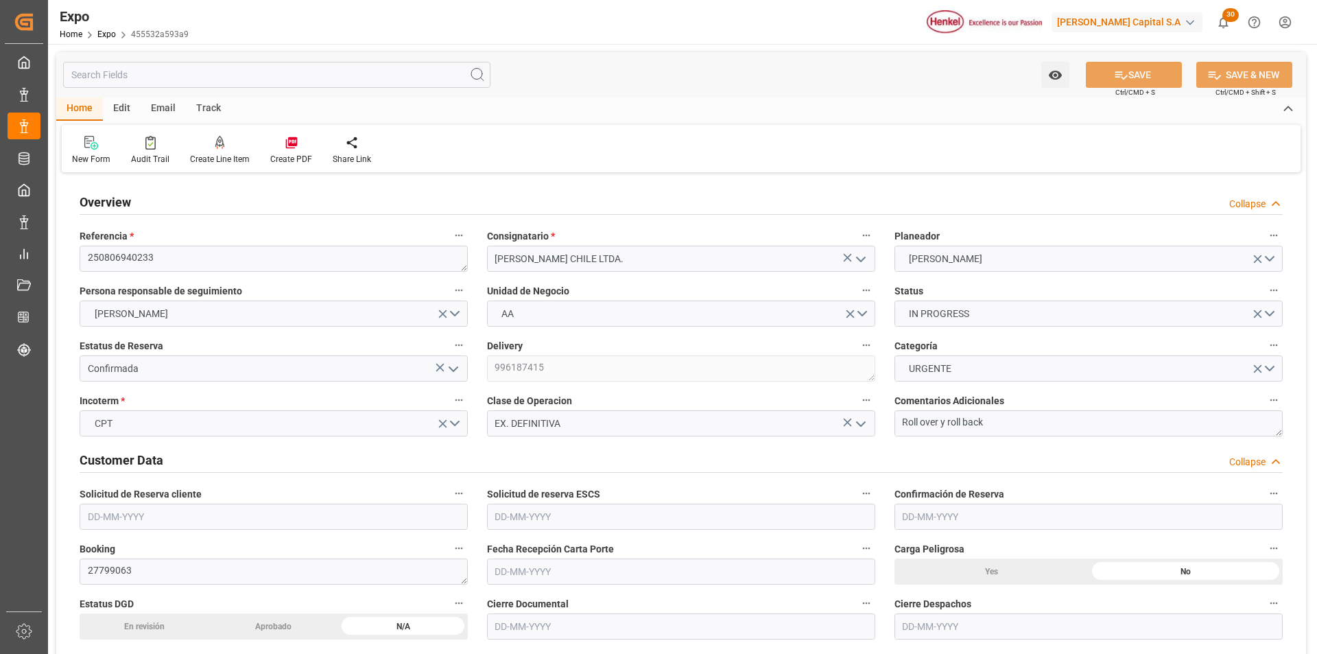
type input "3018.4"
type input "5594.085"
type input "11"
type input "9461427"
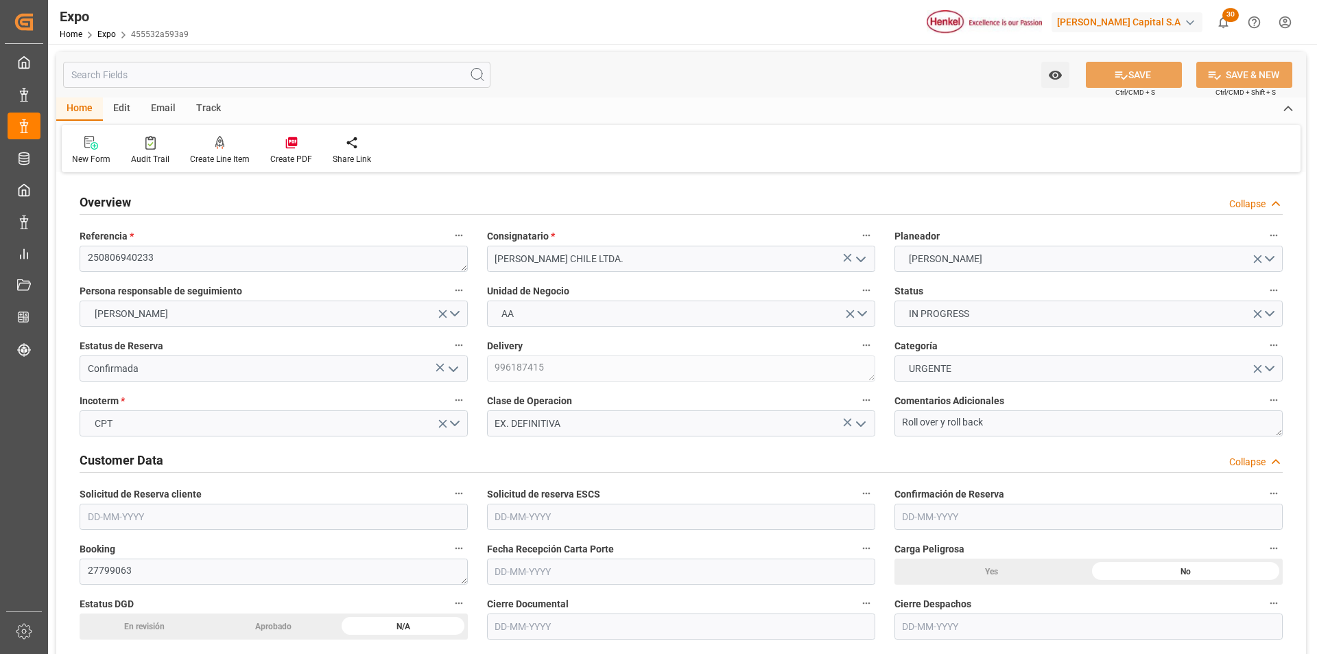
type input "9946855"
type input "MXZLO"
type input "CLSAI"
type input "9461427"
type input "07-08-2025"
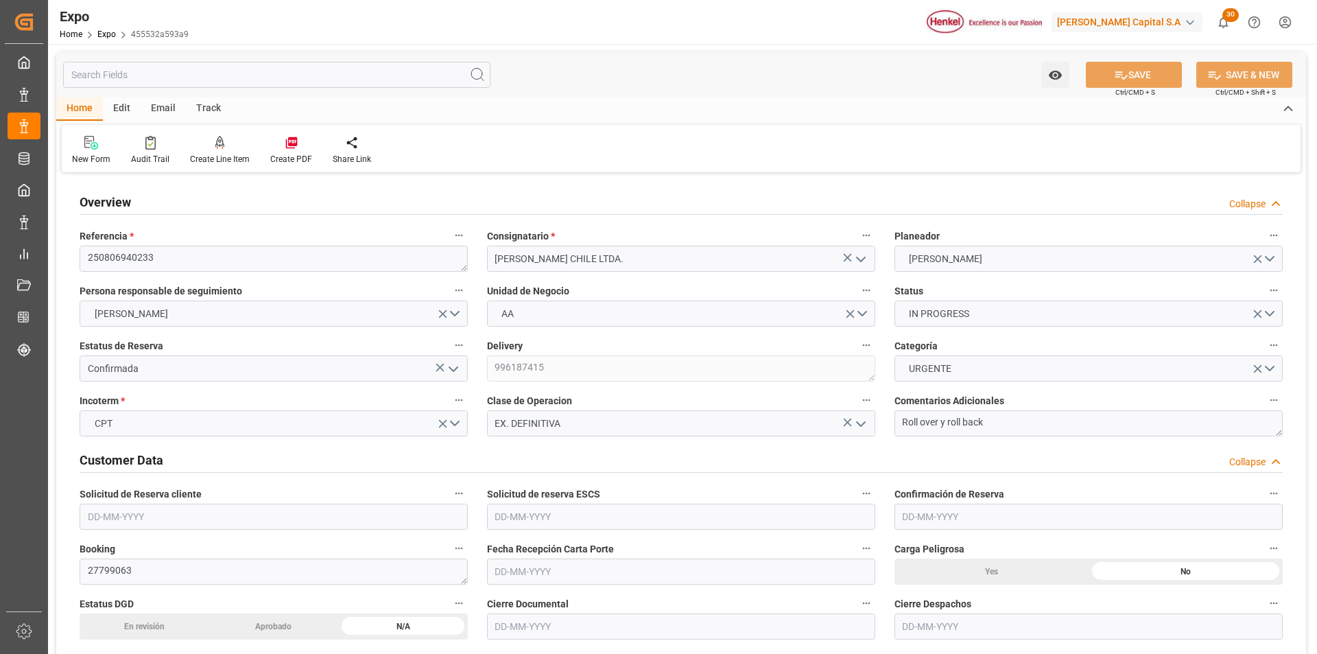
type input "07-08-2025"
type input "08-08-2025"
type input "[DATE]"
type input "14-08-2025"
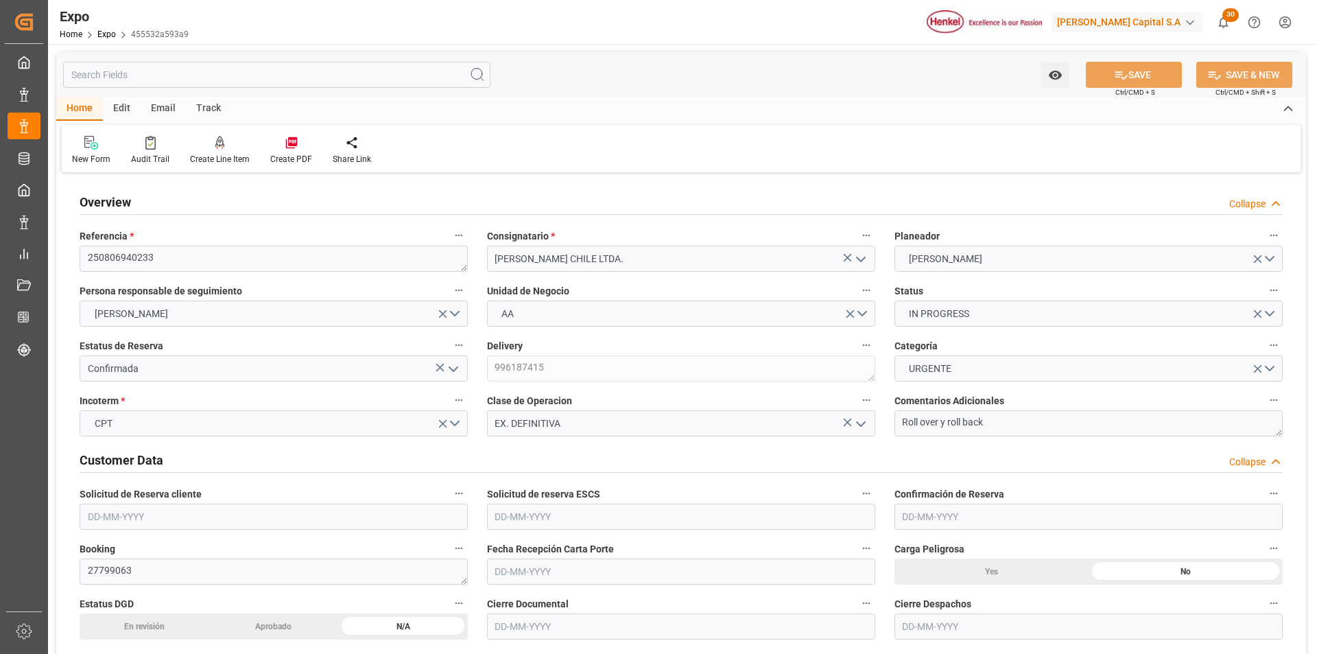
type input "[DATE]"
type input "12-08-2025 00:00"
type input "[DATE]"
type input "15-08-2025 02:30"
type input "[DATE]"
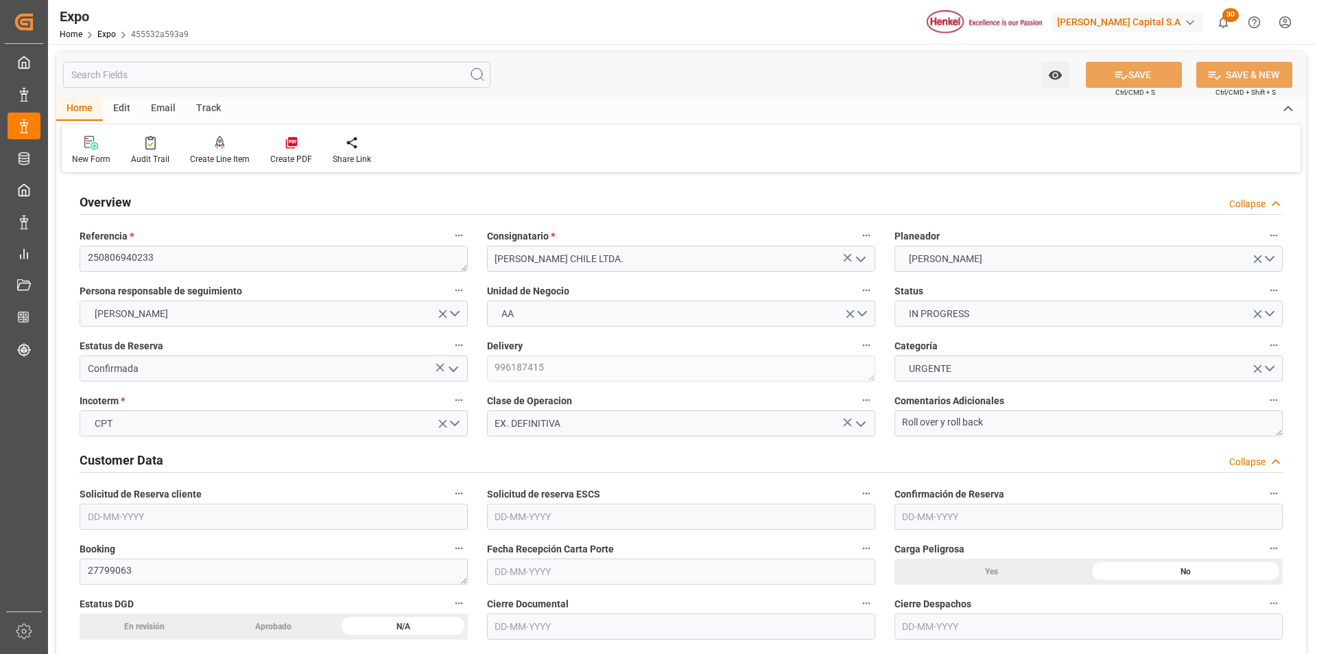
type input "[DATE]"
type input "19-08-2025 19:00"
type input "17-08-2025 00:00"
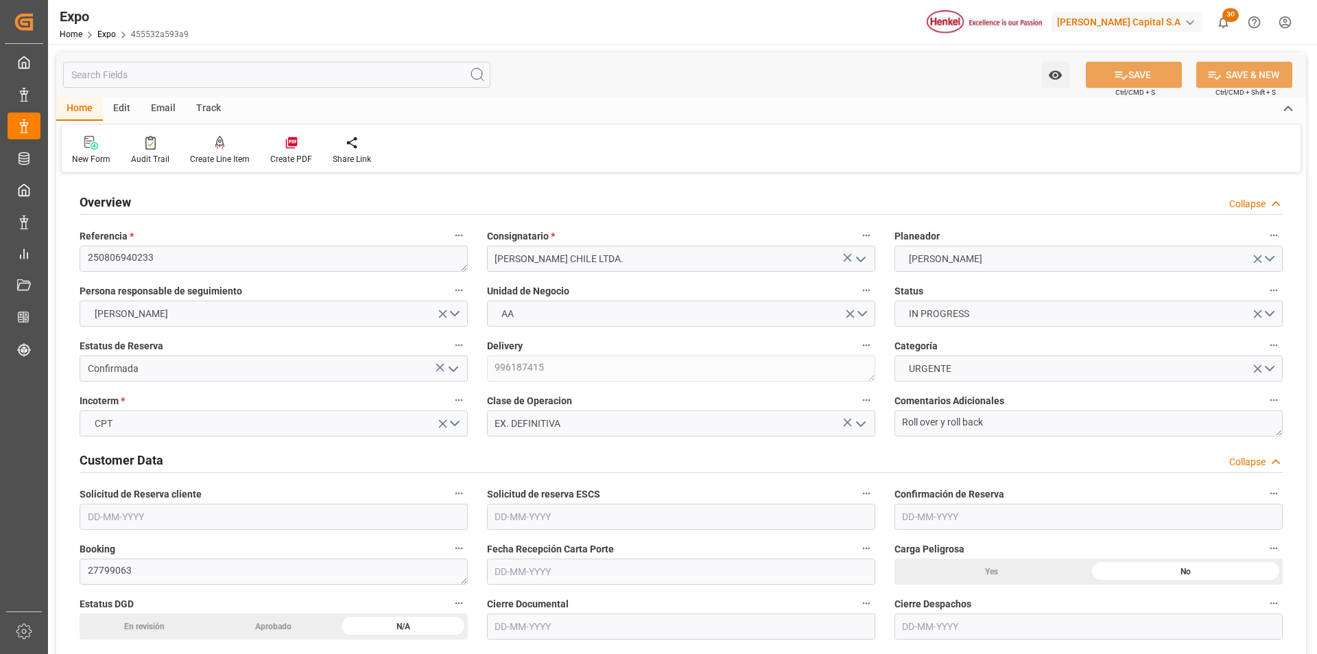
type input "04-09-2025 15:00"
type input "04-09-2025 00:00"
type input "18-08-2025 17:05"
type input "11-08-2025 11:52"
type input "19-08-2025 19:00"
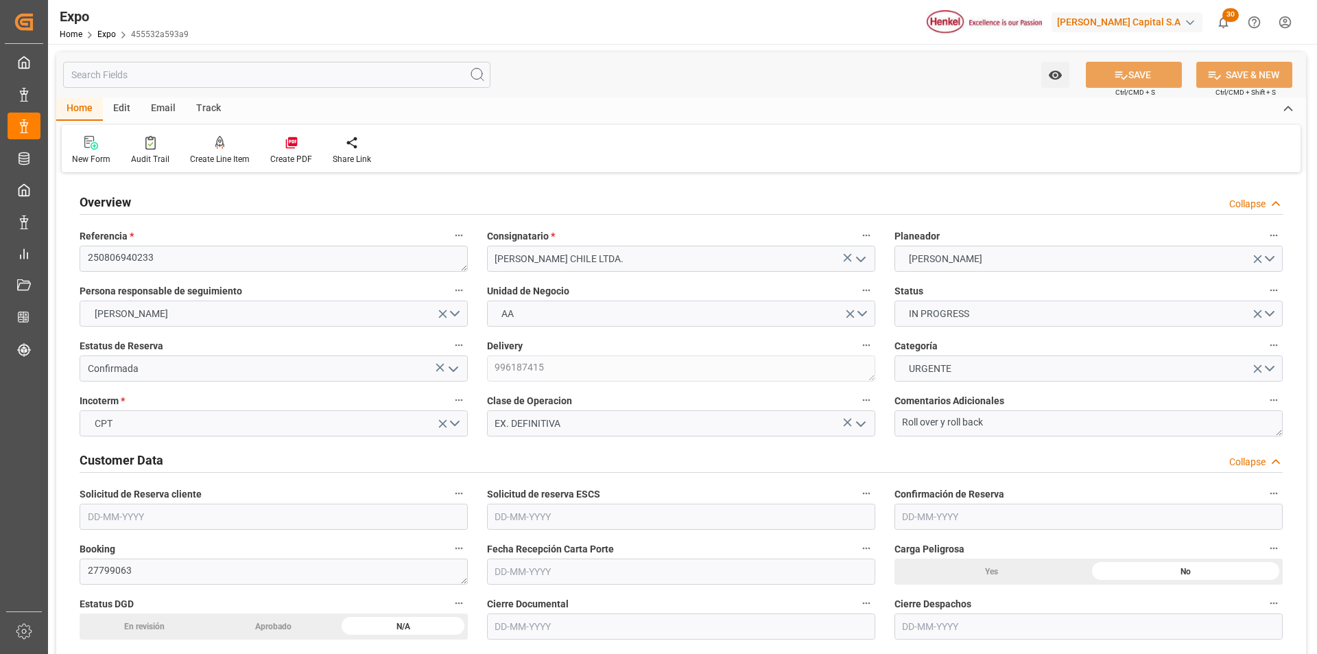
type input "04-09-2025 15:00"
type input "05-09-2025 11:18"
type input "09-09-2025 12:18"
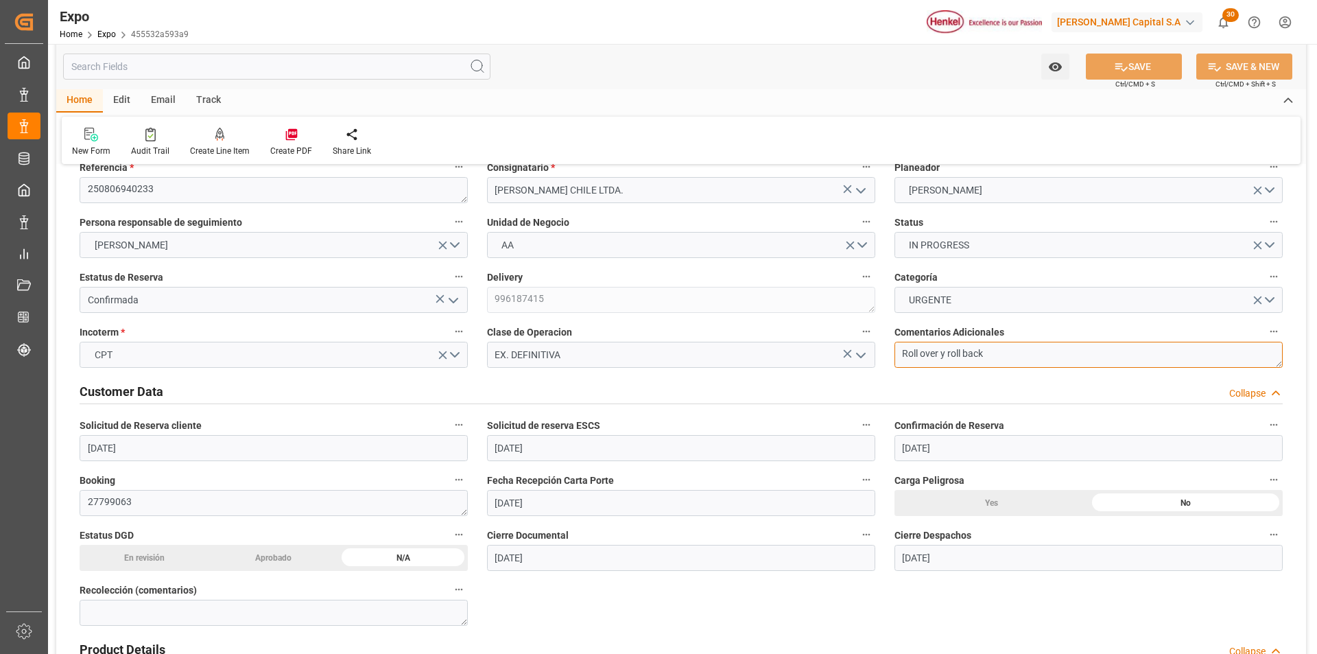
click at [1013, 354] on textarea "Roll over y roll back" at bounding box center [1089, 355] width 388 height 26
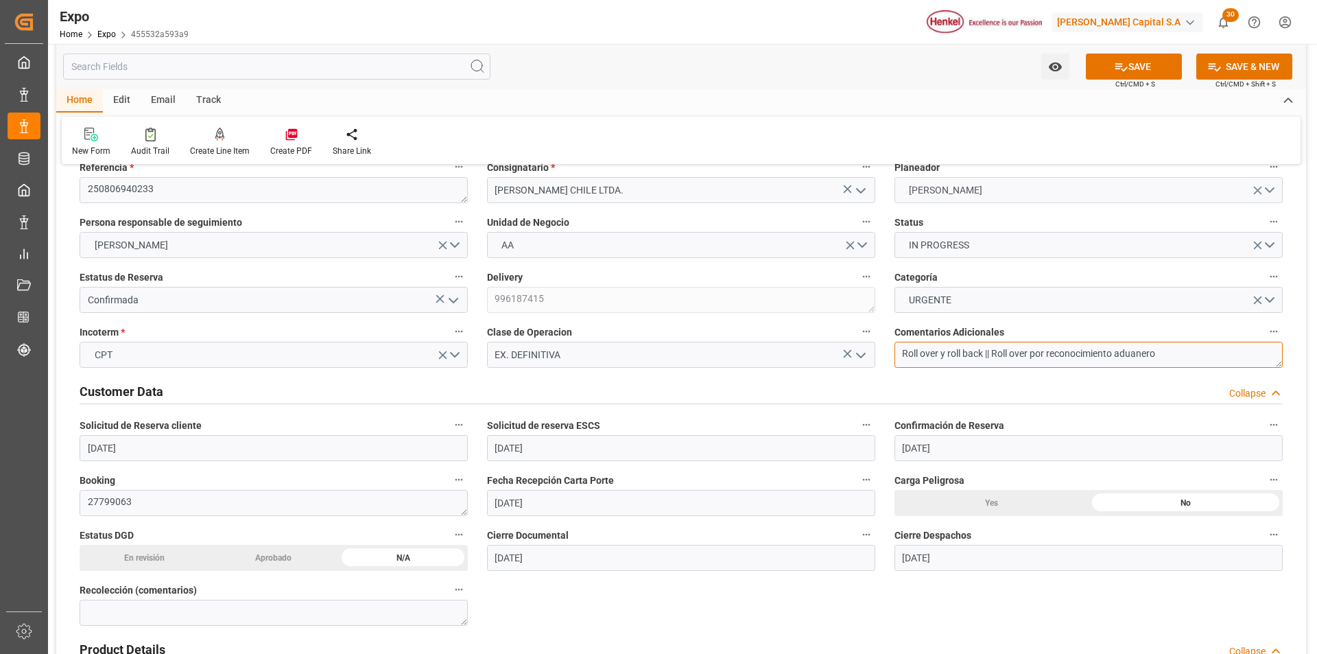
scroll to position [0, 0]
type textarea "Roll over y roll back || Roll over por reconocimiento aduanero"
click at [1117, 76] on button "SAVE" at bounding box center [1134, 67] width 96 height 26
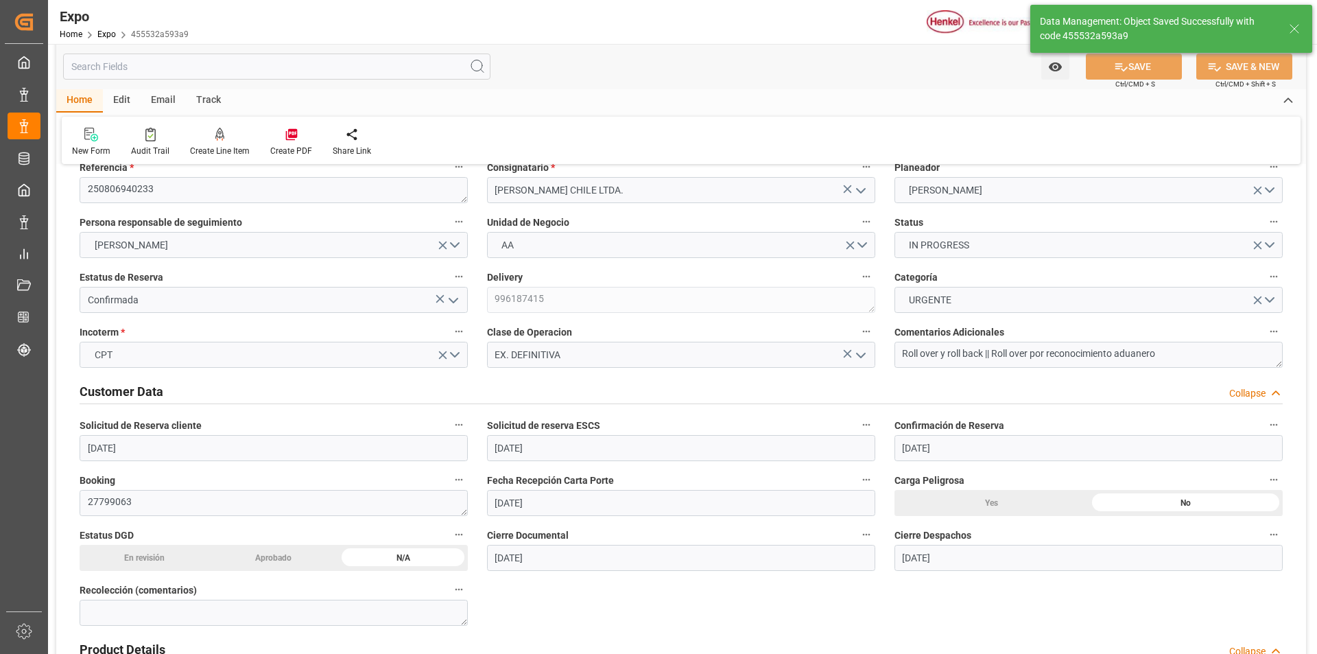
type textarea "[PERSON_NAME]"
type input "18-08-2025 22:22"
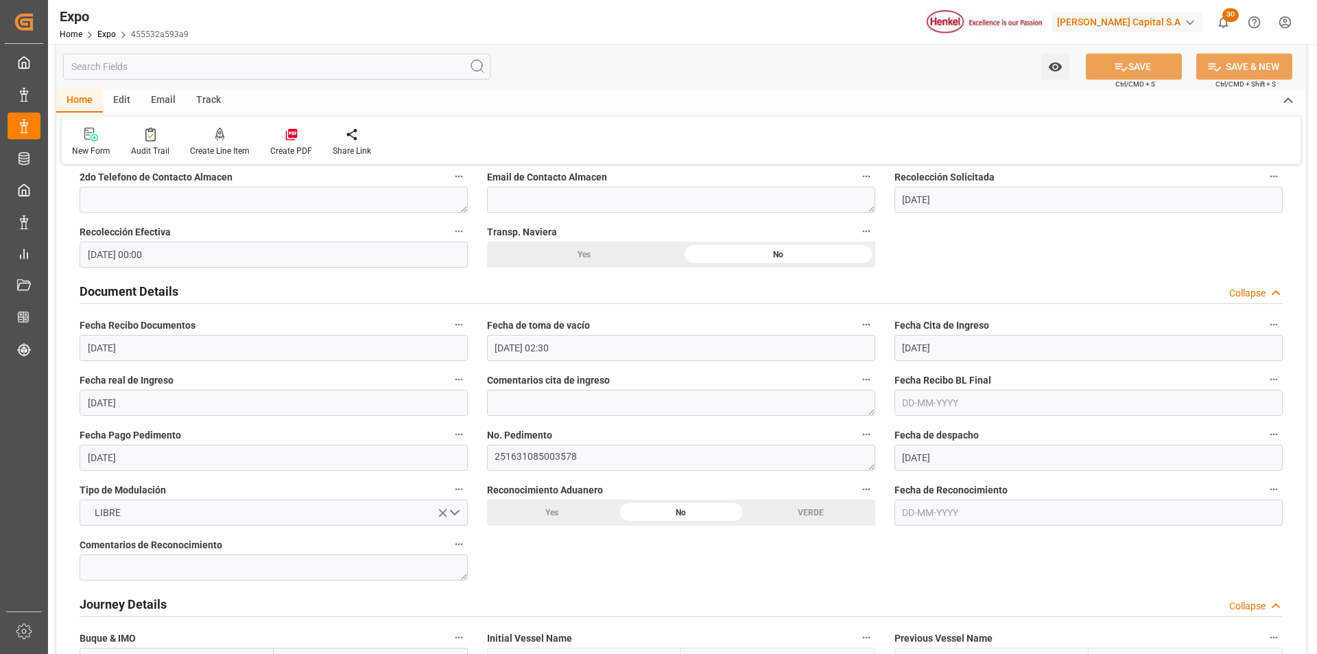
scroll to position [1304, 0]
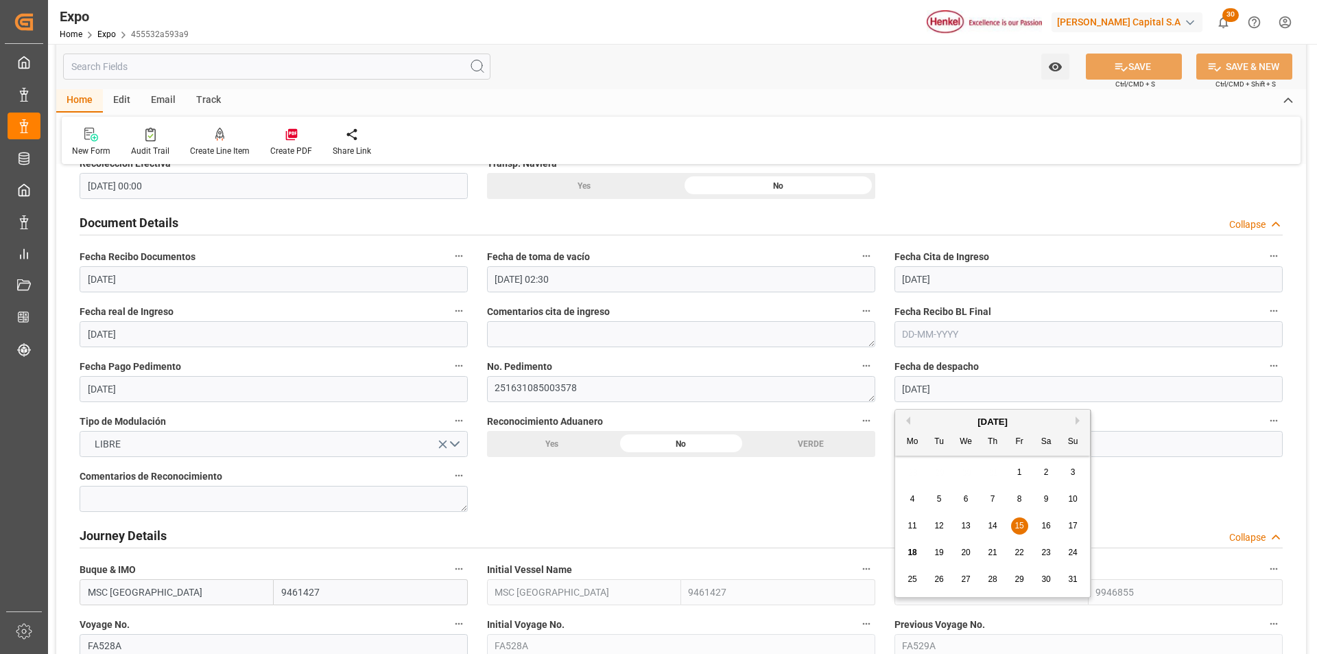
click at [923, 395] on input "[DATE]" at bounding box center [1089, 389] width 388 height 26
click at [1044, 526] on span "16" at bounding box center [1045, 526] width 9 height 10
type input "16-08-2025"
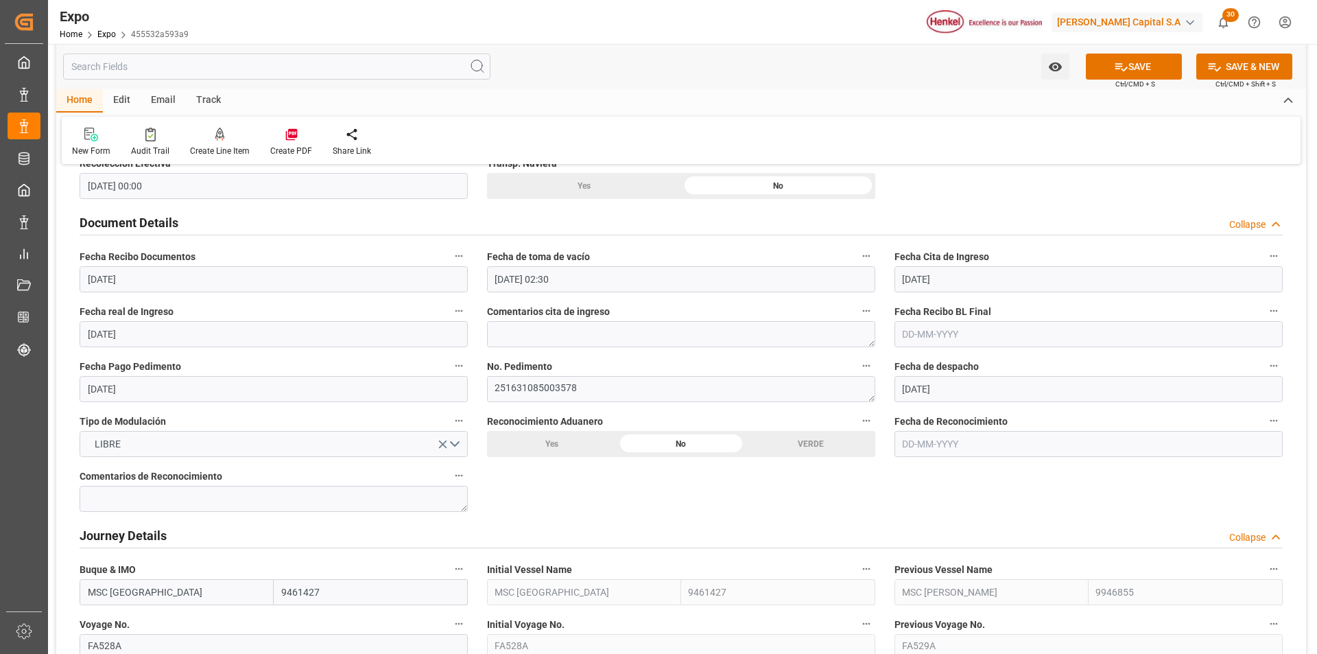
click at [454, 446] on button "LIBRE" at bounding box center [274, 444] width 388 height 26
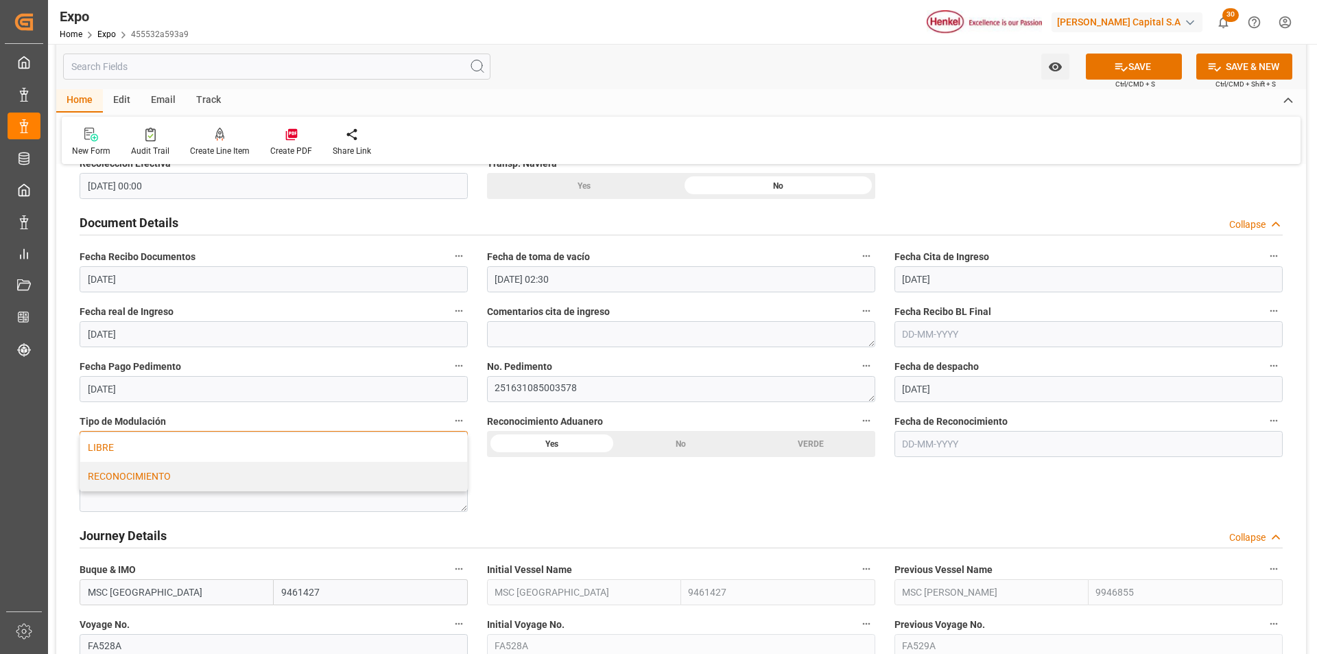
click at [327, 476] on div "RECONOCIMIENTO" at bounding box center [273, 476] width 387 height 29
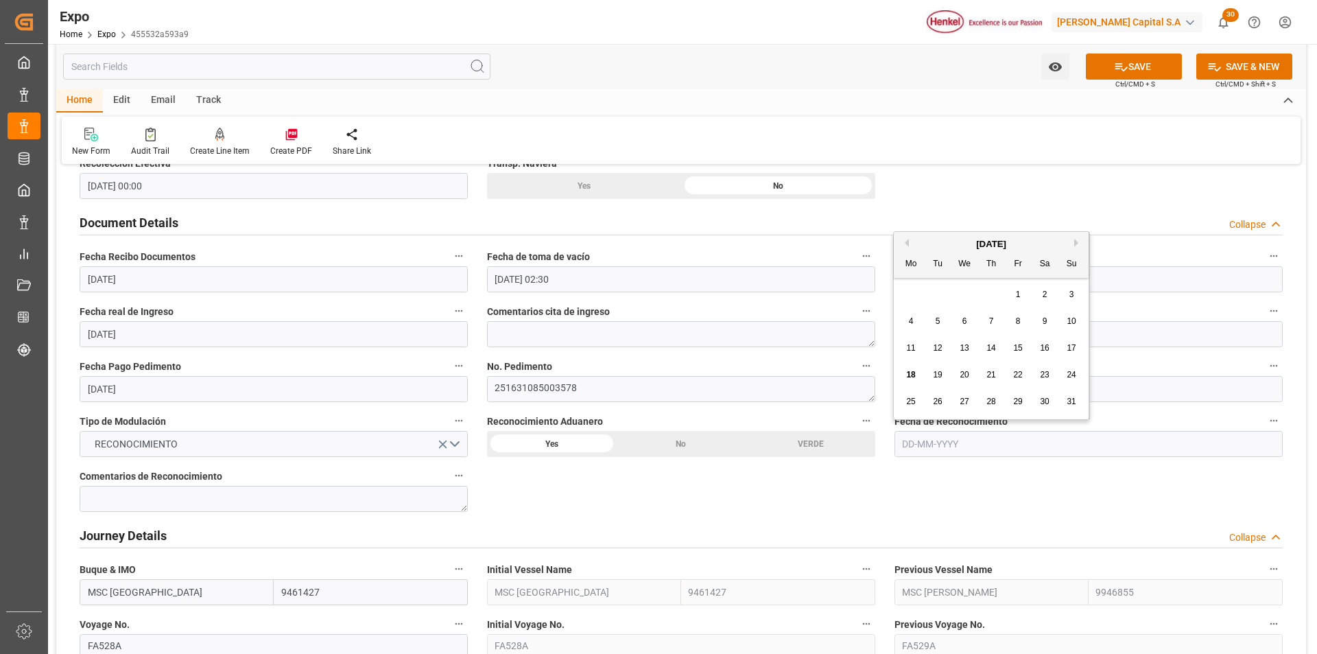
click at [939, 451] on input "text" at bounding box center [1089, 444] width 388 height 26
click at [1046, 355] on div "16" at bounding box center [1046, 348] width 17 height 16
type input "16-08-2025"
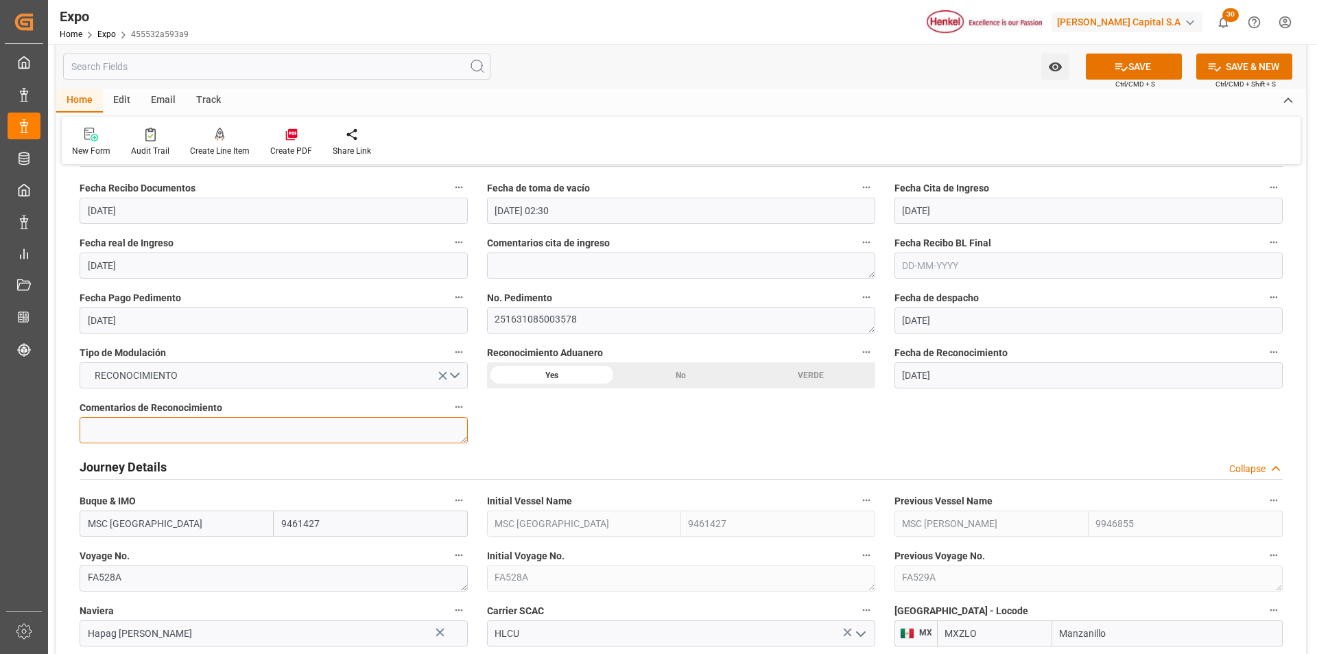
click at [401, 434] on textarea at bounding box center [274, 430] width 388 height 26
type textarea "L"
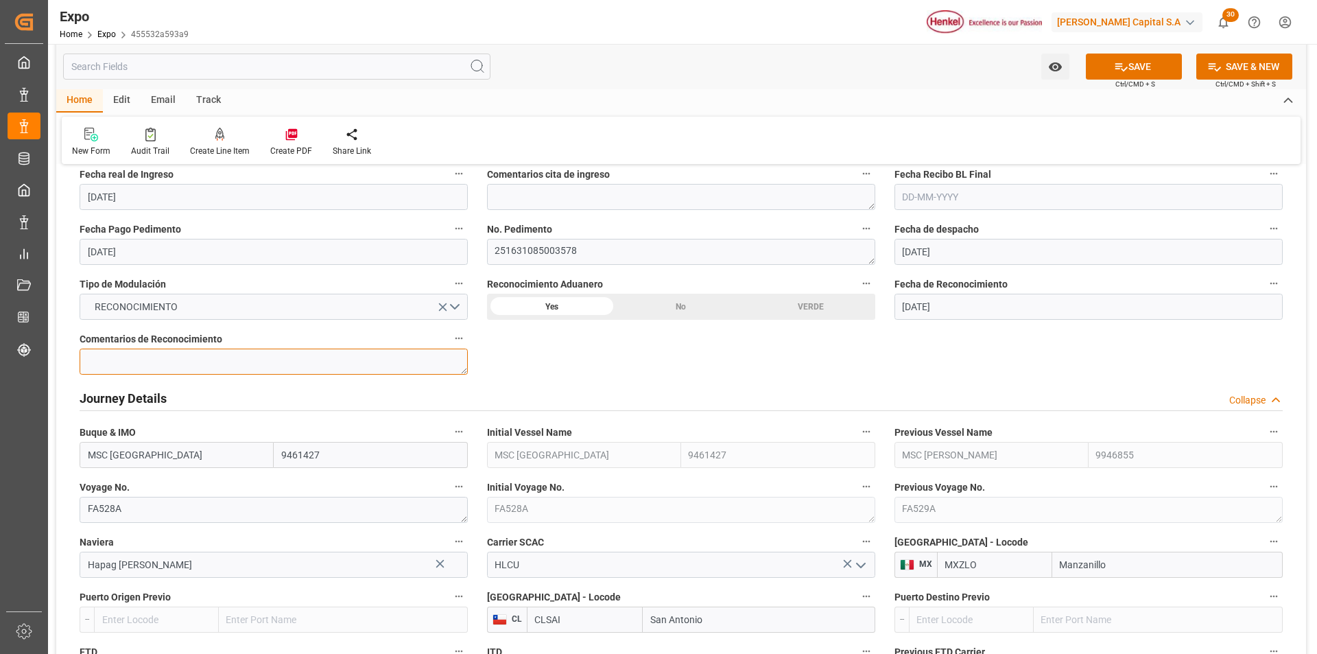
scroll to position [1509, 0]
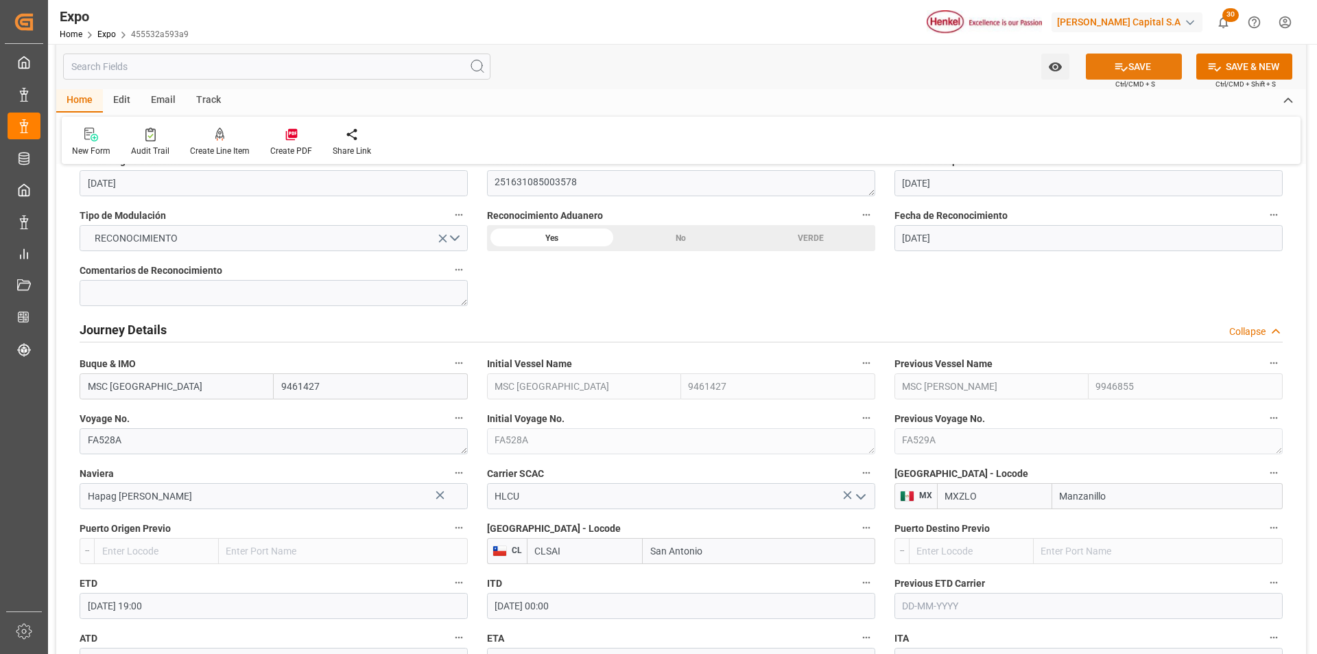
click at [1109, 75] on button "SAVE" at bounding box center [1134, 67] width 96 height 26
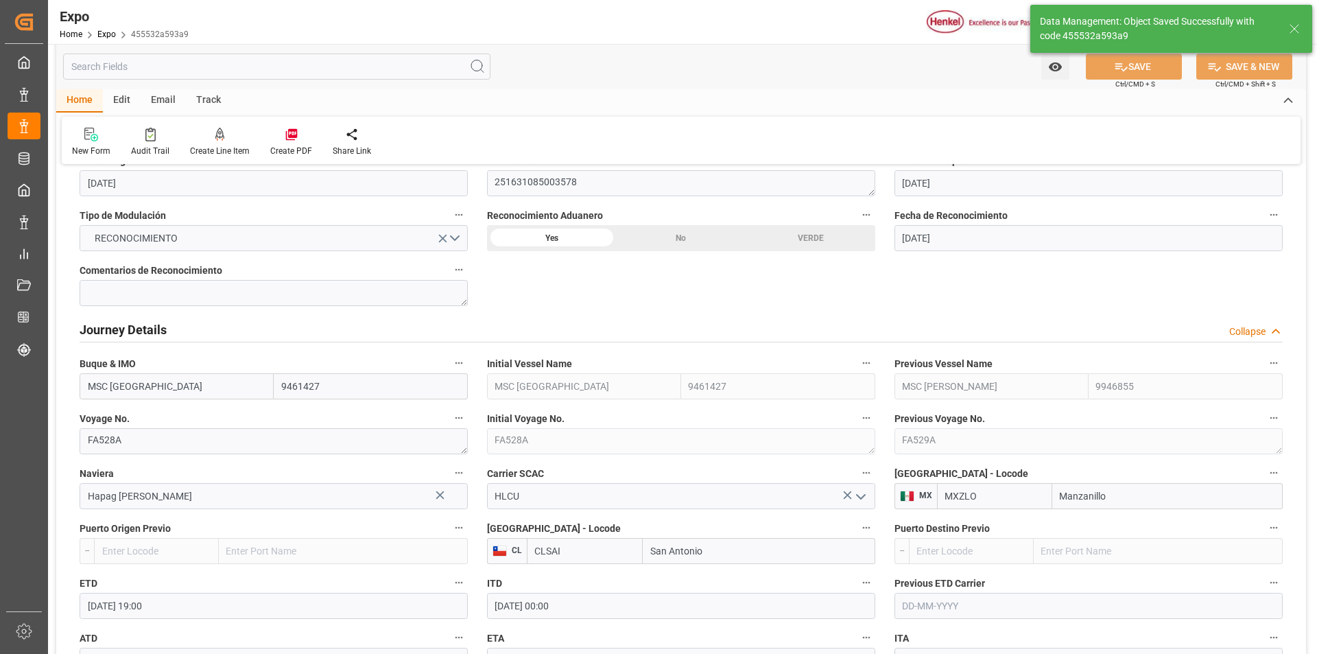
type input "18-08-2025 22:23"
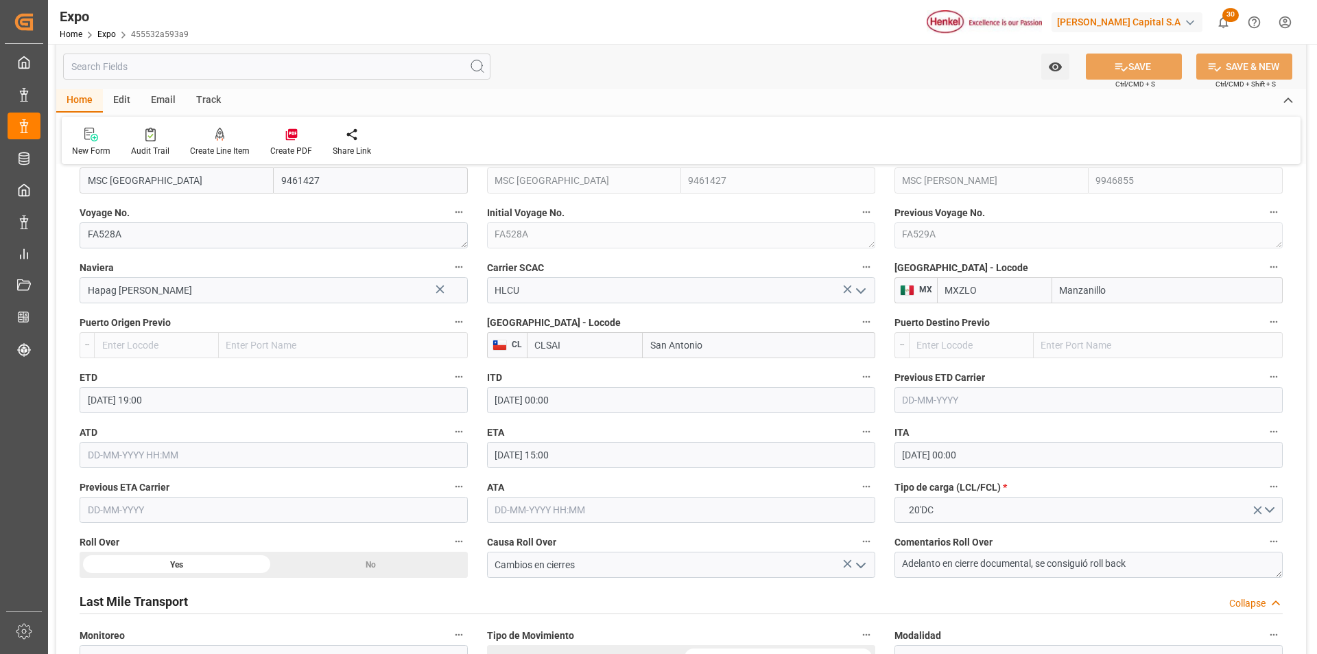
scroll to position [1784, 0]
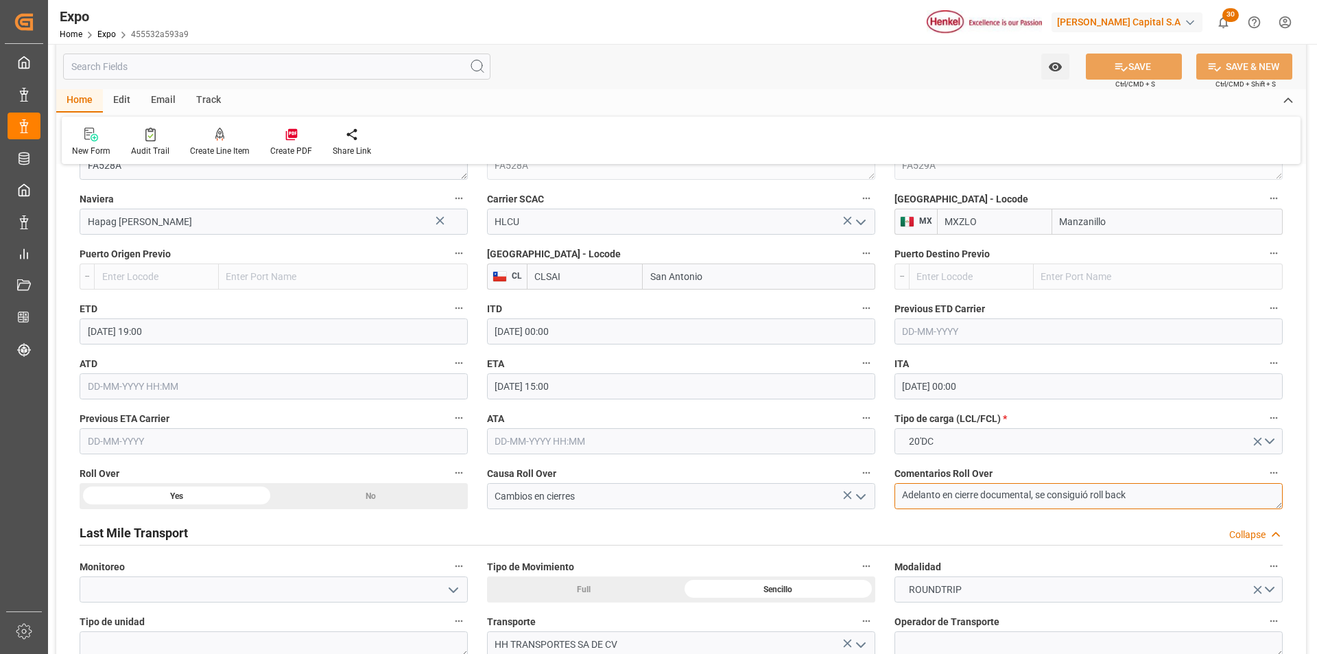
click at [1145, 498] on textarea "Adelanto en cierre documental, se consiguió roll back" at bounding box center [1089, 496] width 388 height 26
click at [859, 502] on icon "open menu" at bounding box center [861, 496] width 16 height 16
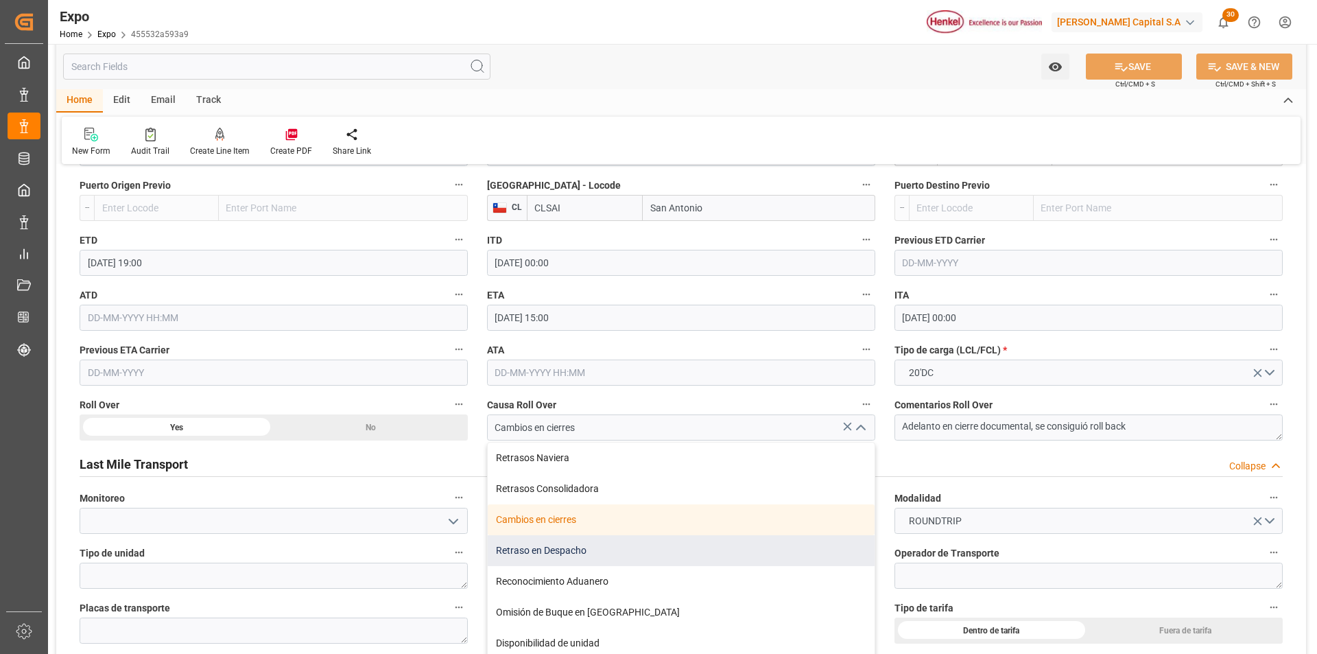
scroll to position [1921, 0]
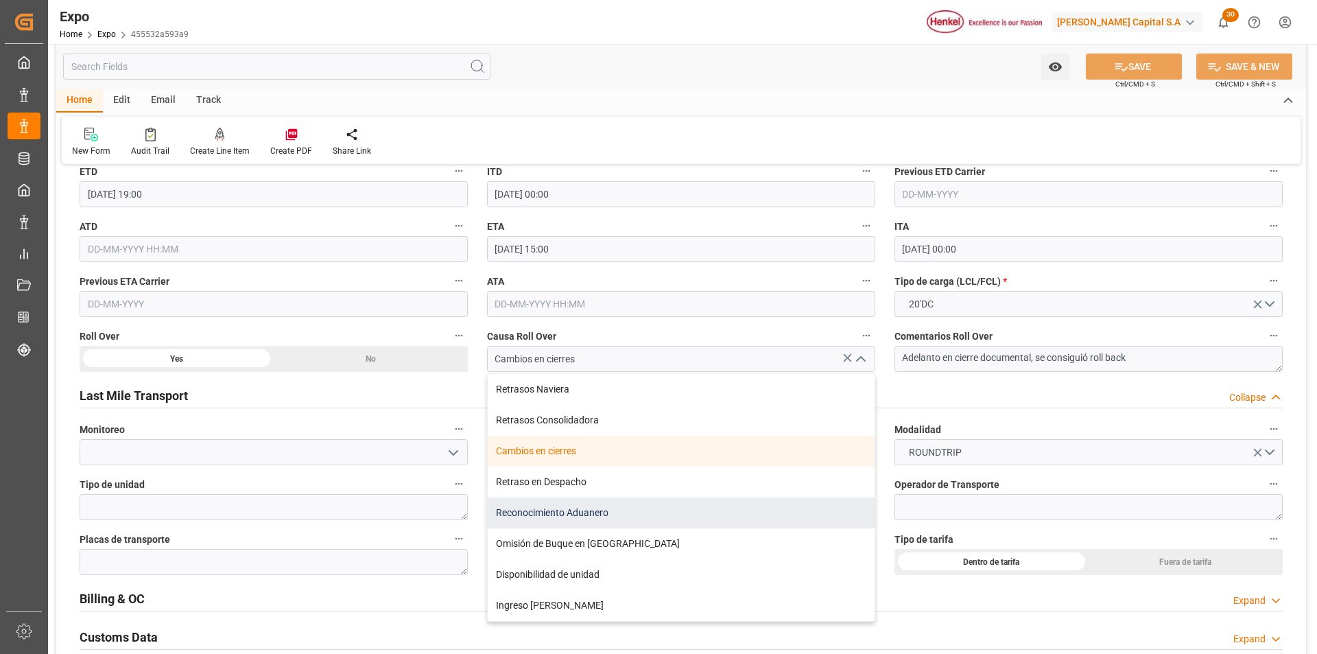
click at [572, 519] on div "Reconocimiento Aduanero" at bounding box center [681, 512] width 387 height 31
type input "Reconocimiento Aduanero"
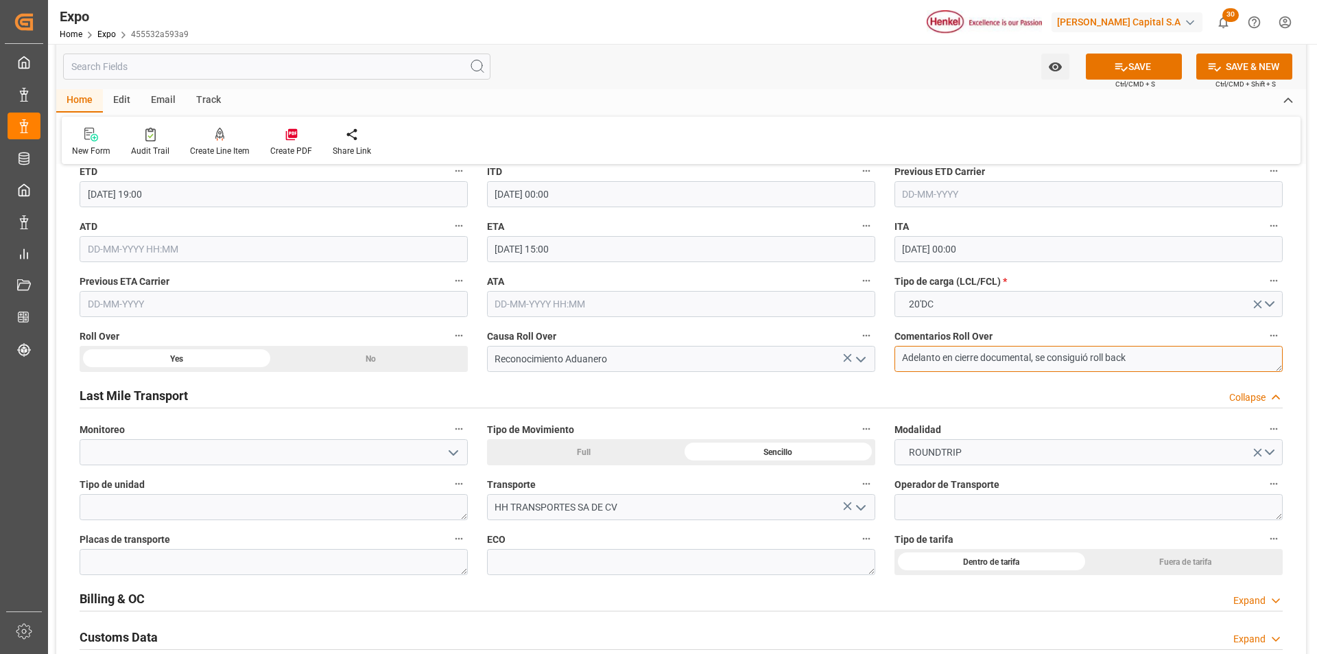
click at [1151, 359] on textarea "Adelanto en cierre documental, se consiguió roll back" at bounding box center [1089, 359] width 388 height 26
type textarea "Adelanto en cierre documental, se consiguió roll back, posterior reconocimiento…"
click at [1122, 76] on button "SAVE" at bounding box center [1134, 67] width 96 height 26
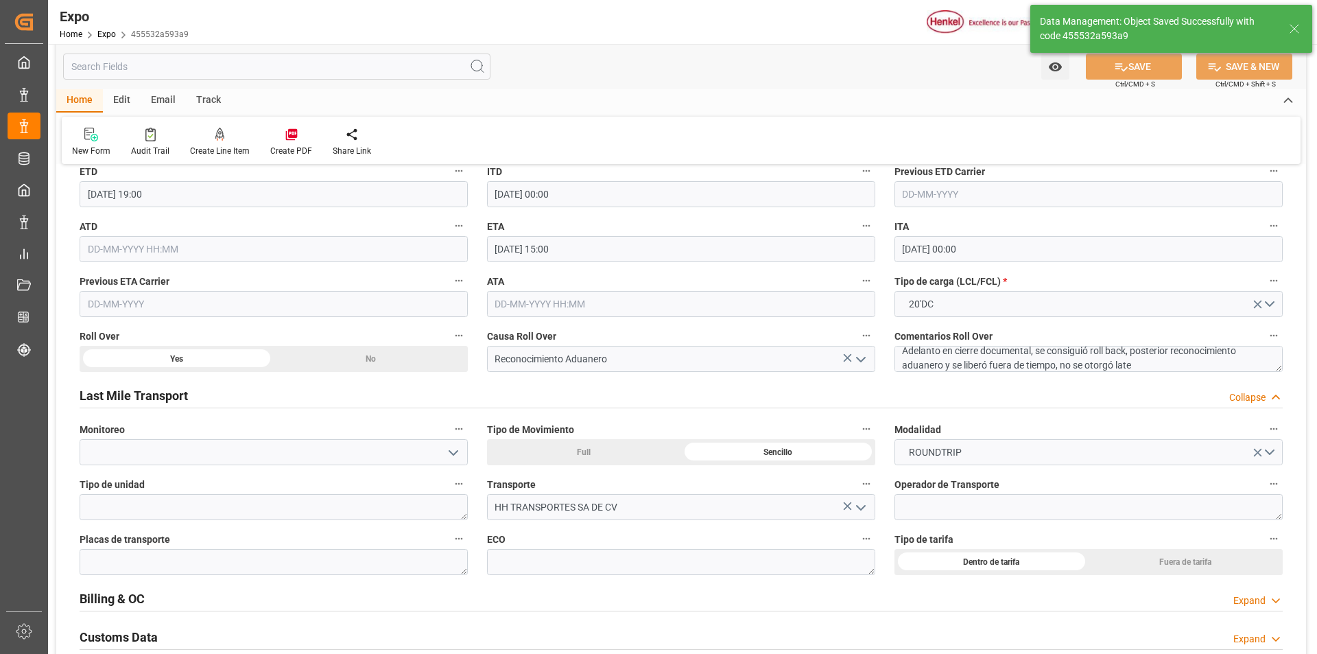
type input "18-08-2025 22:24"
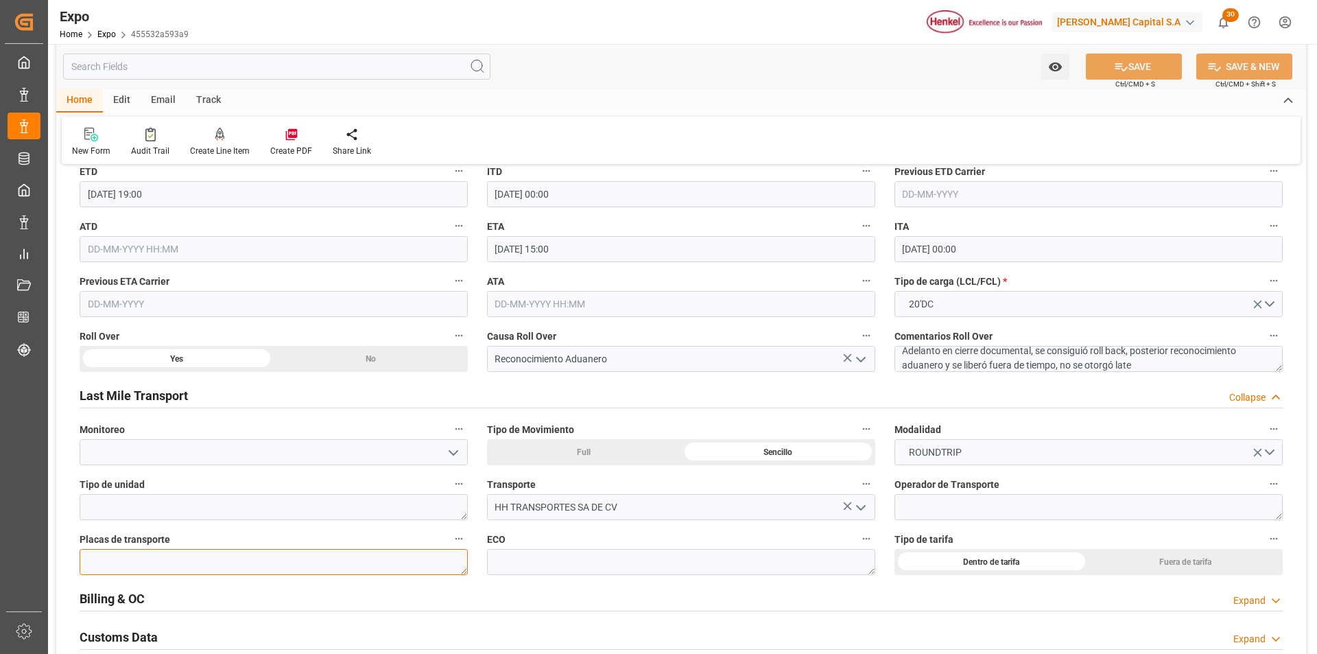
click at [234, 558] on textarea at bounding box center [274, 562] width 388 height 26
paste textarea "69BA1D"
type textarea "69BA1D"
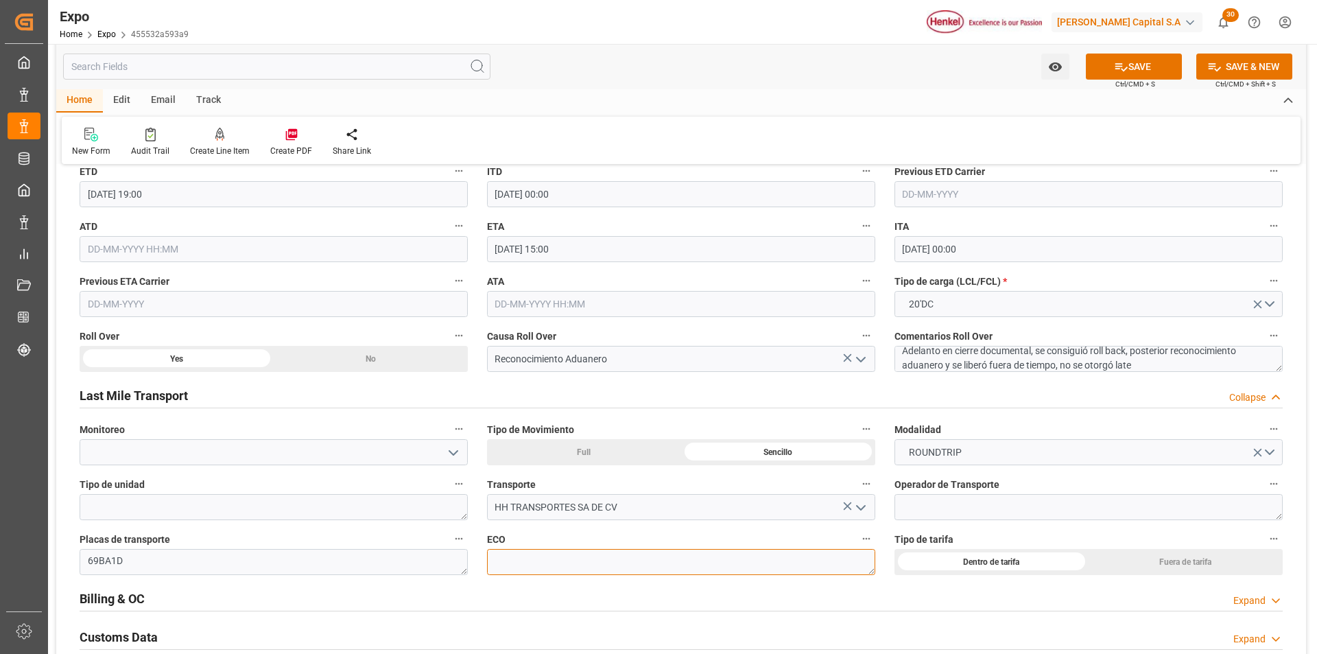
click at [536, 562] on textarea at bounding box center [681, 562] width 388 height 26
paste textarea "HH060"
type textarea "HH060"
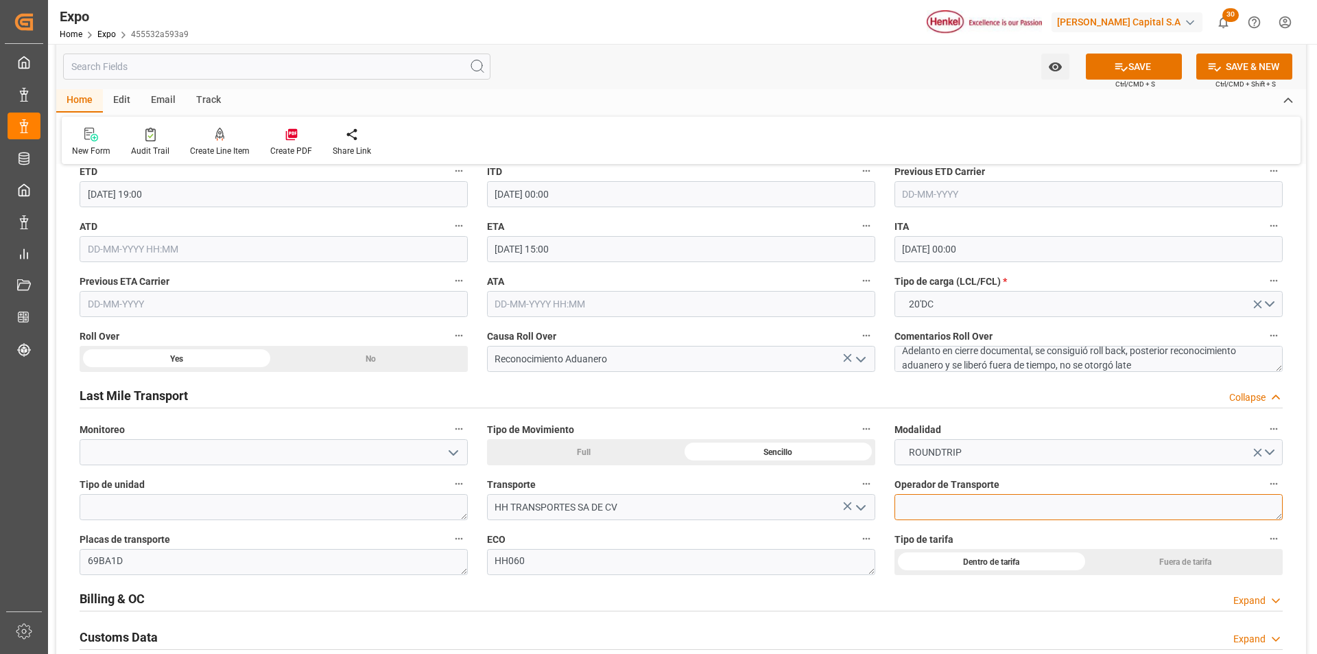
click at [993, 503] on textarea at bounding box center [1089, 507] width 388 height 26
paste textarea "MICHEL GARCIA SANTIAGO"
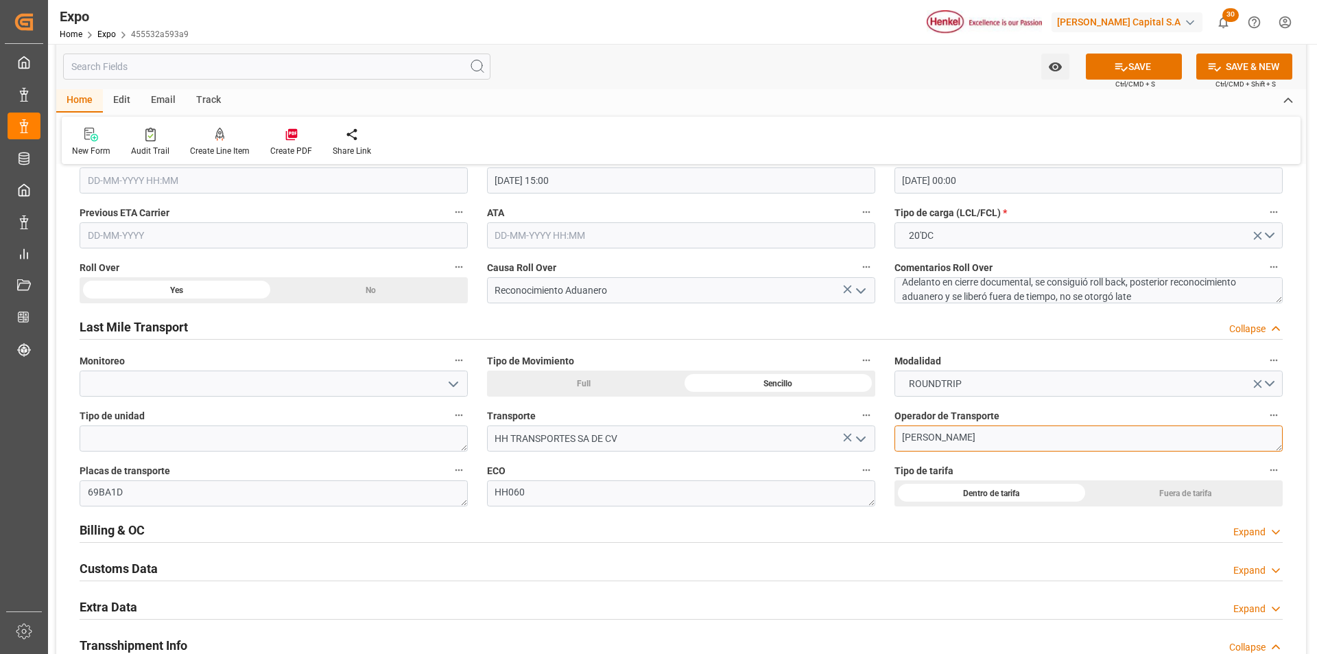
scroll to position [2127, 0]
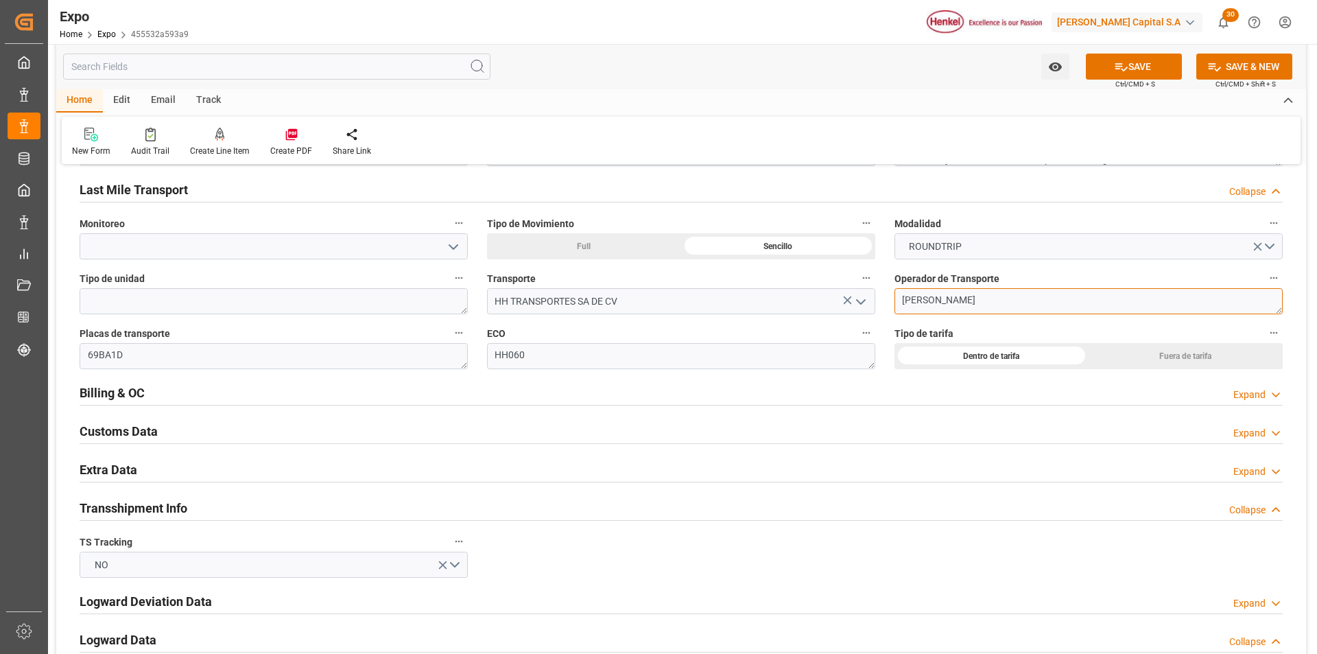
type textarea "MICHEL GARCIA SANTIAGO"
click at [1243, 469] on div "Expand" at bounding box center [1250, 471] width 32 height 14
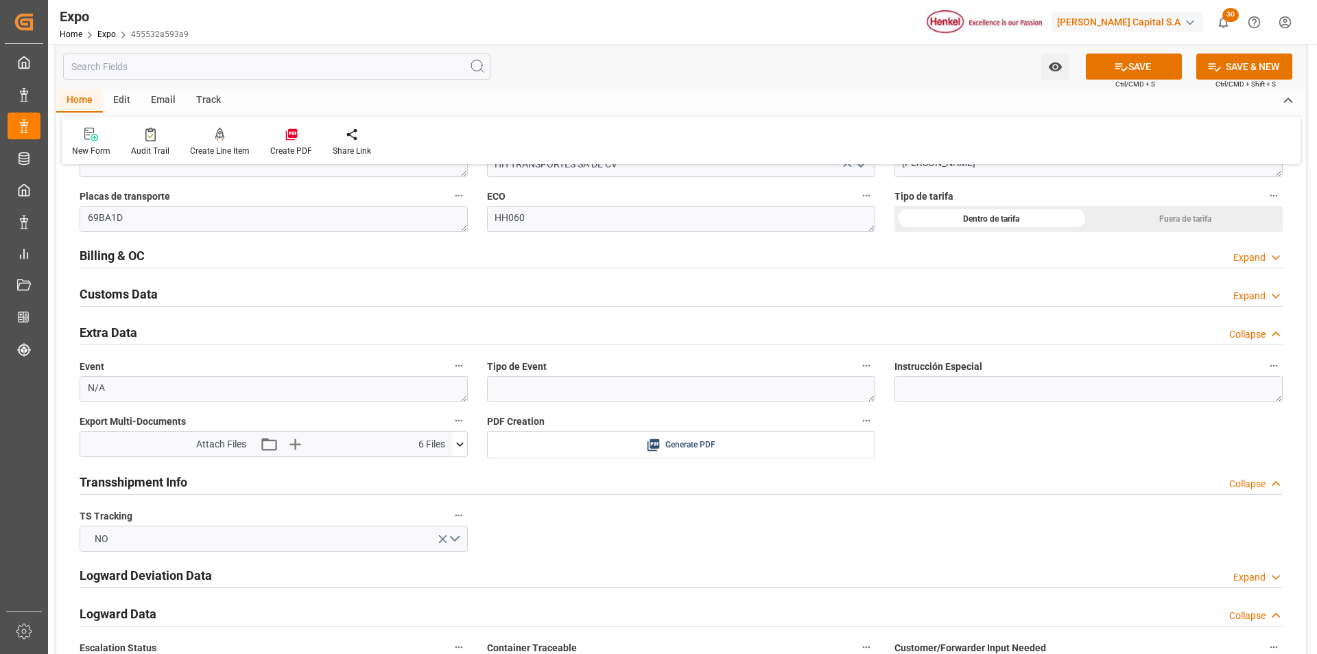
scroll to position [2333, 0]
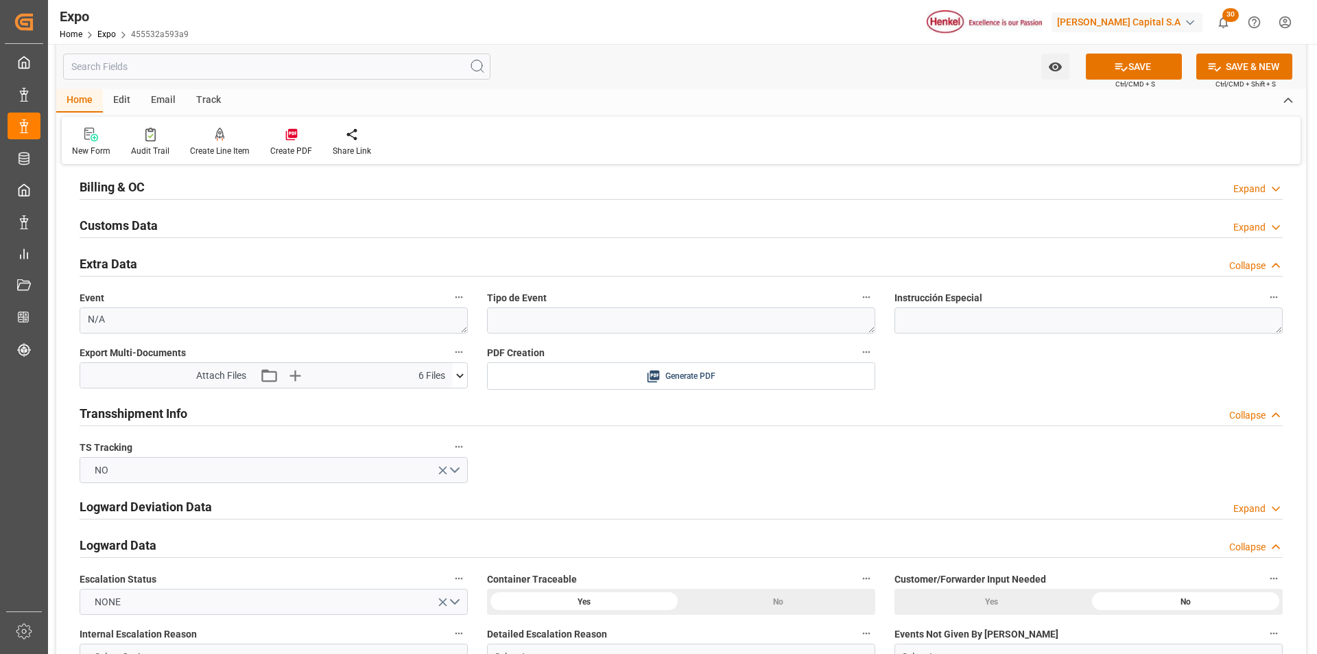
click at [460, 369] on icon at bounding box center [460, 375] width 14 height 14
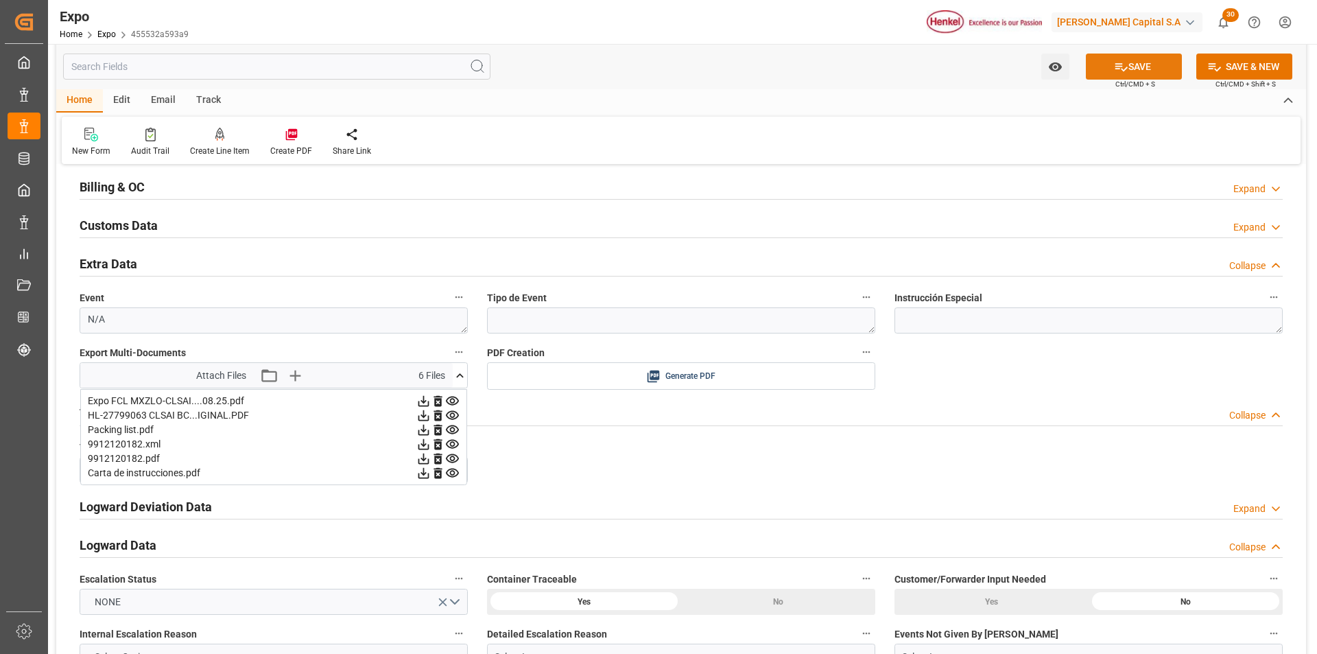
click at [1125, 75] on button "SAVE" at bounding box center [1134, 67] width 96 height 26
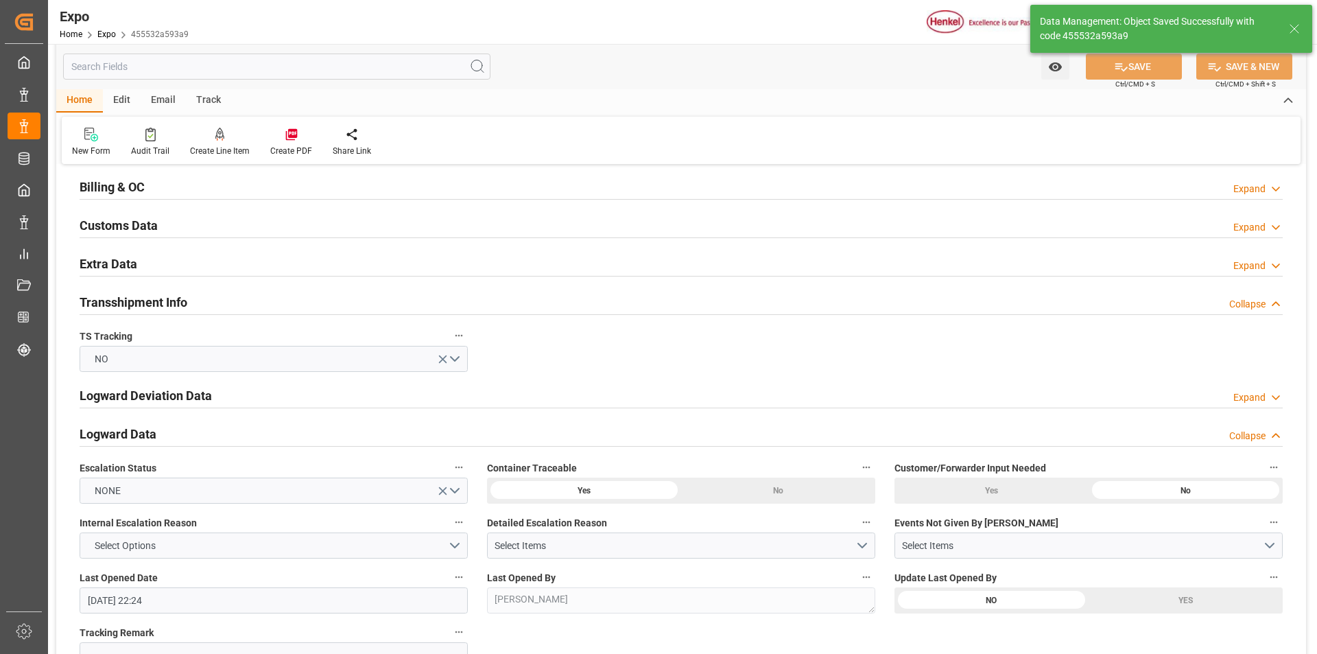
type textarea "69BA1D"
type textarea "HH060"
click at [1277, 262] on icon at bounding box center [1276, 266] width 14 height 14
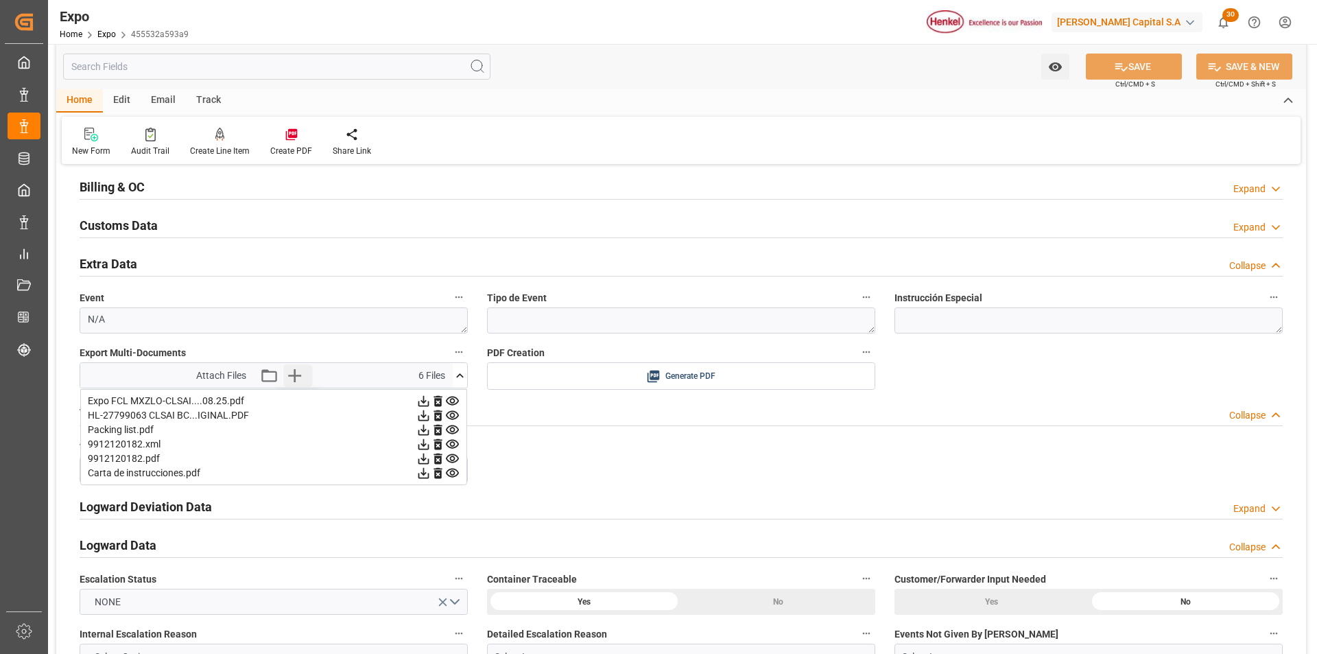
click at [298, 370] on icon "button" at bounding box center [294, 375] width 22 height 22
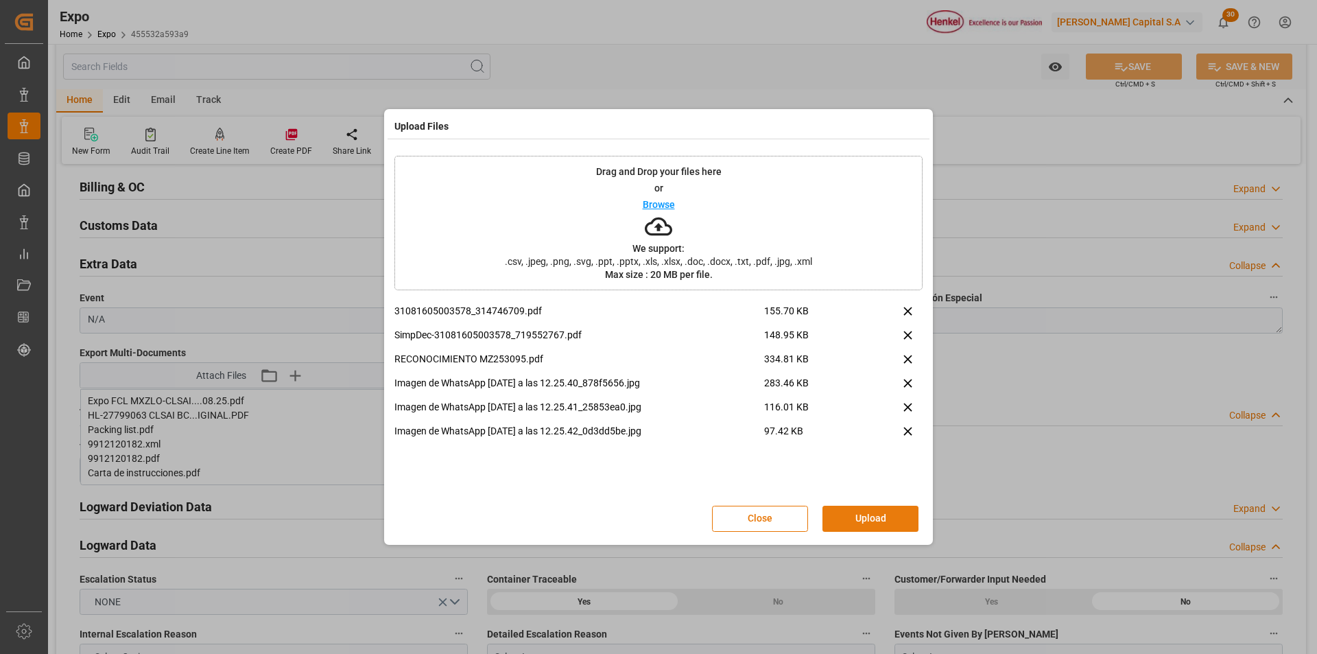
click at [844, 521] on button "Upload" at bounding box center [871, 519] width 96 height 26
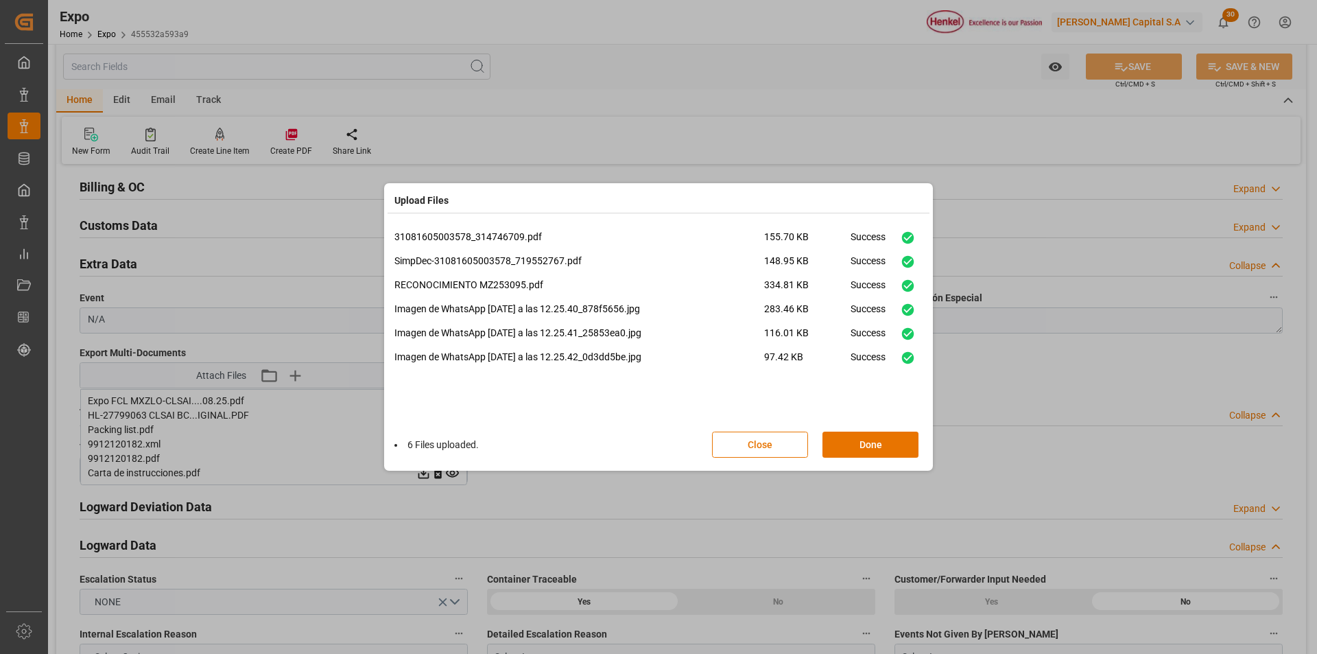
click at [890, 459] on div "6 Files uploaded. Close Done" at bounding box center [659, 444] width 528 height 45
click at [871, 449] on button "Done" at bounding box center [871, 445] width 96 height 26
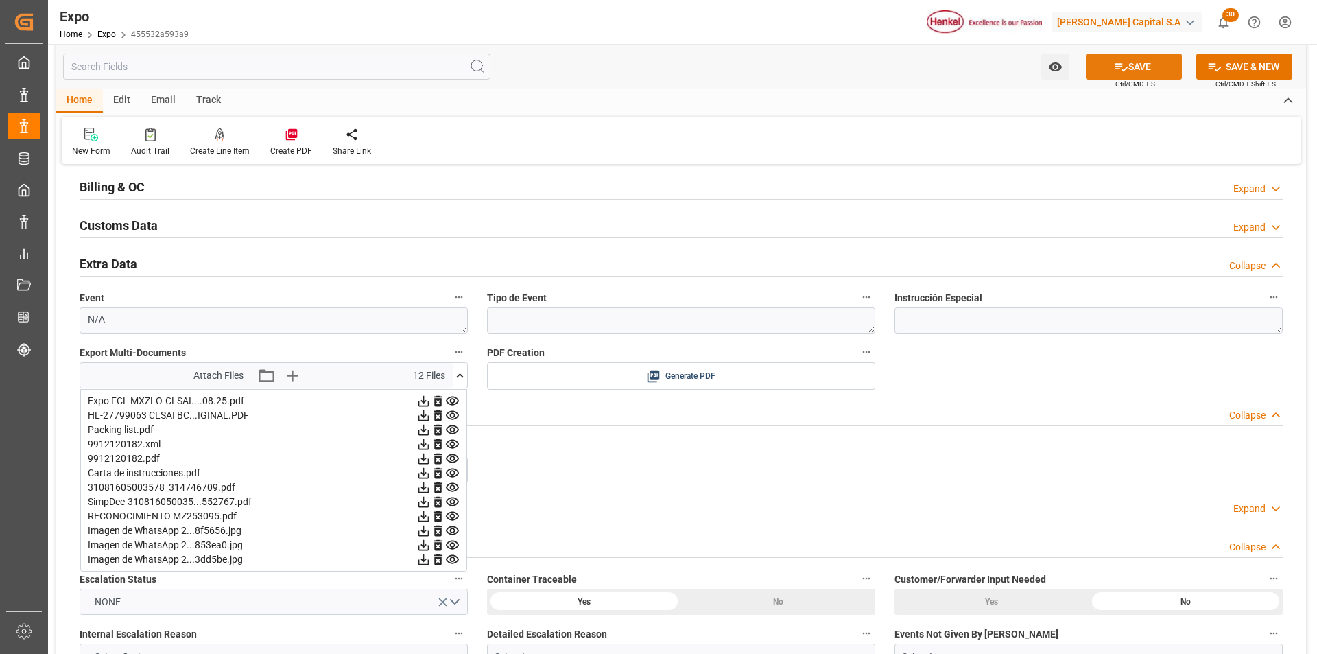
click at [1131, 73] on button "SAVE" at bounding box center [1134, 67] width 96 height 26
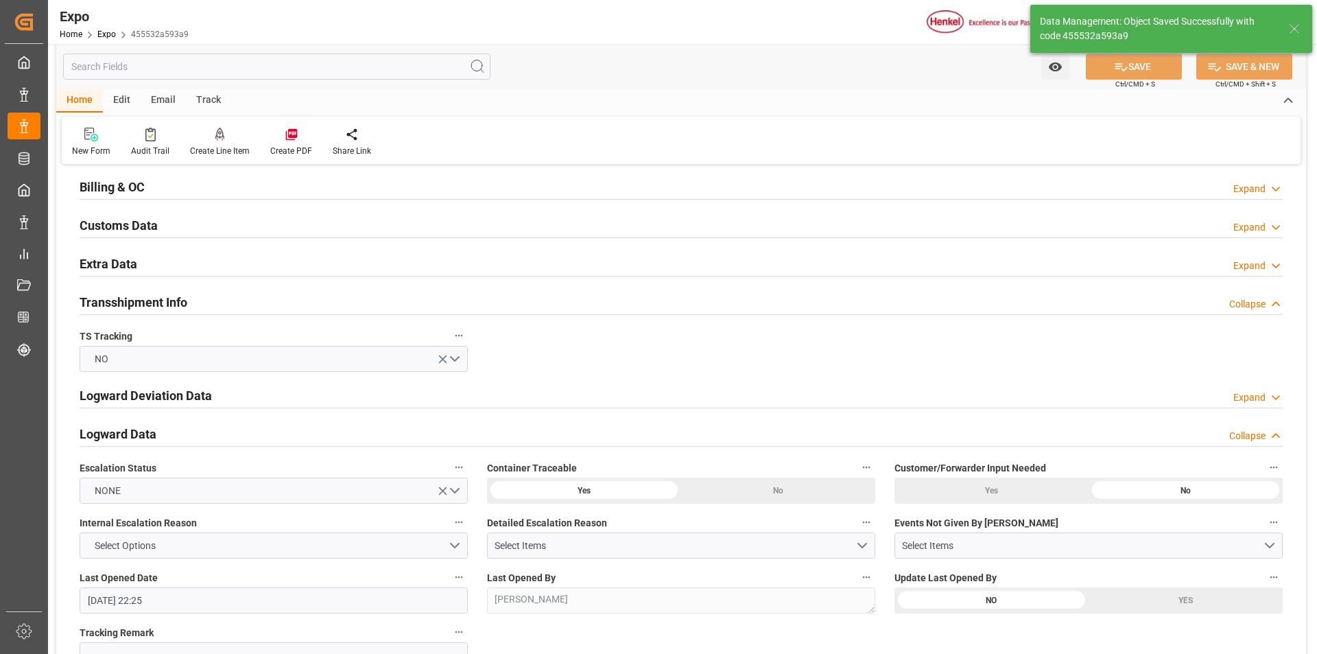
type input "18-08-2025 22:27"
click at [1240, 266] on div "Expand" at bounding box center [1250, 266] width 32 height 14
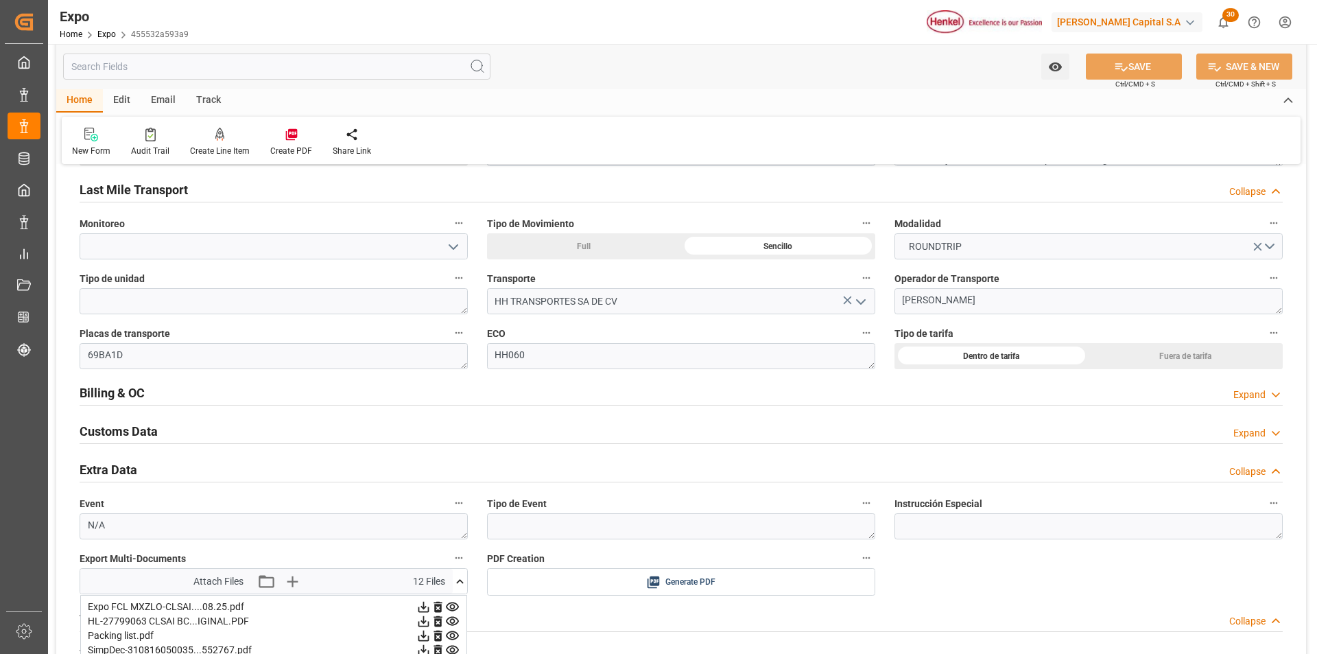
scroll to position [1921, 0]
